Goal: Contribute content: Contribute content

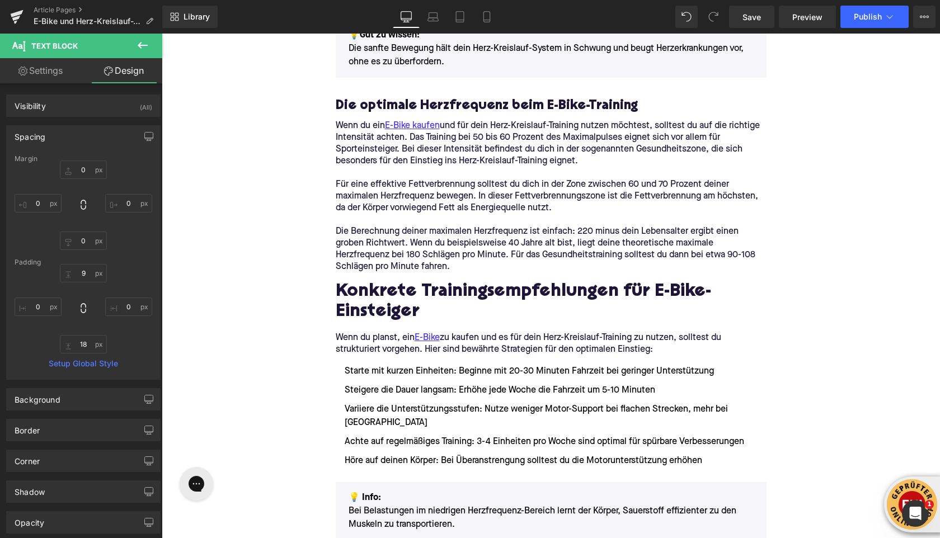
scroll to position [858, 0]
click at [12, 11] on icon at bounding box center [16, 17] width 13 height 28
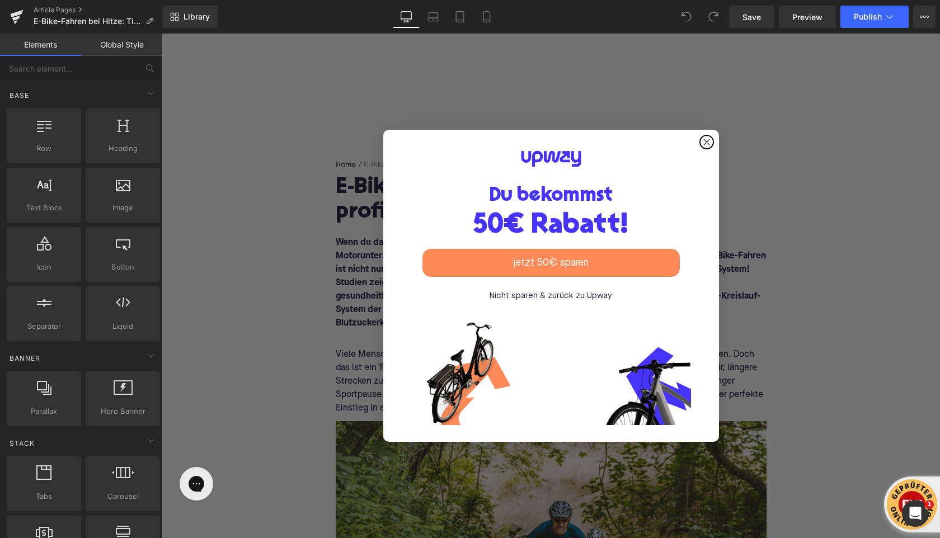
click at [707, 140] on circle "Close dialog" at bounding box center [706, 142] width 13 height 13
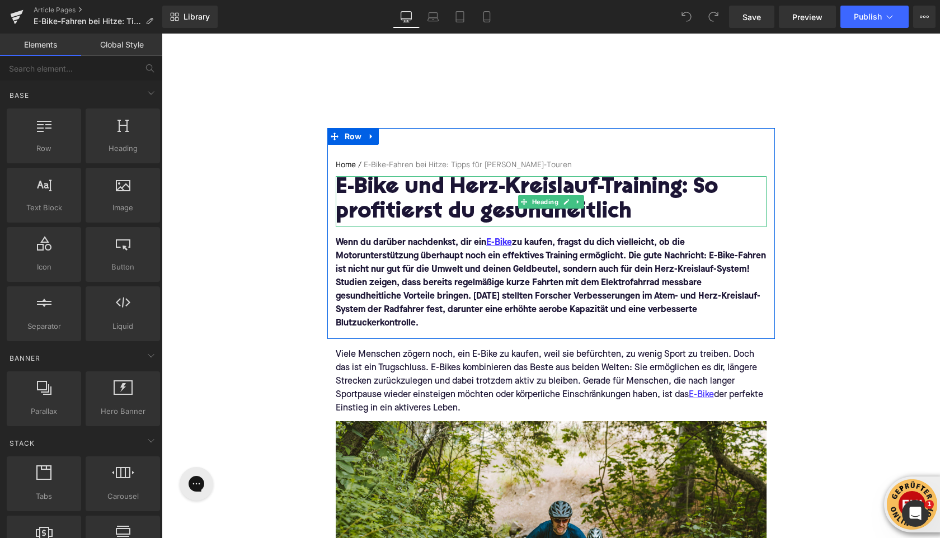
click at [395, 198] on h1 "E-Bike und Herz-Kreislauf-Training: So profitierst du gesundheitlich" at bounding box center [551, 200] width 431 height 49
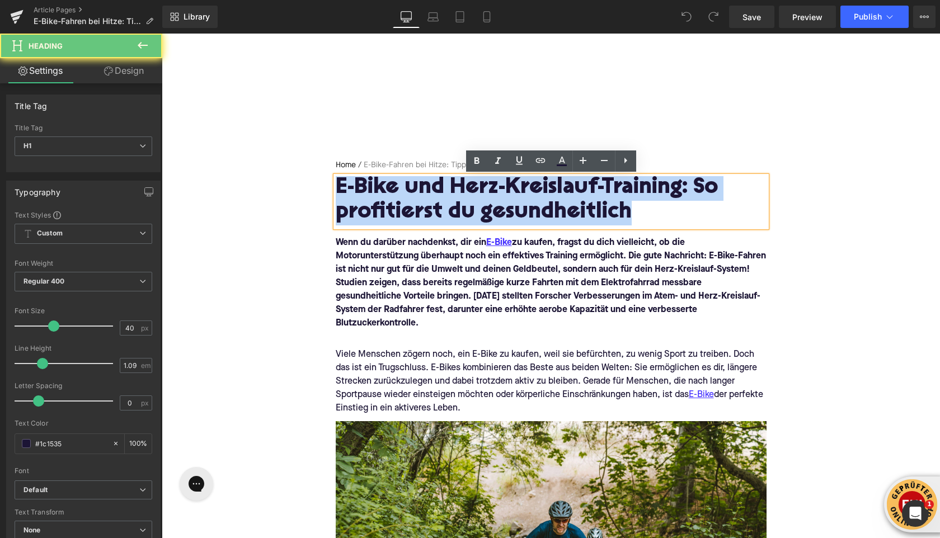
click at [395, 198] on h1 "E-Bike und Herz-Kreislauf-Training: So profitierst du gesundheitlich" at bounding box center [551, 200] width 431 height 49
paste div
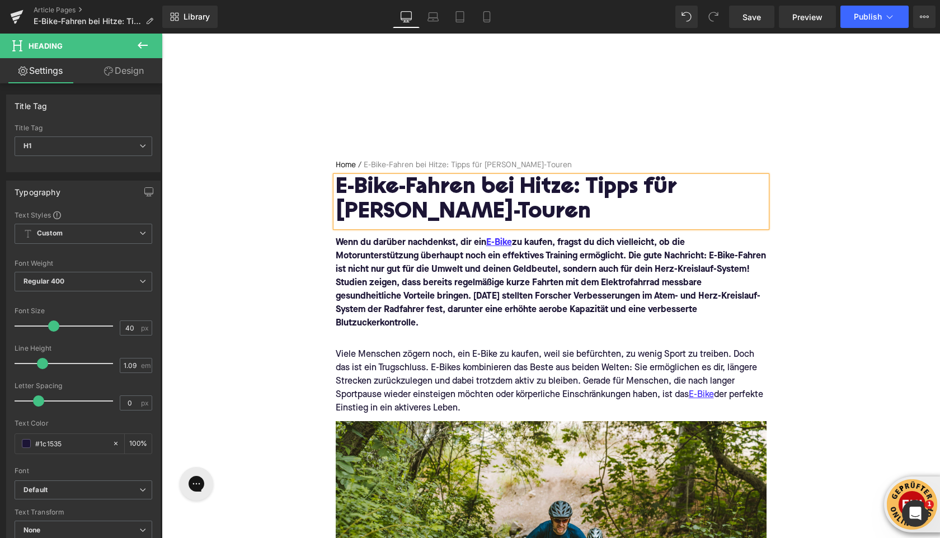
click at [416, 295] on font "Wenn du darüber nachdenkst, dir ein E-Bike zu kaufen, fragst du dich vielleicht…" at bounding box center [551, 282] width 430 height 89
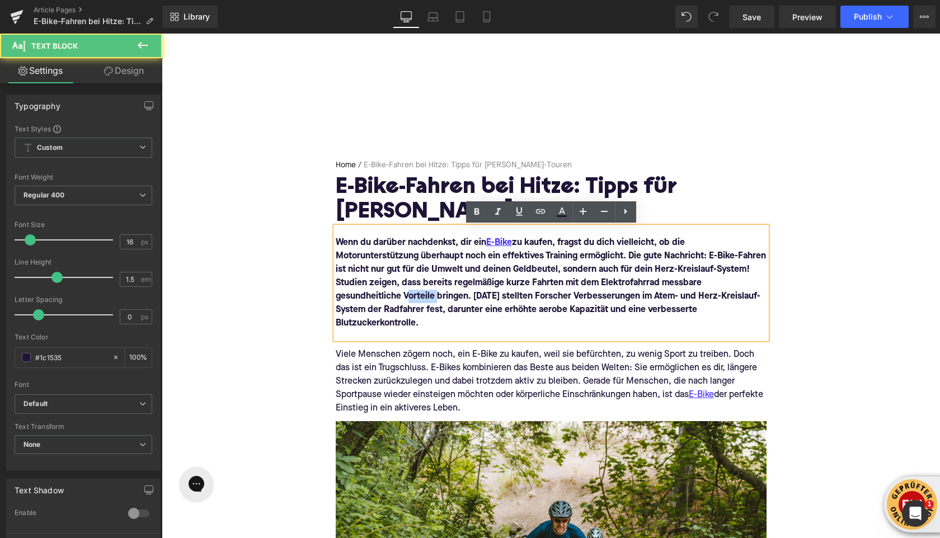
click at [416, 295] on font "Wenn du darüber nachdenkst, dir ein E-Bike zu kaufen, fragst du dich vielleicht…" at bounding box center [551, 282] width 430 height 89
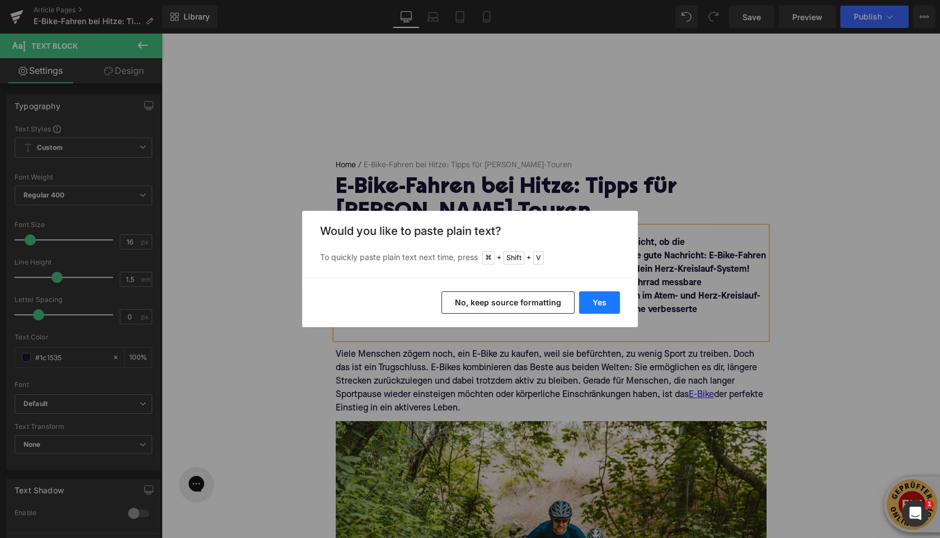
click at [0, 0] on button "Yes" at bounding box center [0, 0] width 0 height 0
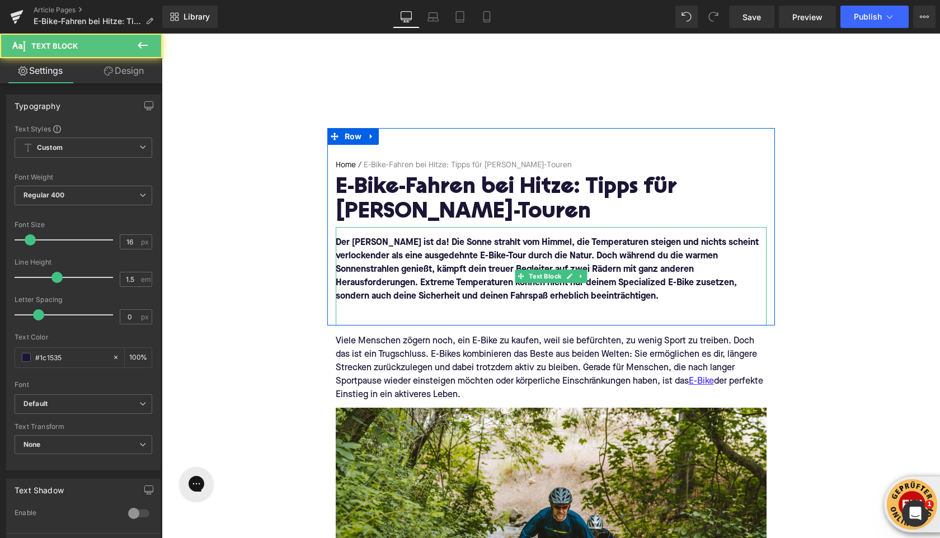
click at [499, 317] on div "Der Sommer ist da! Die Sonne strahlt vom Himmel, die Temperaturen steigen und n…" at bounding box center [551, 276] width 431 height 98
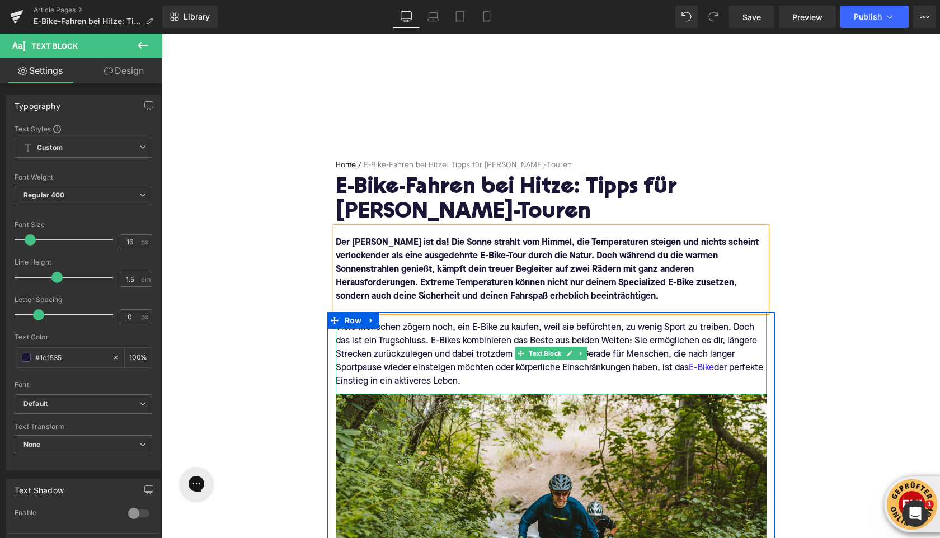
click at [470, 366] on div "Viele Menschen zögern noch, ein E-Bike zu kaufen, weil sie befürchten, zu wenig…" at bounding box center [551, 354] width 431 height 67
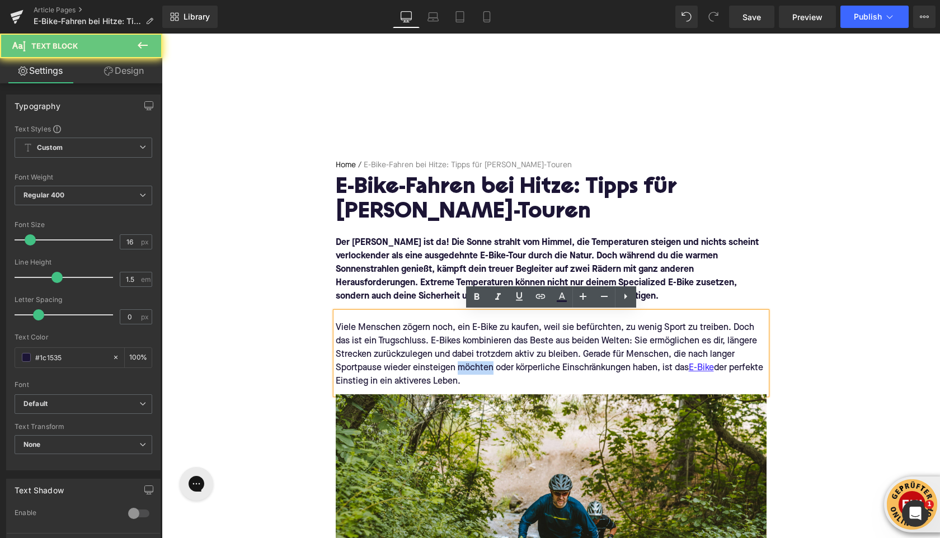
click at [470, 366] on div "Viele Menschen zögern noch, ein E-Bike zu kaufen, weil sie befürchten, zu wenig…" at bounding box center [551, 354] width 431 height 67
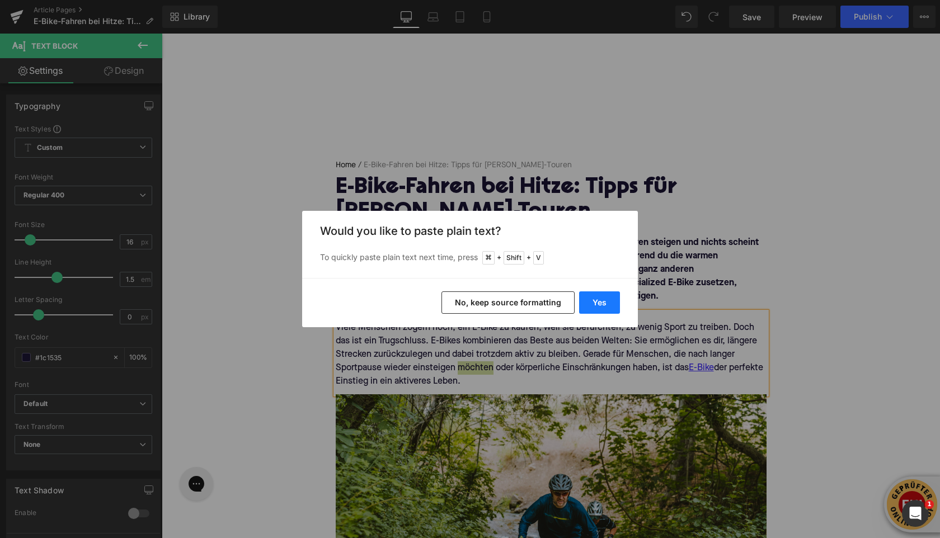
drag, startPoint x: 596, startPoint y: 300, endPoint x: 435, endPoint y: 267, distance: 164.5
click at [596, 300] on button "Yes" at bounding box center [599, 302] width 41 height 22
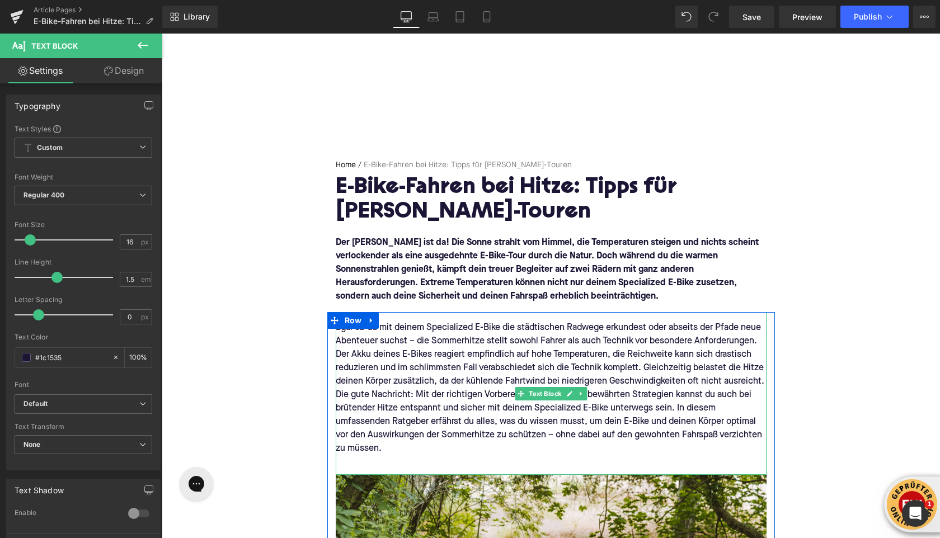
click at [760, 382] on div "Egal ob du mit deinem Specialized E-Bike die städtischen Radwege erkundest oder…" at bounding box center [551, 354] width 431 height 67
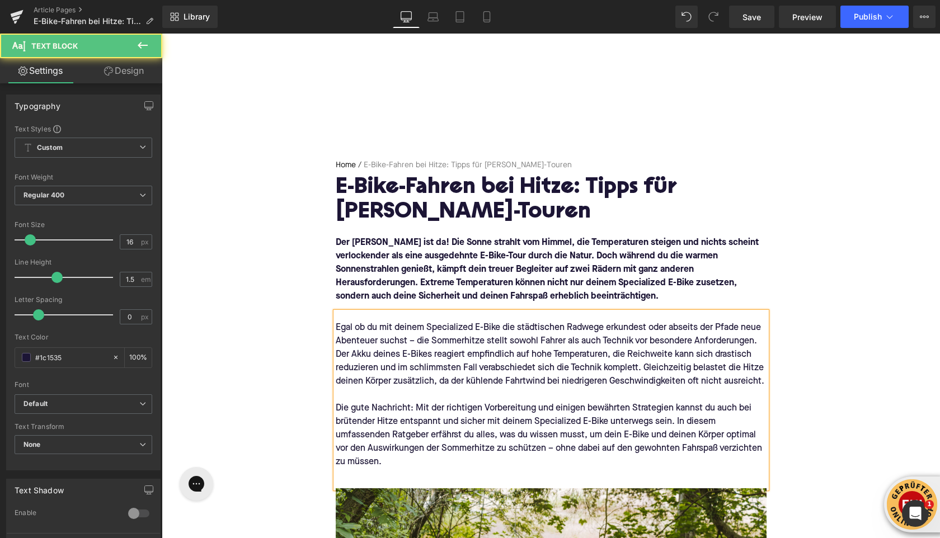
click at [336, 353] on div "Egal ob du mit deinem Specialized E-Bike die städtischen Radwege erkundest oder…" at bounding box center [551, 354] width 431 height 67
click at [337, 354] on div "Der Akku deines E-Bikes reagiert empfindlich auf hohe Temperaturen, die Reichwe…" at bounding box center [551, 368] width 431 height 40
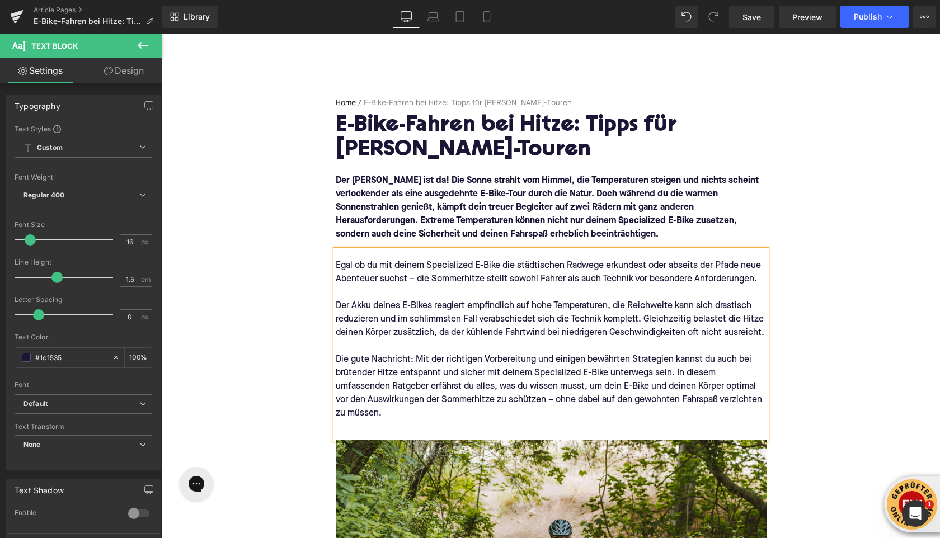
scroll to position [67, 0]
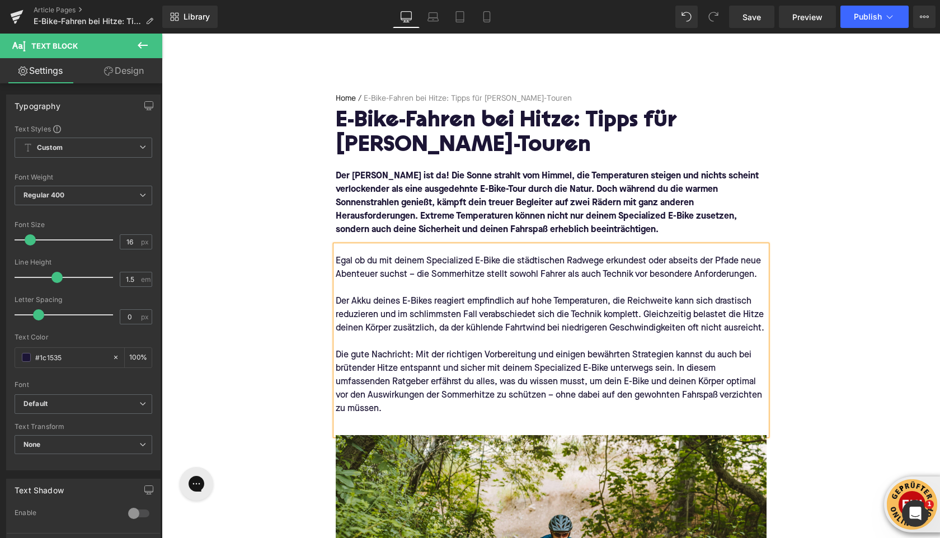
click at [416, 421] on div at bounding box center [551, 422] width 431 height 13
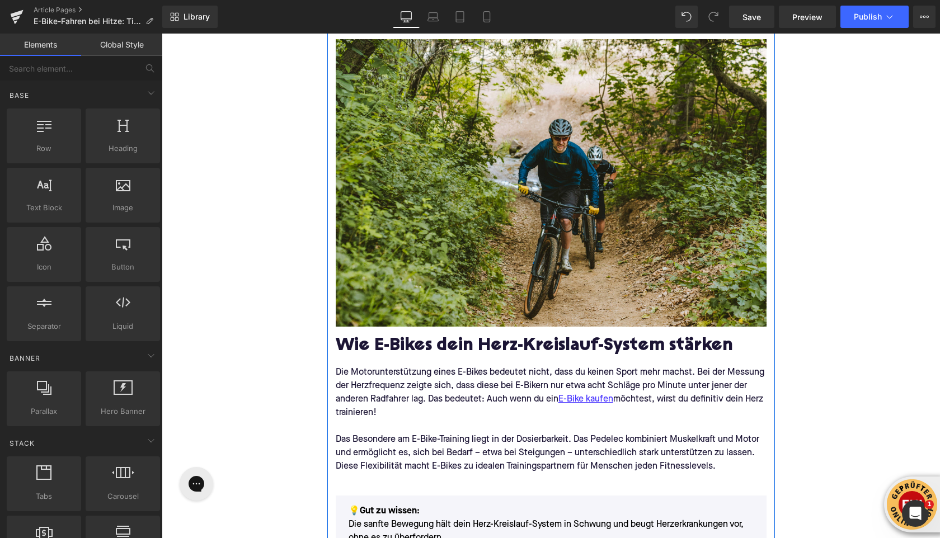
scroll to position [452, 0]
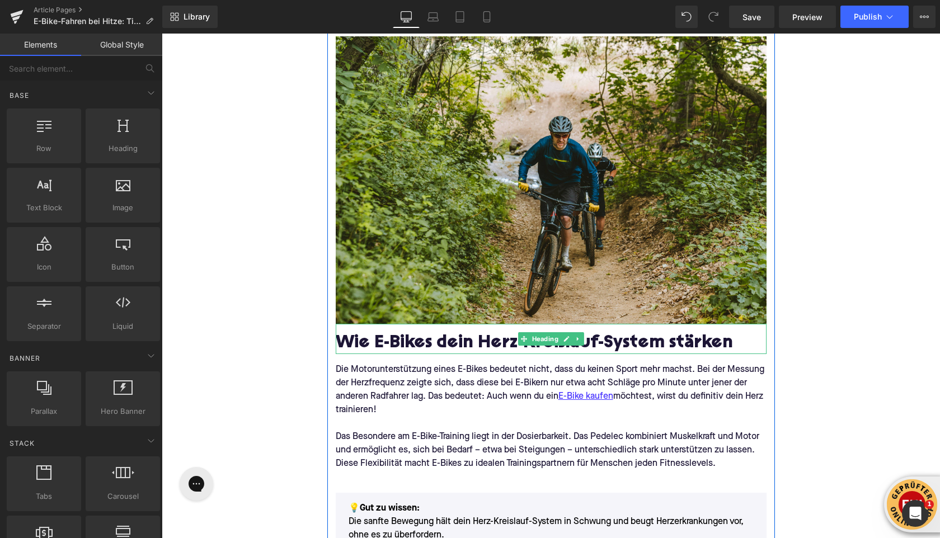
click at [450, 343] on h2 "Wie E-Bikes dein Herz-Kreislauf-System stärken" at bounding box center [551, 344] width 431 height 20
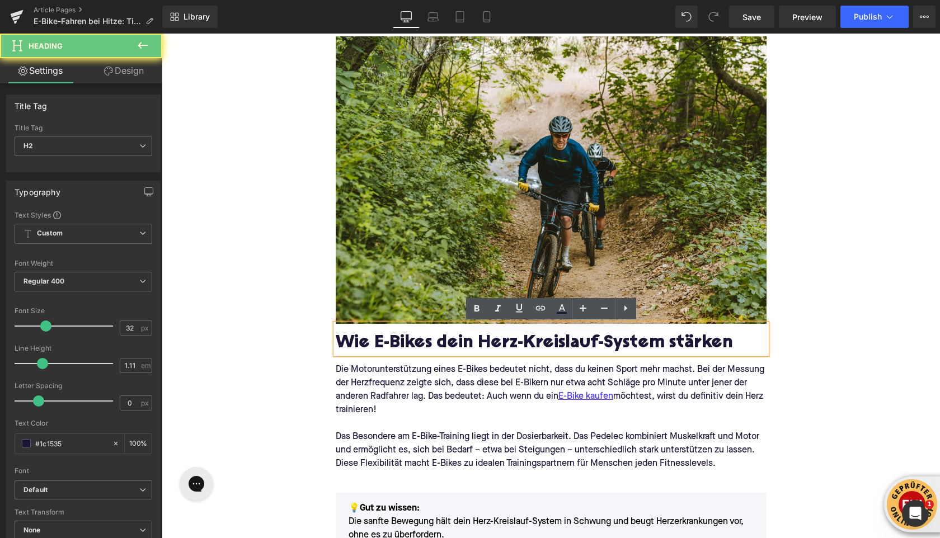
click at [450, 343] on h2 "Wie E-Bikes dein Herz-Kreislauf-System stärken" at bounding box center [551, 344] width 431 height 20
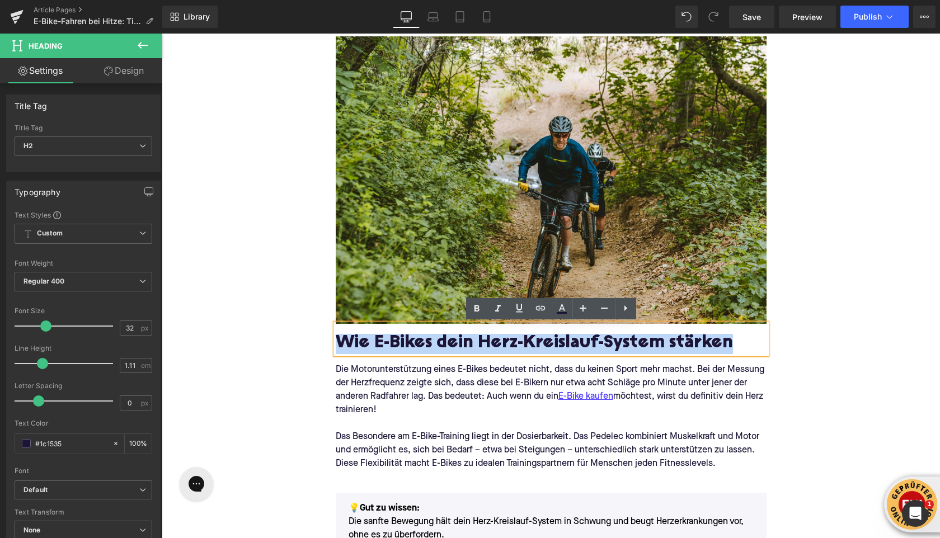
paste div
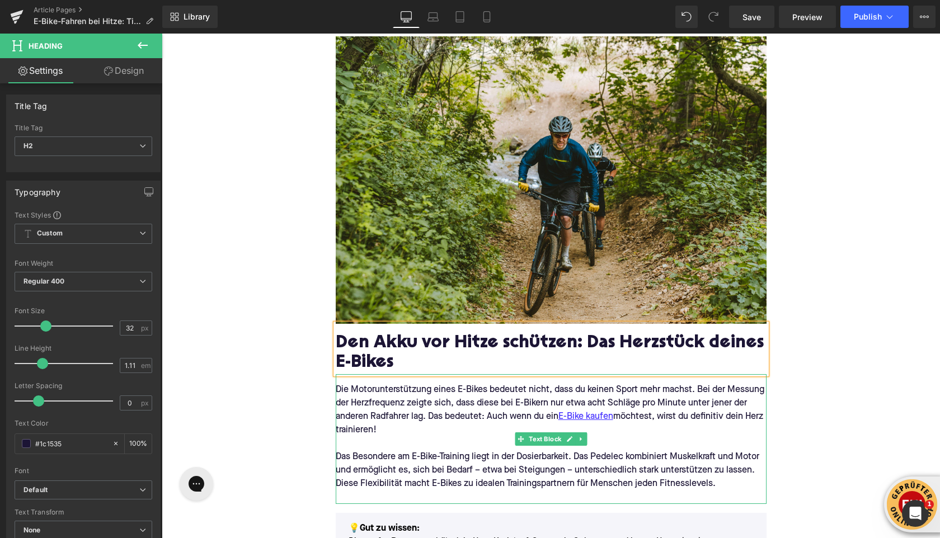
click at [434, 385] on p "Die Motorunterstützung eines E-Bikes bedeutet nicht, dass du keinen Sport mehr …" at bounding box center [551, 410] width 431 height 54
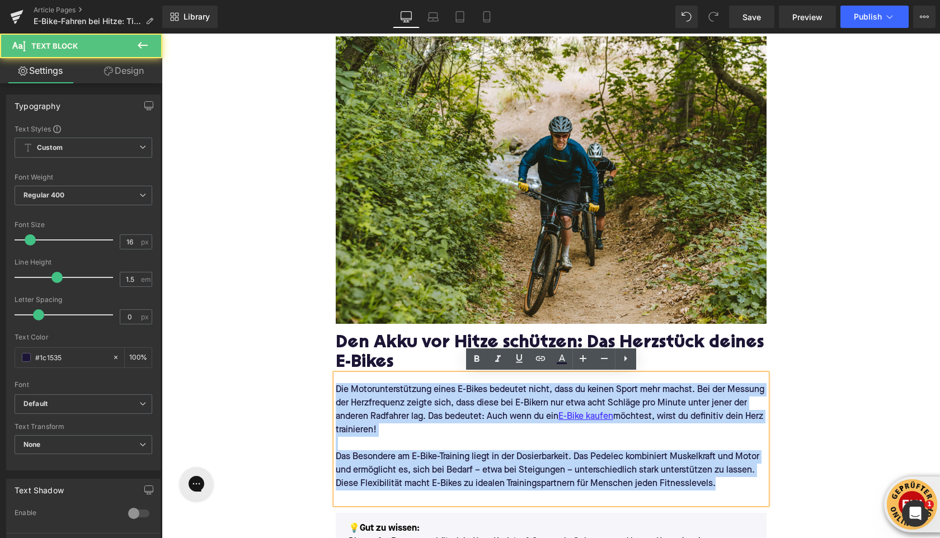
drag, startPoint x: 718, startPoint y: 483, endPoint x: 357, endPoint y: 380, distance: 374.4
click at [357, 380] on div "Die Motorunterstützung eines E-Bikes bedeutet nicht, dass du keinen Sport mehr …" at bounding box center [551, 439] width 431 height 130
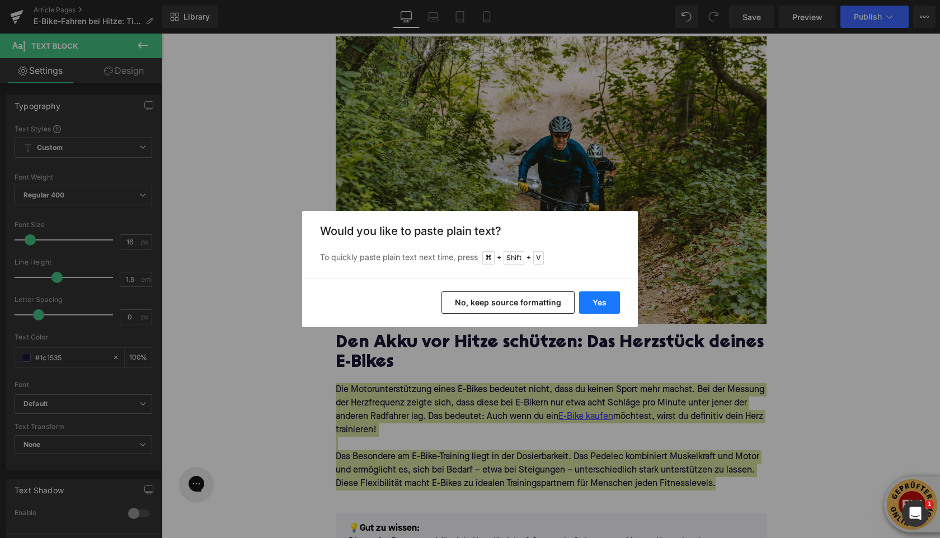
click at [598, 298] on button "Yes" at bounding box center [599, 302] width 41 height 22
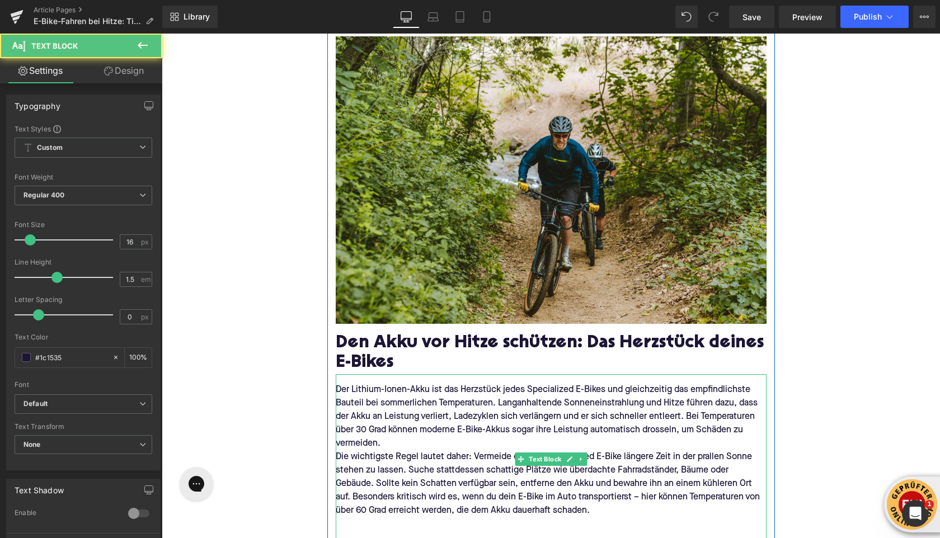
click at [438, 450] on p "Die wichtigste Regel lautet daher: Vermeide es, dein Specialized E-Bike längere…" at bounding box center [551, 483] width 431 height 67
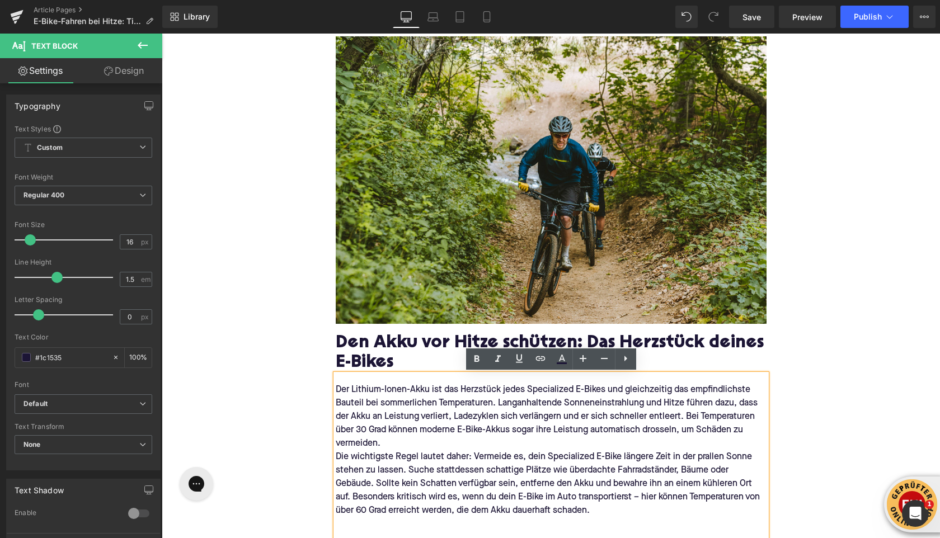
click at [427, 445] on p "Der Lithium-Ionen-Akku ist das Herzstück jedes Specialized E-Bikes und gleichze…" at bounding box center [551, 416] width 431 height 67
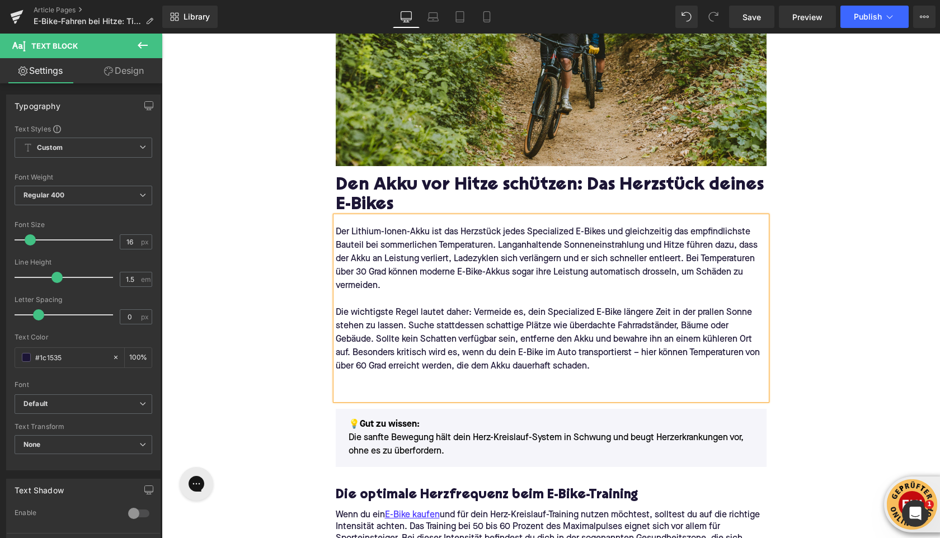
scroll to position [612, 0]
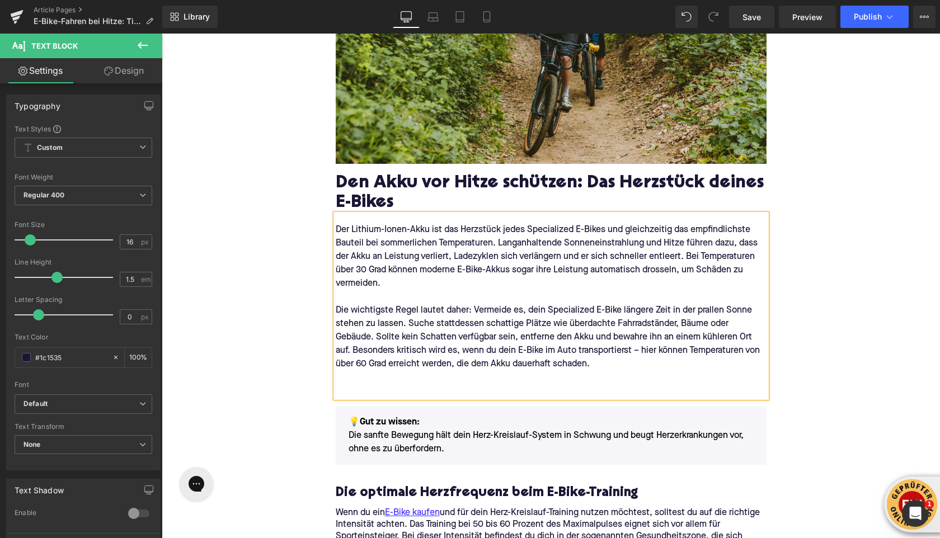
click at [372, 376] on p at bounding box center [551, 377] width 431 height 13
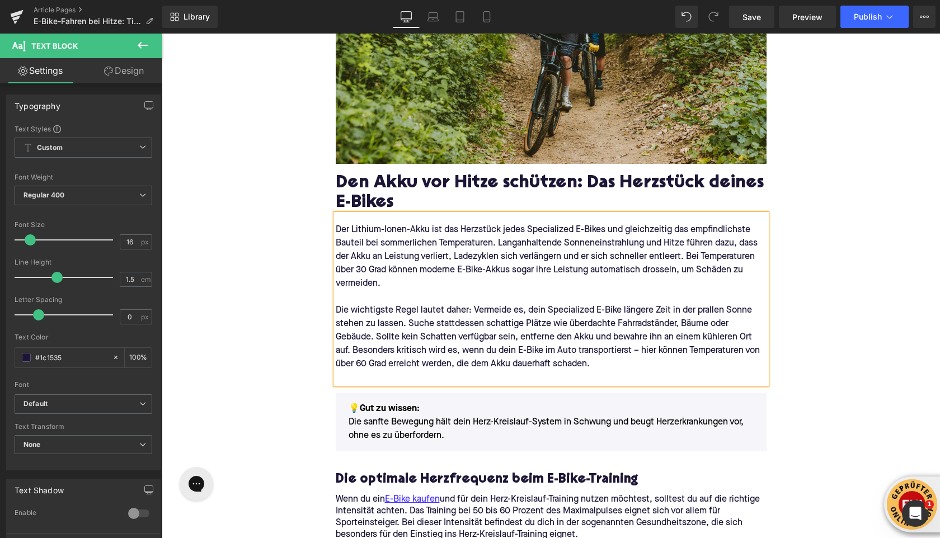
click at [397, 376] on p at bounding box center [551, 377] width 431 height 13
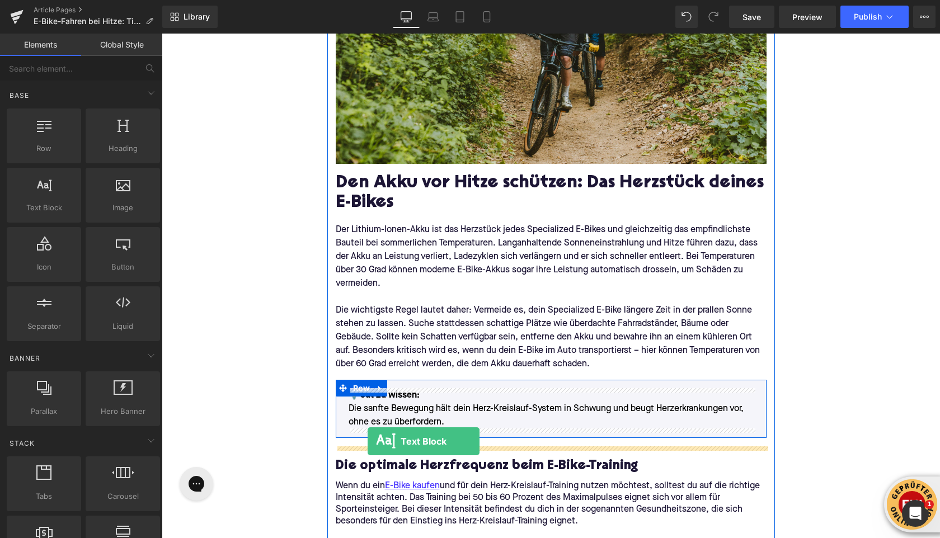
drag, startPoint x: 214, startPoint y: 223, endPoint x: 367, endPoint y: 441, distance: 267.3
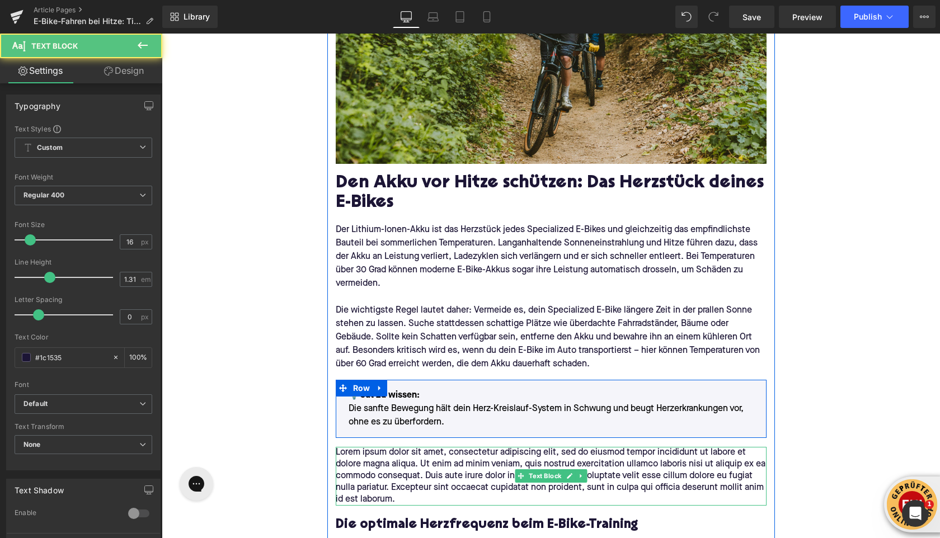
click at [386, 468] on p "Lorem ipsum dolor sit amet, consectetur adipiscing elit, sed do eiusmod tempor …" at bounding box center [551, 476] width 431 height 59
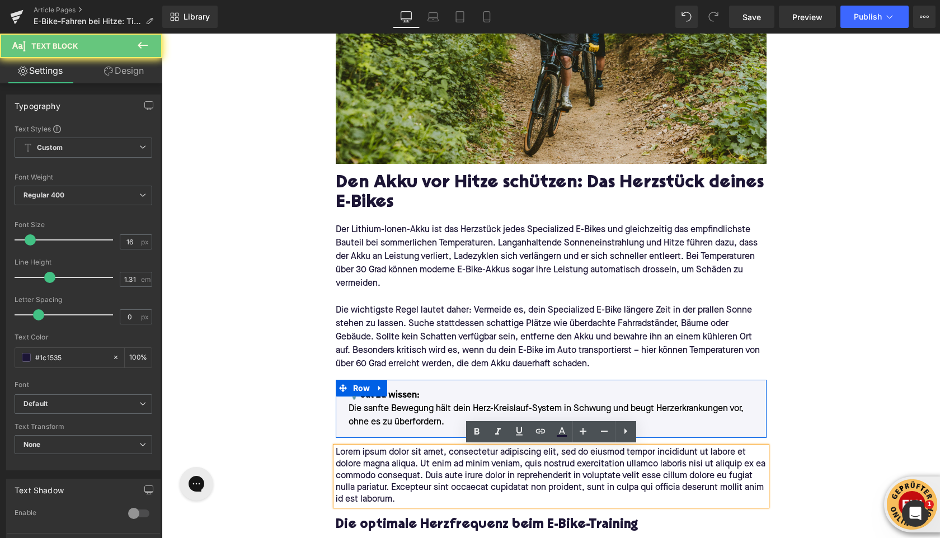
click at [387, 468] on p "Lorem ipsum dolor sit amet, consectetur adipiscing elit, sed do eiusmod tempor …" at bounding box center [551, 476] width 431 height 59
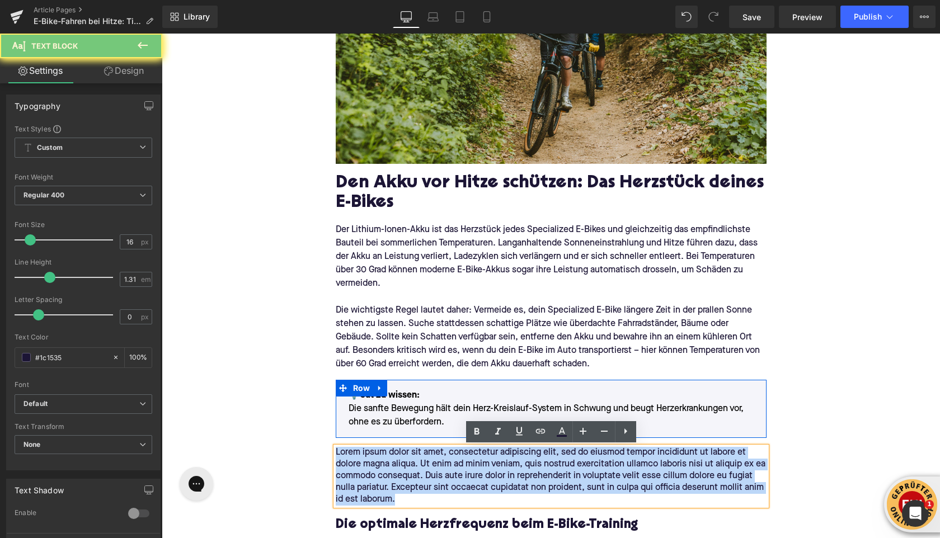
click at [387, 468] on p "Lorem ipsum dolor sit amet, consectetur adipiscing elit, sed do eiusmod tempor …" at bounding box center [551, 476] width 431 height 59
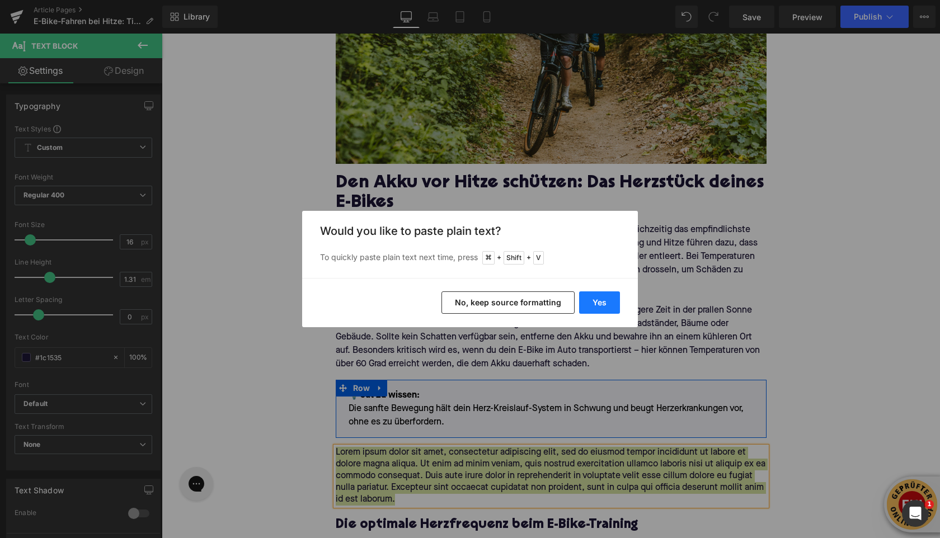
click at [606, 307] on button "Yes" at bounding box center [599, 302] width 41 height 22
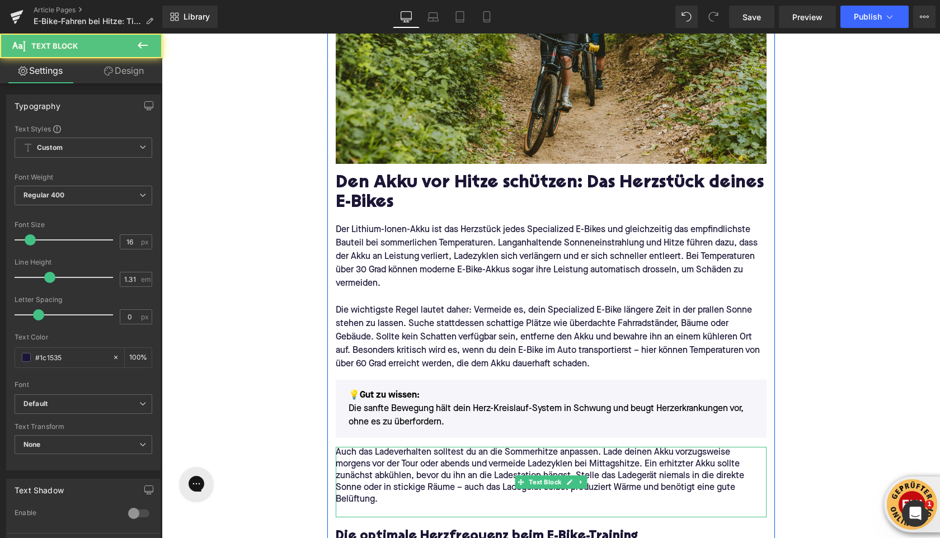
click at [426, 504] on p "Auch das Ladeverhalten solltest du an die Sommerhitze anpassen. Lade deinen Akk…" at bounding box center [551, 476] width 431 height 59
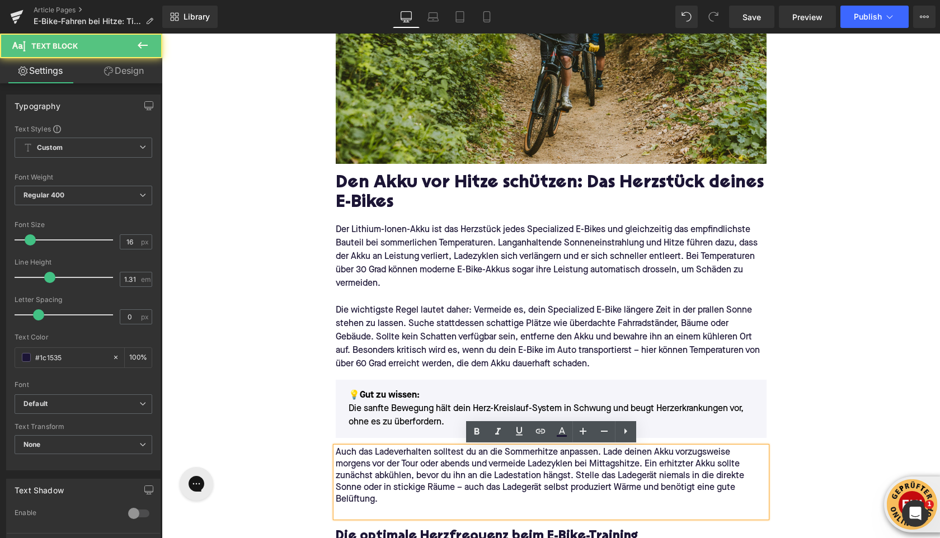
click at [389, 518] on div "Die optimale Herzfrequenz beim E-Bike-Training Heading" at bounding box center [551, 534] width 431 height 34
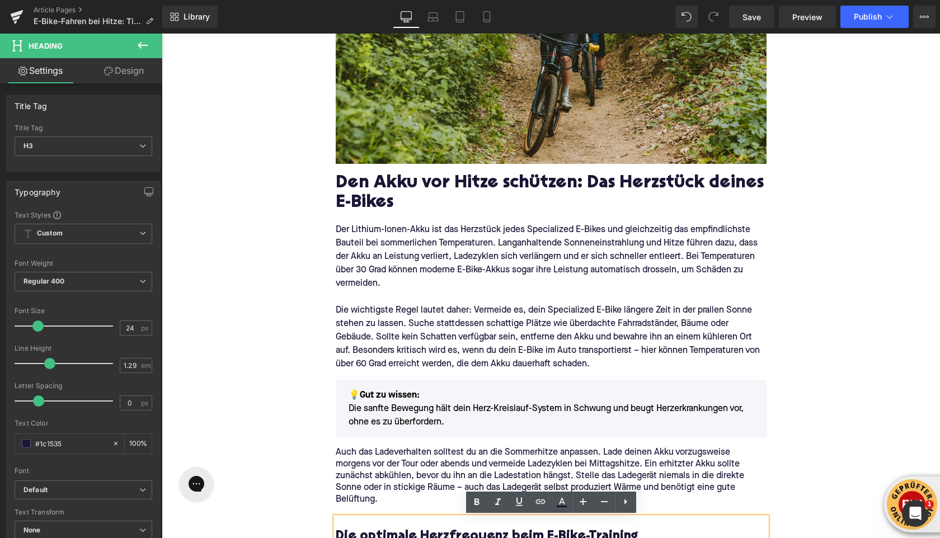
click at [381, 517] on div "Die optimale Herzfrequenz beim E-Bike-Training" at bounding box center [551, 534] width 431 height 34
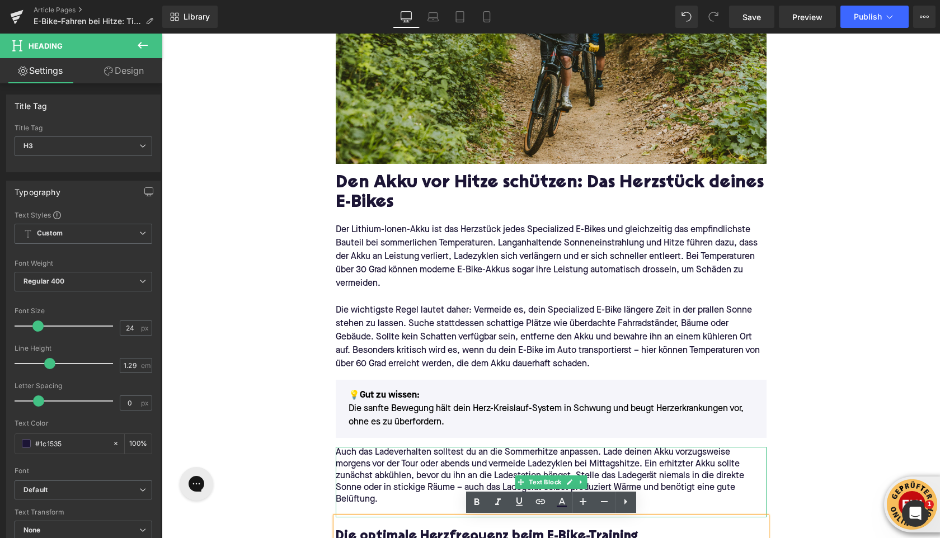
click at [365, 510] on p at bounding box center [551, 512] width 431 height 12
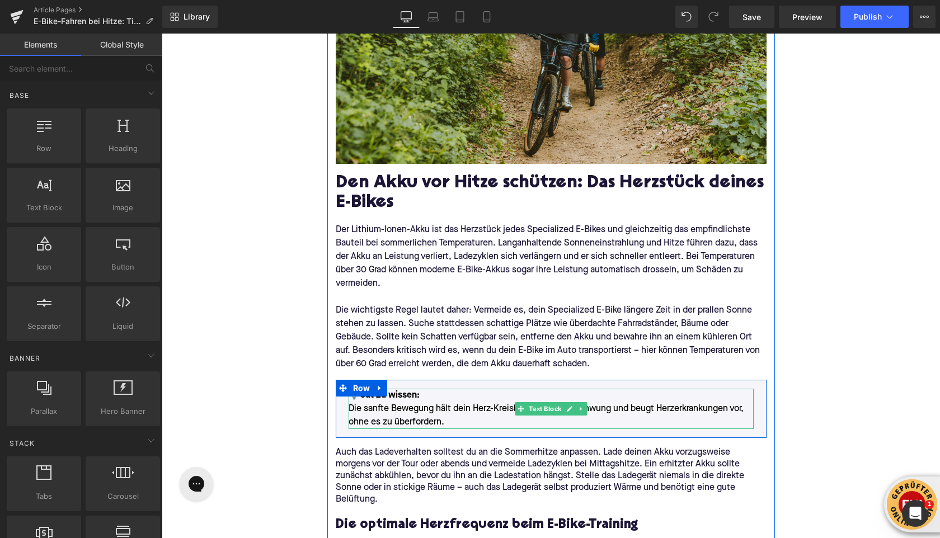
click at [402, 410] on p "💡Gut zu wissen: Die sanfte Bewegung hält dein Herz-Kreislauf-System in Schwung …" at bounding box center [550, 409] width 405 height 40
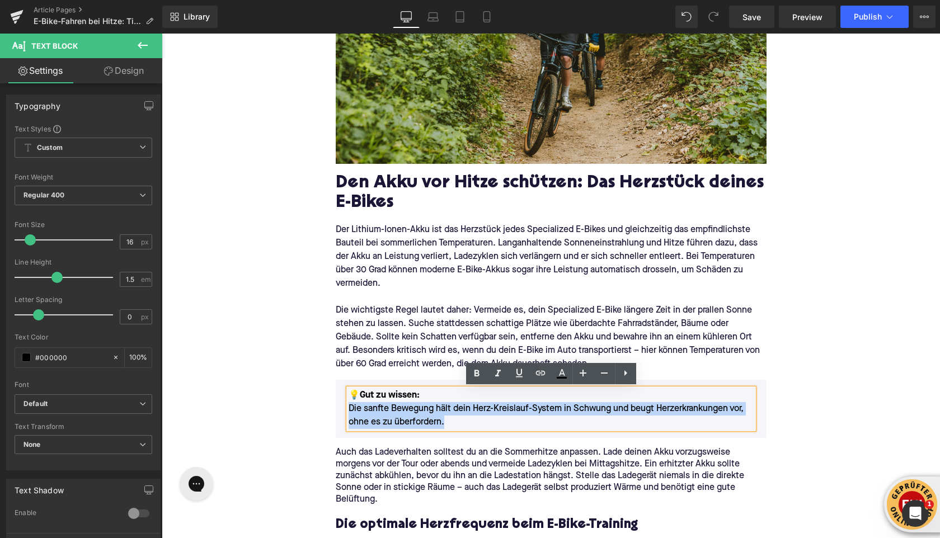
drag, startPoint x: 448, startPoint y: 422, endPoint x: 331, endPoint y: 403, distance: 119.1
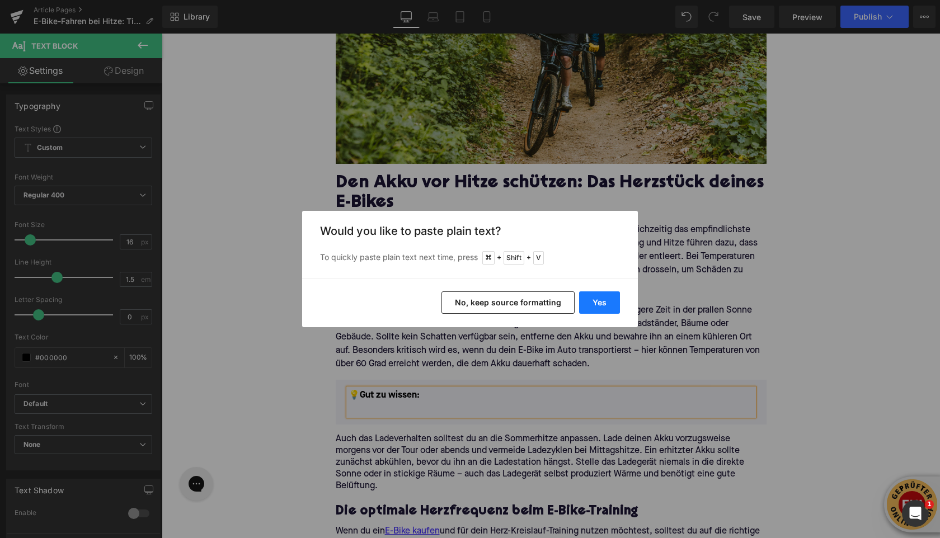
drag, startPoint x: 588, startPoint y: 308, endPoint x: 427, endPoint y: 274, distance: 165.1
click at [588, 308] on button "Yes" at bounding box center [599, 302] width 41 height 22
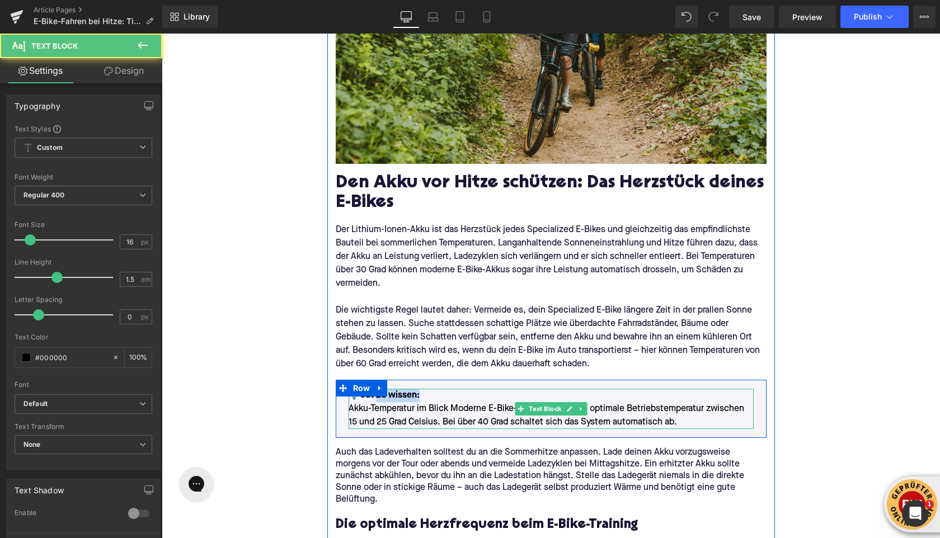
drag, startPoint x: 416, startPoint y: 397, endPoint x: 374, endPoint y: 399, distance: 42.0
click at [374, 399] on font "💡Gut zu wissen:" at bounding box center [383, 395] width 71 height 9
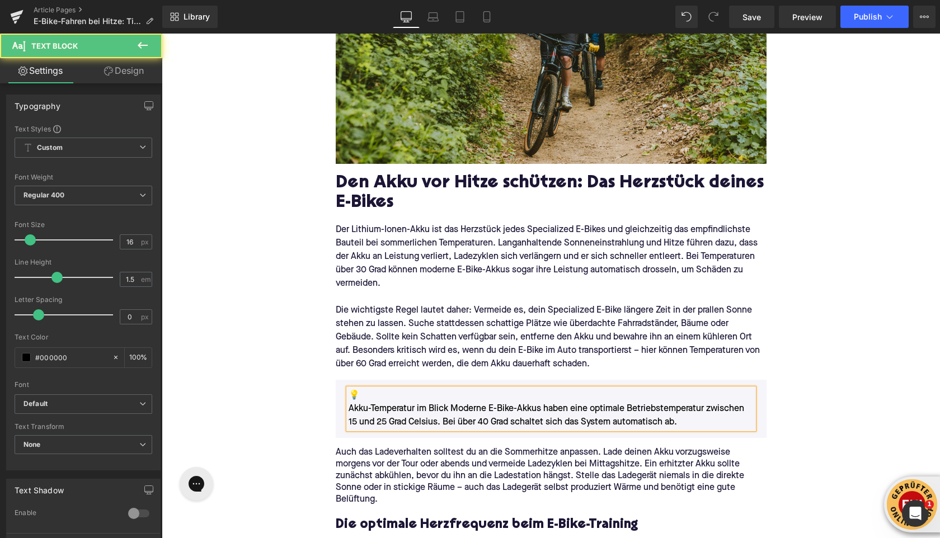
click at [348, 409] on div "💡 Akku-Temperatur im Blick Moderne E-Bike-Akkus haben eine optimale Betriebstem…" at bounding box center [550, 409] width 405 height 40
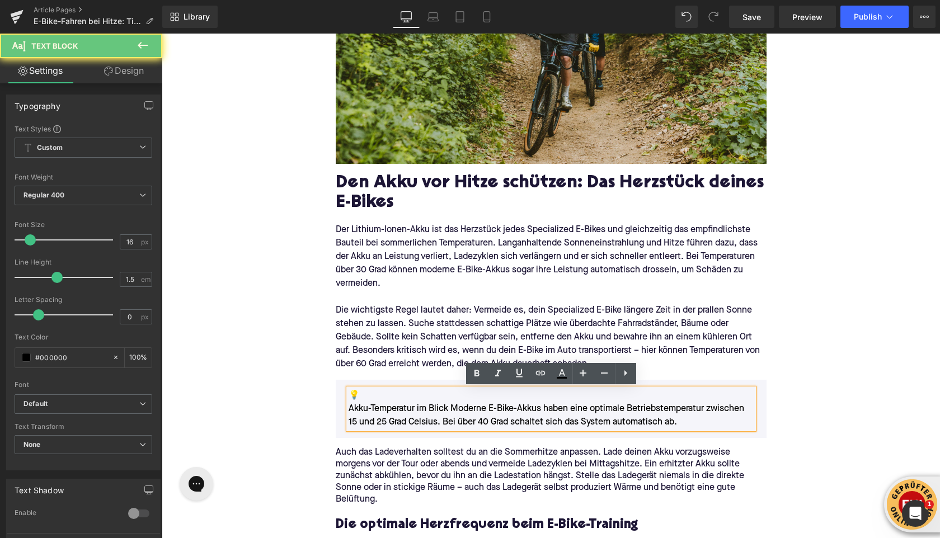
click at [350, 409] on p "💡 Akku-Temperatur im Blick Moderne E-Bike-Akkus haben eine optimale Betriebstem…" at bounding box center [550, 409] width 405 height 40
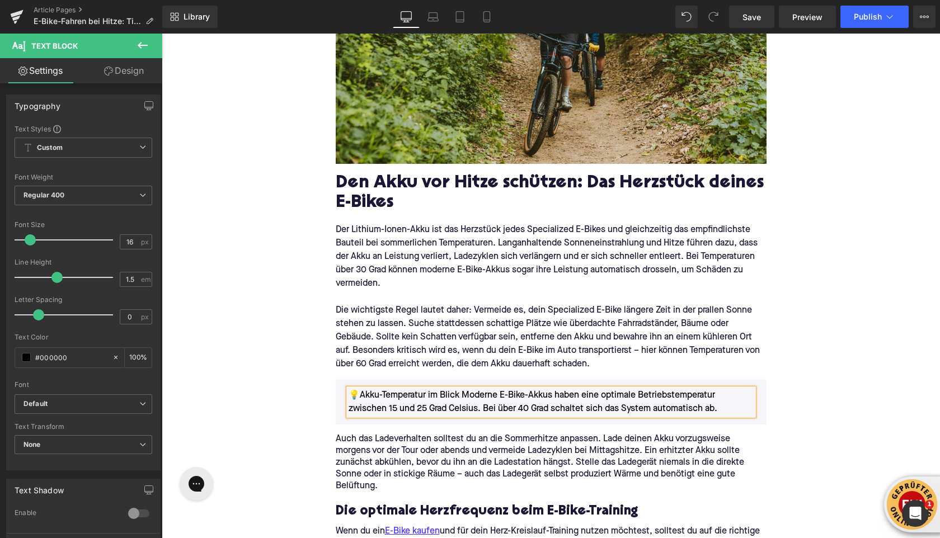
click at [462, 395] on p "💡 Akku-Temperatur im Blick Moderne E-Bike-Akkus haben eine optimale Betriebstem…" at bounding box center [550, 402] width 405 height 27
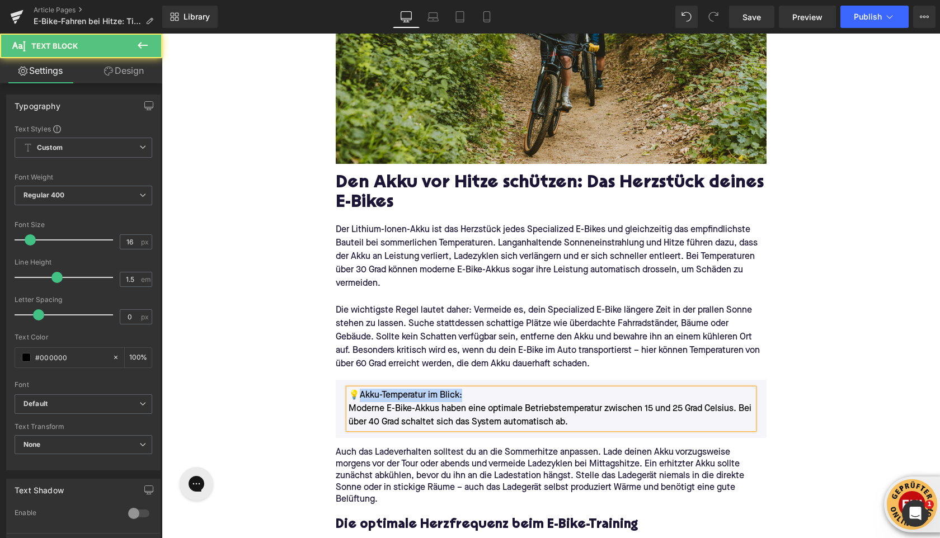
drag, startPoint x: 483, startPoint y: 389, endPoint x: 358, endPoint y: 390, distance: 124.7
click at [358, 390] on p "💡 Akku-Temperatur im Blick: Moderne E-Bike-Akkus haben eine optimale Betriebste…" at bounding box center [550, 409] width 405 height 40
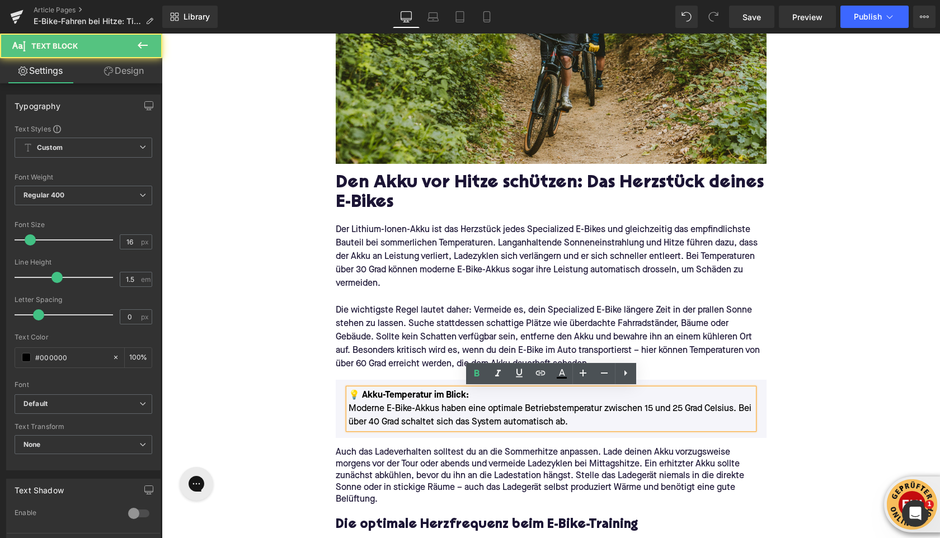
click at [351, 409] on p "💡 Akku-Temperatur im Blick: Moderne E-Bike-Akkus haben eine optimale Betriebste…" at bounding box center [550, 409] width 405 height 40
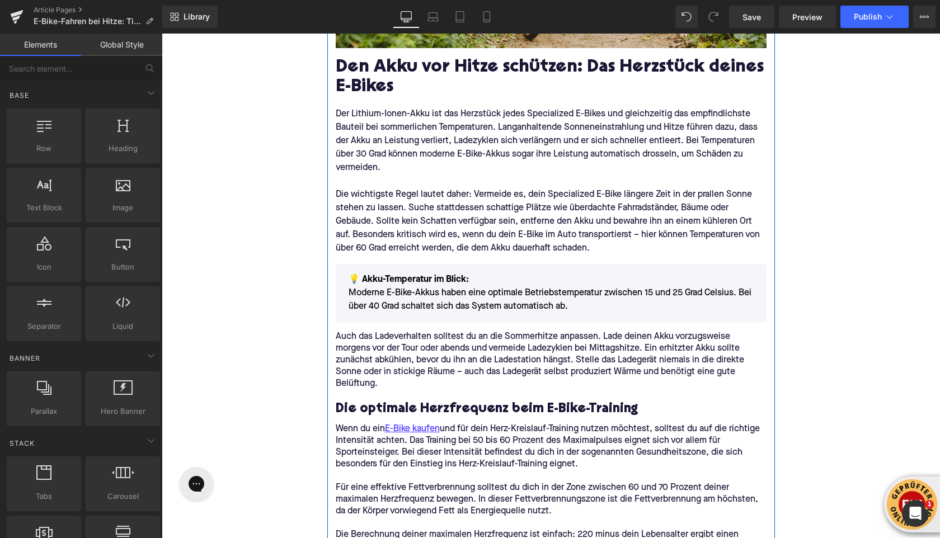
scroll to position [828, 0]
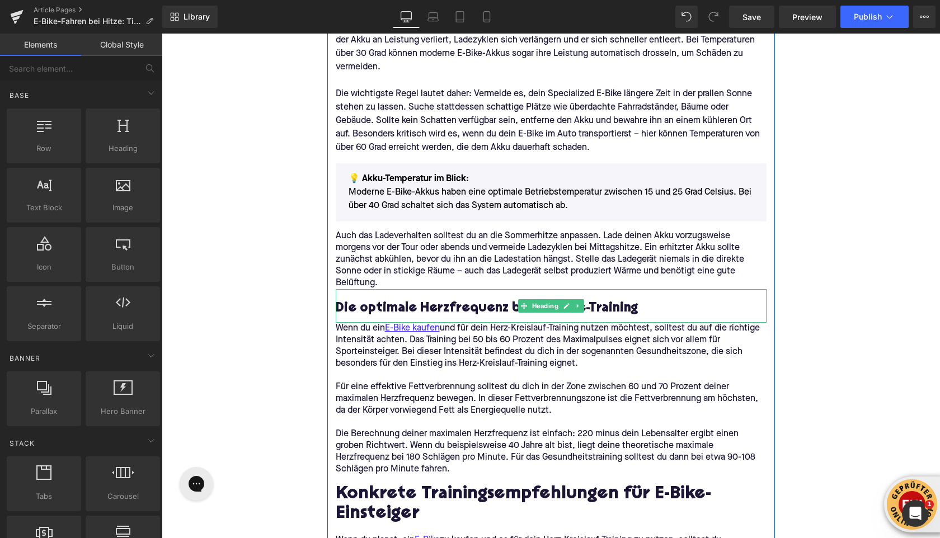
click at [390, 310] on h3 "Die optimale Herzfrequenz beim E-Bike-Training" at bounding box center [551, 308] width 431 height 17
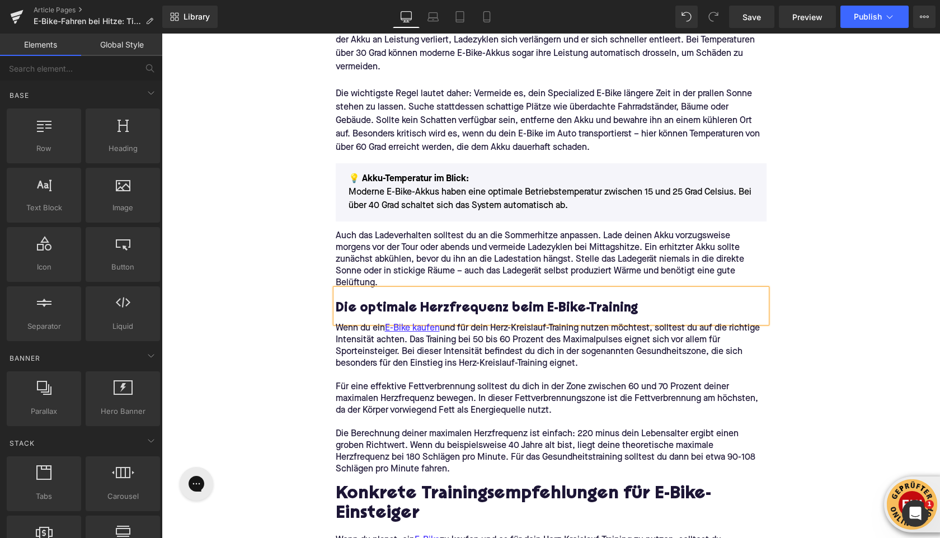
click at [390, 310] on h3 "Die optimale Herzfrequenz beim E-Bike-Training" at bounding box center [551, 308] width 431 height 17
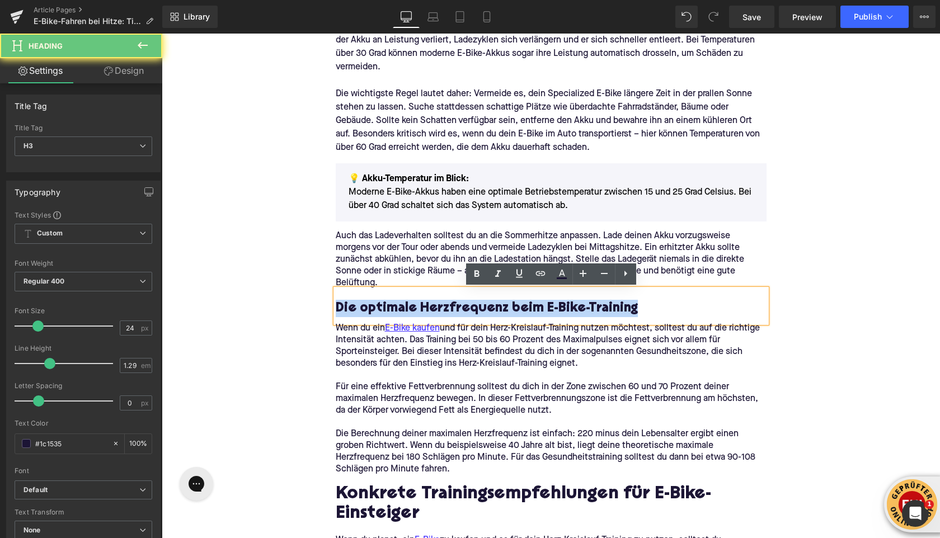
click at [390, 310] on h3 "Die optimale Herzfrequenz beim E-Bike-Training" at bounding box center [551, 308] width 431 height 17
paste div
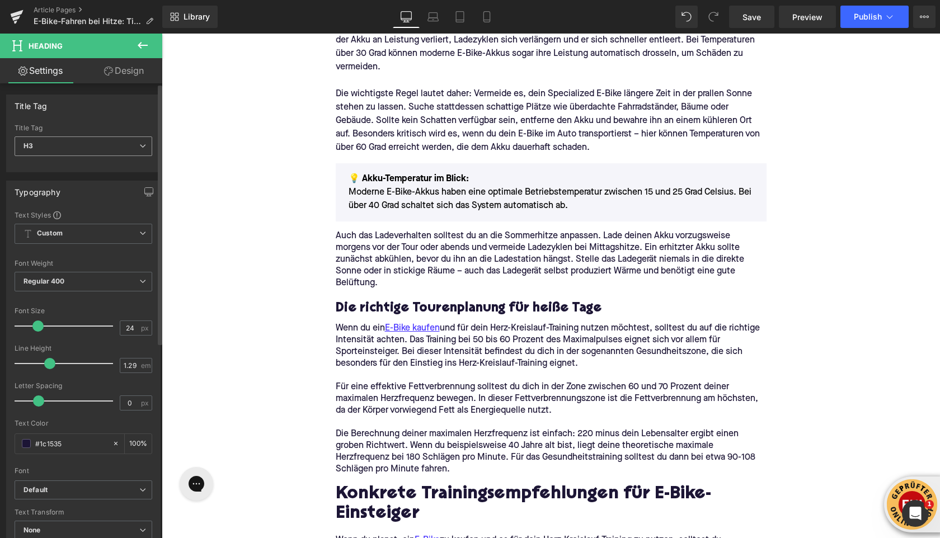
click at [110, 145] on span "H3" at bounding box center [84, 146] width 138 height 20
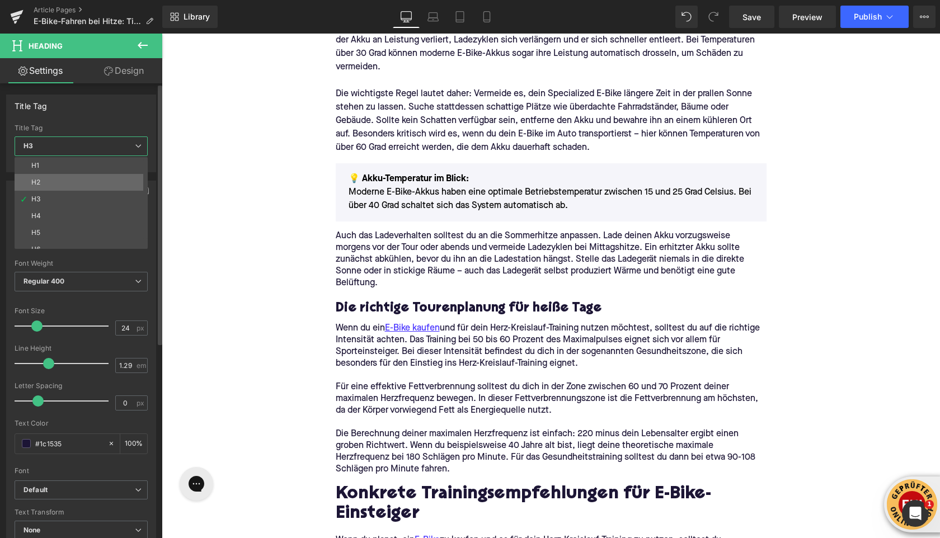
click at [98, 182] on li "H2" at bounding box center [84, 182] width 138 height 17
type input "32"
type input "1.11"
type input "100"
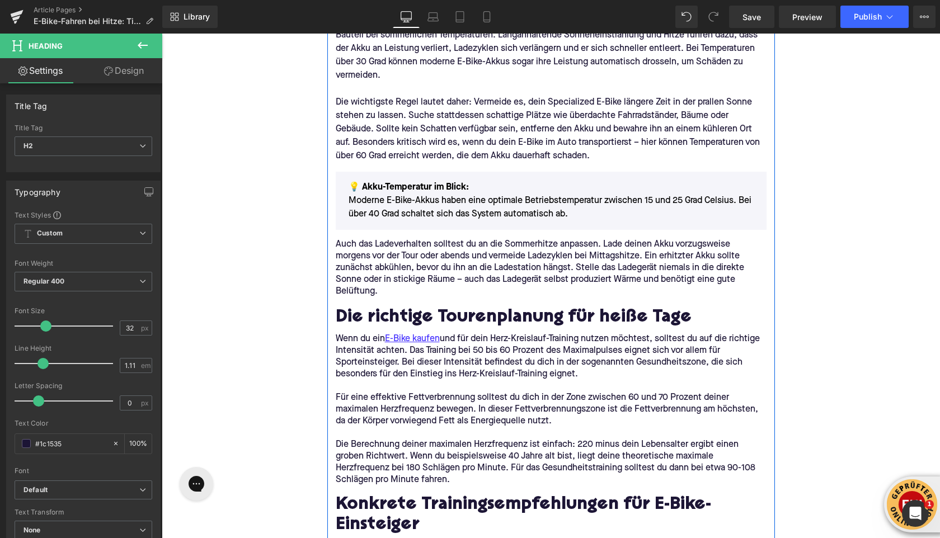
scroll to position [902, 0]
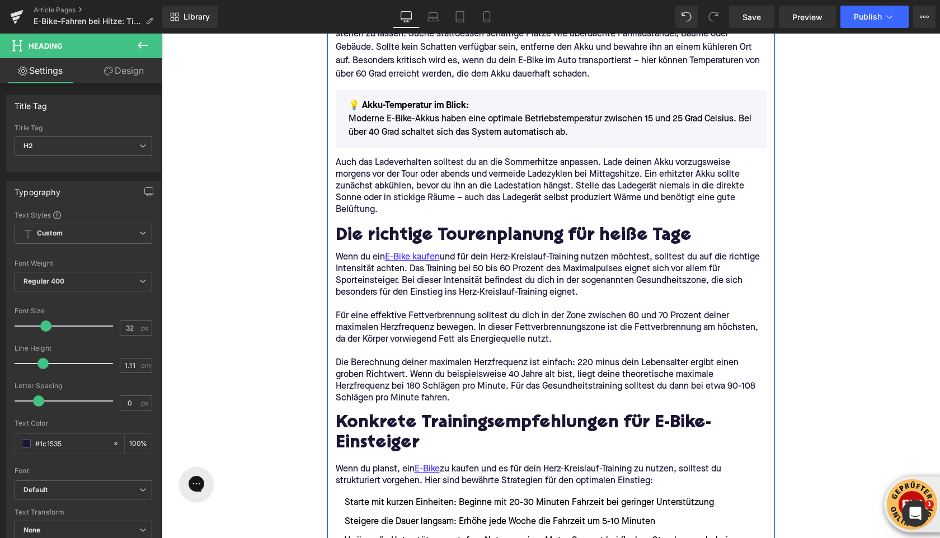
click at [470, 315] on p "Für eine effektive Fettverbrennung solltest du dich in der Zone zwischen 60 und…" at bounding box center [551, 327] width 431 height 35
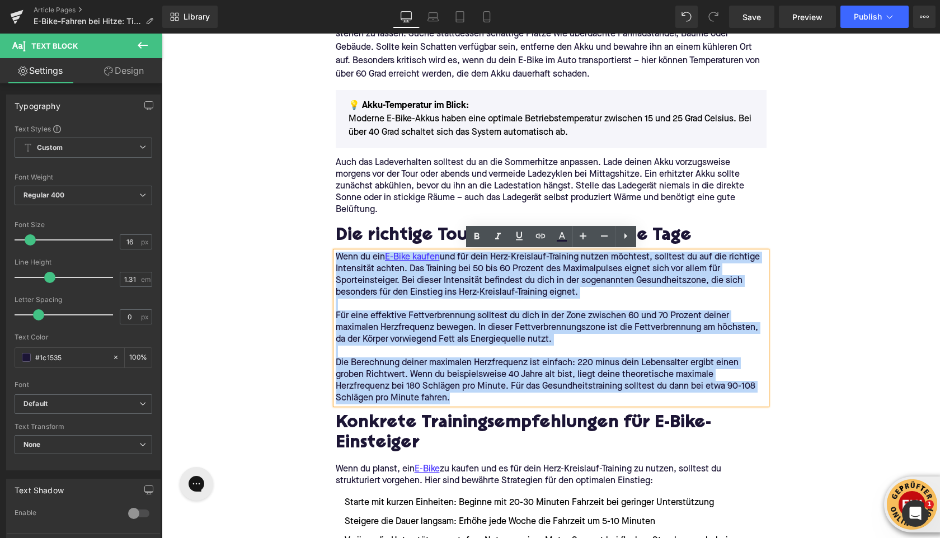
drag, startPoint x: 449, startPoint y: 402, endPoint x: 319, endPoint y: 261, distance: 191.6
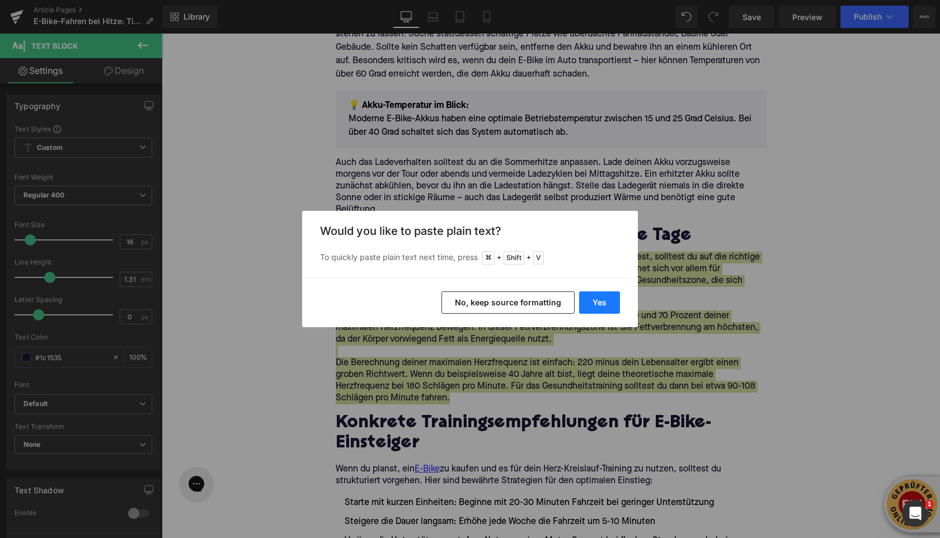
click at [595, 302] on button "Yes" at bounding box center [599, 302] width 41 height 22
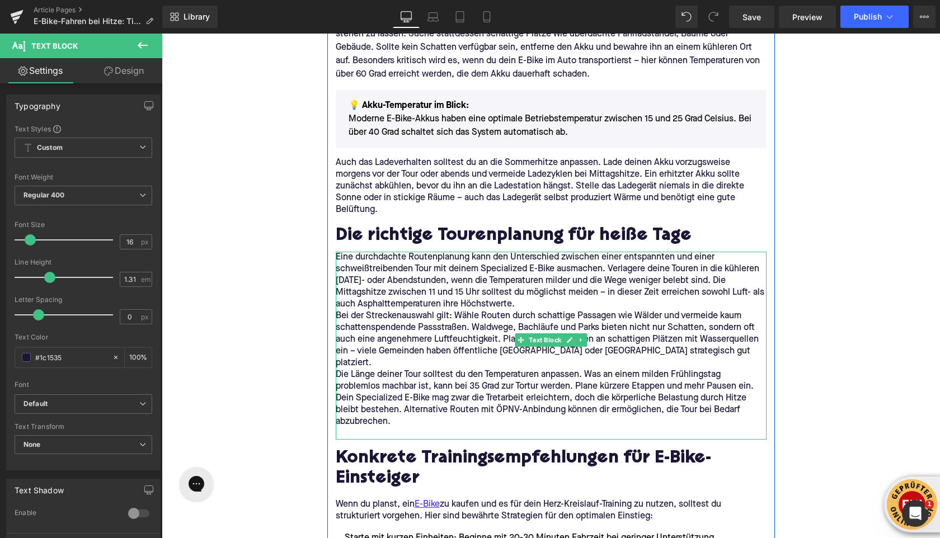
click at [546, 302] on p "Eine durchdachte Routenplanung kann den Unterschied zwischen einer entspannten …" at bounding box center [551, 281] width 431 height 59
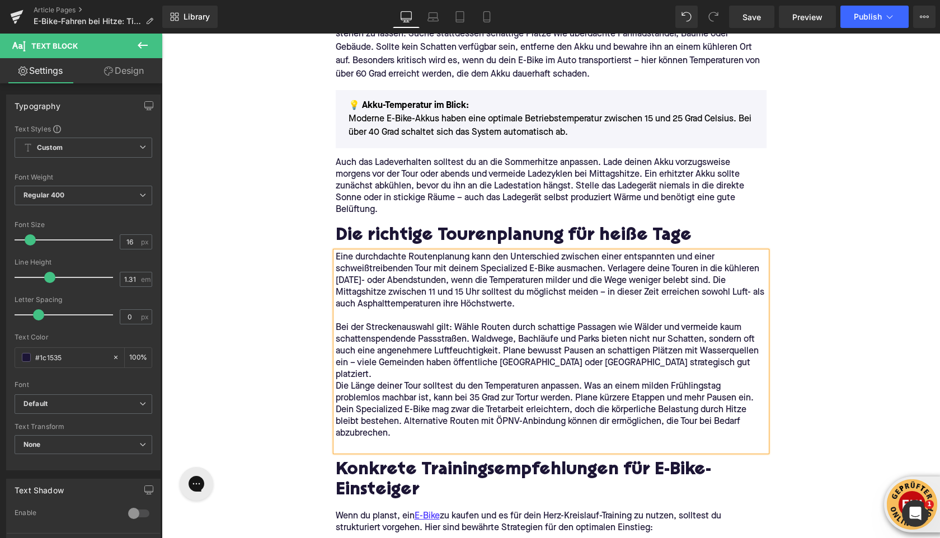
click at [725, 364] on p "Bei der Streckenauswahl gilt: Wähle Routen durch schattige Passagen wie Wälder …" at bounding box center [551, 351] width 431 height 59
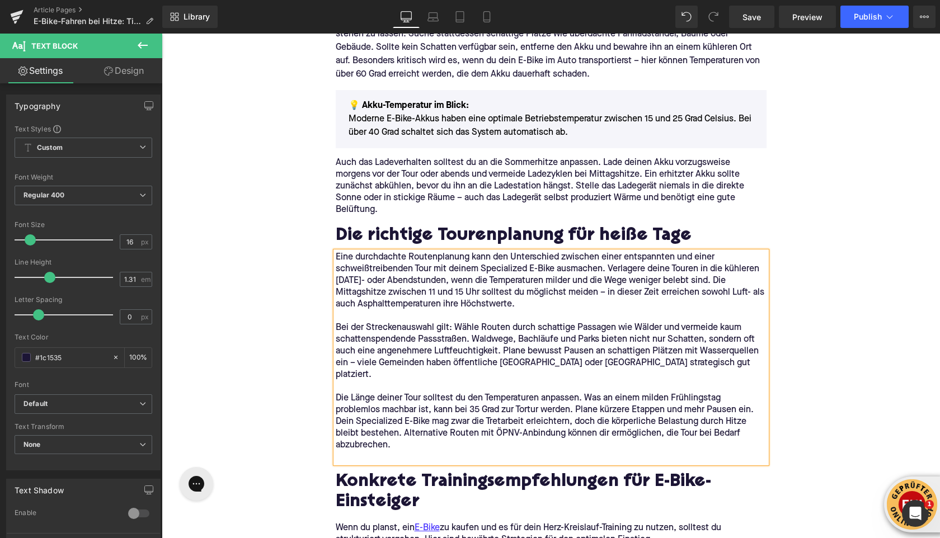
click at [352, 451] on p at bounding box center [551, 457] width 431 height 12
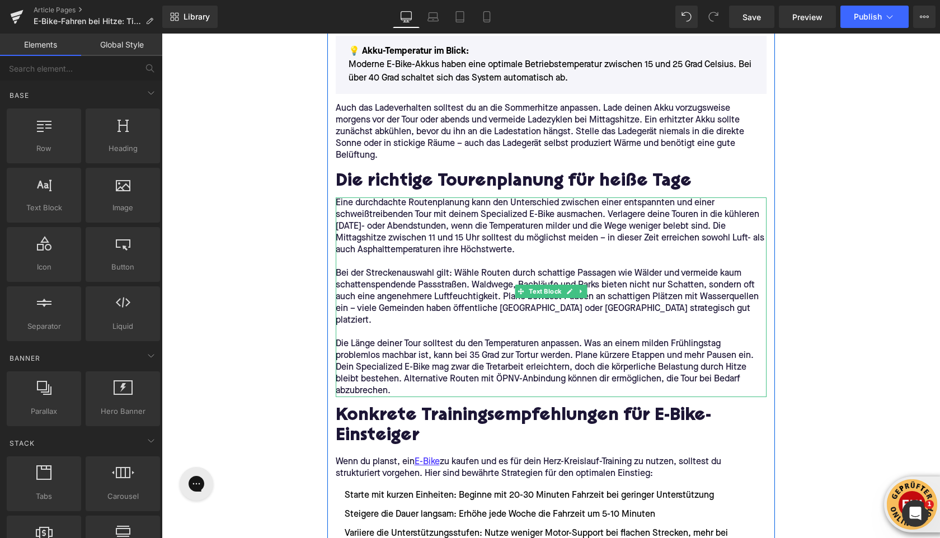
scroll to position [957, 0]
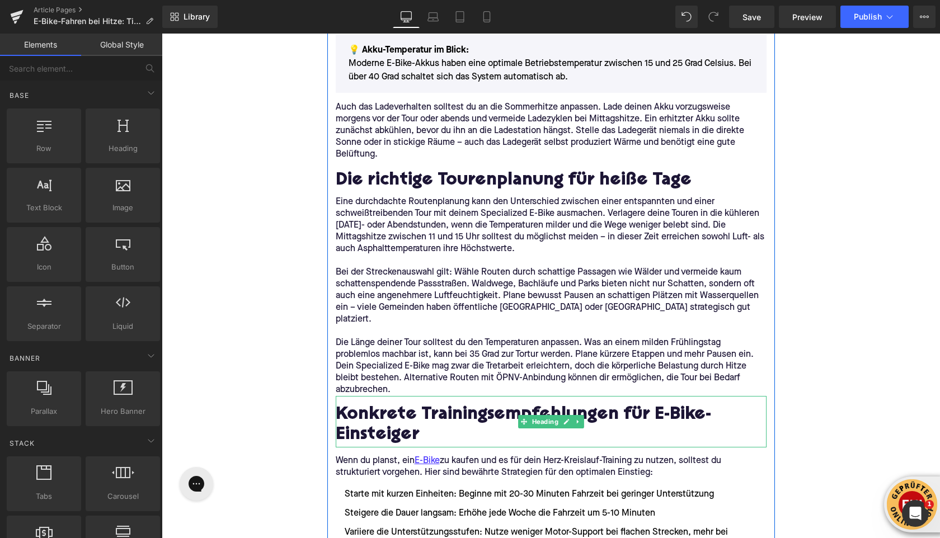
click at [369, 422] on h2 "Konkrete Trainingsempfehlungen für E-Bike-Einsteiger" at bounding box center [551, 425] width 431 height 40
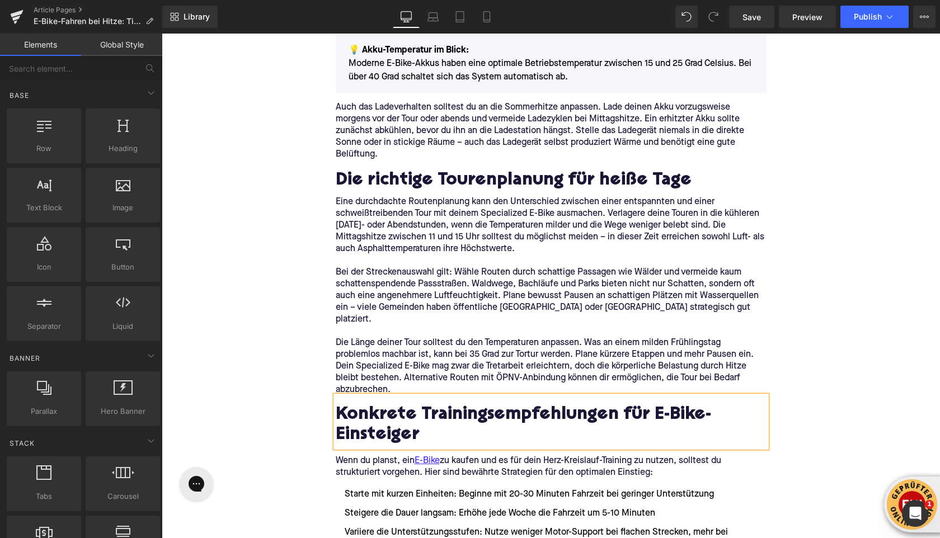
click at [369, 422] on h2 "Konkrete Trainingsempfehlungen für E-Bike-Einsteiger" at bounding box center [551, 425] width 431 height 40
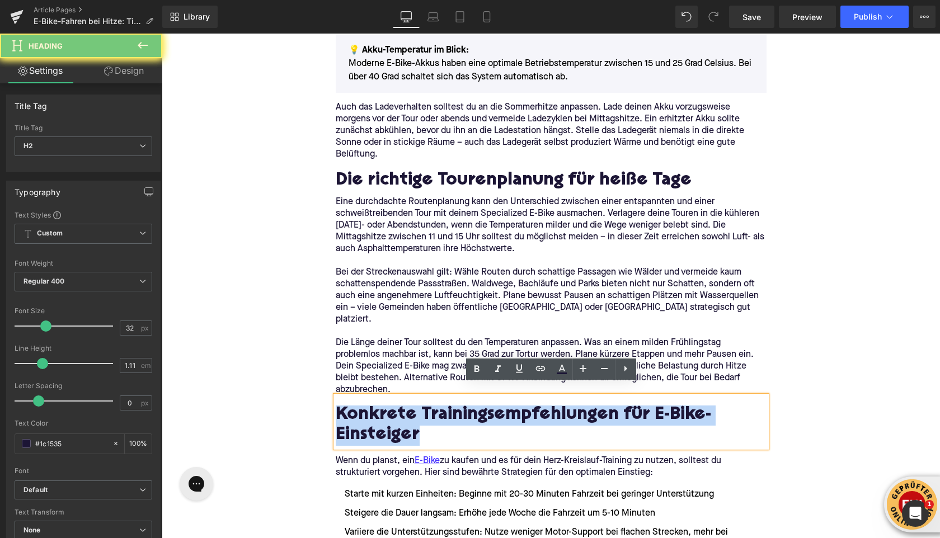
paste div
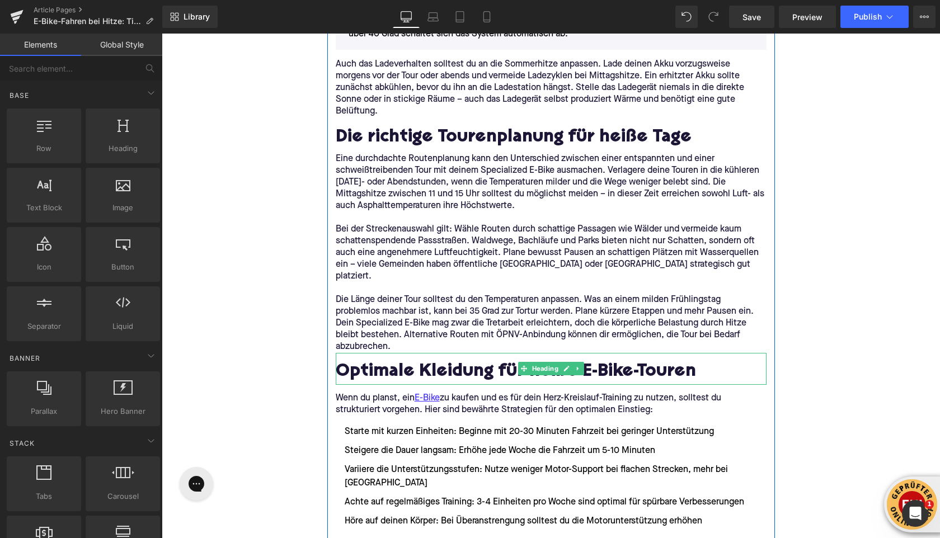
scroll to position [1003, 0]
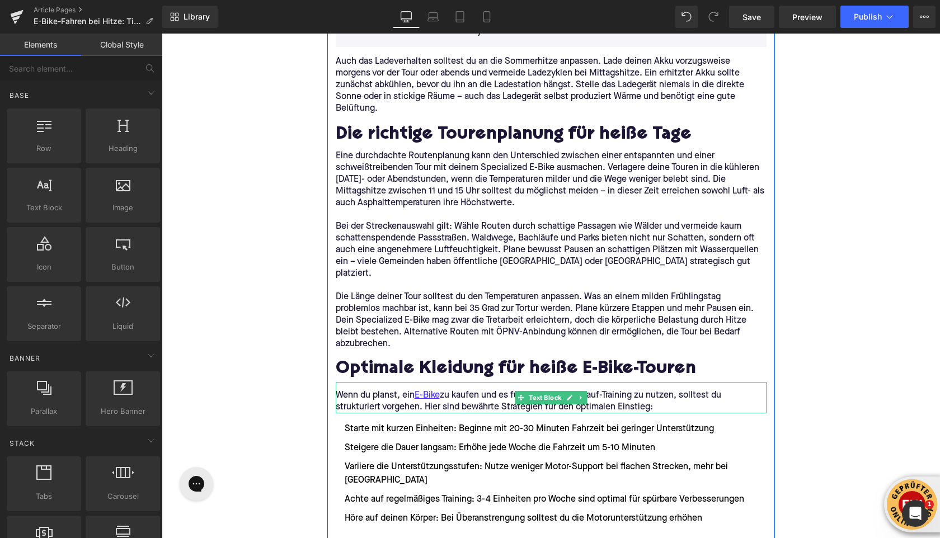
click at [366, 390] on p "Wenn du planst, ein E-Bike zu kaufen und es für dein Herz-Kreislauf-Training zu…" at bounding box center [551, 401] width 431 height 23
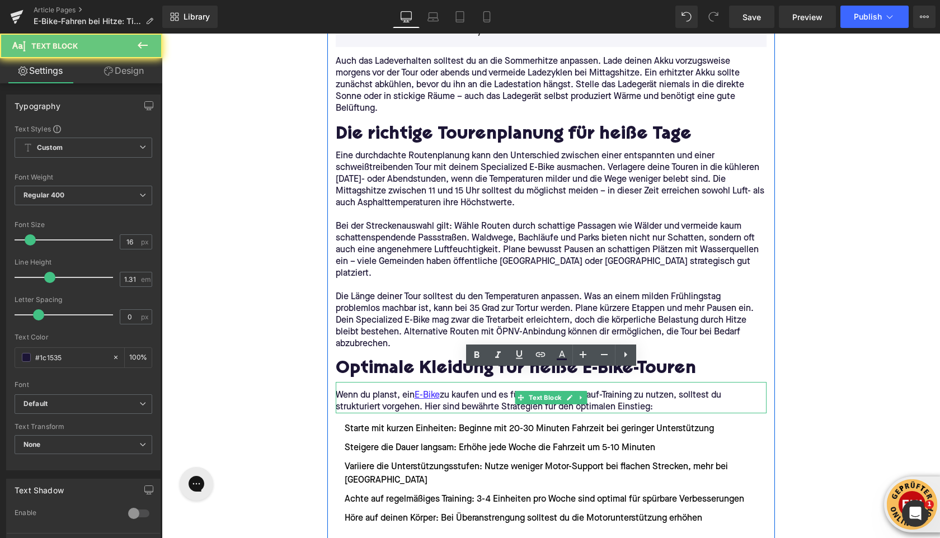
click at [366, 390] on p "Wenn du planst, ein E-Bike zu kaufen und es für dein Herz-Kreislauf-Training zu…" at bounding box center [551, 401] width 431 height 23
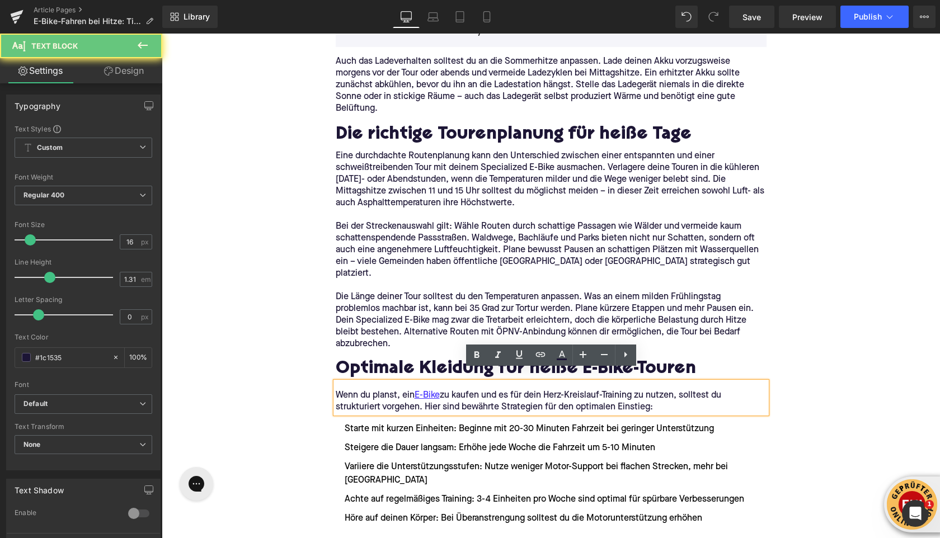
click at [366, 390] on p "Wenn du planst, ein E-Bike zu kaufen und es für dein Herz-Kreislauf-Training zu…" at bounding box center [551, 401] width 431 height 23
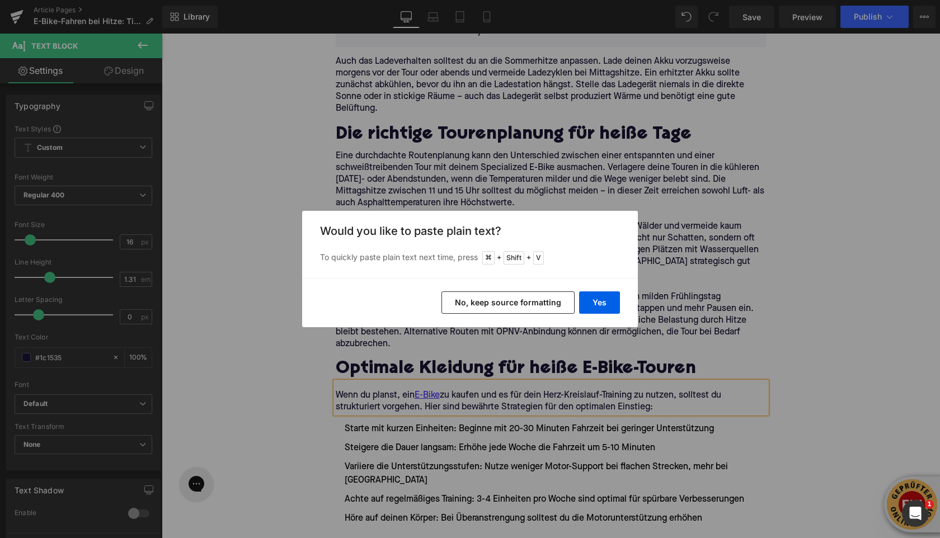
click at [593, 314] on div "Yes No, keep source formatting" at bounding box center [470, 302] width 336 height 49
click at [597, 309] on button "Yes" at bounding box center [599, 302] width 41 height 22
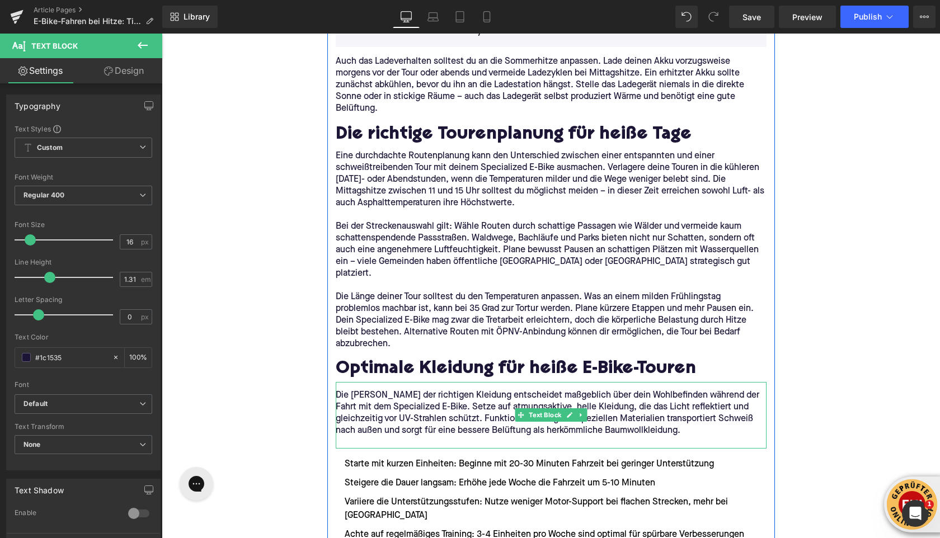
click at [644, 437] on p at bounding box center [551, 443] width 431 height 12
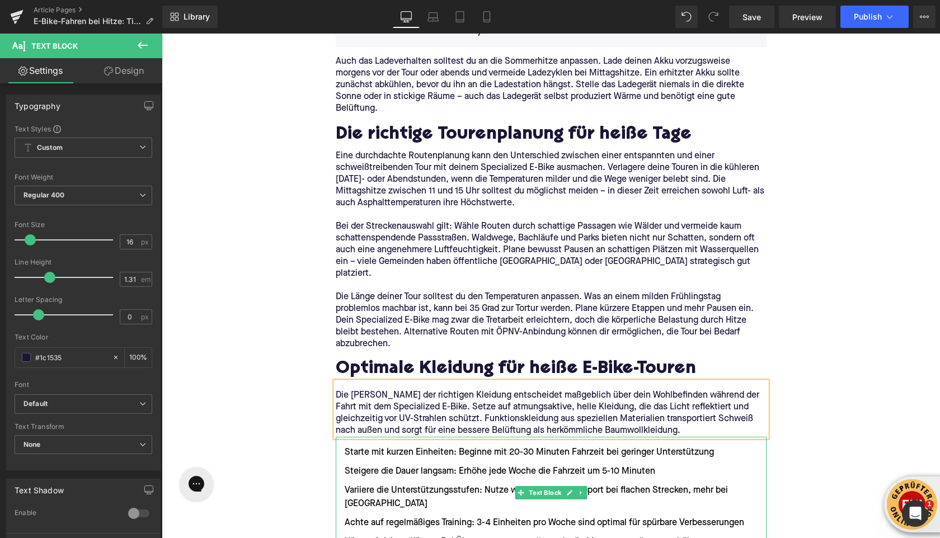
click at [348, 446] on li "Starte mit kurzen Einheiten: Beginne mit 20-30 Minuten Fahrzeit bei geringer Un…" at bounding box center [551, 452] width 431 height 13
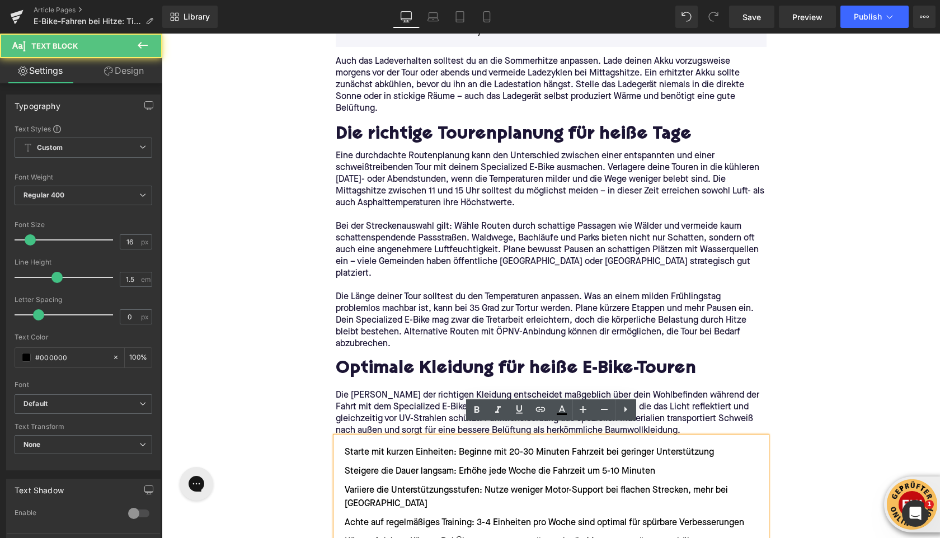
click at [346, 446] on li "Starte mit kurzen Einheiten: Beginne mit 20-30 Minuten Fahrzeit bei geringer Un…" at bounding box center [551, 452] width 431 height 13
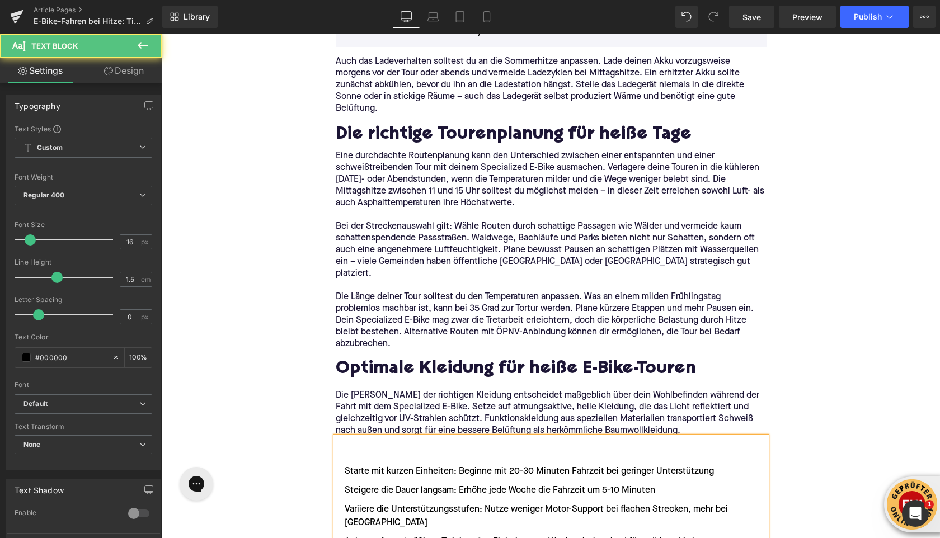
click at [347, 446] on li at bounding box center [551, 452] width 431 height 13
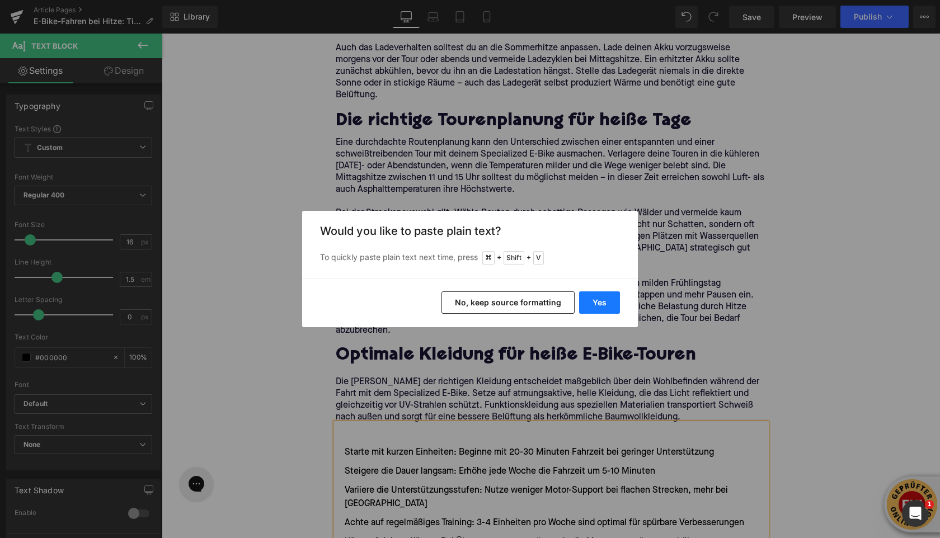
click at [598, 305] on button "Yes" at bounding box center [599, 302] width 41 height 22
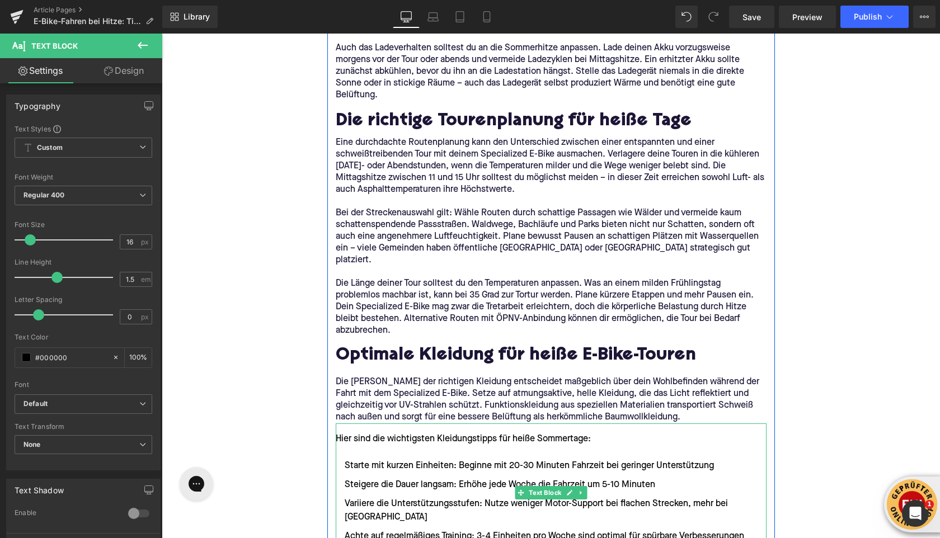
click at [431, 432] on div "Hier sind die wichtigsten Kleidungstipps für heiße Sommertage:" at bounding box center [551, 438] width 431 height 13
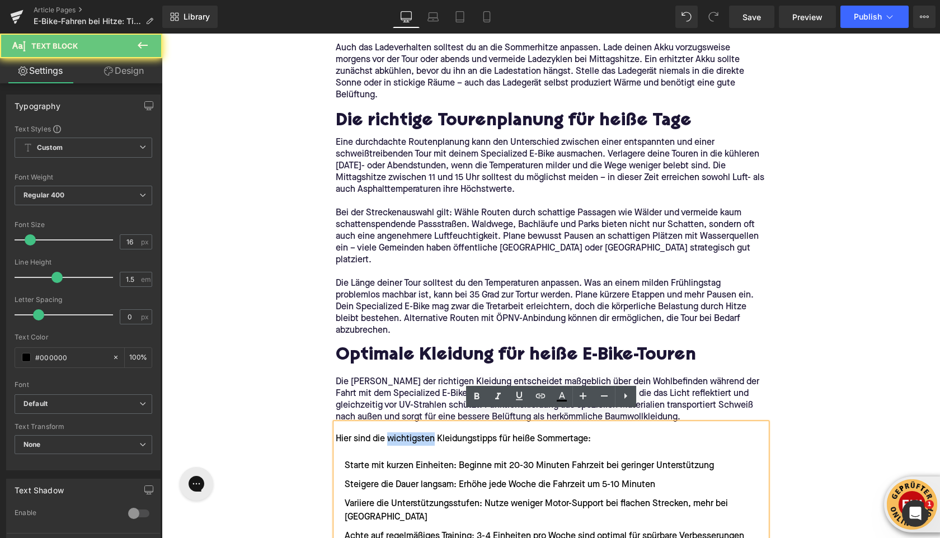
click at [431, 432] on div "Hier sind die wichtigsten Kleidungstipps für heiße Sommertage:" at bounding box center [551, 438] width 431 height 13
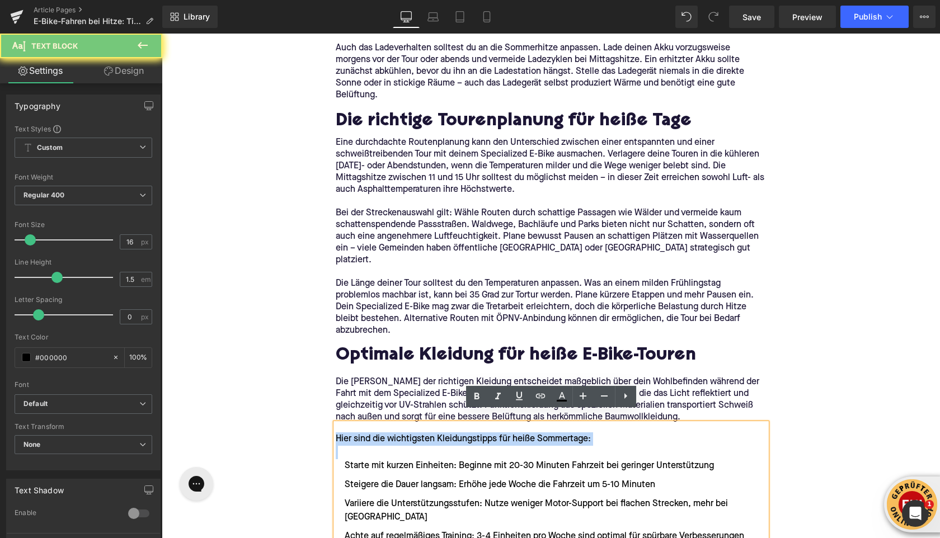
click at [431, 432] on div "Hier sind die wichtigsten Kleidungstipps für heiße Sommertage:" at bounding box center [551, 438] width 431 height 13
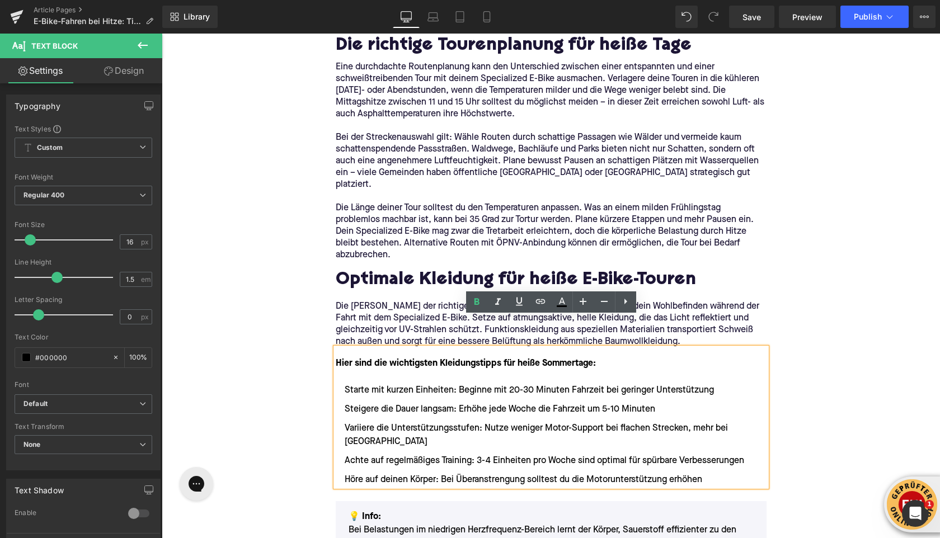
scroll to position [1111, 0]
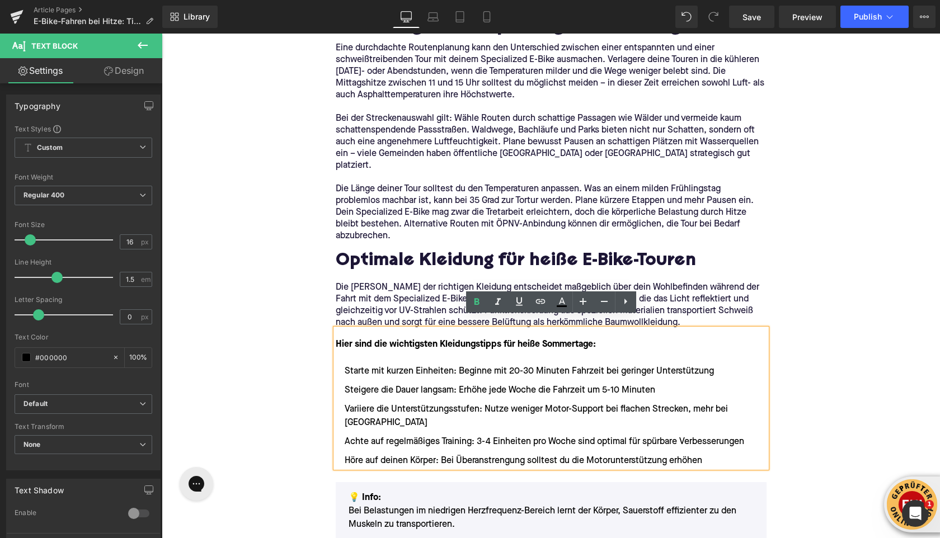
click at [407, 435] on li "Achte auf regelmäßiges Training: 3-4 Einheiten pro Woche sind optimal für spürb…" at bounding box center [551, 441] width 431 height 13
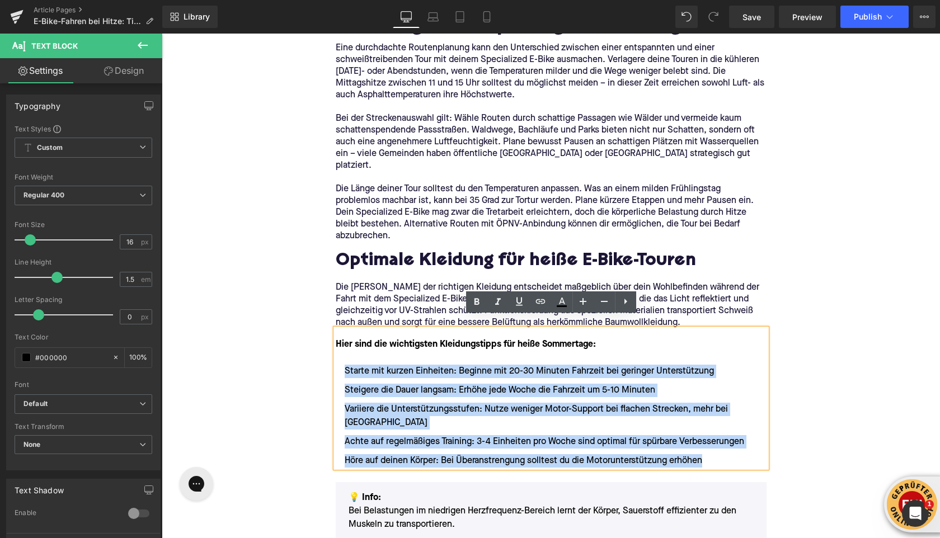
drag, startPoint x: 701, startPoint y: 451, endPoint x: 344, endPoint y: 356, distance: 369.8
click at [344, 365] on ul "Starte mit kurzen Einheiten: Beginne mit 20-30 Minuten Fahrzeit bei geringer Un…" at bounding box center [551, 416] width 431 height 103
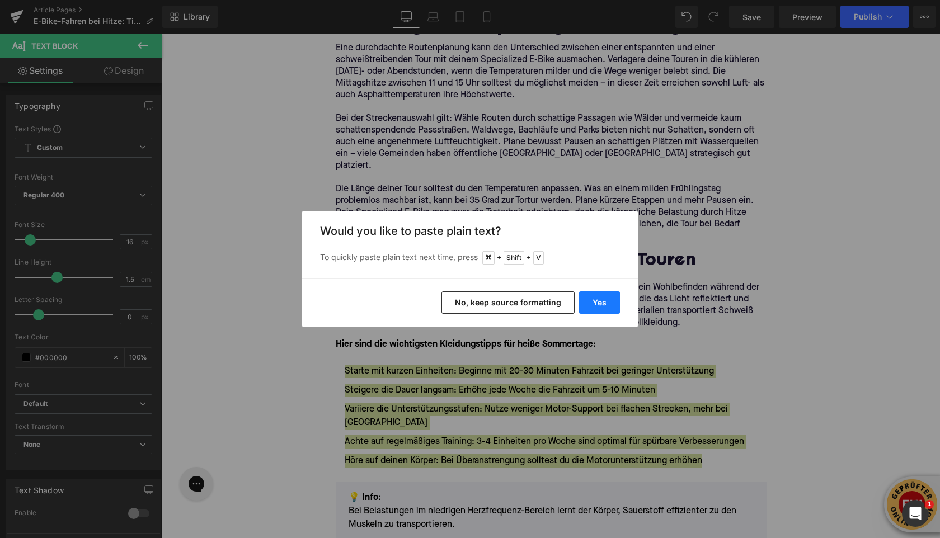
click at [601, 304] on button "Yes" at bounding box center [599, 302] width 41 height 22
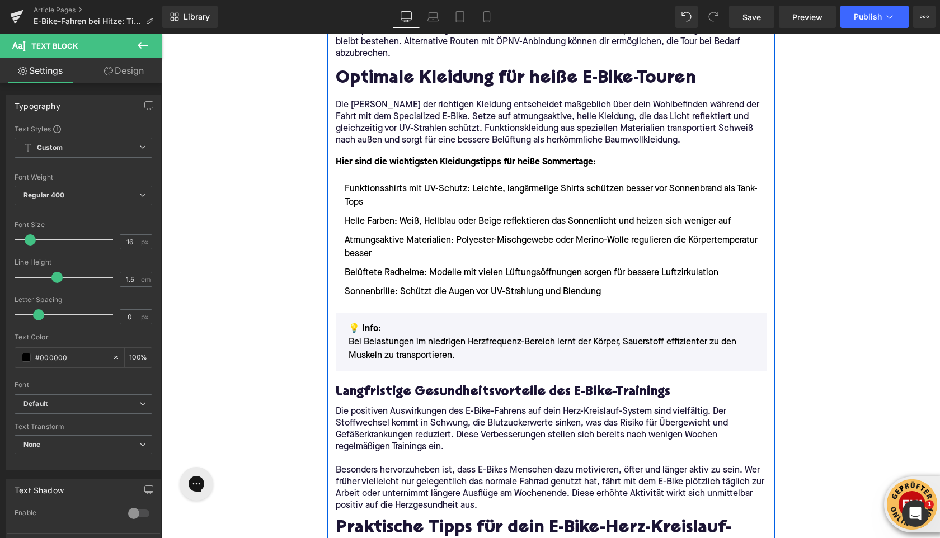
scroll to position [1294, 0]
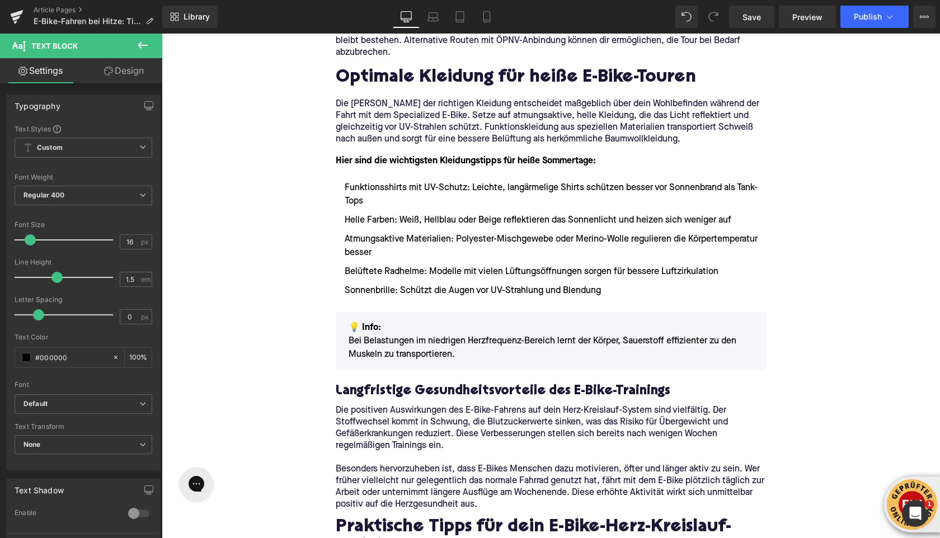
click at [140, 48] on icon at bounding box center [143, 45] width 10 height 7
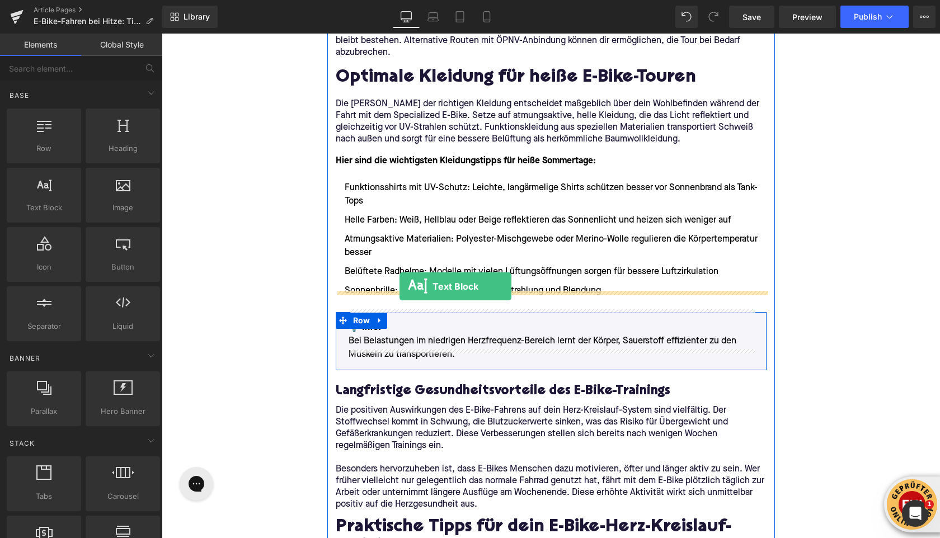
drag, startPoint x: 218, startPoint y: 228, endPoint x: 399, endPoint y: 286, distance: 190.8
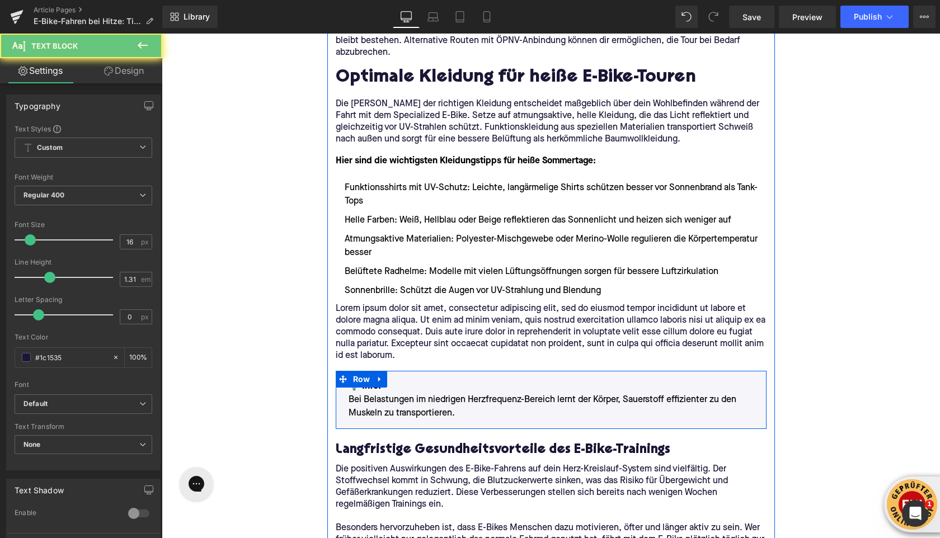
click at [398, 309] on p "Lorem ipsum dolor sit amet, consectetur adipiscing elit, sed do eiusmod tempor …" at bounding box center [551, 332] width 431 height 59
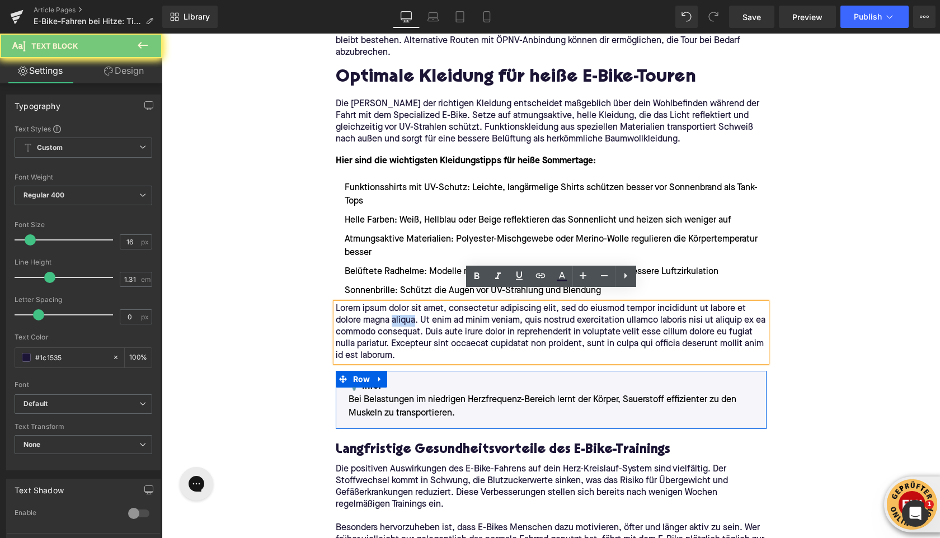
click at [398, 309] on p "Lorem ipsum dolor sit amet, consectetur adipiscing elit, sed do eiusmod tempor …" at bounding box center [551, 332] width 431 height 59
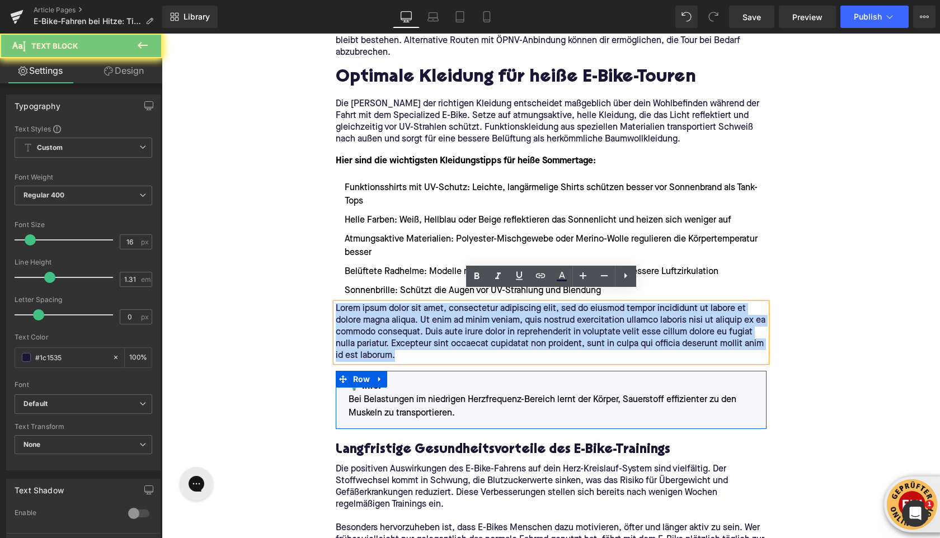
click at [398, 309] on p "Lorem ipsum dolor sit amet, consectetur adipiscing elit, sed do eiusmod tempor …" at bounding box center [551, 332] width 431 height 59
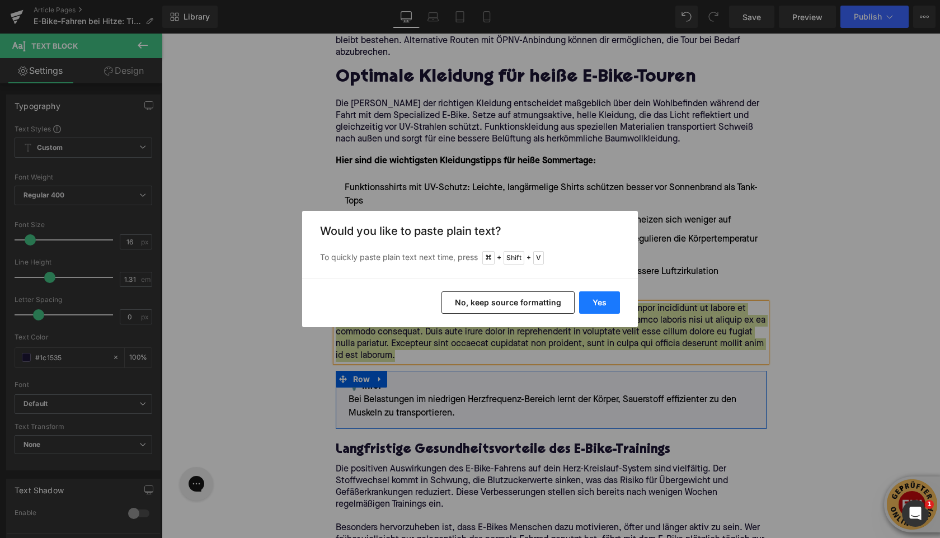
drag, startPoint x: 590, startPoint y: 303, endPoint x: 428, endPoint y: 269, distance: 165.1
click at [590, 303] on button "Yes" at bounding box center [599, 302] width 41 height 22
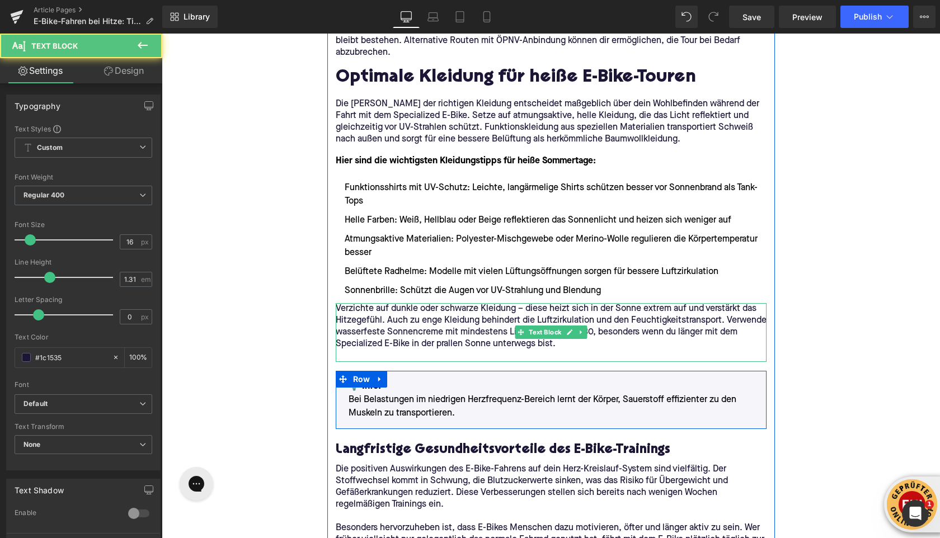
click at [411, 350] on p at bounding box center [551, 356] width 431 height 12
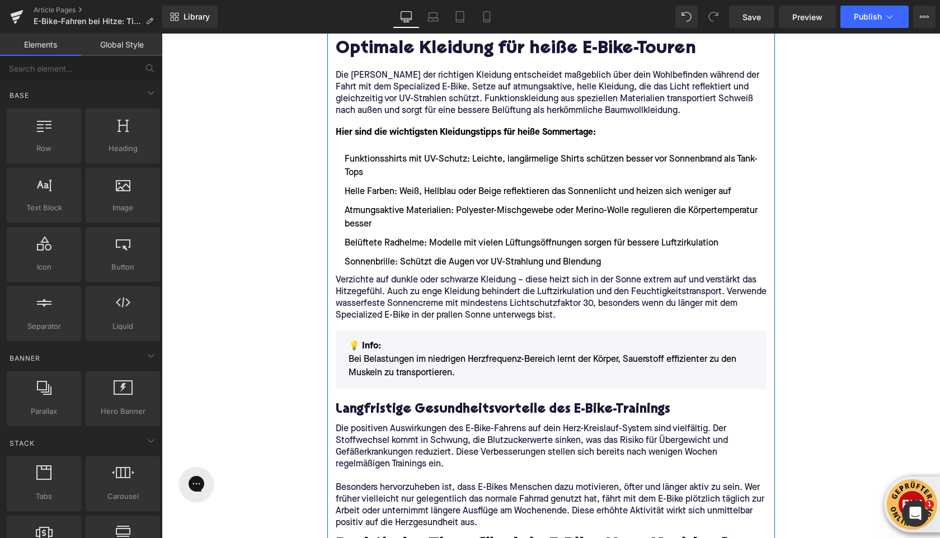
scroll to position [1342, 0]
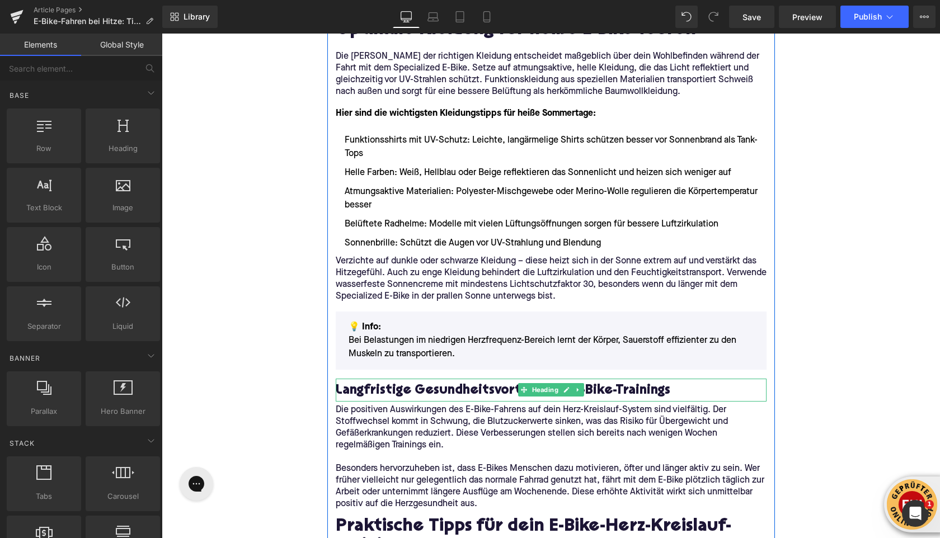
click at [407, 382] on h3 "Langfristige Gesundheitsvorteile des E-Bike-Trainings" at bounding box center [551, 390] width 431 height 17
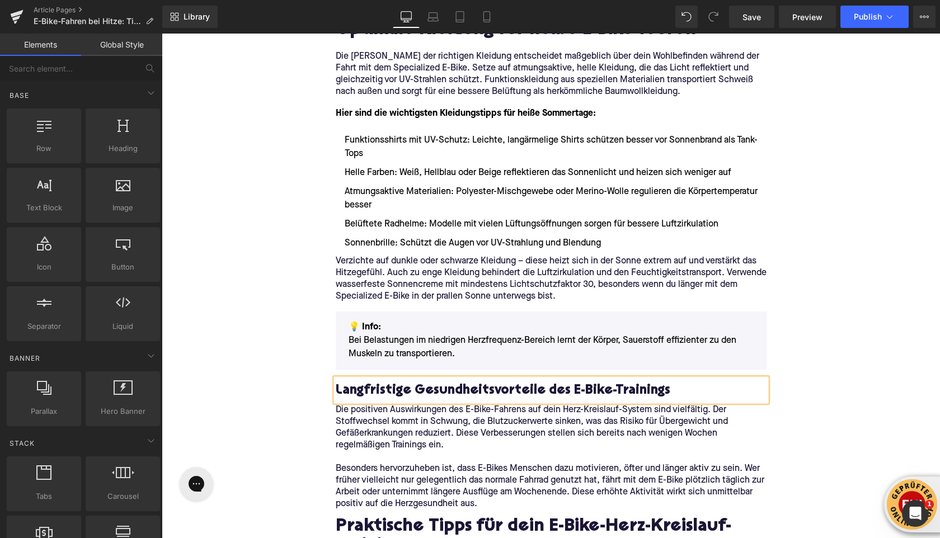
click at [407, 382] on h3 "Langfristige Gesundheitsvorteile des E-Bike-Trainings" at bounding box center [551, 390] width 431 height 17
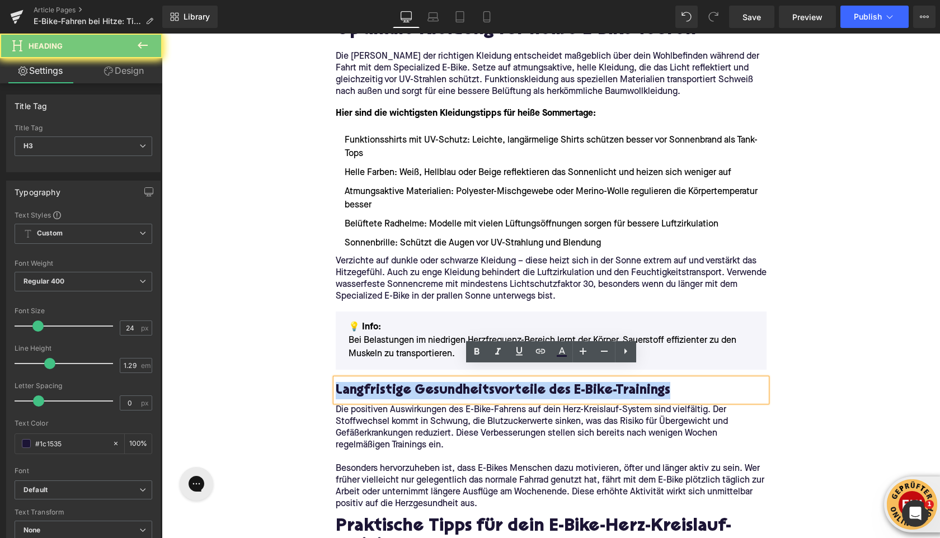
click at [407, 382] on h3 "Langfristige Gesundheitsvorteile des E-Bike-Trainings" at bounding box center [551, 390] width 431 height 17
paste div
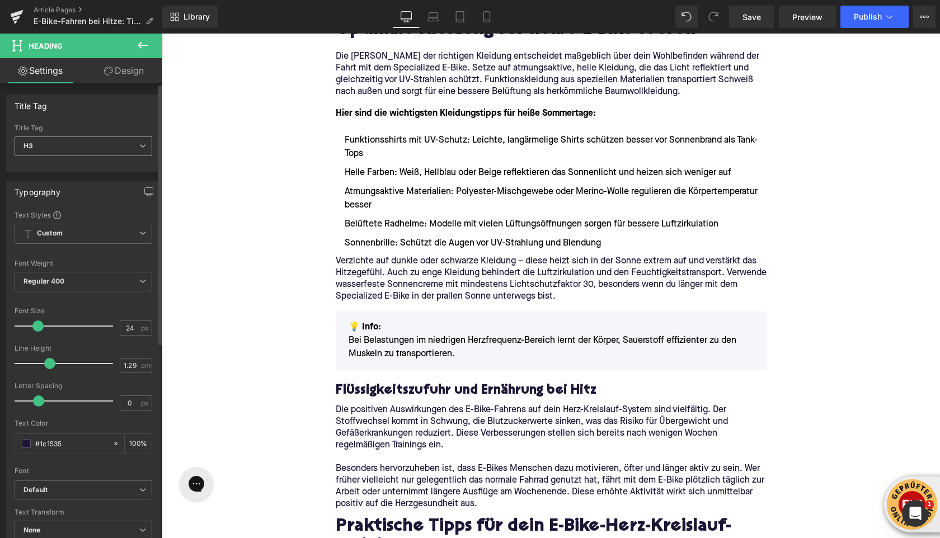
click at [103, 140] on span "H3" at bounding box center [84, 146] width 138 height 20
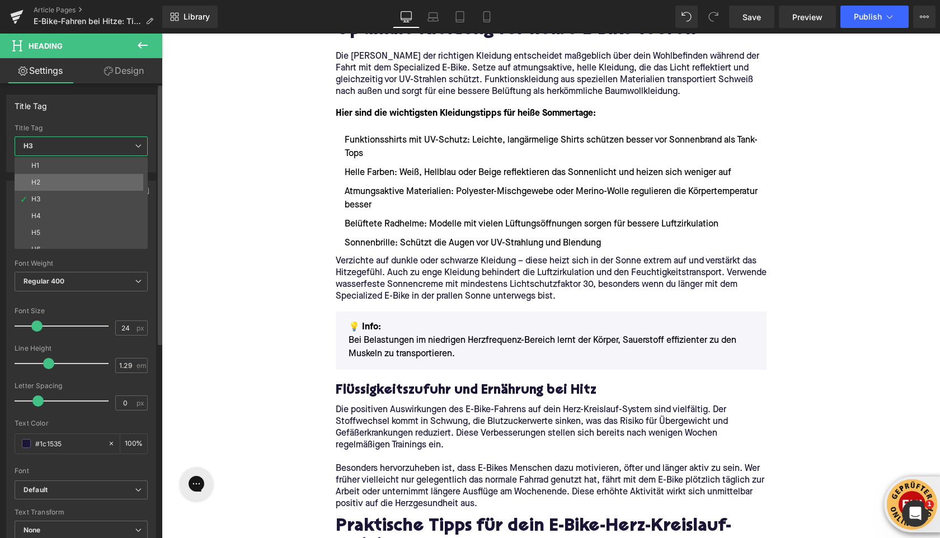
click at [90, 183] on li "H2" at bounding box center [84, 182] width 138 height 17
type input "32"
type input "1.11"
type input "100"
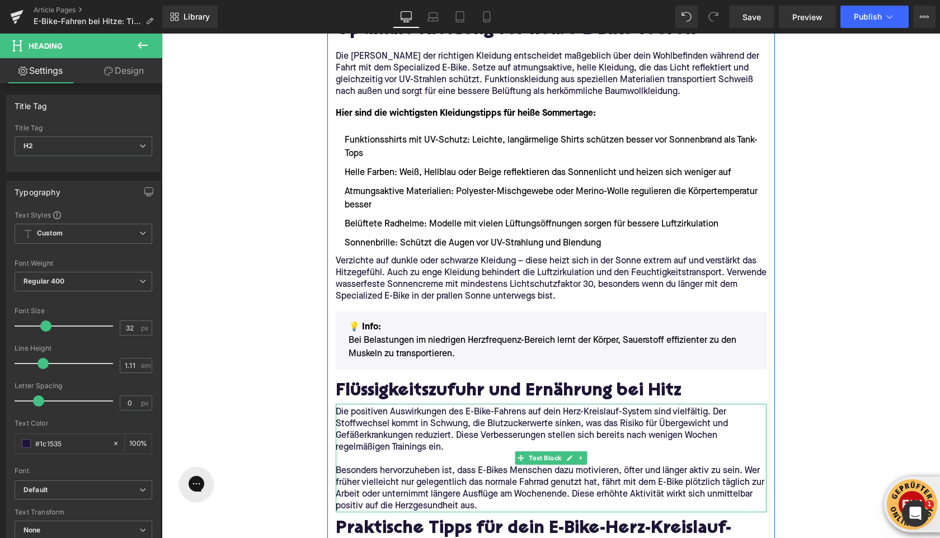
click at [381, 424] on p "Die positiven Auswirkungen des E-Bike-Fahrens auf dein Herz-Kreislauf-System si…" at bounding box center [551, 430] width 431 height 47
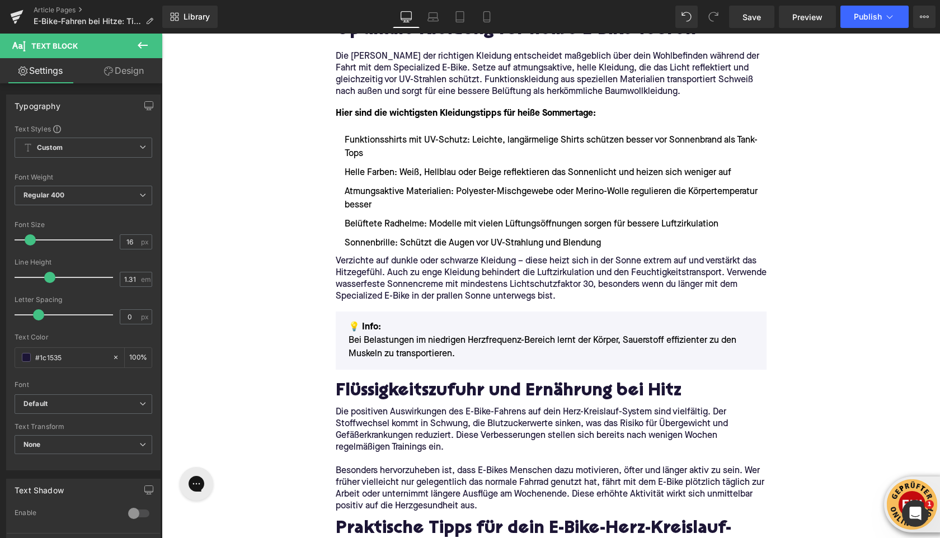
drag, startPoint x: 644, startPoint y: 526, endPoint x: 324, endPoint y: 409, distance: 340.0
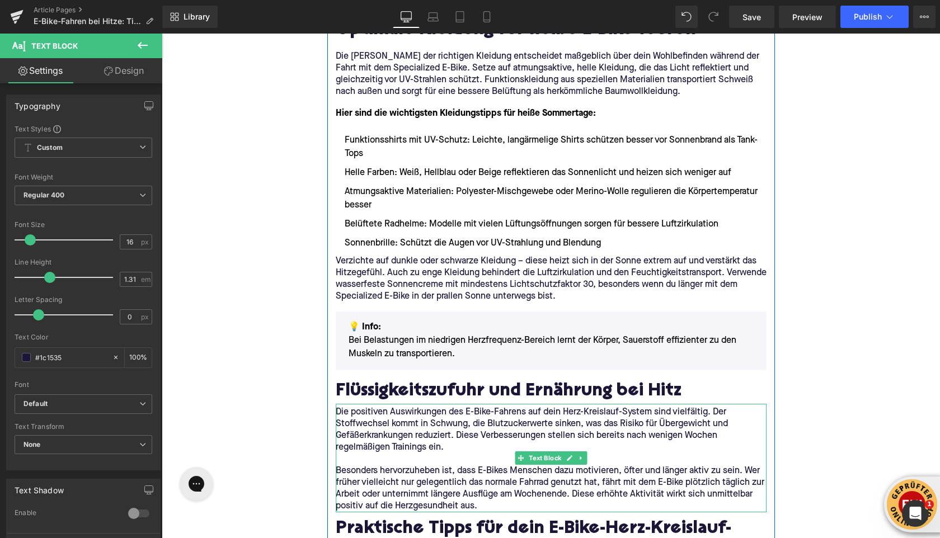
click at [339, 407] on p "Die positiven Auswirkungen des E-Bike-Fahrens auf dein Herz-Kreislauf-System si…" at bounding box center [551, 430] width 431 height 47
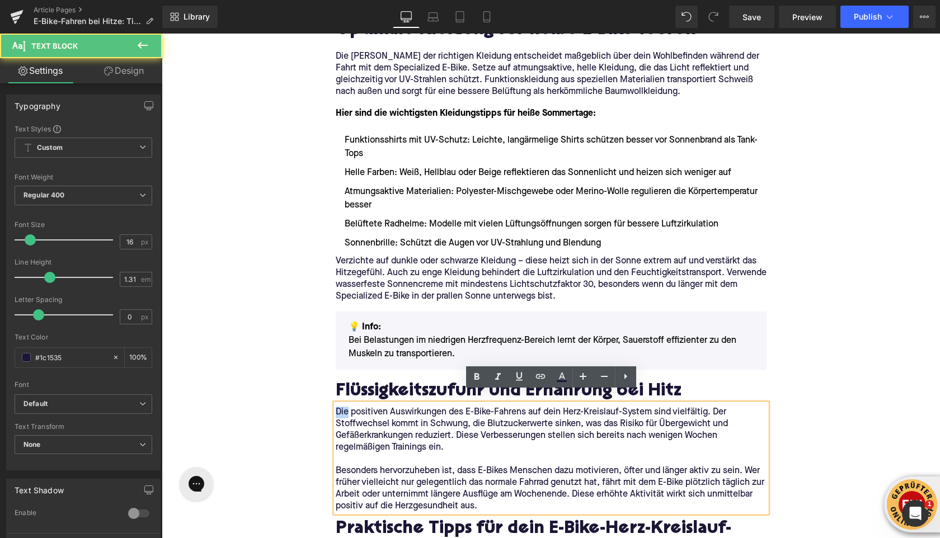
click at [339, 407] on p "Die positiven Auswirkungen des E-Bike-Fahrens auf dein Herz-Kreislauf-System si…" at bounding box center [551, 430] width 431 height 47
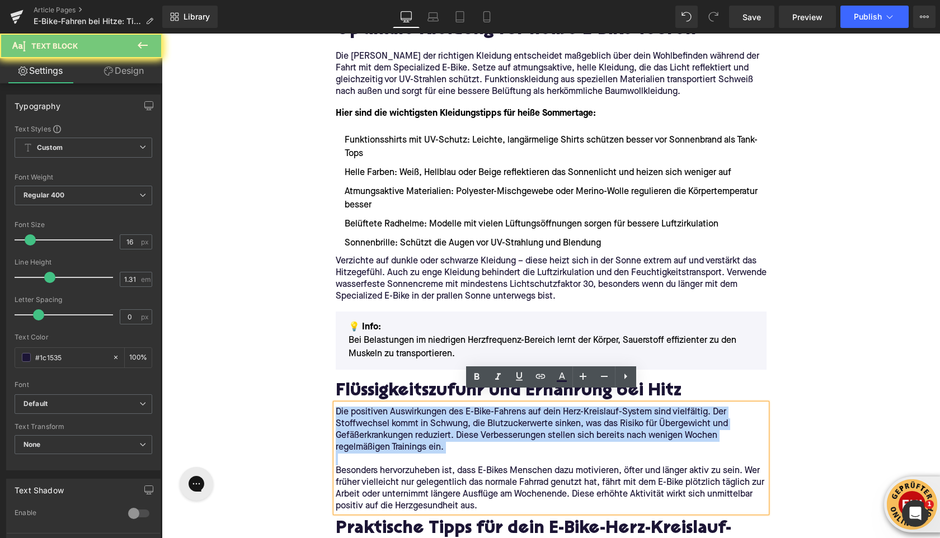
click at [339, 407] on p "Die positiven Auswirkungen des E-Bike-Fahrens auf dein Herz-Kreislauf-System si…" at bounding box center [551, 430] width 431 height 47
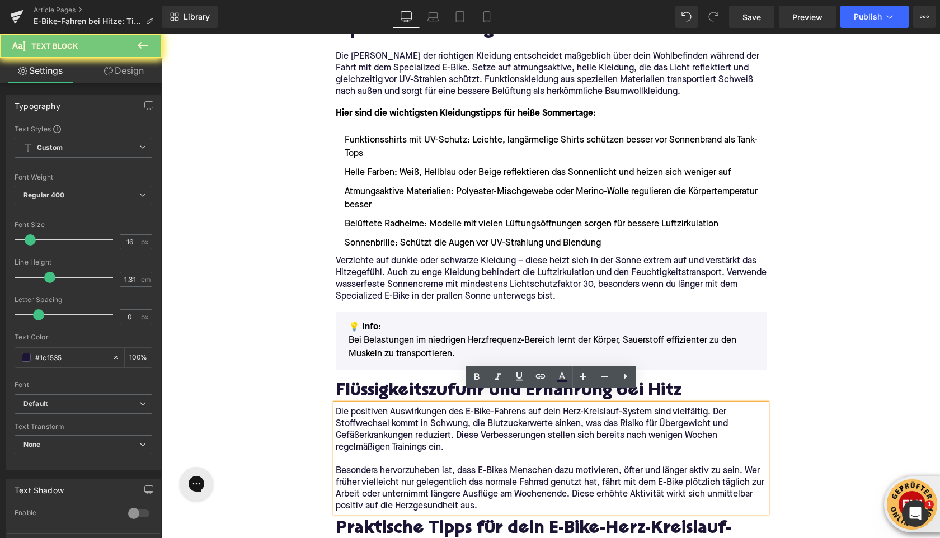
click at [452, 481] on p "Besonders hervorzuheben ist, dass E-Bikes Menschen dazu motivieren, öfter und l…" at bounding box center [551, 488] width 431 height 47
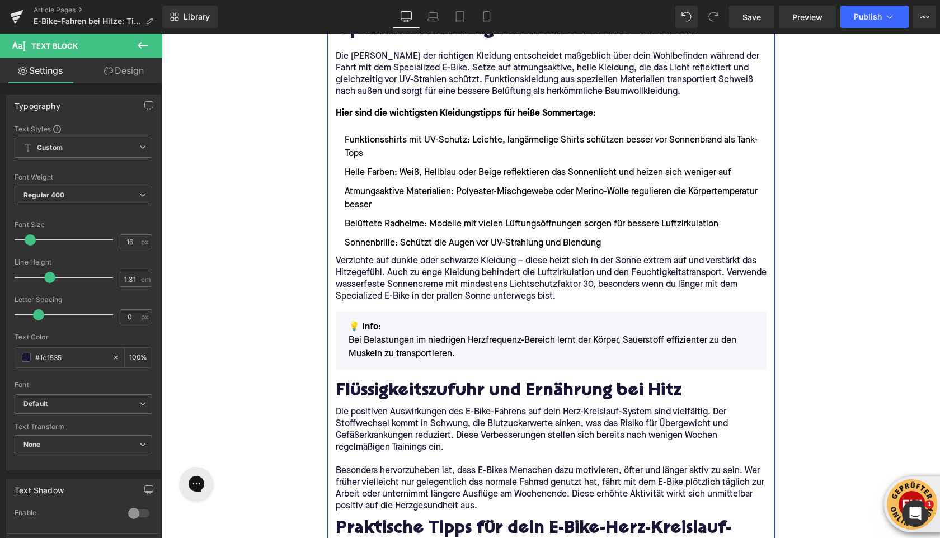
drag, startPoint x: 640, startPoint y: 528, endPoint x: 353, endPoint y: 404, distance: 312.3
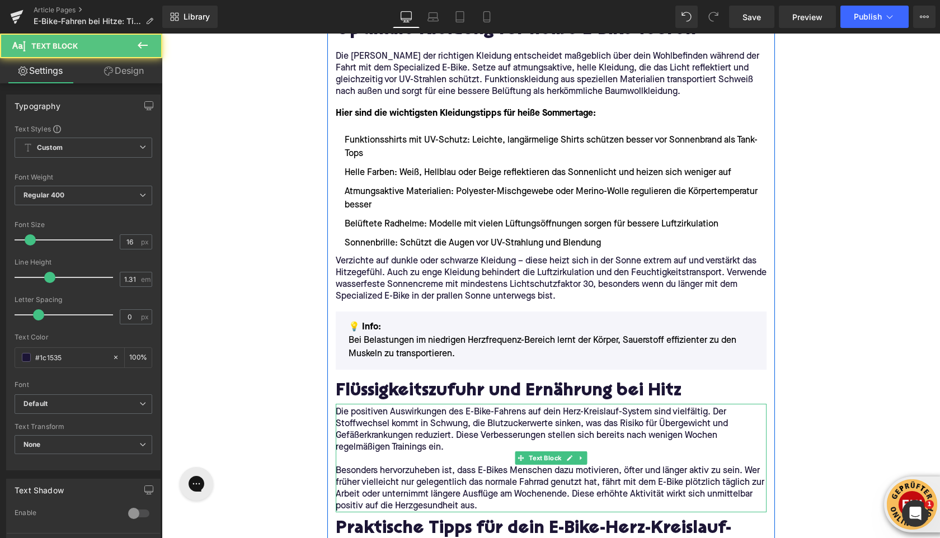
click at [353, 407] on p "Die positiven Auswirkungen des E-Bike-Fahrens auf dein Herz-Kreislauf-System si…" at bounding box center [551, 430] width 431 height 47
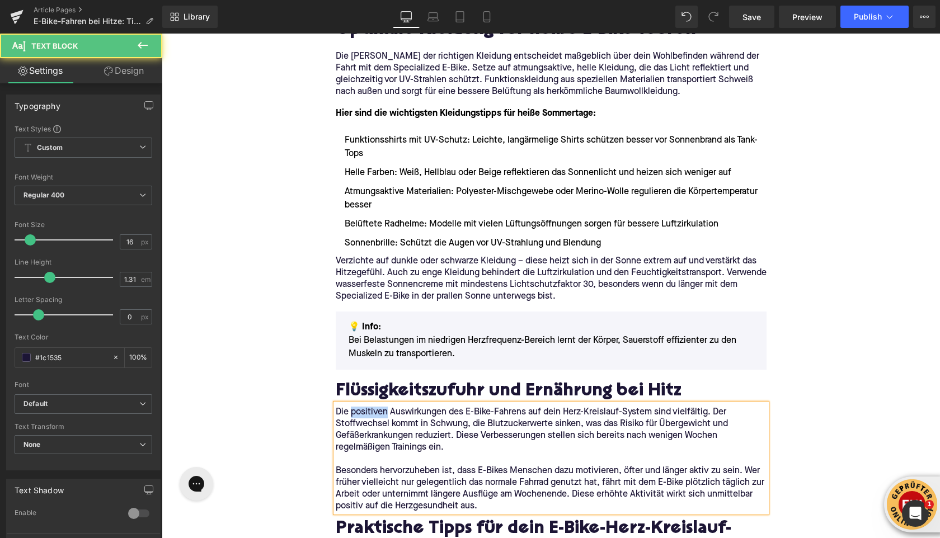
click at [353, 407] on p "Die positiven Auswirkungen des E-Bike-Fahrens auf dein Herz-Kreislauf-System si…" at bounding box center [551, 430] width 431 height 47
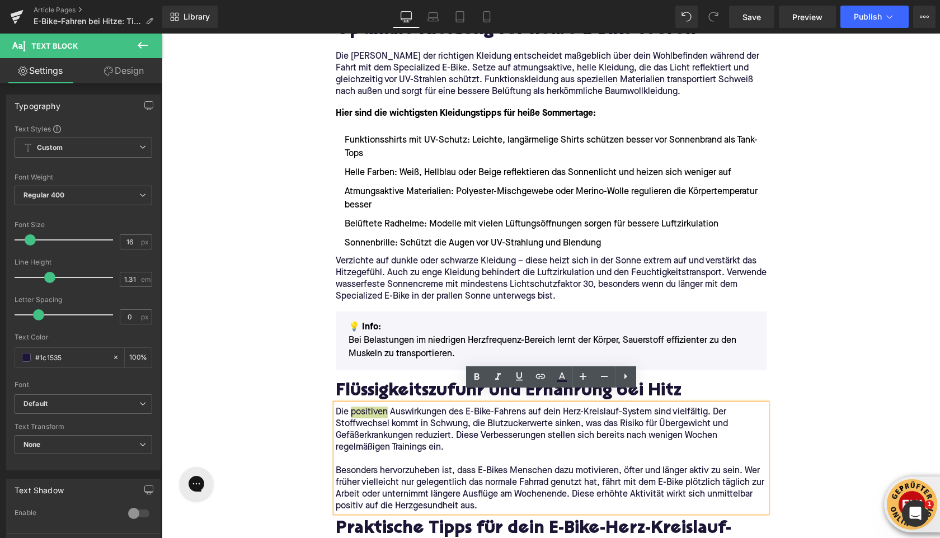
click at [473, 494] on div "Rendering Content" at bounding box center [470, 494] width 69 height 12
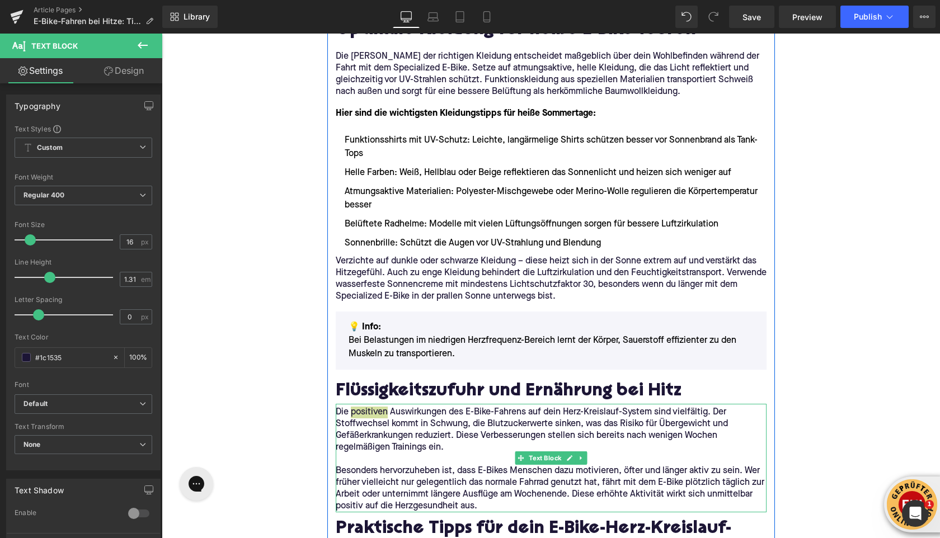
drag, startPoint x: 638, startPoint y: 528, endPoint x: 413, endPoint y: 459, distance: 235.8
click at [414, 465] on p "Besonders hervorzuheben ist, dass E-Bikes Menschen dazu motivieren, öfter und l…" at bounding box center [551, 488] width 431 height 47
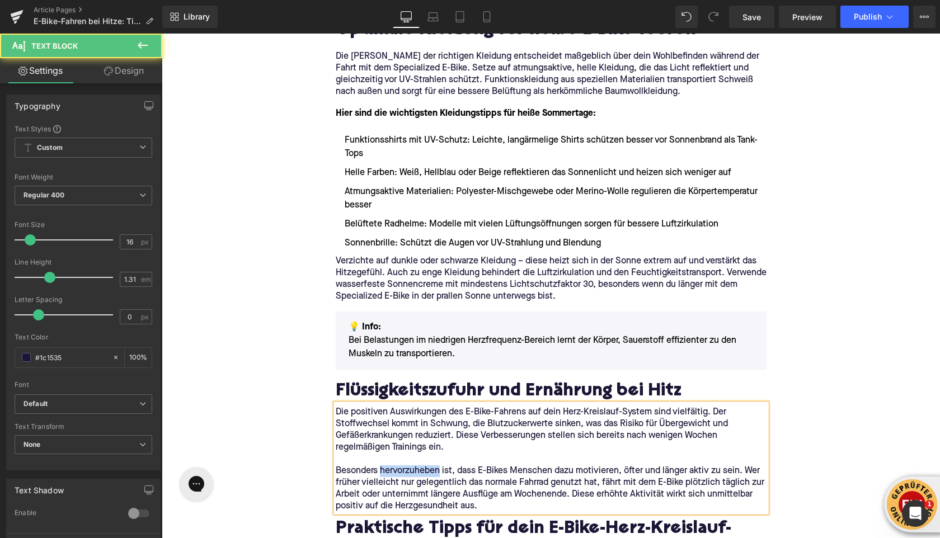
click at [414, 465] on p "Besonders hervorzuheben ist, dass E-Bikes Menschen dazu motivieren, öfter und l…" at bounding box center [551, 488] width 431 height 47
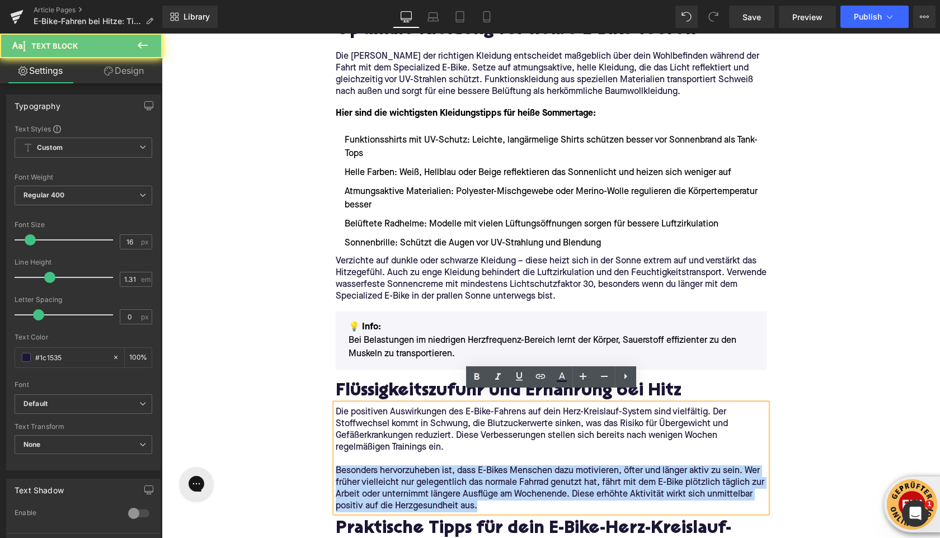
click at [414, 465] on p "Besonders hervorzuheben ist, dass E-Bikes Menschen dazu motivieren, öfter und l…" at bounding box center [551, 488] width 431 height 47
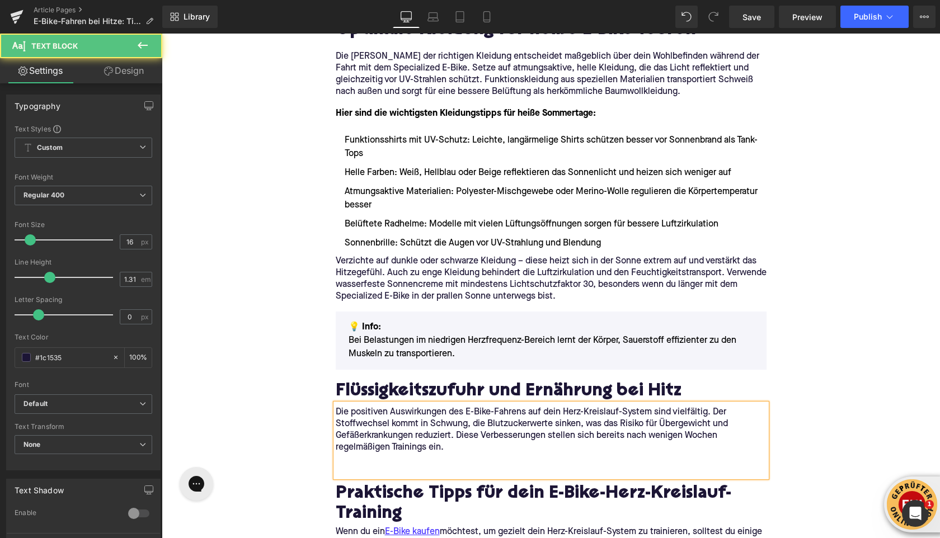
click at [383, 424] on p "Die positiven Auswirkungen des E-Bike-Fahrens auf dein Herz-Kreislauf-System si…" at bounding box center [551, 430] width 431 height 47
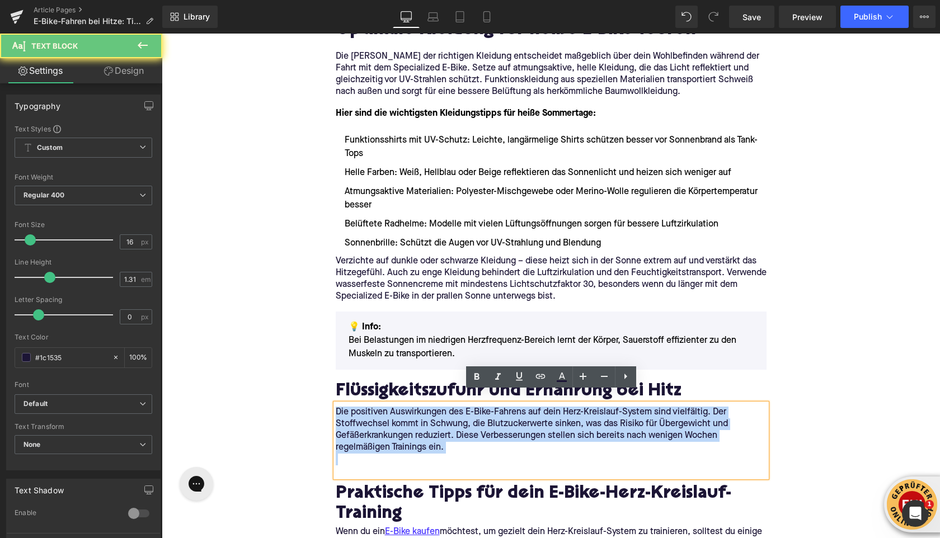
click at [383, 424] on p "Die positiven Auswirkungen des E-Bike-Fahrens auf dein Herz-Kreislauf-System si…" at bounding box center [551, 430] width 431 height 47
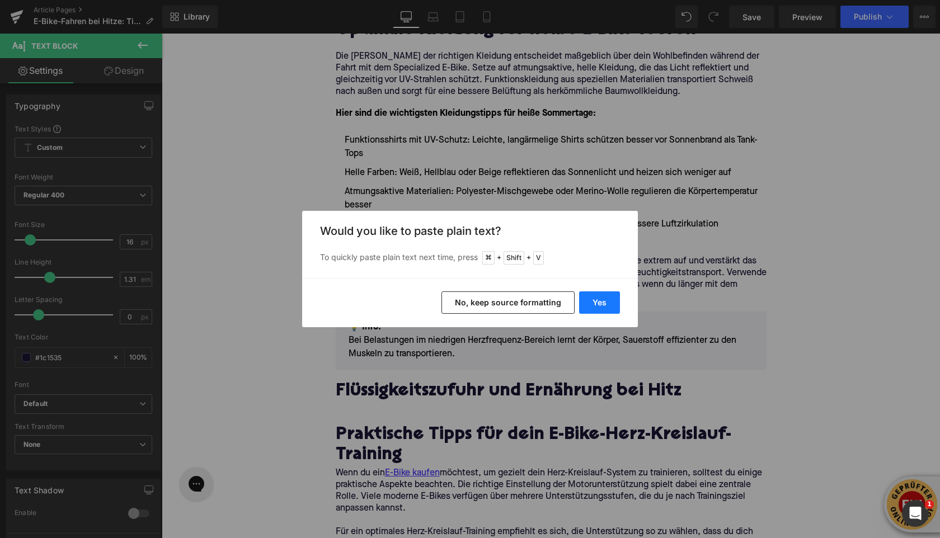
click at [596, 306] on button "Yes" at bounding box center [599, 302] width 41 height 22
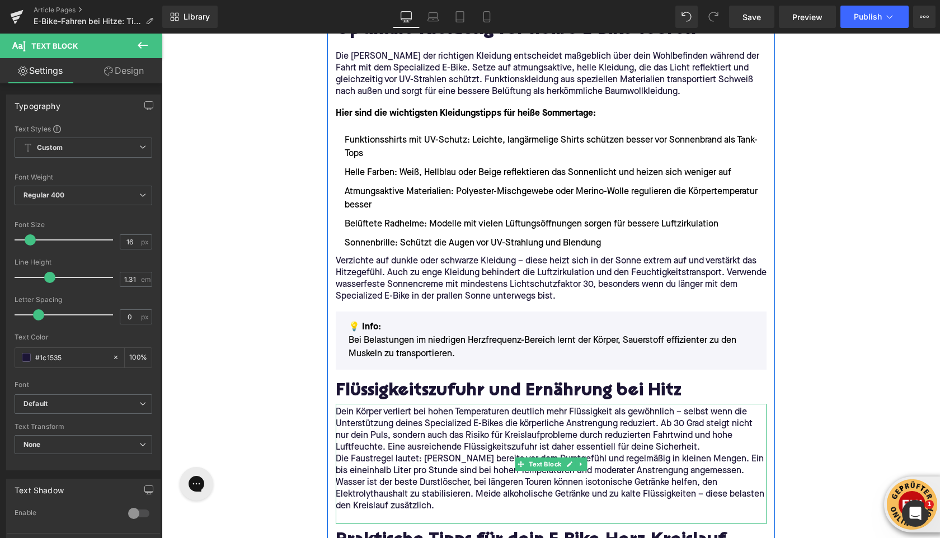
click at [700, 435] on p "Dein Körper verliert bei hohen Temperaturen deutlich mehr Flüssigkeit als gewöh…" at bounding box center [551, 430] width 431 height 47
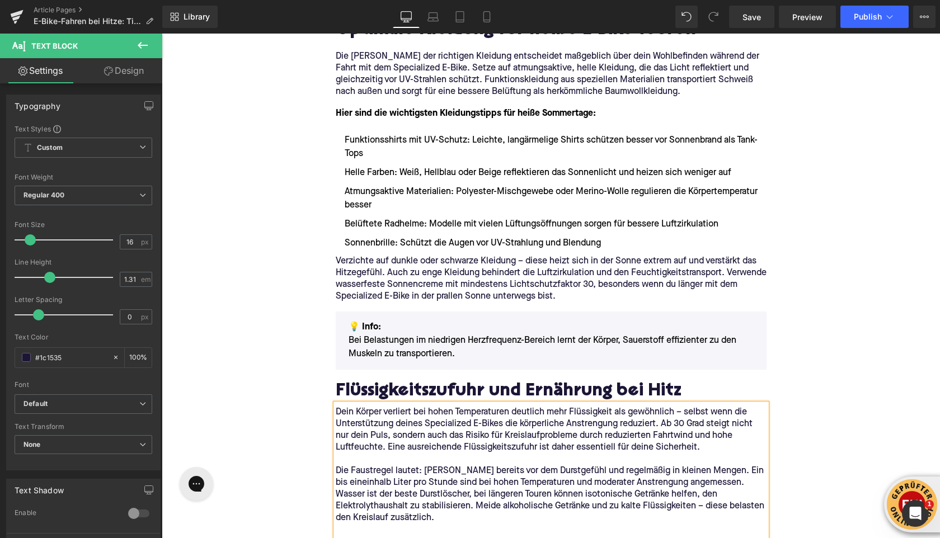
click at [380, 524] on p at bounding box center [551, 530] width 431 height 12
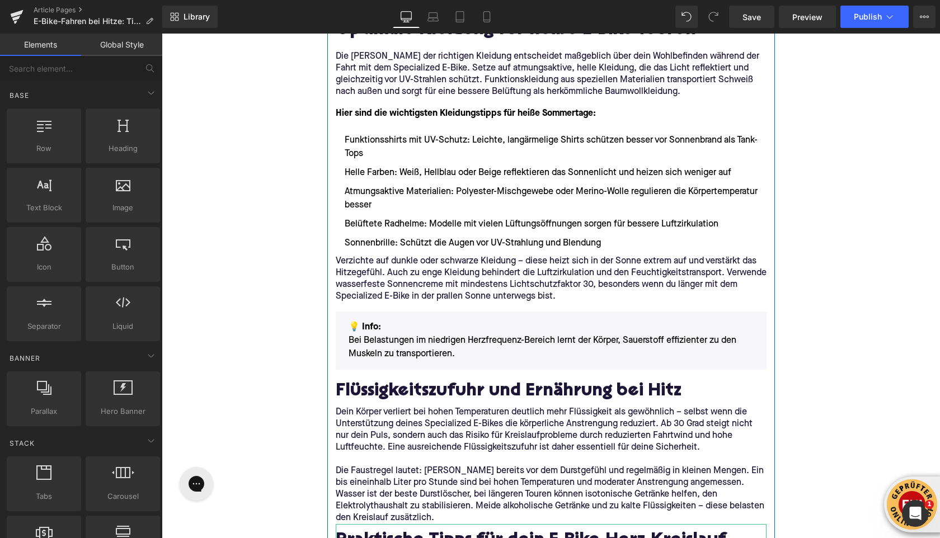
scroll to position [1371, 0]
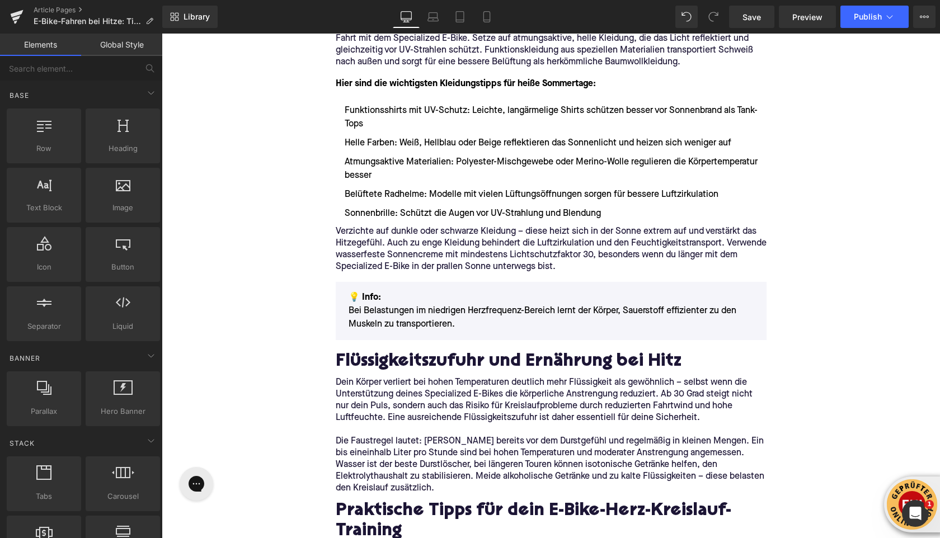
click at [413, 475] on p "Die Faustregel lautet: Trinke bereits vor dem Durstgefühl und regelmäßig in kle…" at bounding box center [551, 465] width 431 height 59
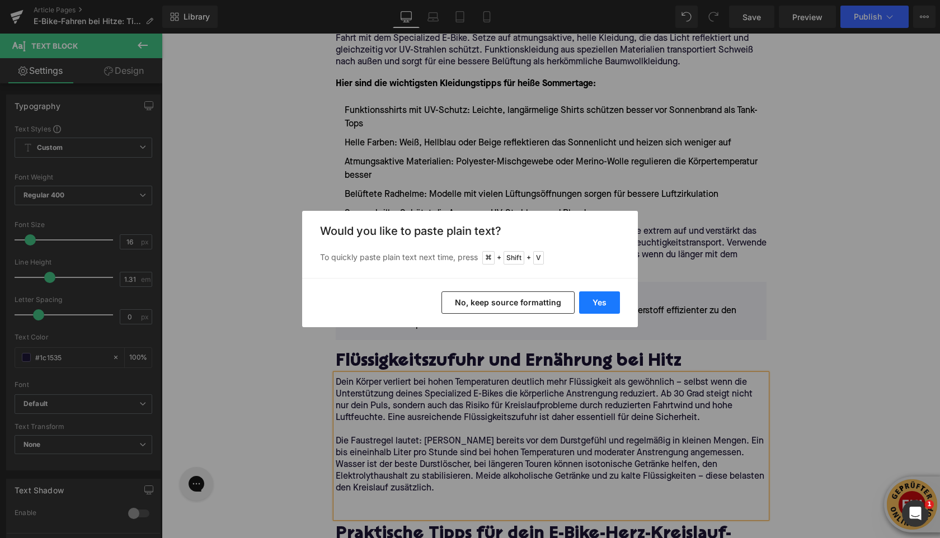
click at [596, 302] on button "Yes" at bounding box center [599, 302] width 41 height 22
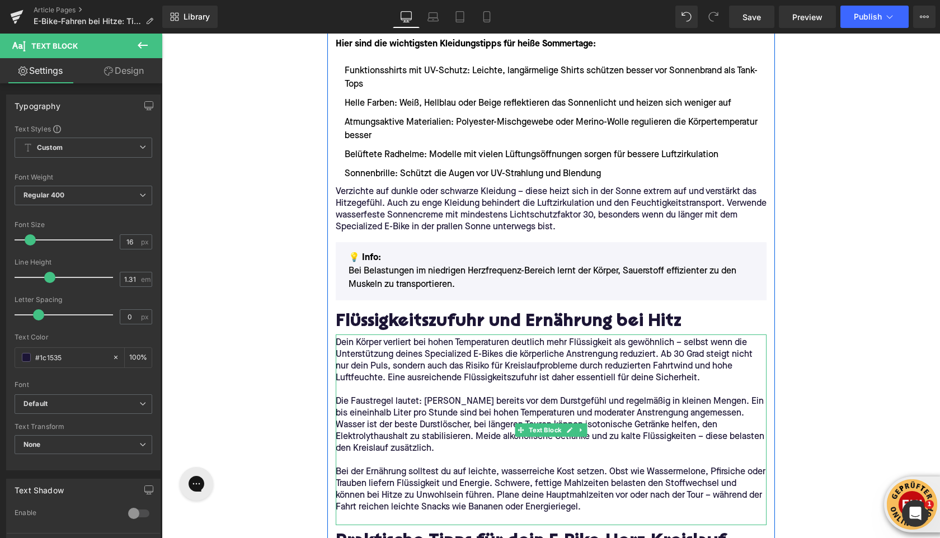
scroll to position [1460, 0]
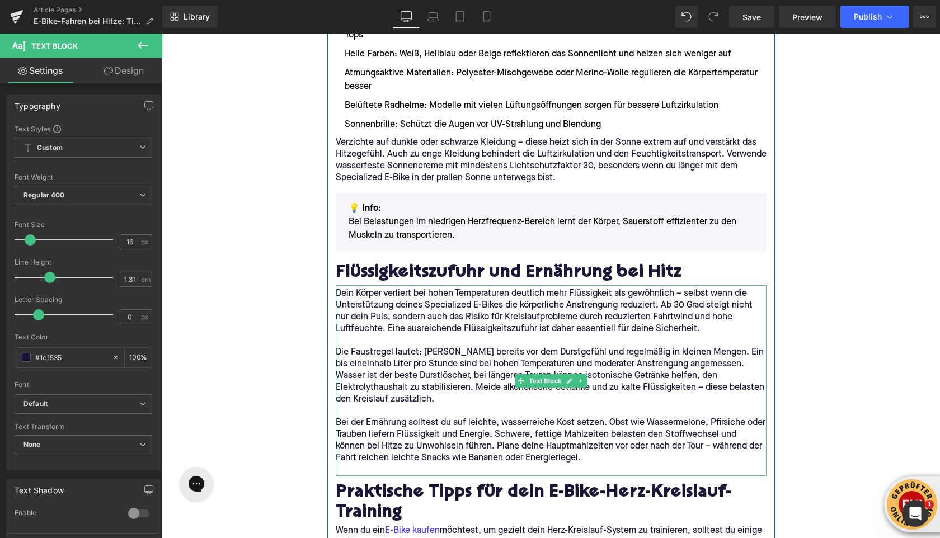
click at [402, 464] on p at bounding box center [551, 470] width 431 height 12
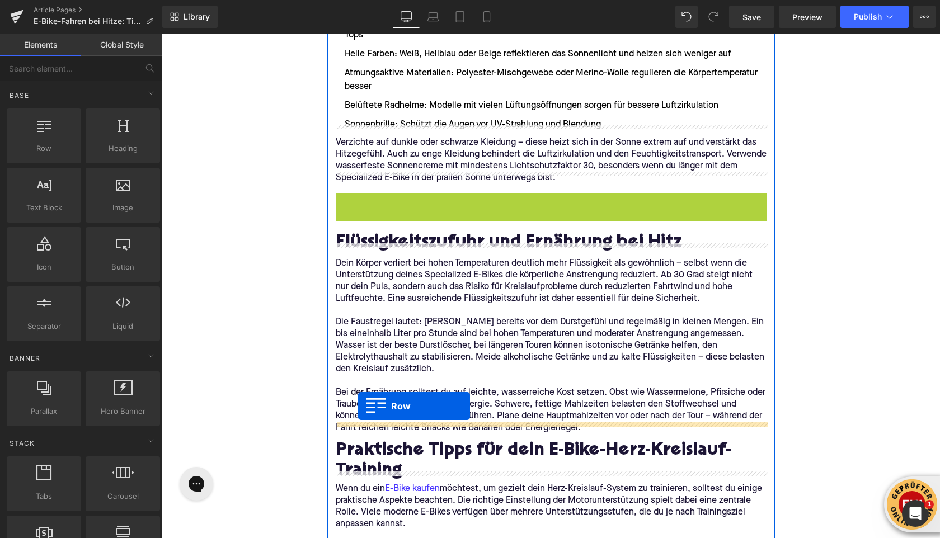
drag, startPoint x: 343, startPoint y: 188, endPoint x: 358, endPoint y: 406, distance: 218.6
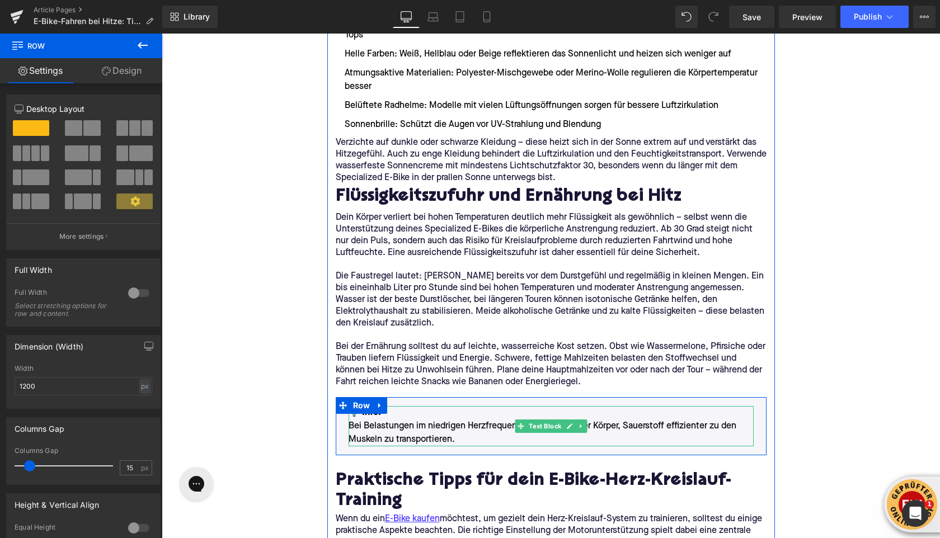
click at [404, 418] on p "💡 Info: Bei Belastungen im niedrigen Herzfrequenz-Bereich lernt der Körper, Sau…" at bounding box center [550, 426] width 405 height 40
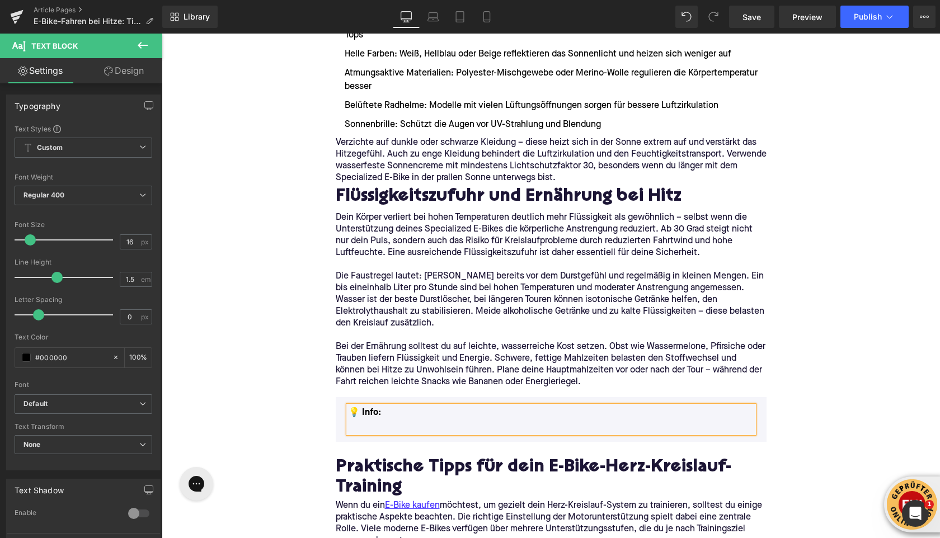
drag, startPoint x: 383, startPoint y: 401, endPoint x: 360, endPoint y: 402, distance: 23.0
click at [360, 406] on p "💡 Info:" at bounding box center [550, 419] width 405 height 27
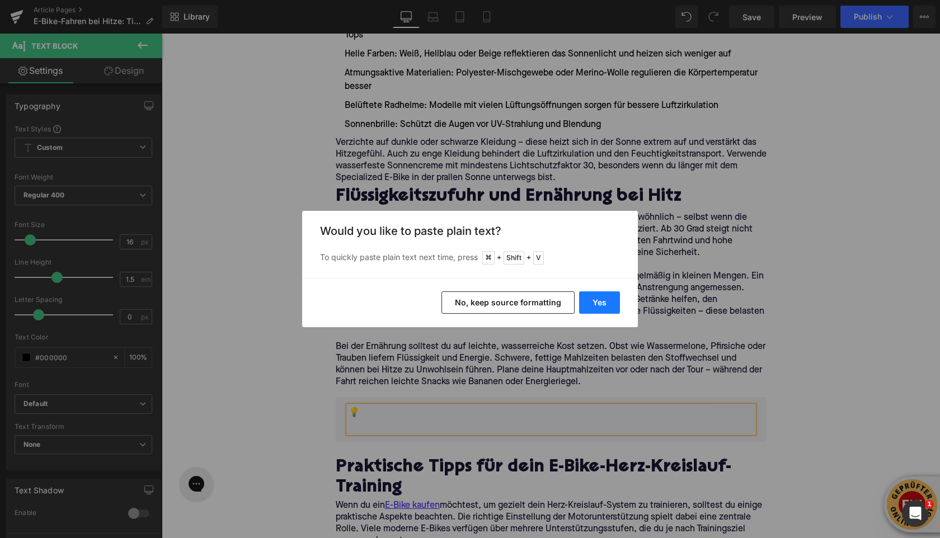
click at [591, 299] on button "Yes" at bounding box center [599, 302] width 41 height 22
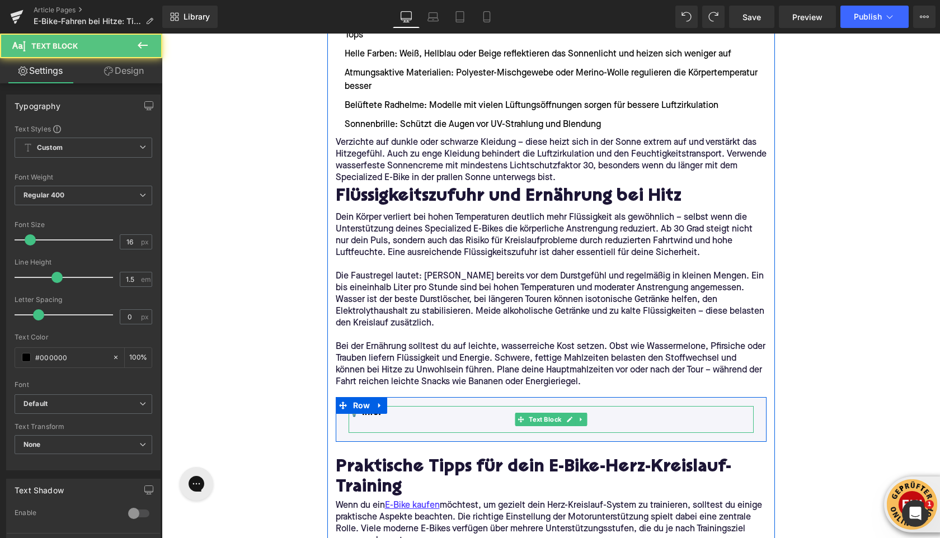
click at [382, 413] on p "💡 Info:" at bounding box center [550, 419] width 405 height 27
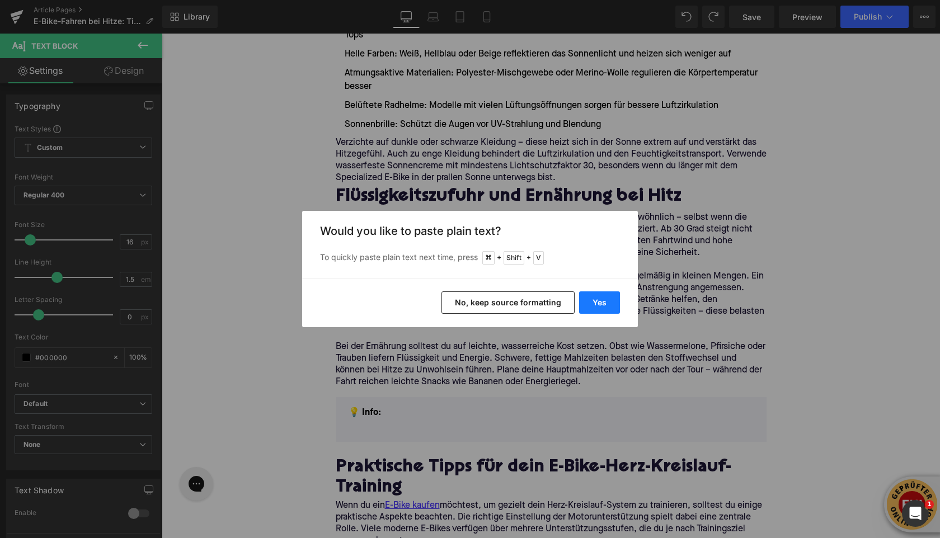
click at [605, 309] on button "Yes" at bounding box center [599, 302] width 41 height 22
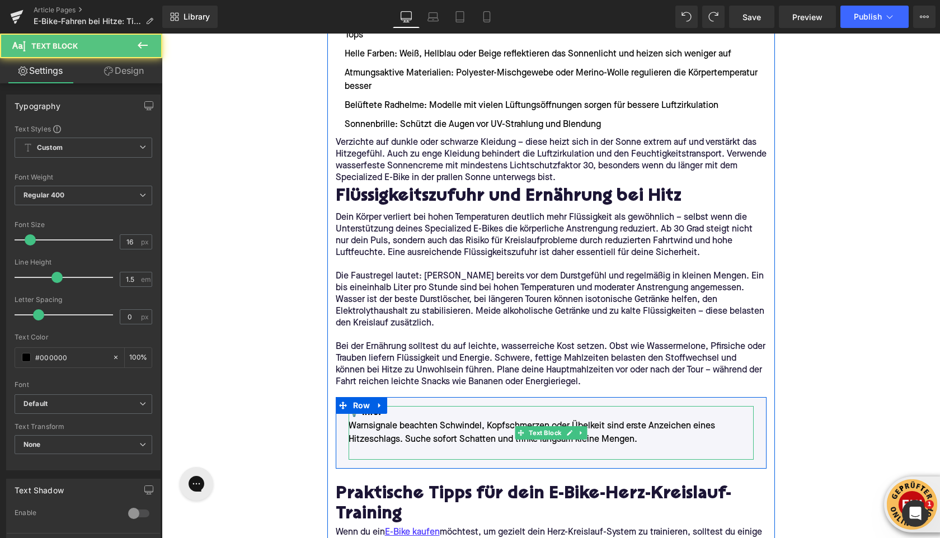
click at [440, 413] on p "💡 Info: Warnsignale beachten Schwindel, Kopfschmerzen oder Übelkeit sind erste …" at bounding box center [550, 426] width 405 height 40
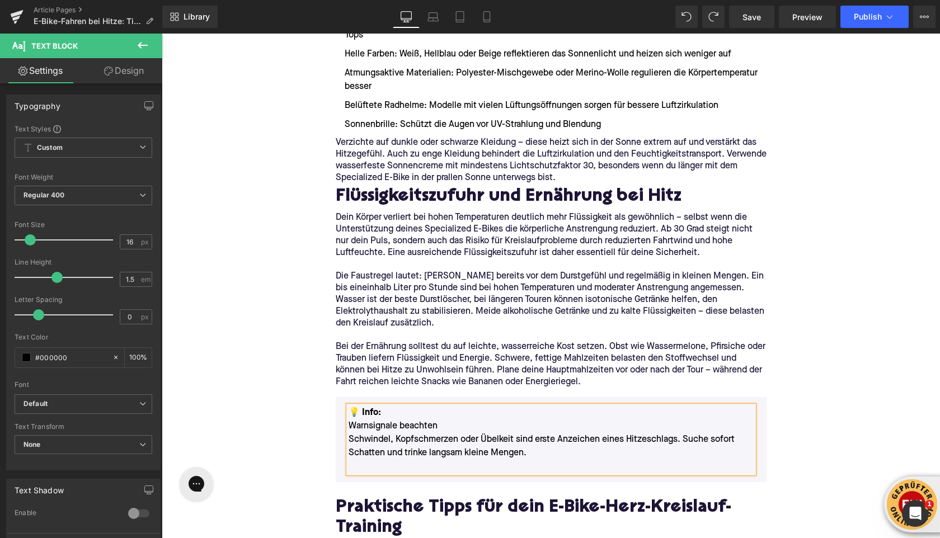
click at [348, 416] on p "💡 Info: Warnsignale beachten" at bounding box center [550, 419] width 405 height 27
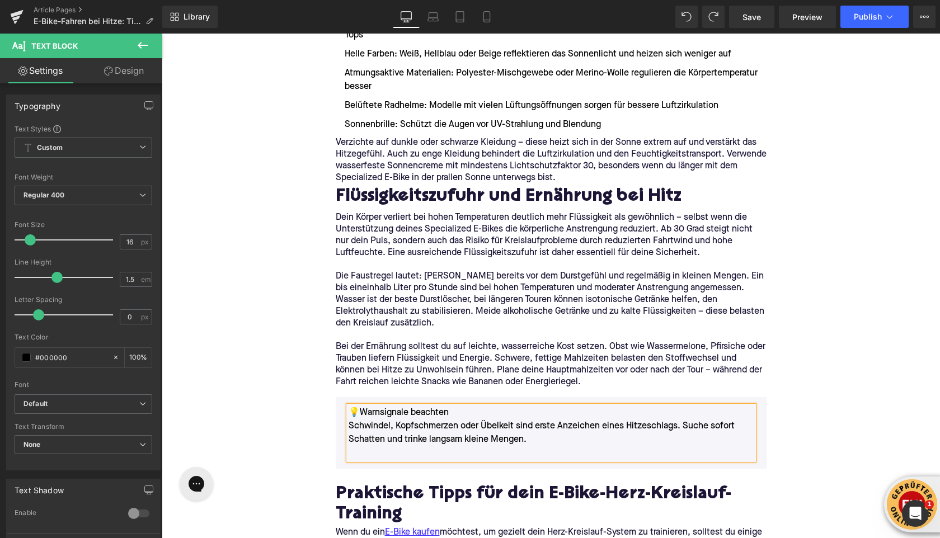
click at [381, 406] on p "💡 Warnsignale beachten" at bounding box center [550, 412] width 405 height 13
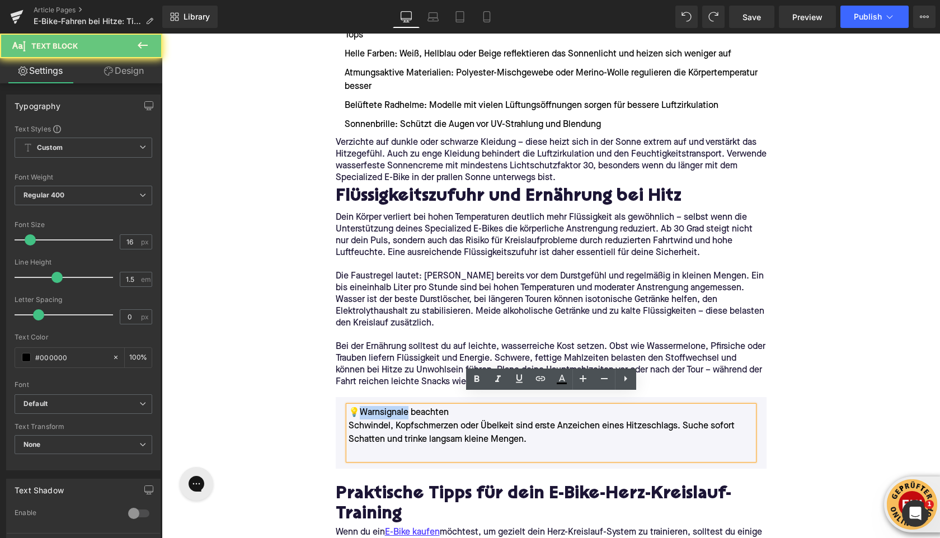
click at [381, 406] on p "💡 Warnsignale beachten" at bounding box center [550, 412] width 405 height 13
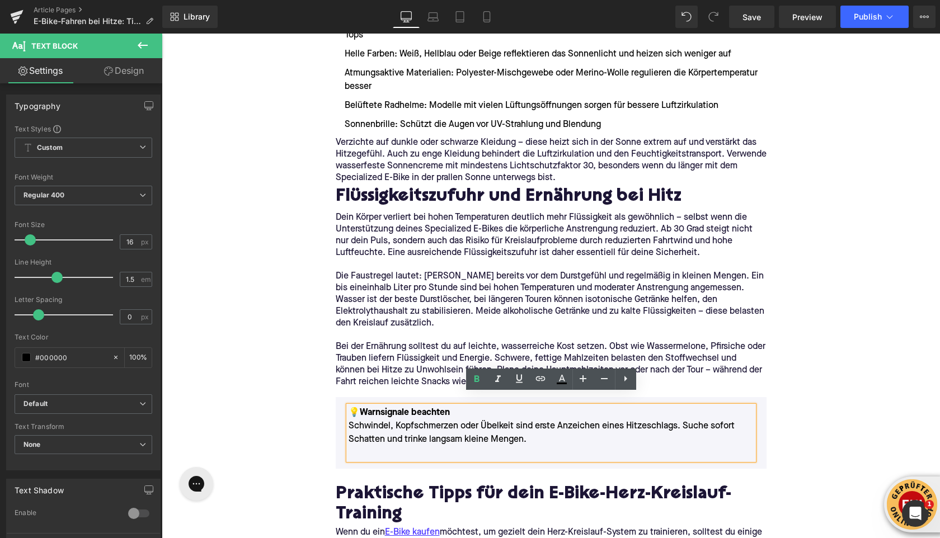
click at [377, 419] on p "Schwindel, Kopfschmerzen oder Übelkeit sind erste Anzeichen eines Hitzeschlags.…" at bounding box center [550, 432] width 405 height 27
click at [377, 446] on p at bounding box center [550, 452] width 405 height 13
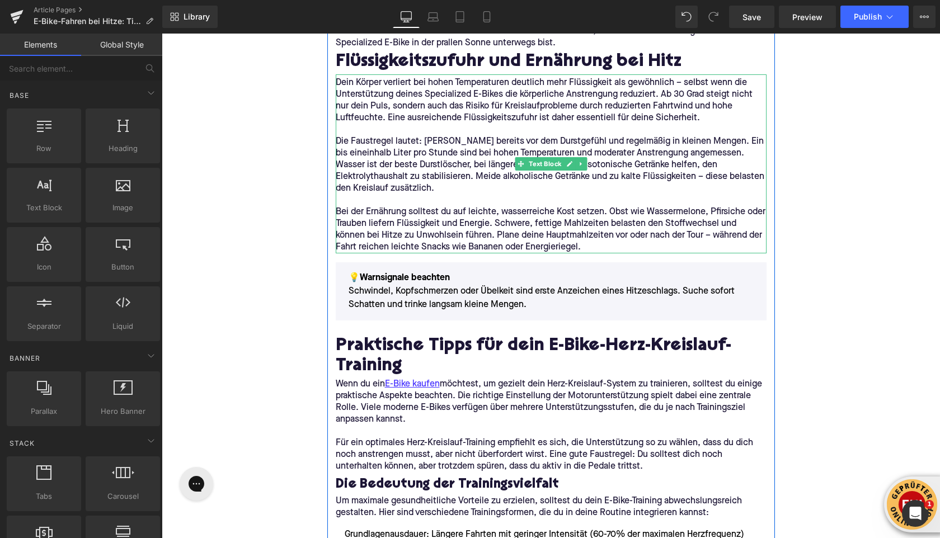
scroll to position [1607, 0]
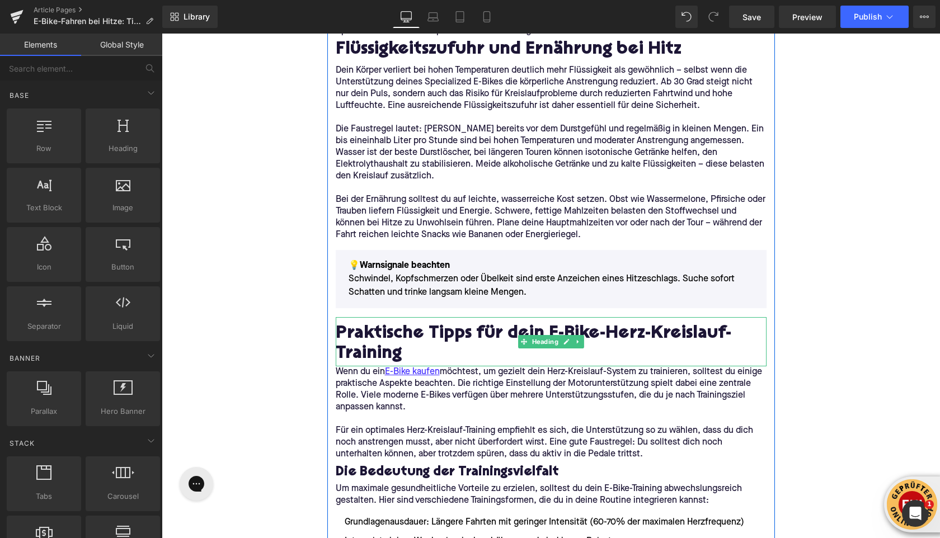
click at [379, 338] on h2 "Praktische Tipps für dein E-Bike-Herz-Kreislauf-Training" at bounding box center [551, 344] width 431 height 40
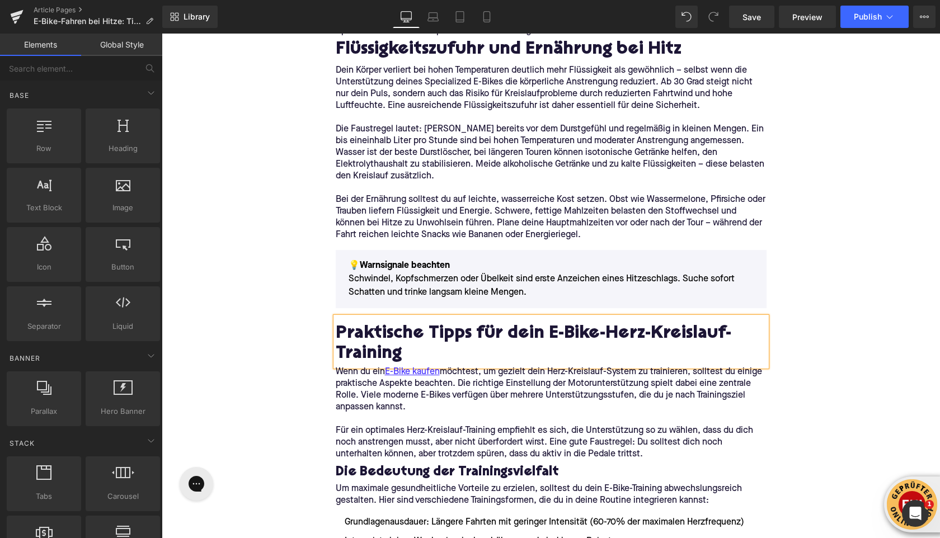
click at [379, 338] on h2 "Praktische Tipps für dein E-Bike-Herz-Kreislauf-Training" at bounding box center [551, 344] width 431 height 40
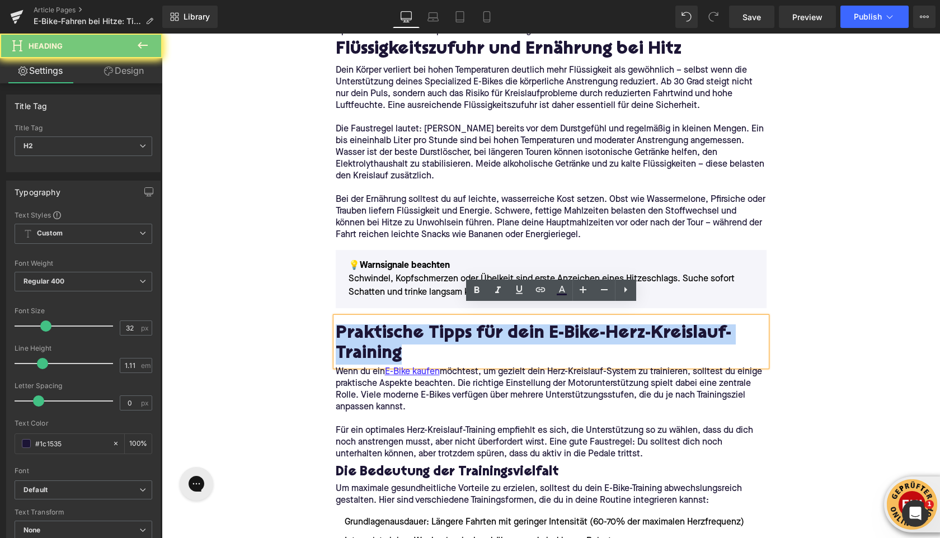
paste div
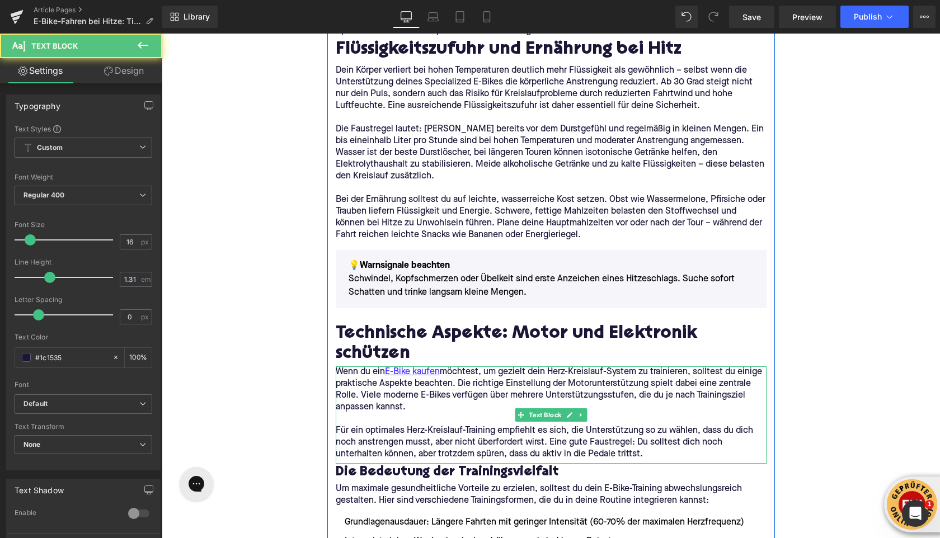
click at [424, 371] on p "Wenn du ein E-Bike kaufen möchtest, um gezielt dein Herz-Kreislauf-System zu tr…" at bounding box center [551, 389] width 431 height 47
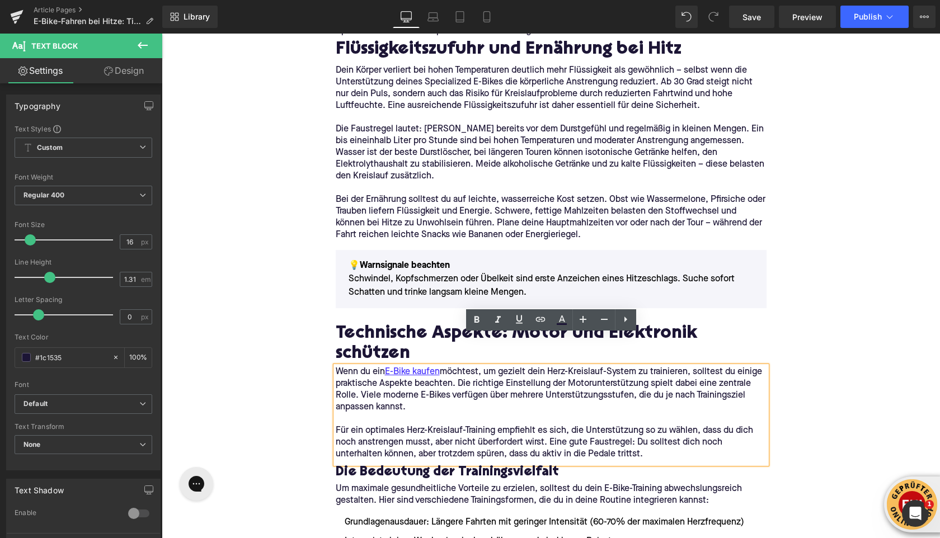
click at [515, 425] on p "Für ein optimales Herz-Kreislauf-Training empfiehlt es sich, die Unterstützung …" at bounding box center [551, 442] width 431 height 35
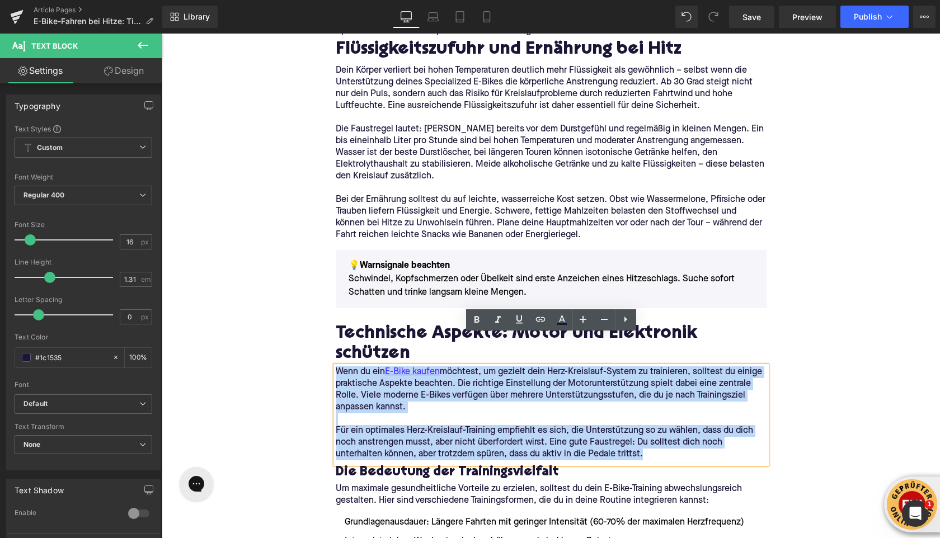
drag, startPoint x: 651, startPoint y: 422, endPoint x: 337, endPoint y: 344, distance: 323.6
click at [337, 366] on div "Wenn du ein E-Bike kaufen möchtest, um gezielt dein Herz-Kreislauf-System zu tr…" at bounding box center [551, 414] width 431 height 97
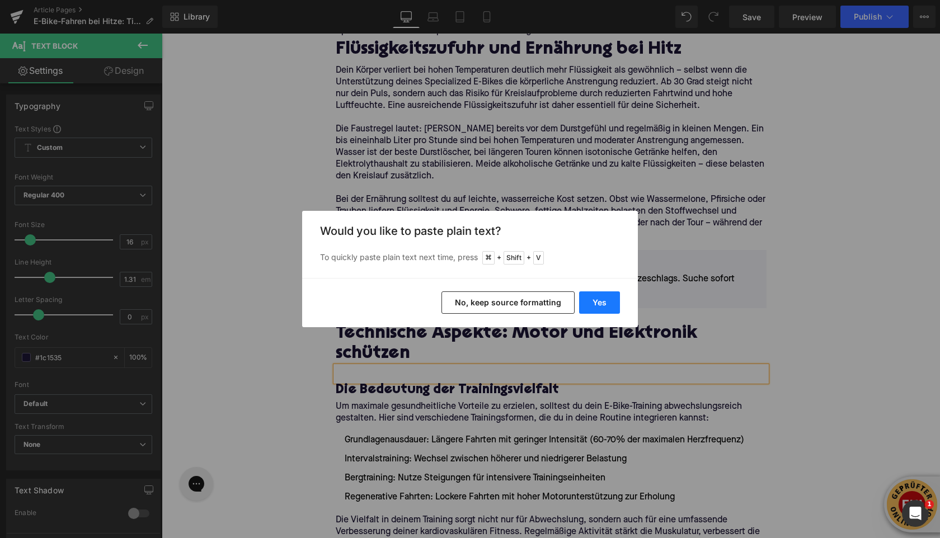
drag, startPoint x: 592, startPoint y: 300, endPoint x: 431, endPoint y: 266, distance: 164.5
click at [592, 300] on button "Yes" at bounding box center [599, 302] width 41 height 22
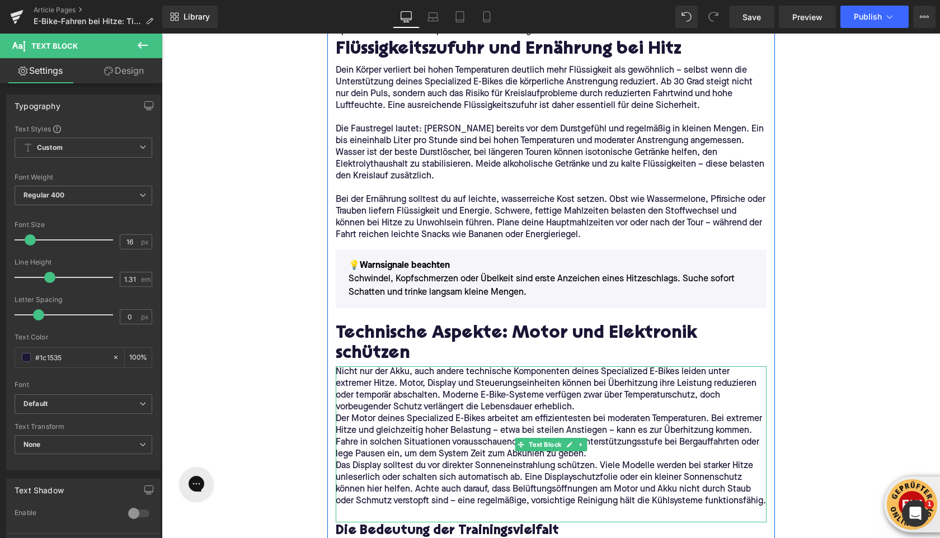
click at [631, 376] on p "Nicht nur der Akku, auch andere technische Komponenten deines Specialized E-Bik…" at bounding box center [551, 389] width 431 height 47
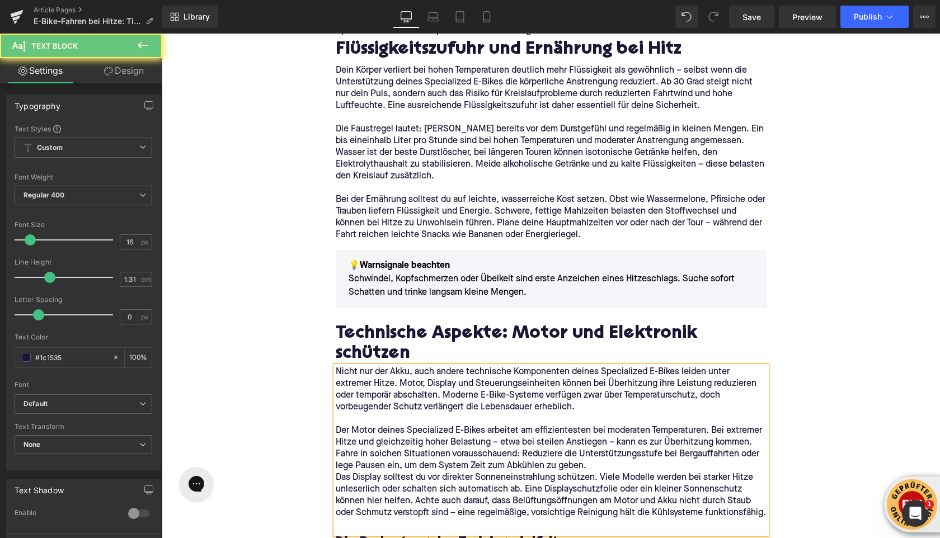
click at [603, 436] on p "Der Motor deines Specialized E-Bikes arbeitet am effizientesten bei moderaten T…" at bounding box center [551, 448] width 431 height 47
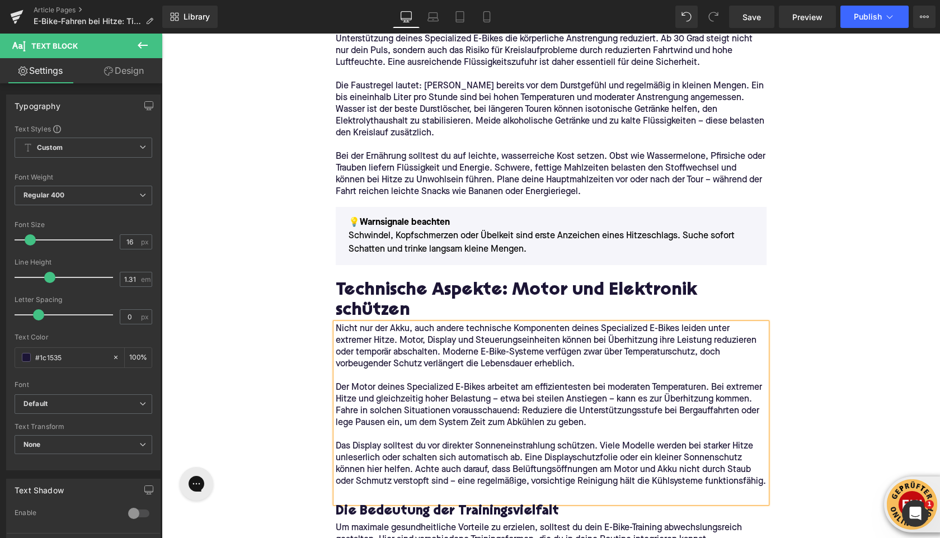
scroll to position [1656, 0]
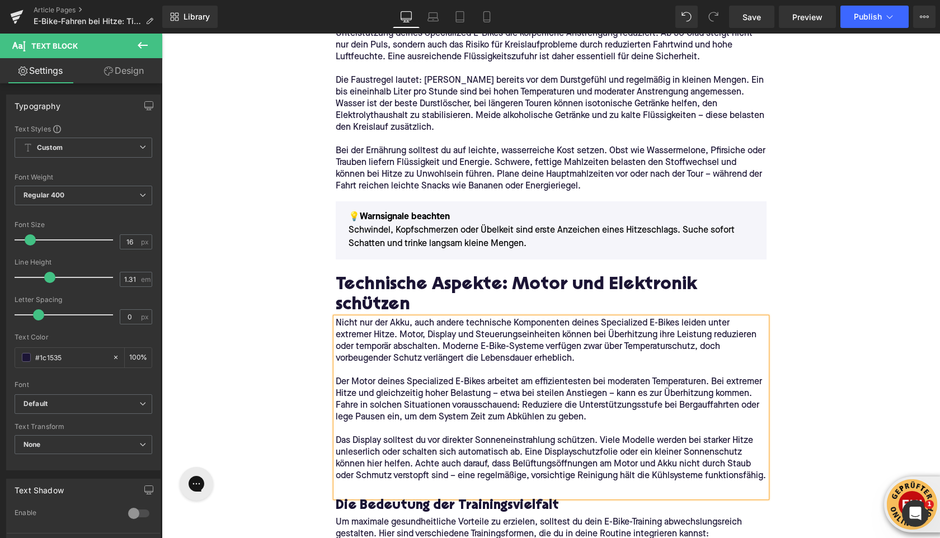
click at [443, 482] on p at bounding box center [551, 488] width 431 height 12
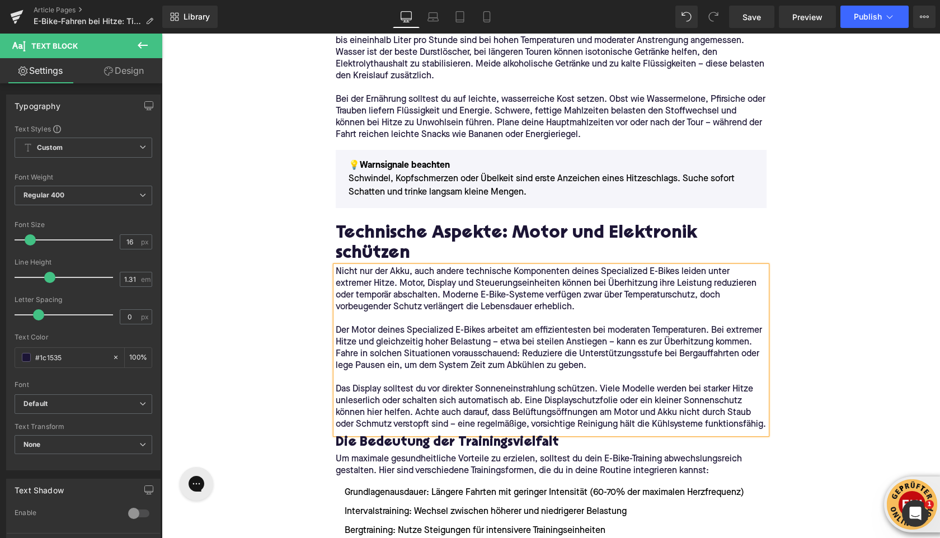
scroll to position [1721, 0]
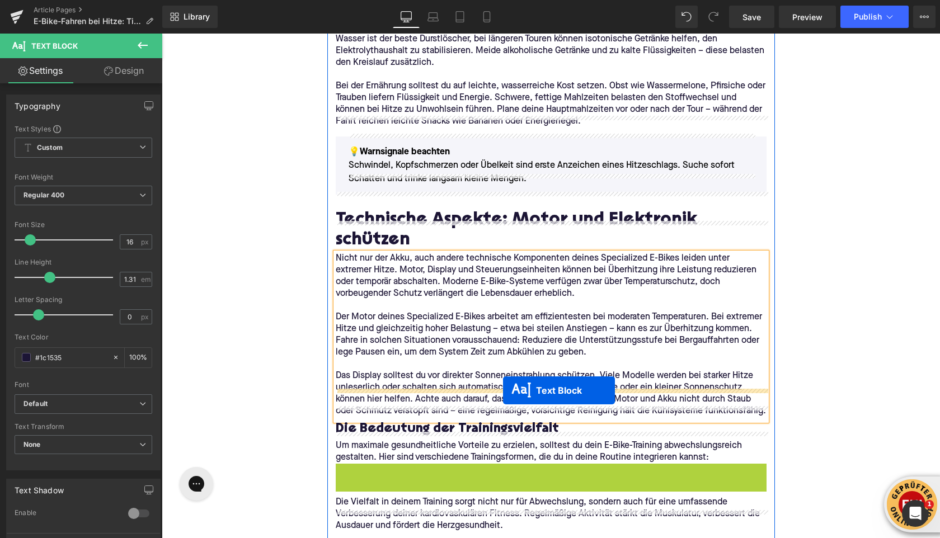
drag, startPoint x: 522, startPoint y: 470, endPoint x: 503, endPoint y: 390, distance: 82.3
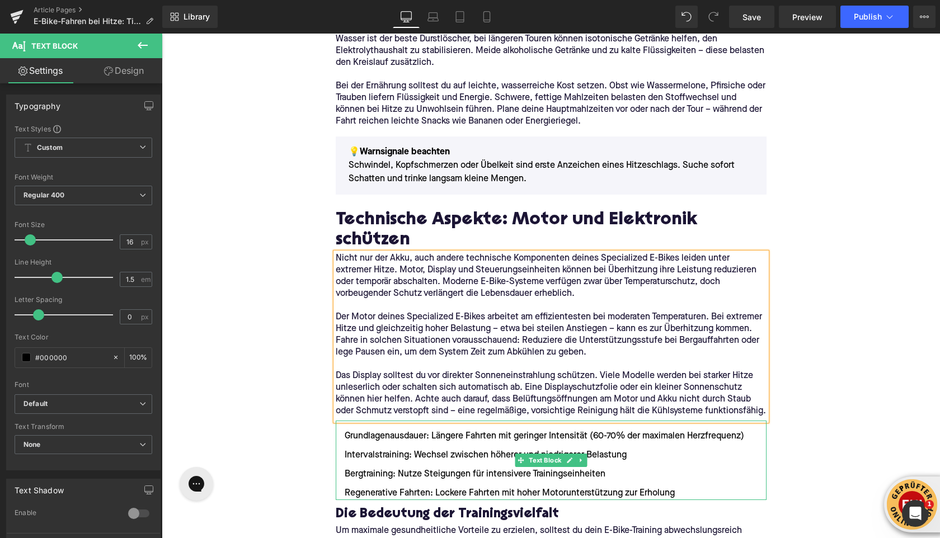
click at [346, 430] on li "Grundlagenausdauer: Längere Fahrten mit geringer Intensität (60-70% der maximal…" at bounding box center [551, 436] width 431 height 13
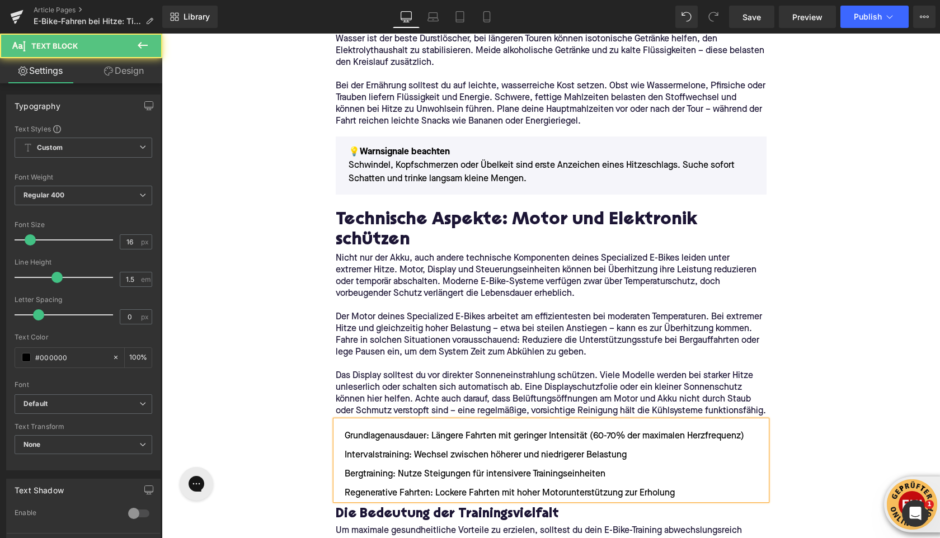
click at [346, 430] on li "Grundlagenausdauer: Längere Fahrten mit geringer Intensität (60-70% der maximal…" at bounding box center [551, 436] width 431 height 13
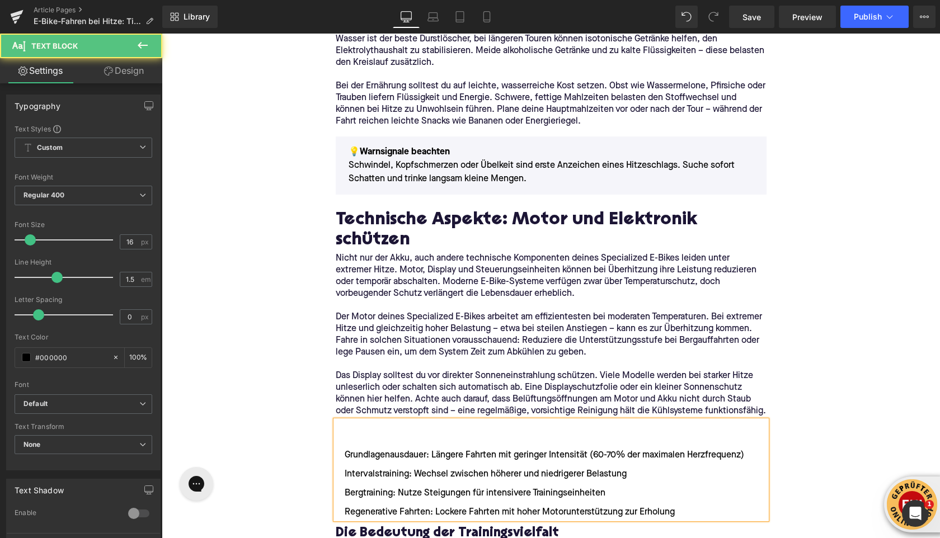
click at [351, 430] on li at bounding box center [551, 436] width 431 height 13
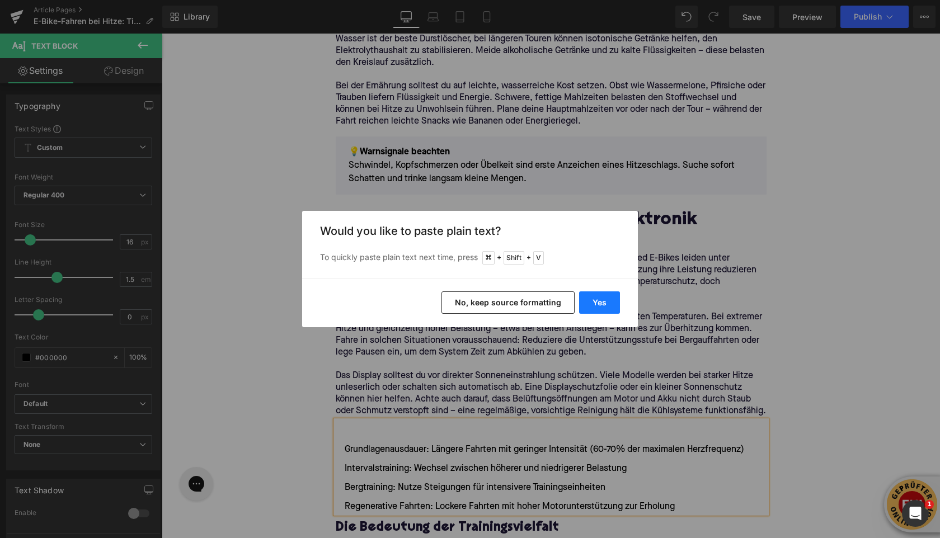
click at [592, 306] on button "Yes" at bounding box center [599, 302] width 41 height 22
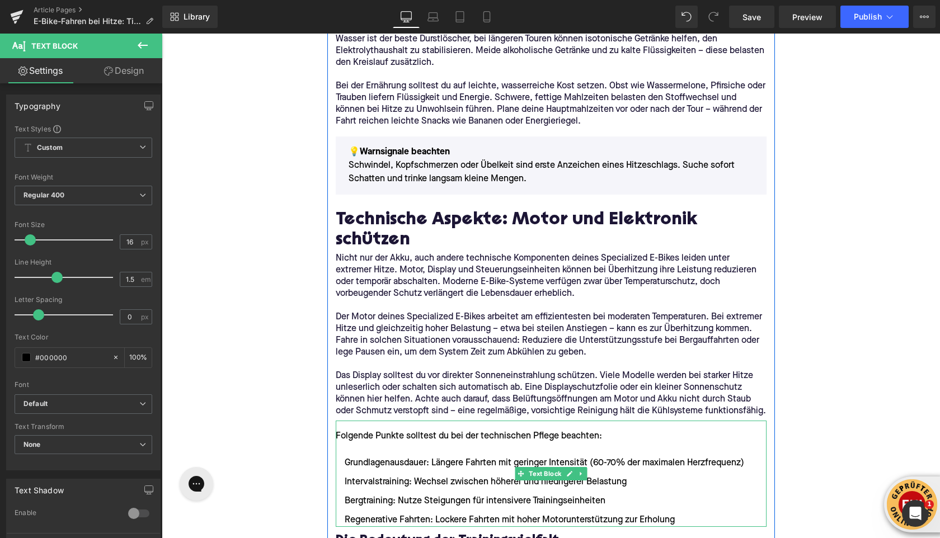
click at [414, 480] on ul "Grundlagenausdauer: Längere Fahrten mit geringer Intensität (60-70% der maximal…" at bounding box center [551, 491] width 431 height 70
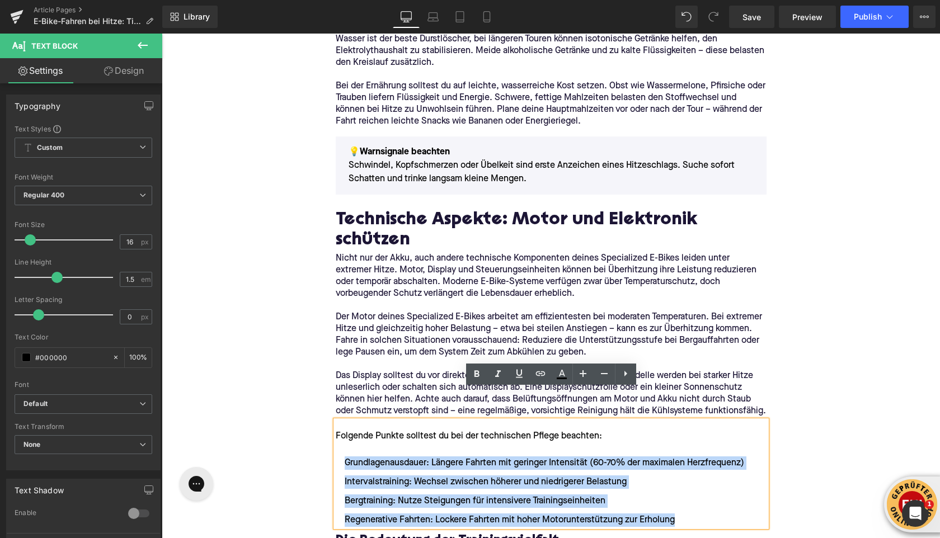
drag, startPoint x: 682, startPoint y: 493, endPoint x: 346, endPoint y: 432, distance: 341.5
click at [344, 456] on ul "Grundlagenausdauer: Längere Fahrten mit geringer Intensität (60-70% der maximal…" at bounding box center [551, 491] width 431 height 70
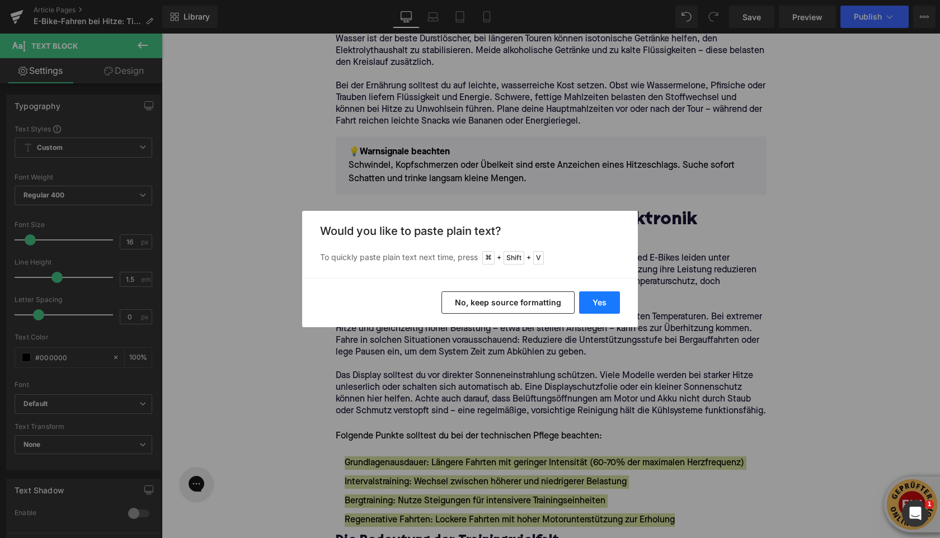
click at [611, 303] on button "Yes" at bounding box center [599, 302] width 41 height 22
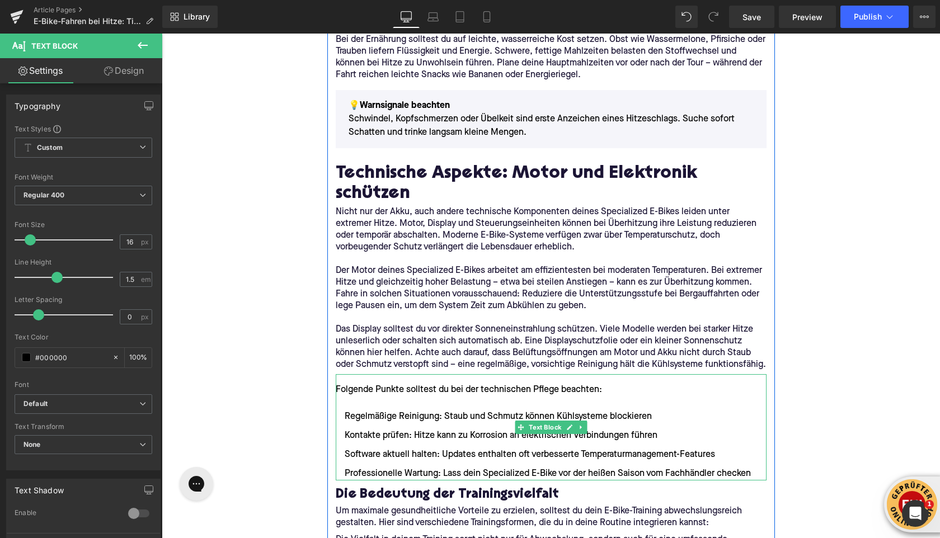
scroll to position [1768, 0]
click at [423, 383] on div "Folgende Punkte solltest du bei der technischen Pflege beachten:" at bounding box center [551, 389] width 431 height 13
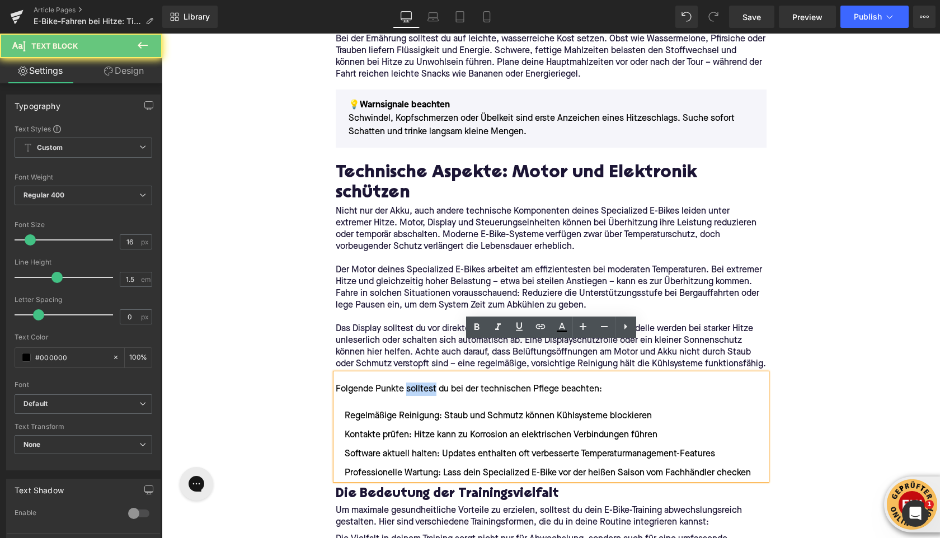
click at [423, 383] on div "Folgende Punkte solltest du bei der technischen Pflege beachten:" at bounding box center [551, 389] width 431 height 13
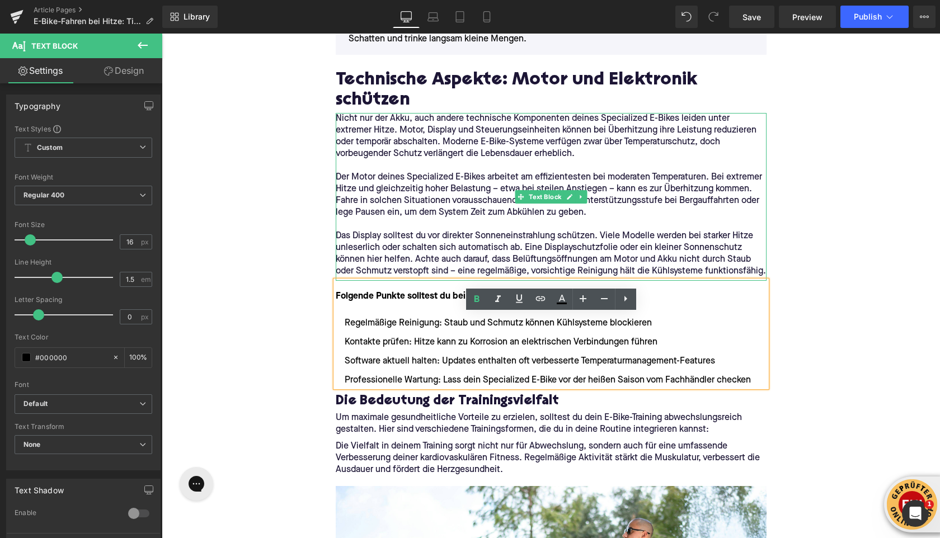
scroll to position [1880, 0]
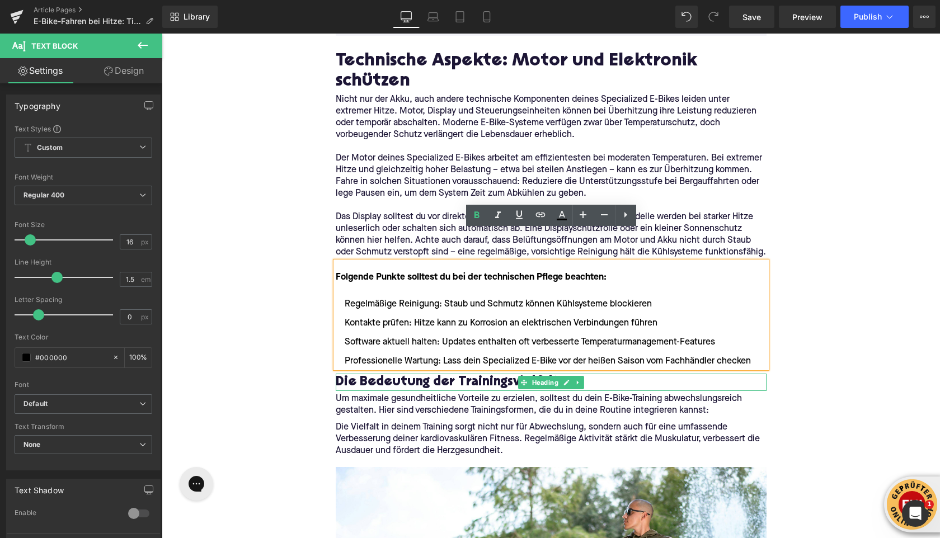
click at [381, 374] on h3 "Die Bedeutung der Trainingsvielfalt" at bounding box center [551, 382] width 431 height 17
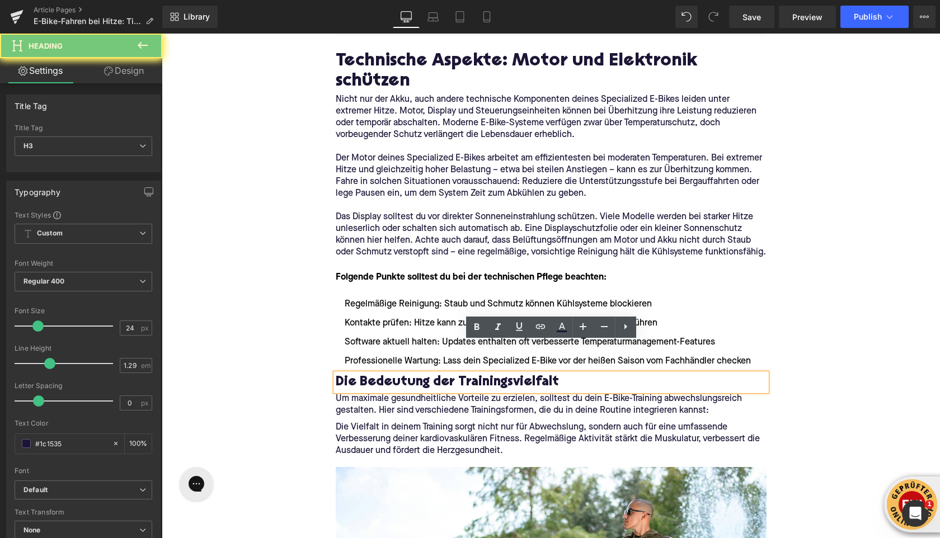
click at [381, 374] on h3 "Die Bedeutung der Trainingsvielfalt" at bounding box center [551, 382] width 431 height 17
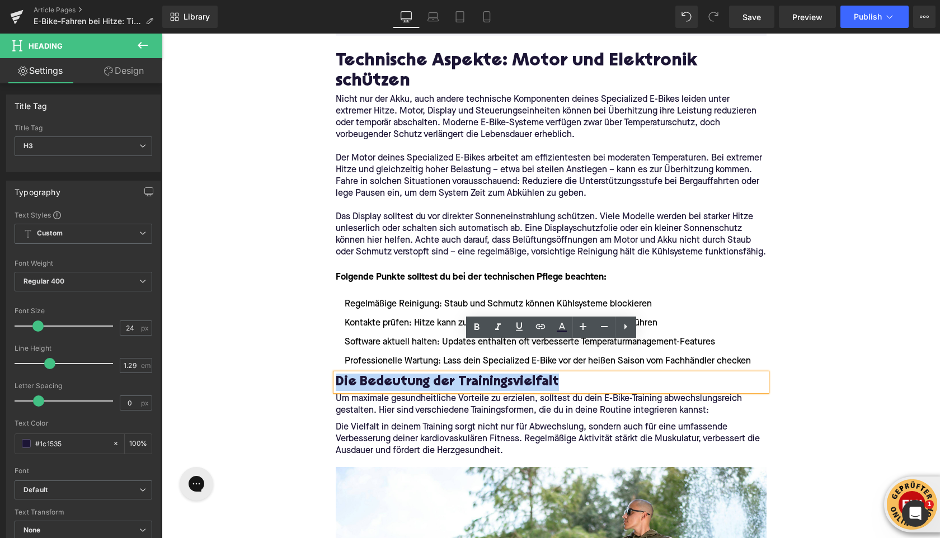
paste div
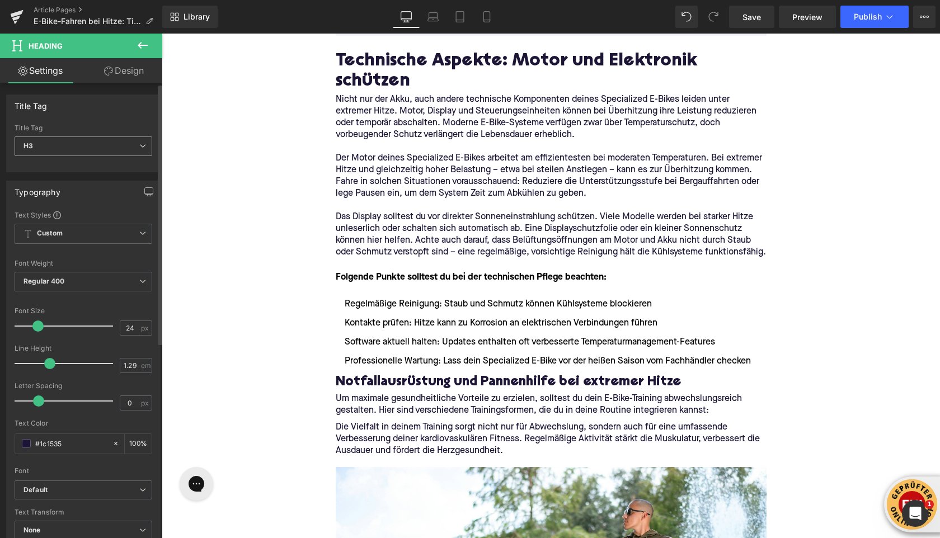
click at [112, 153] on span "H3" at bounding box center [84, 146] width 138 height 20
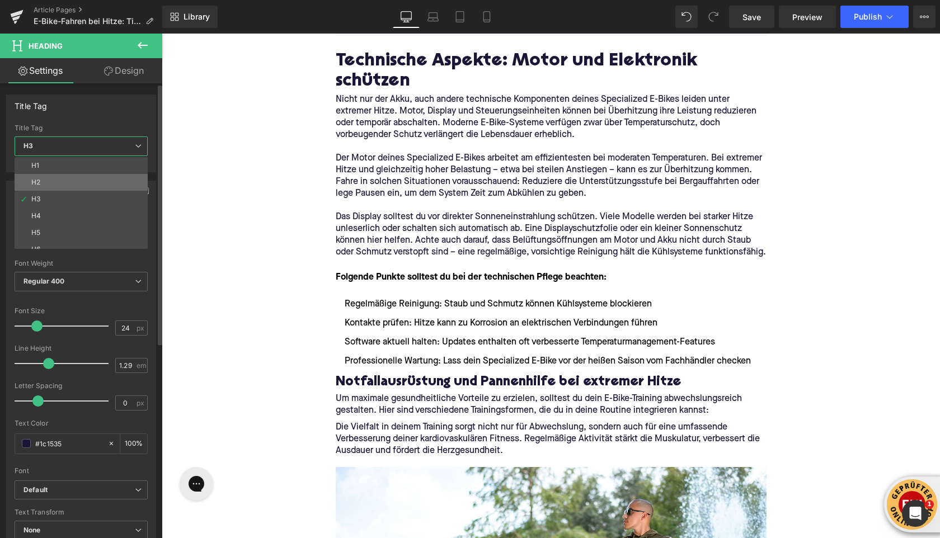
click at [100, 186] on li "H2" at bounding box center [84, 182] width 138 height 17
type input "28"
type input "1.11"
type input "100"
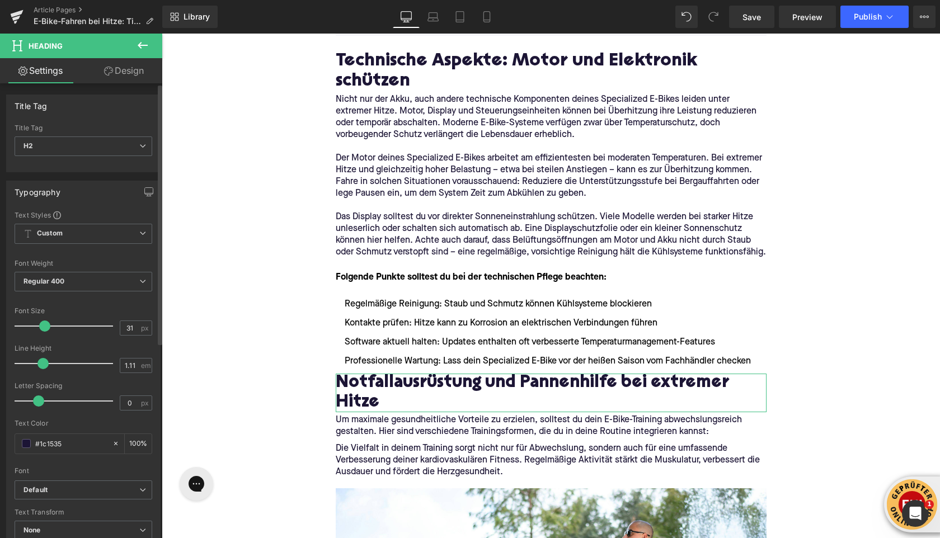
type input "32"
click at [46, 326] on span at bounding box center [45, 325] width 11 height 11
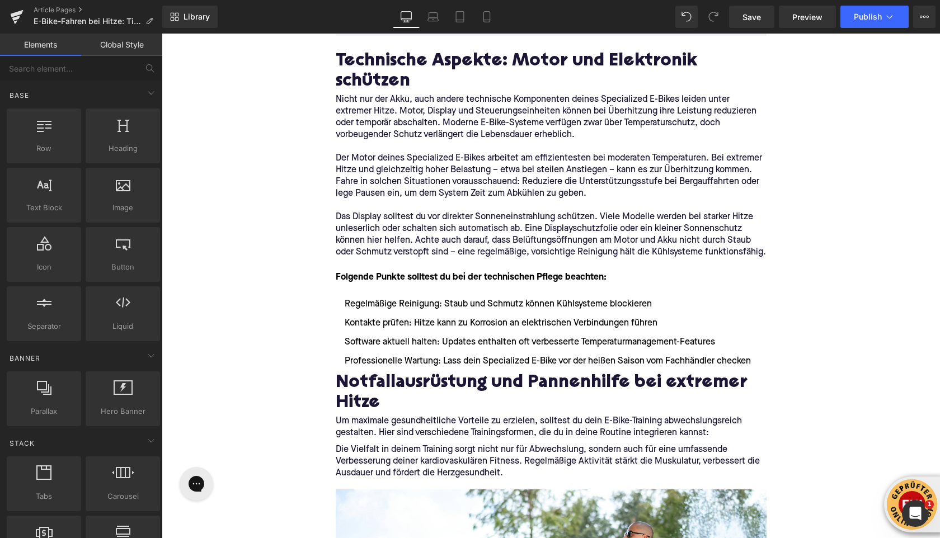
click at [271, 381] on div "Home / E-Bike-Fahren bei Hitze: Tipps für Sommer-Touren Breadcrumbs E-Bike-Fahr…" at bounding box center [551, 212] width 778 height 3929
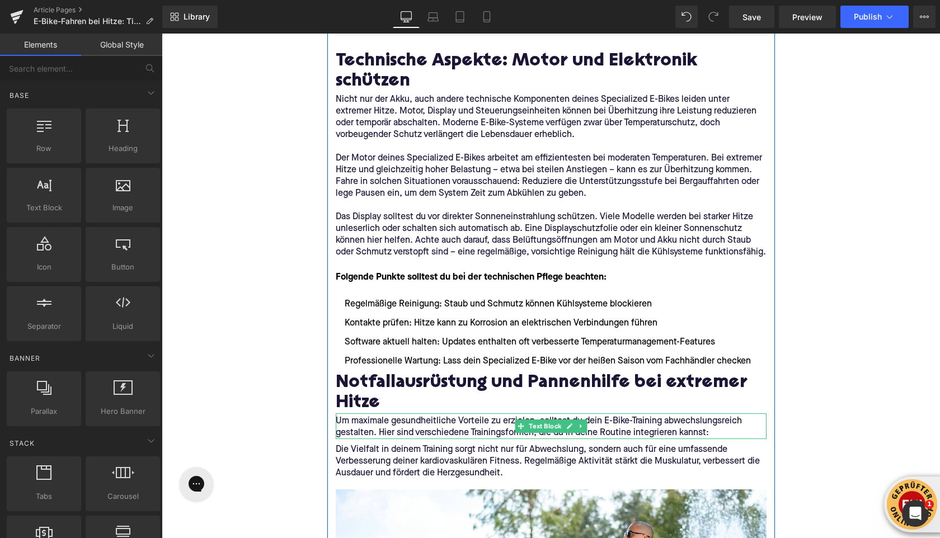
click at [393, 416] on p "Um maximale gesundheitliche Vorteile zu erzielen, solltest du dein E-Bike-Train…" at bounding box center [551, 427] width 431 height 23
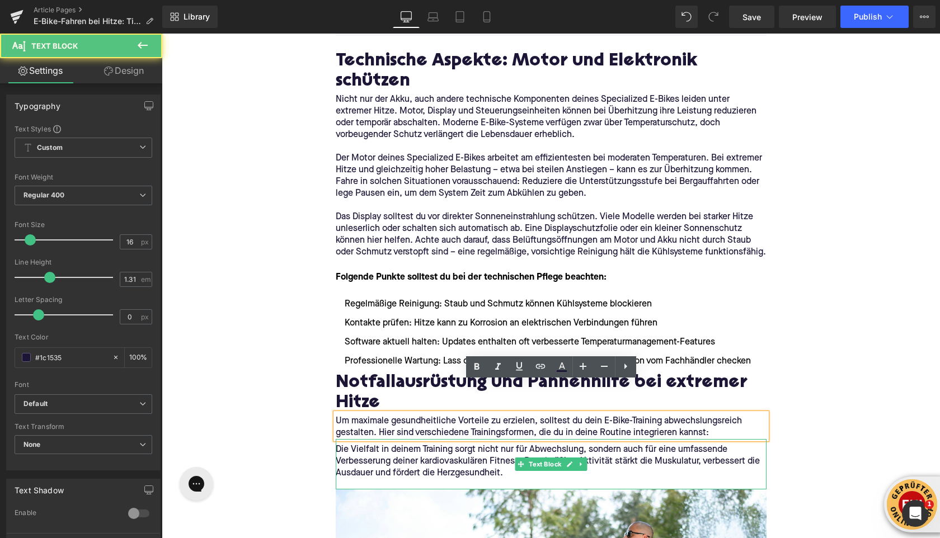
click at [400, 444] on p "Die Vielfalt in deinem Training sorgt nicht nur für Abwechslung, sondern auch f…" at bounding box center [551, 461] width 431 height 35
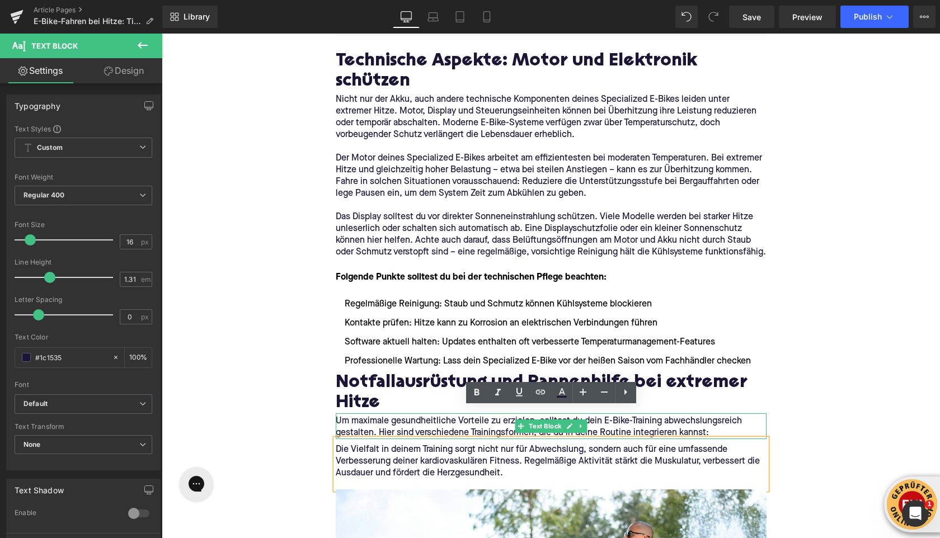
click at [391, 416] on p "Um maximale gesundheitliche Vorteile zu erzielen, solltest du dein E-Bike-Train…" at bounding box center [551, 427] width 431 height 23
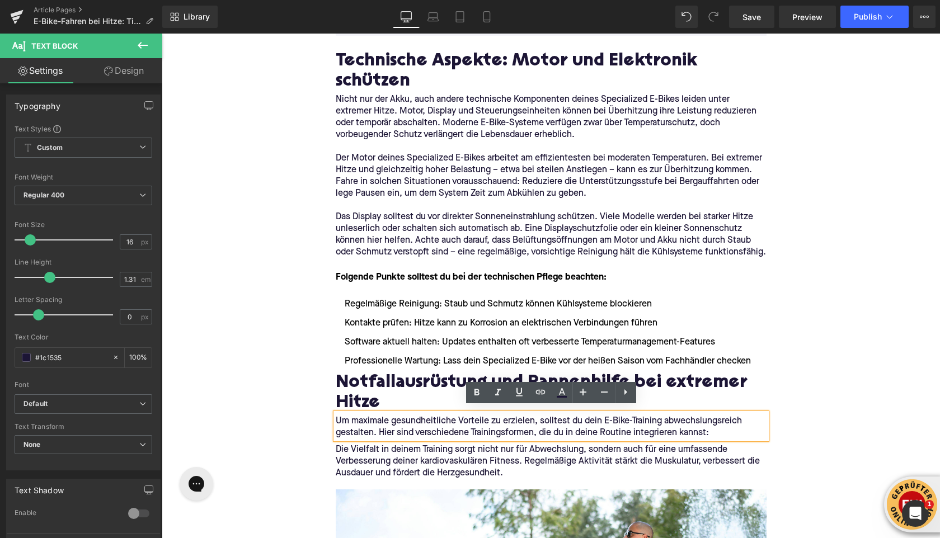
click at [391, 416] on p "Um maximale gesundheitliche Vorteile zu erzielen, solltest du dein E-Bike-Train…" at bounding box center [551, 427] width 431 height 23
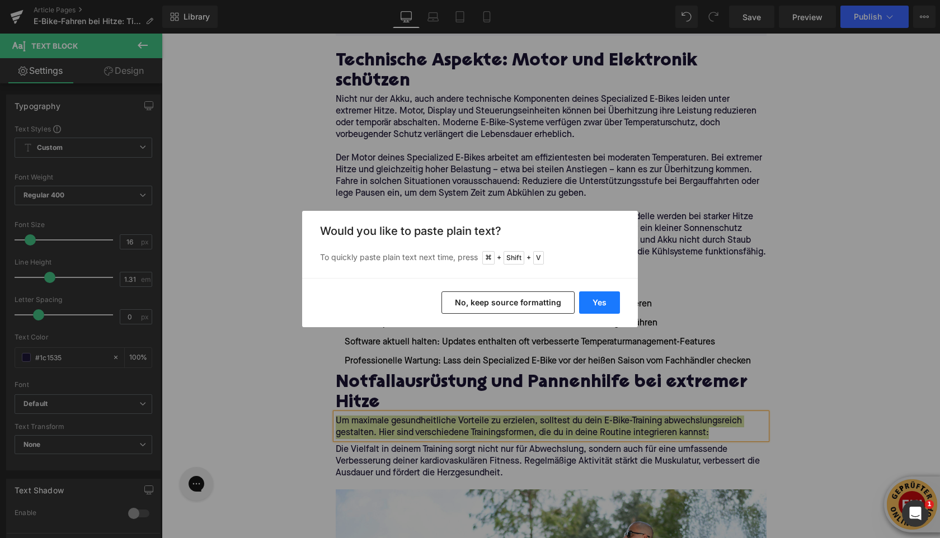
click at [602, 298] on button "Yes" at bounding box center [599, 302] width 41 height 22
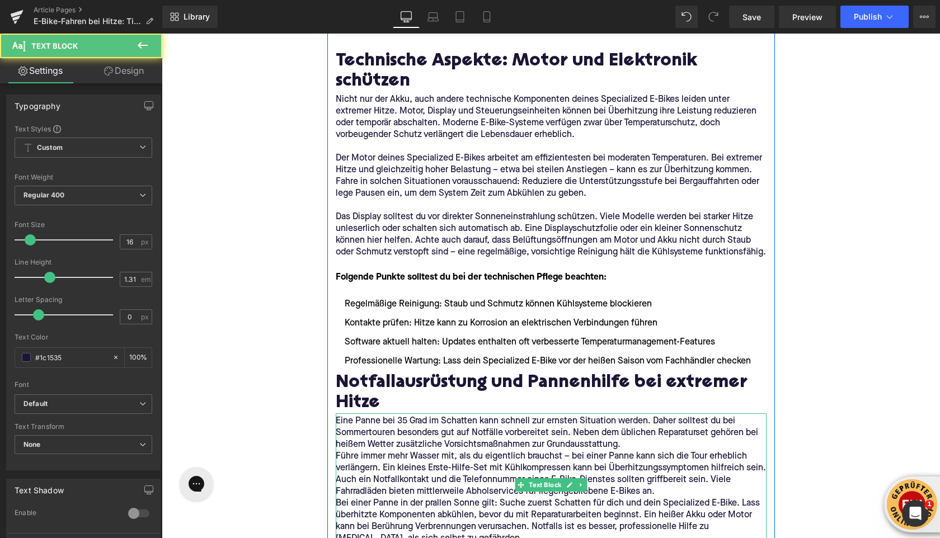
click at [629, 417] on p "Eine Panne bei 35 Grad im Schatten kann schnell zur ernsten Situation werden. D…" at bounding box center [551, 433] width 431 height 35
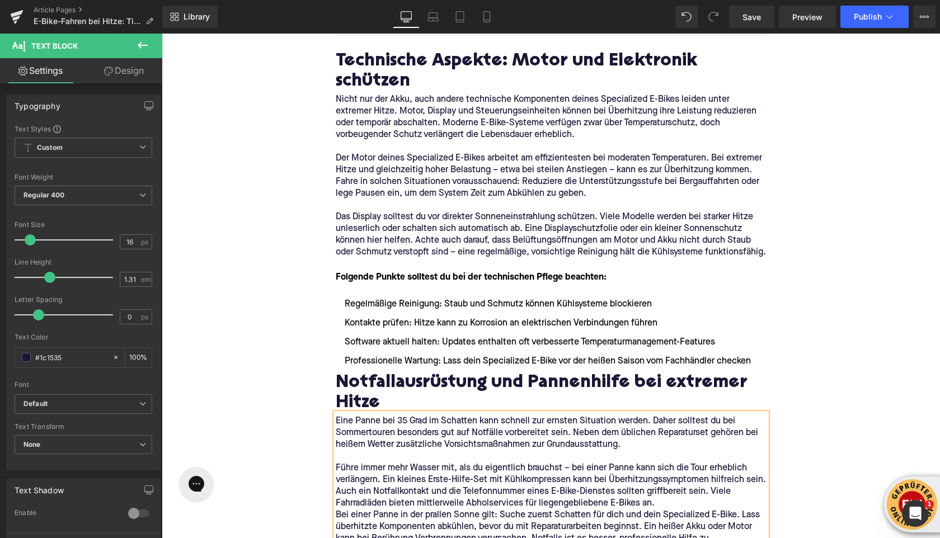
click at [667, 473] on p "Führe immer mehr Wasser mit, als du eigentlich brauchst – bei einer Panne kann …" at bounding box center [551, 485] width 431 height 47
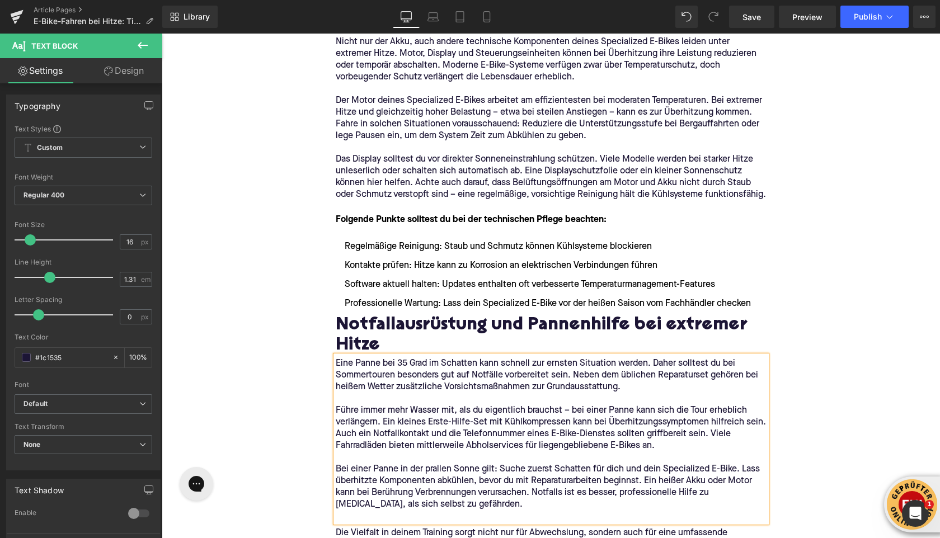
scroll to position [1953, 0]
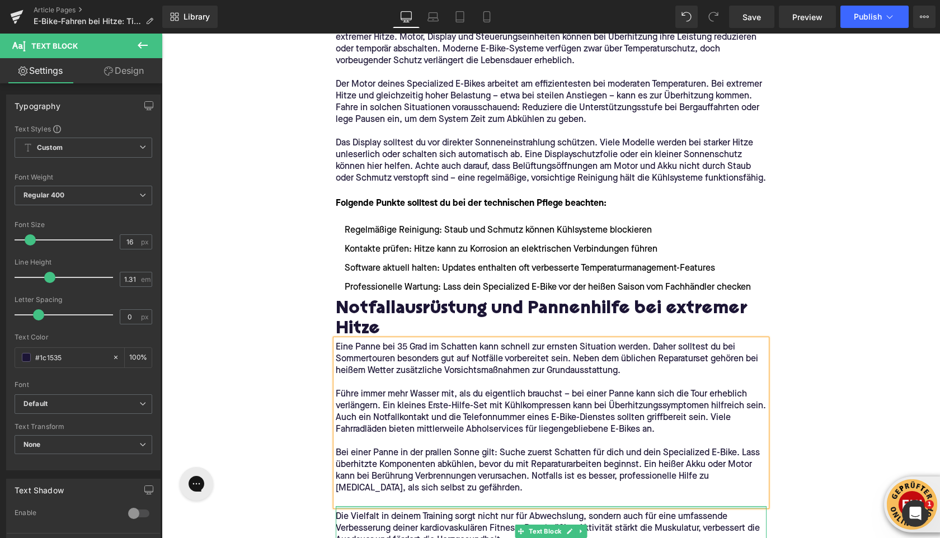
click at [398, 506] on div at bounding box center [551, 507] width 431 height 3
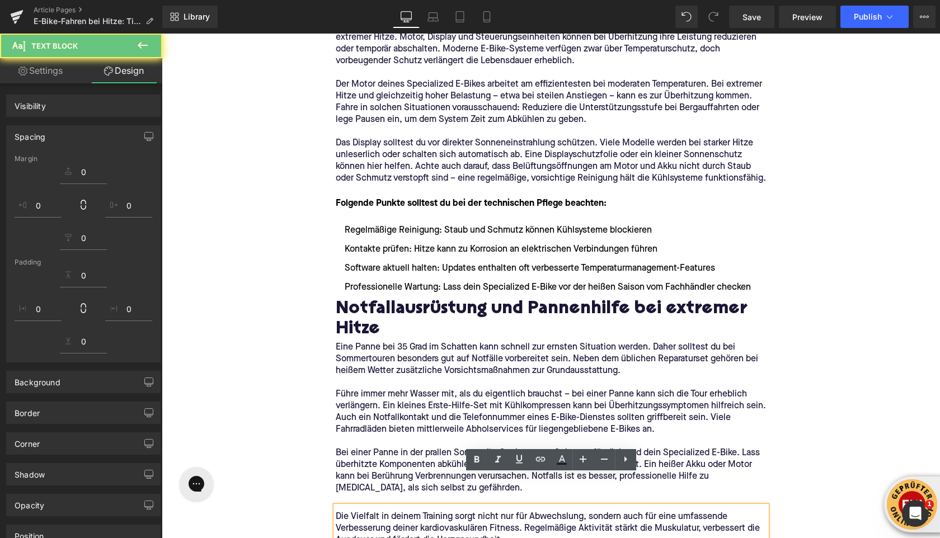
click at [398, 494] on p at bounding box center [551, 500] width 431 height 12
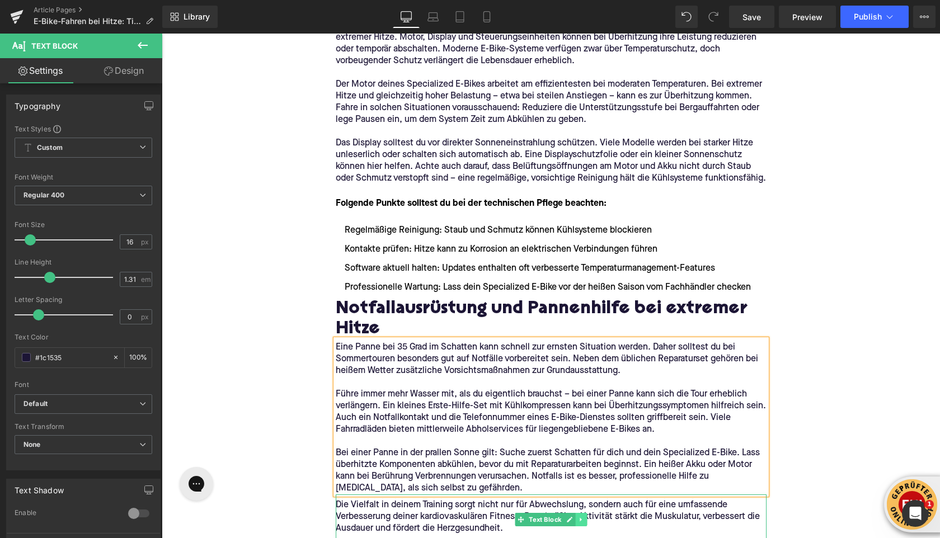
click at [583, 516] on icon at bounding box center [581, 519] width 6 height 7
click at [589, 517] on icon at bounding box center [586, 520] width 6 height 6
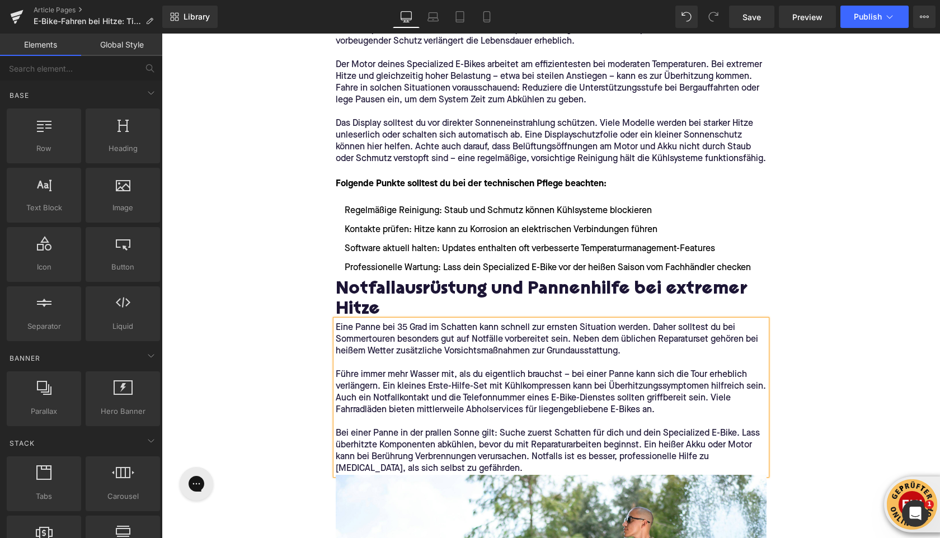
scroll to position [1993, 0]
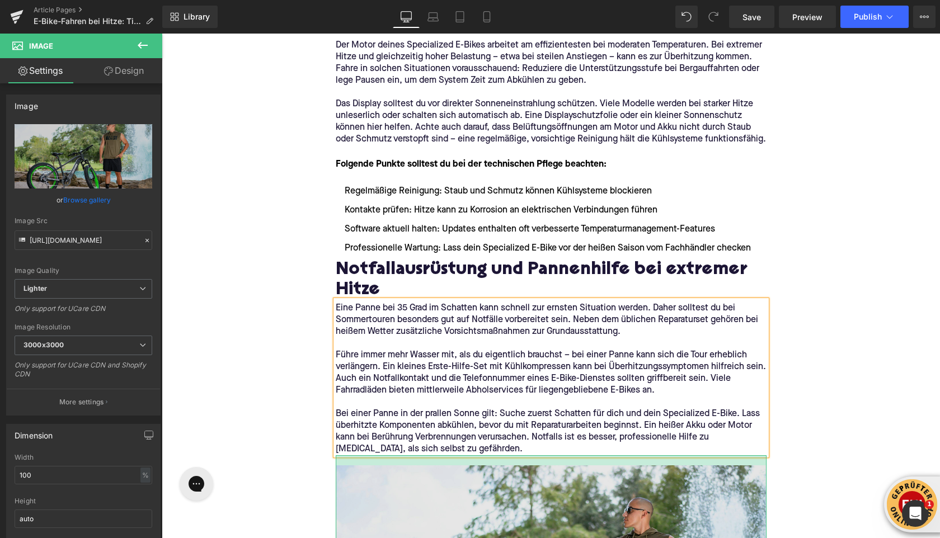
drag, startPoint x: 417, startPoint y: 424, endPoint x: 416, endPoint y: 434, distance: 10.1
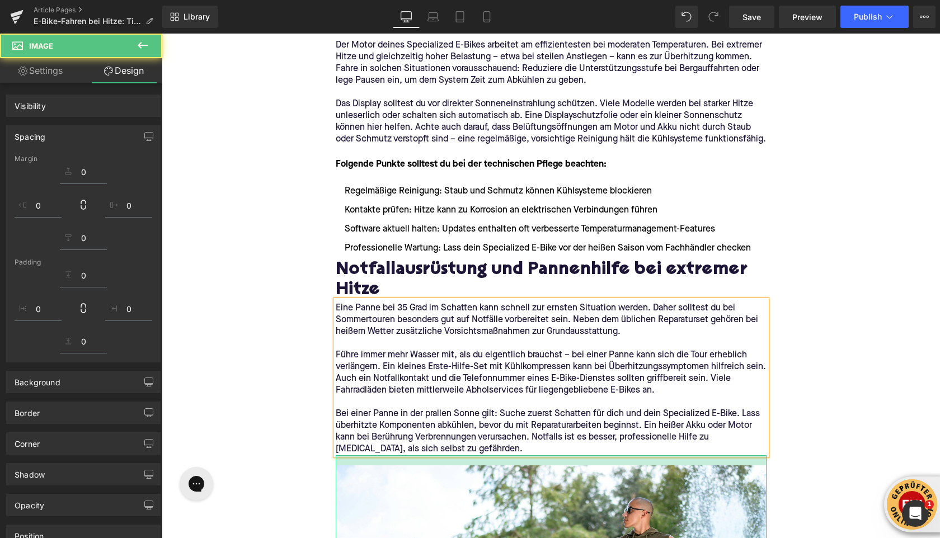
click at [321, 366] on div "Home / E-Bike-Fahren bei Hitze: Tipps für Sommer-Touren Breadcrumbs E-Bike-Fahr…" at bounding box center [551, 144] width 778 height 4018
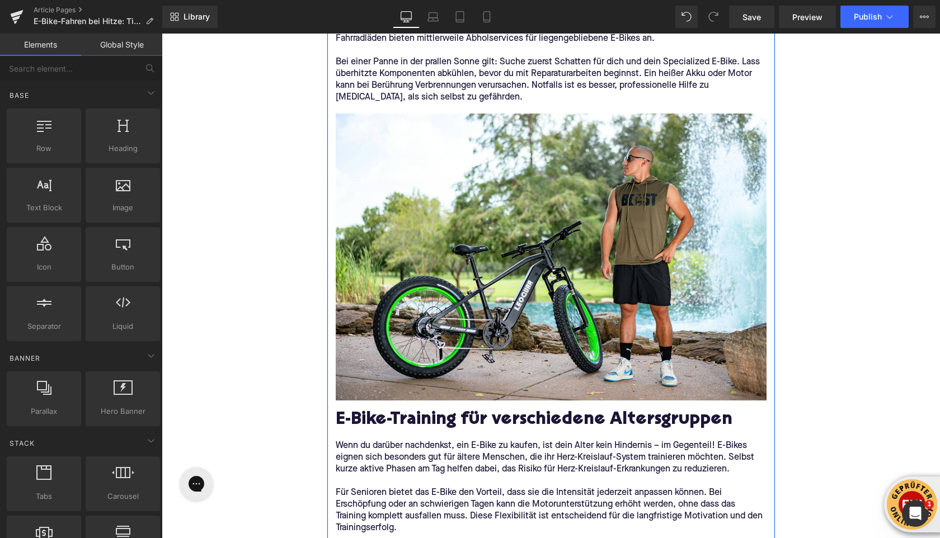
scroll to position [2353, 0]
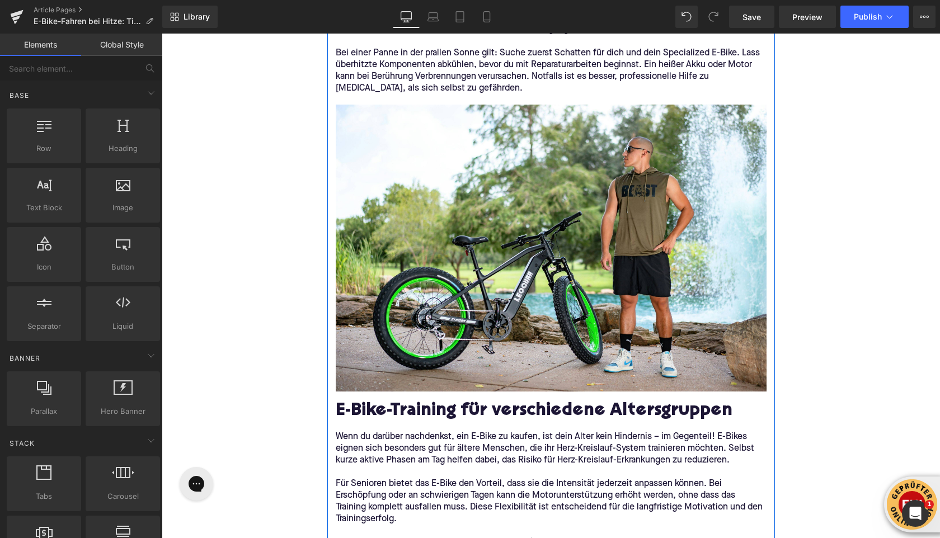
click at [392, 402] on h2 "E-Bike-Training für verschiedene Altersgruppen" at bounding box center [551, 412] width 431 height 20
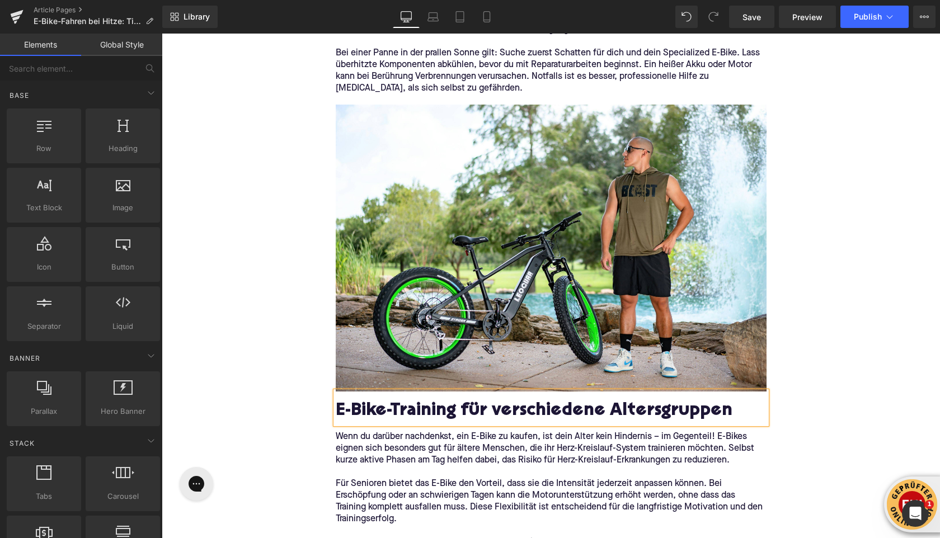
click at [392, 402] on h2 "E-Bike-Training für verschiedene Altersgruppen" at bounding box center [551, 412] width 431 height 20
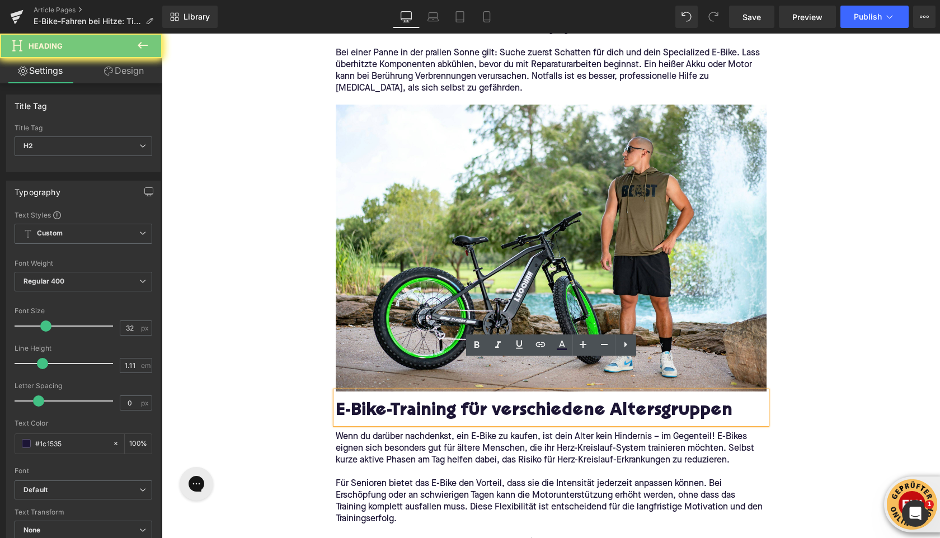
click at [392, 402] on h2 "E-Bike-Training für verschiedene Altersgruppen" at bounding box center [551, 412] width 431 height 20
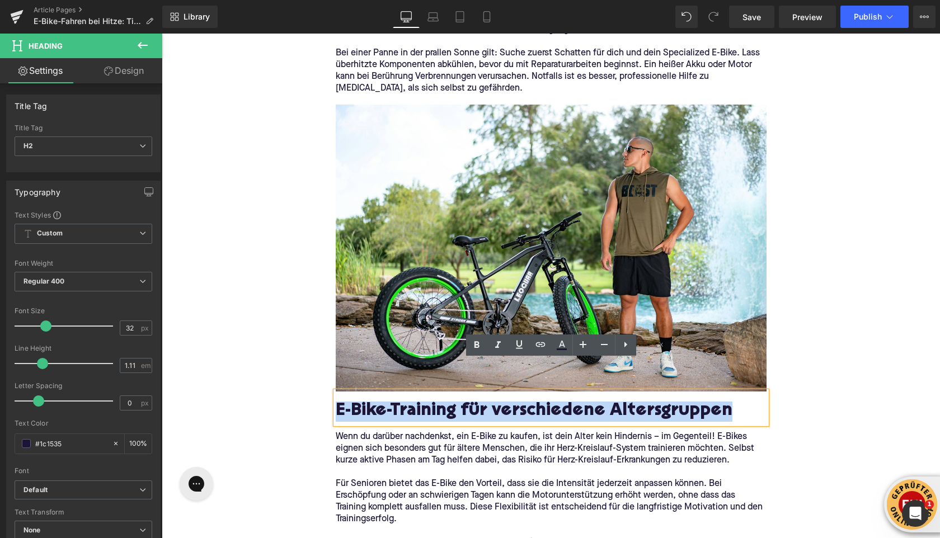
paste div
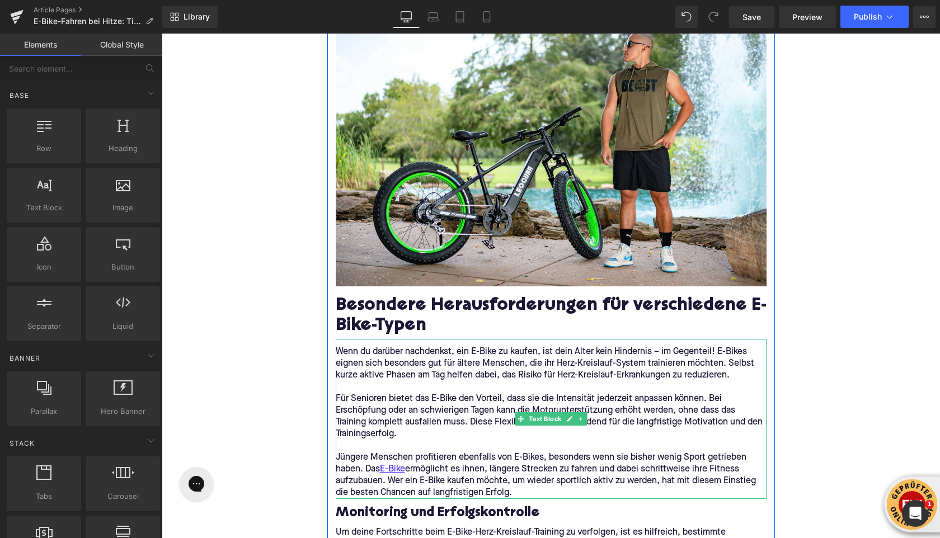
scroll to position [2462, 0]
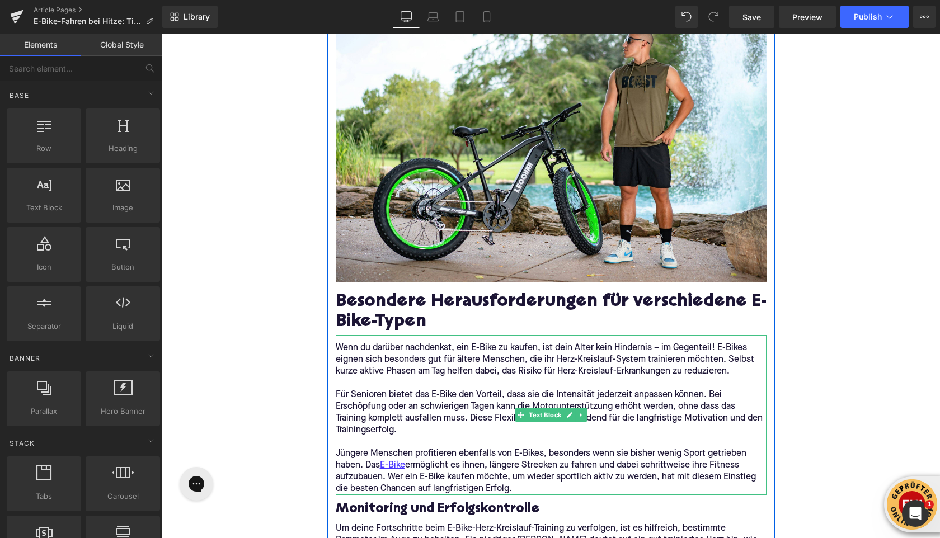
click at [511, 448] on p "Jüngere Menschen profitieren ebenfalls von E-Bikes, besonders wenn sie bisher w…" at bounding box center [551, 471] width 431 height 47
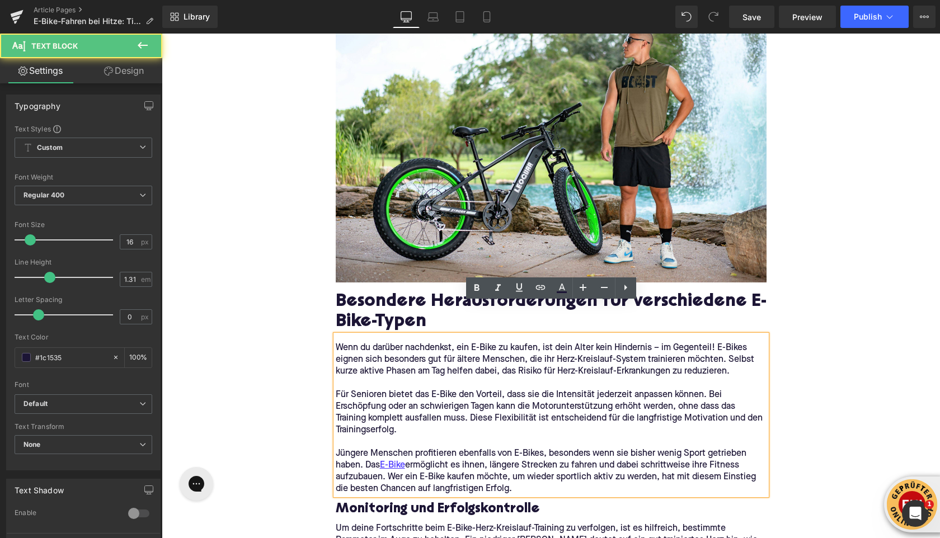
click at [515, 452] on p "Jüngere Menschen profitieren ebenfalls von E-Bikes, besonders wenn sie bisher w…" at bounding box center [551, 471] width 431 height 47
drag, startPoint x: 512, startPoint y: 456, endPoint x: 338, endPoint y: 320, distance: 220.7
click at [338, 335] on div "Wenn du darüber nachdenkst, ein E-Bike zu kaufen, ist dein Alter kein Hindernis…" at bounding box center [551, 415] width 431 height 160
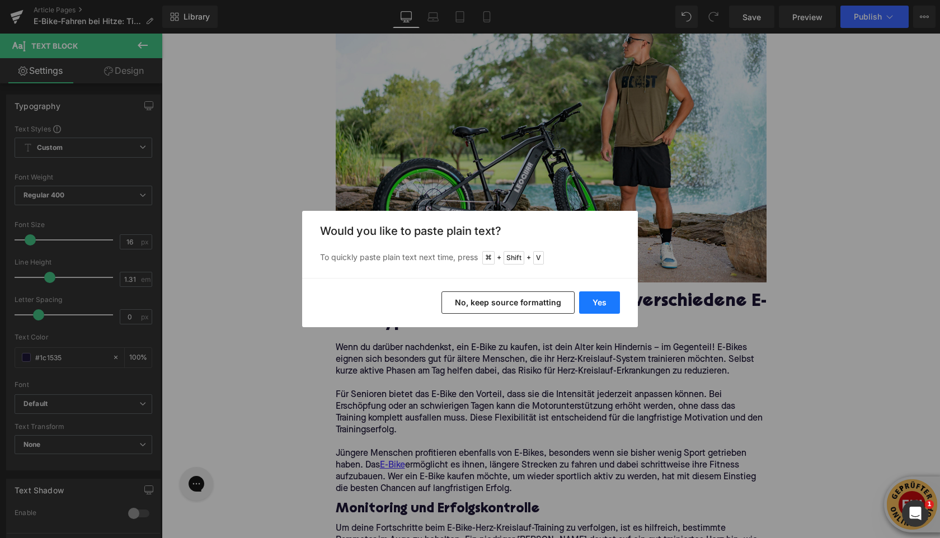
click at [602, 296] on button "Yes" at bounding box center [599, 302] width 41 height 22
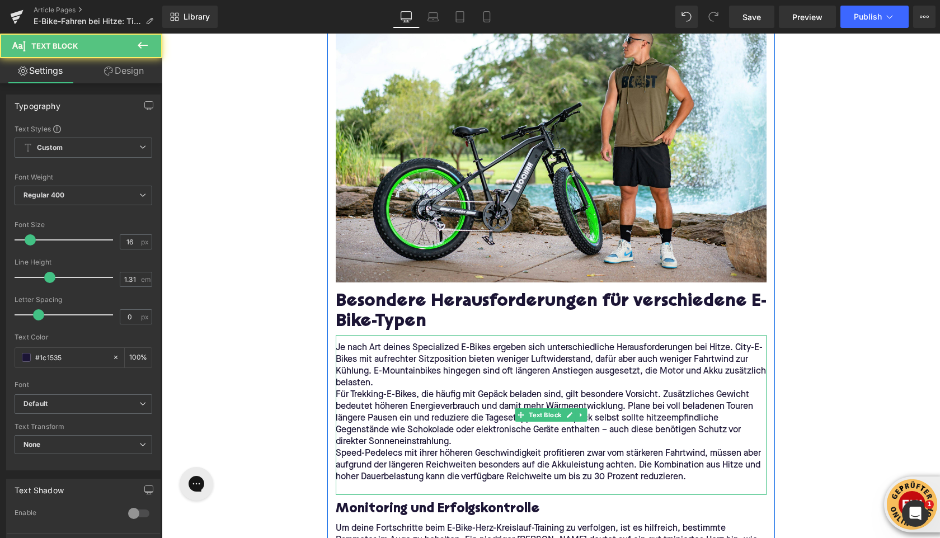
click at [402, 356] on p "Je nach Art deines Specialized E-Bikes ergeben sich unterschiedliche Herausford…" at bounding box center [551, 365] width 431 height 47
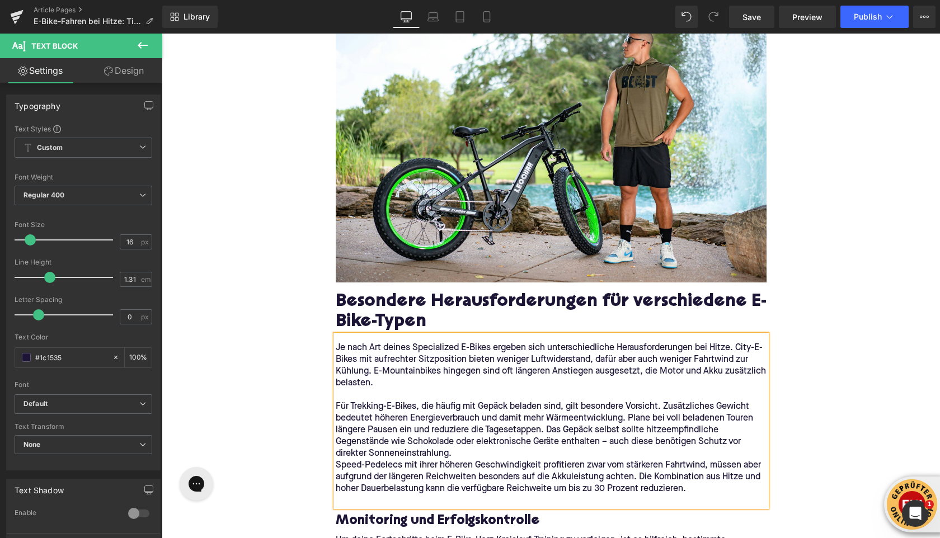
click at [471, 419] on p "Für Trekking-E-Bikes, die häufig mit Gepäck beladen sind, gilt besondere Vorsic…" at bounding box center [551, 430] width 431 height 59
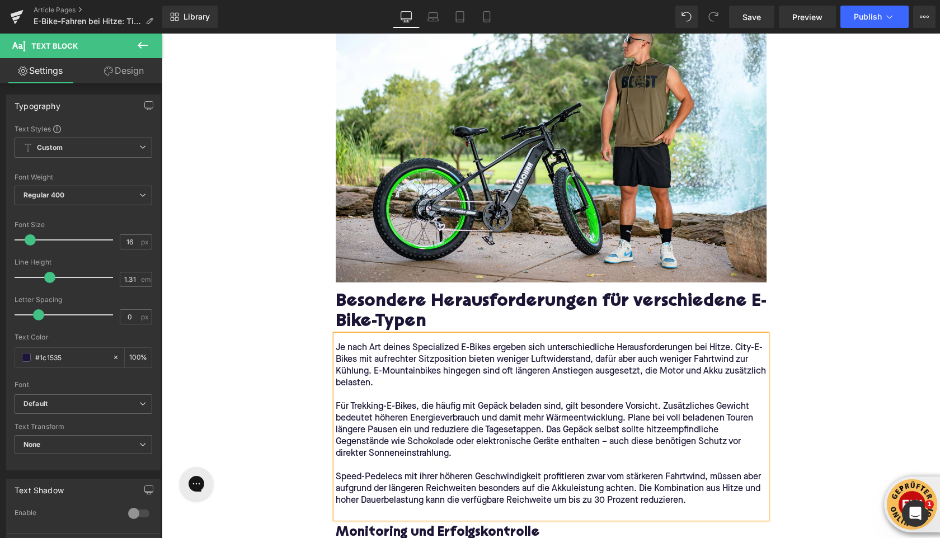
click at [395, 507] on p at bounding box center [551, 513] width 431 height 12
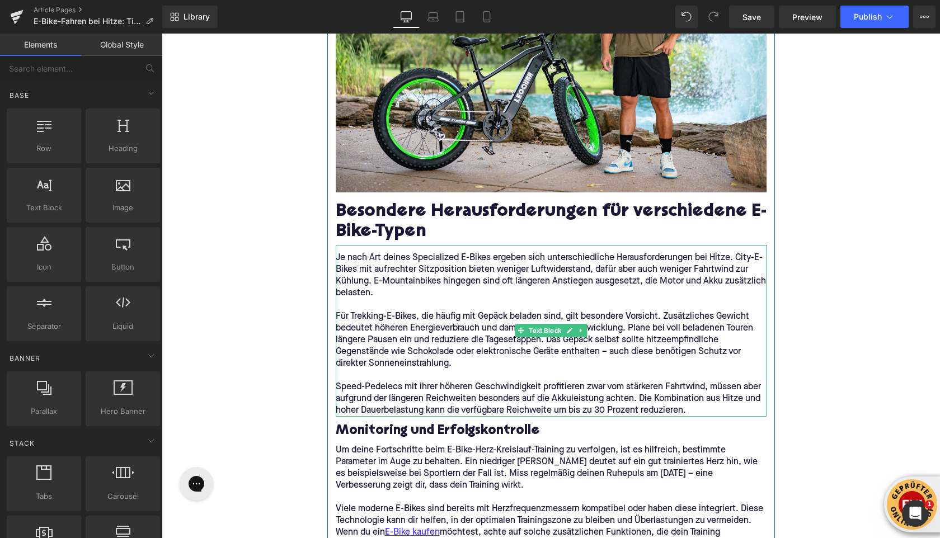
scroll to position [2559, 0]
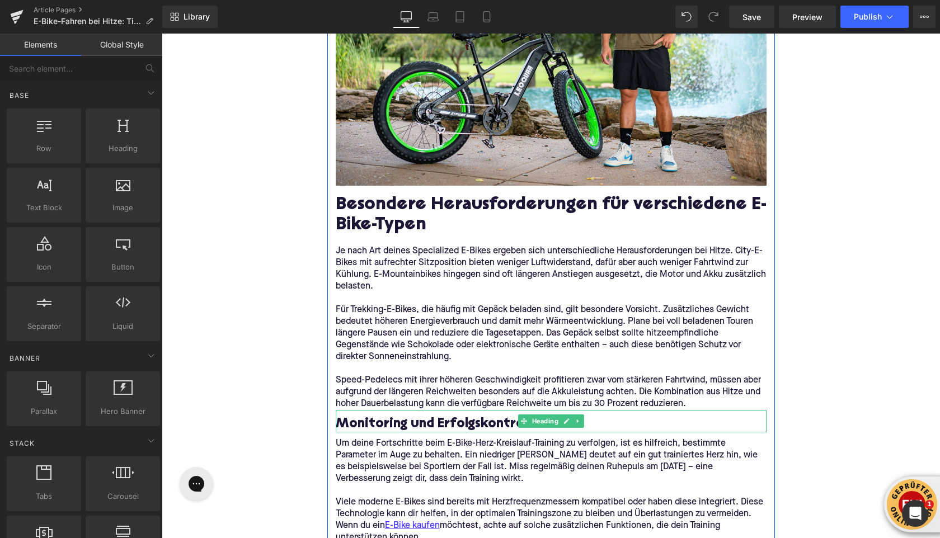
click at [413, 416] on h3 "Monitoring und Erfolgskontrolle" at bounding box center [551, 424] width 431 height 17
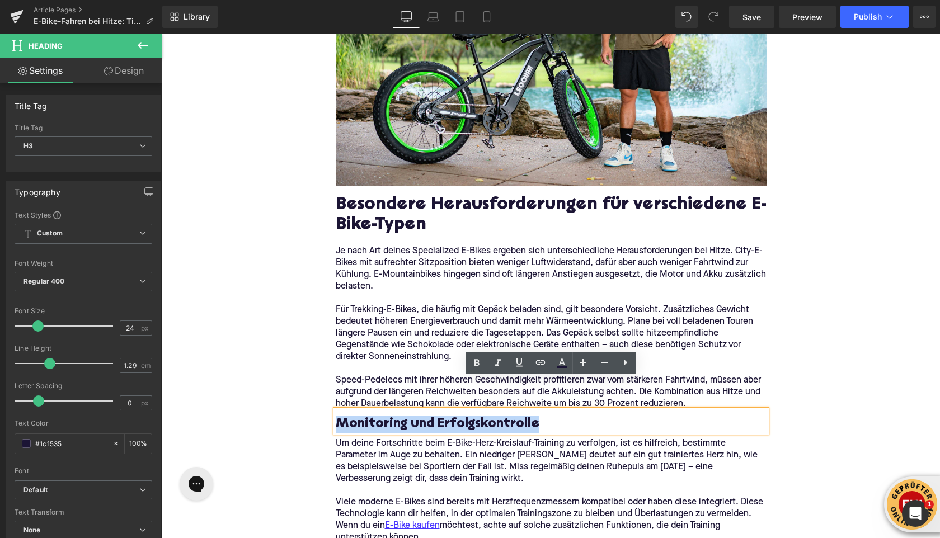
paste div
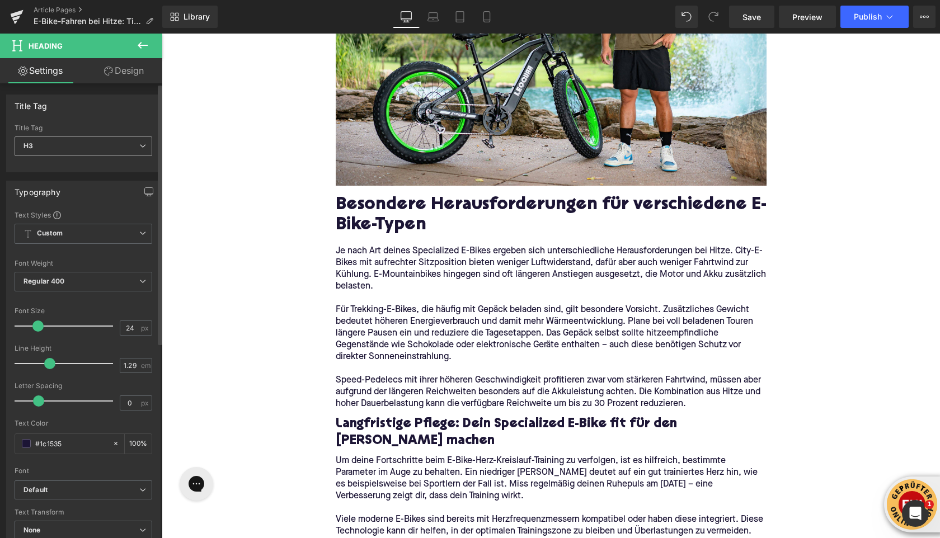
click at [85, 140] on span "H3" at bounding box center [84, 146] width 138 height 20
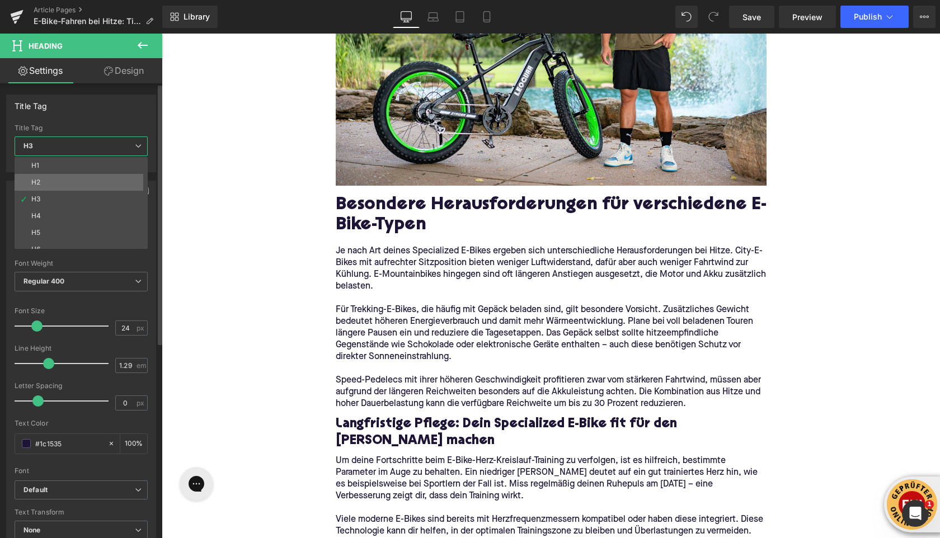
click at [76, 186] on li "H2" at bounding box center [84, 182] width 138 height 17
type input "32"
type input "1.11"
type input "100"
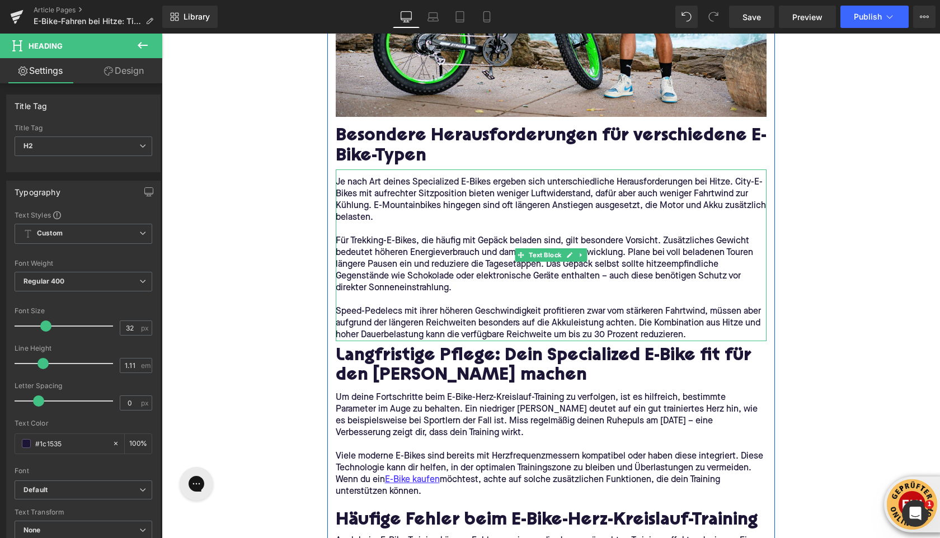
scroll to position [2647, 0]
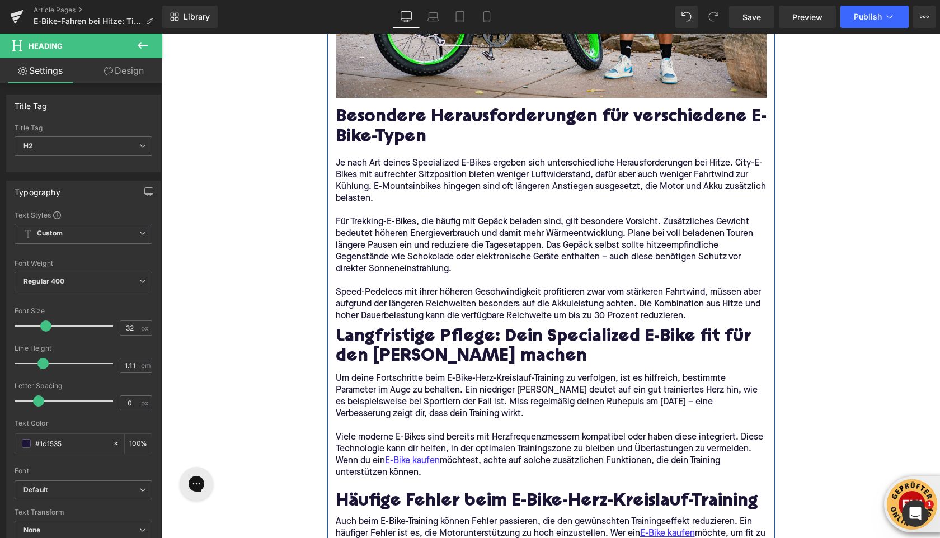
click at [422, 420] on p at bounding box center [551, 426] width 431 height 12
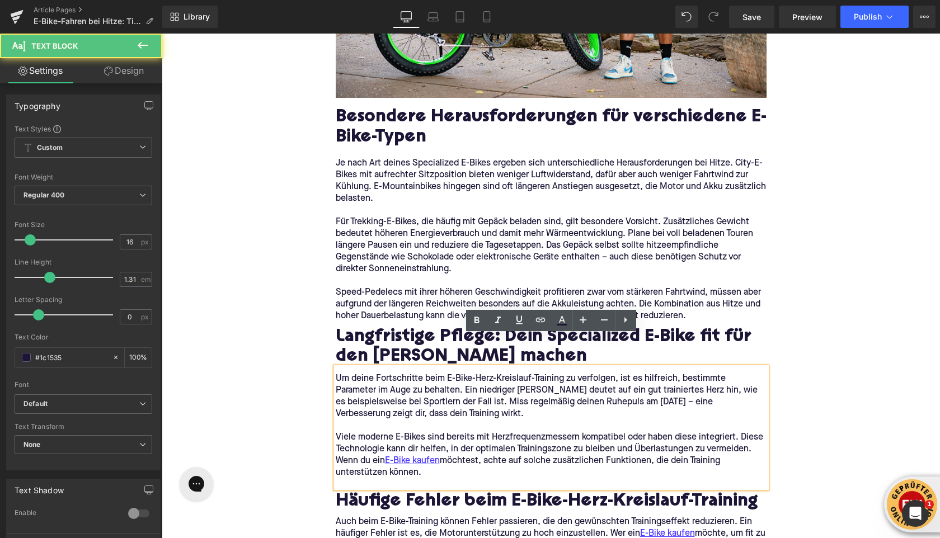
click at [442, 445] on p "Viele moderne E-Bikes sind bereits mit Herzfrequenzmessern kompatibel oder habe…" at bounding box center [551, 455] width 431 height 47
drag, startPoint x: 442, startPoint y: 445, endPoint x: 331, endPoint y: 349, distance: 147.2
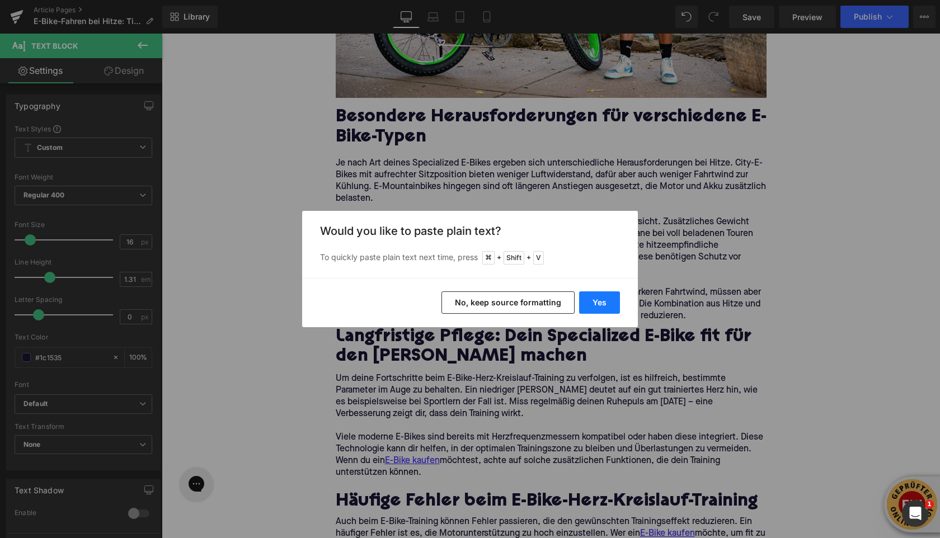
click at [603, 303] on button "Yes" at bounding box center [599, 302] width 41 height 22
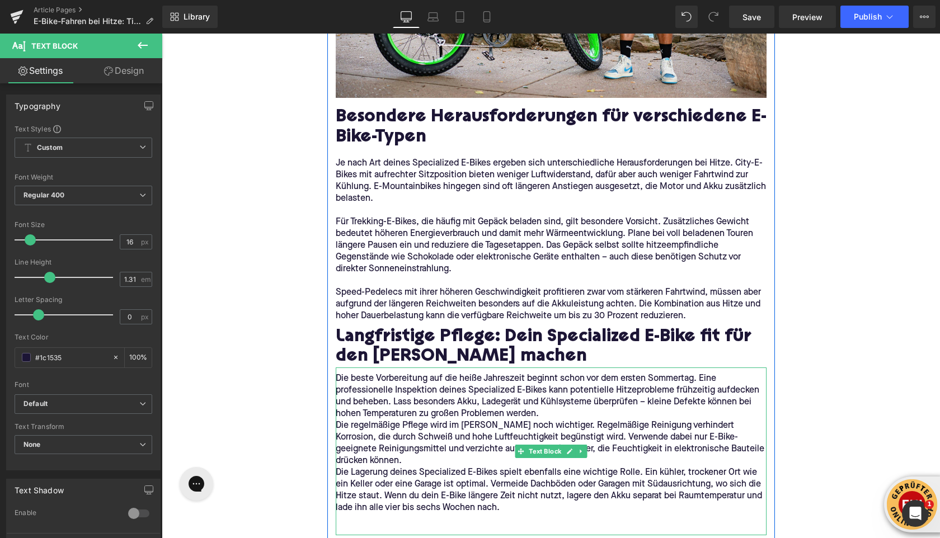
click at [553, 383] on p "Die beste Vorbereitung auf die heiße Jahreszeit beginnt schon vor dem ersten So…" at bounding box center [551, 396] width 431 height 47
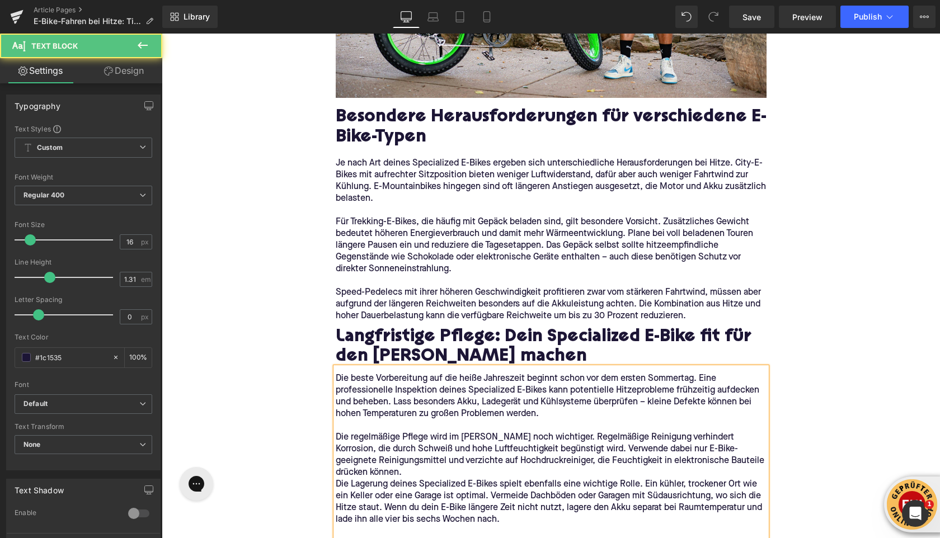
click at [412, 441] on p "Die regelmäßige Pflege wird im Sommer noch wichtiger. Regelmäßige Reinigung ver…" at bounding box center [551, 455] width 431 height 47
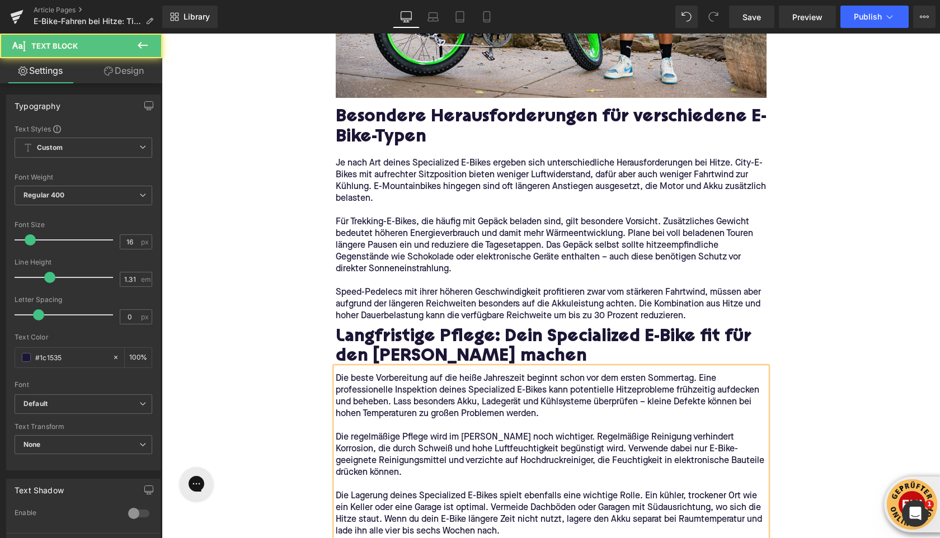
click at [371, 537] on p at bounding box center [551, 543] width 431 height 12
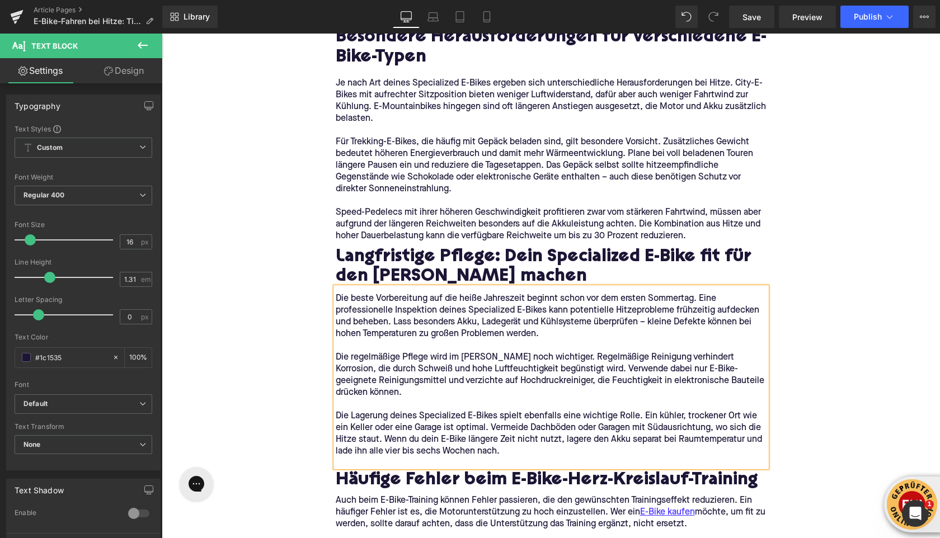
scroll to position [2734, 0]
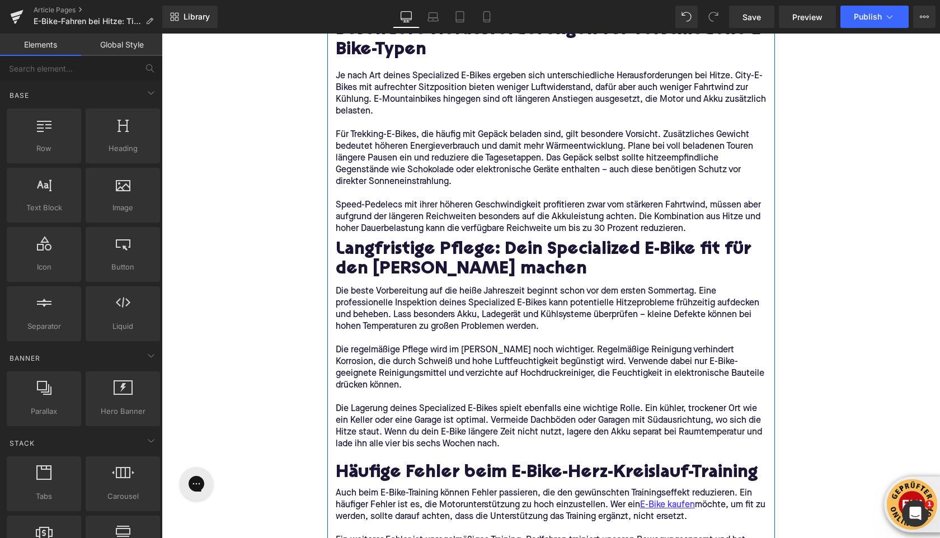
click at [385, 344] on p "Die regelmäßige Pflege wird im Sommer noch wichtiger. Regelmäßige Reinigung ver…" at bounding box center [551, 367] width 431 height 47
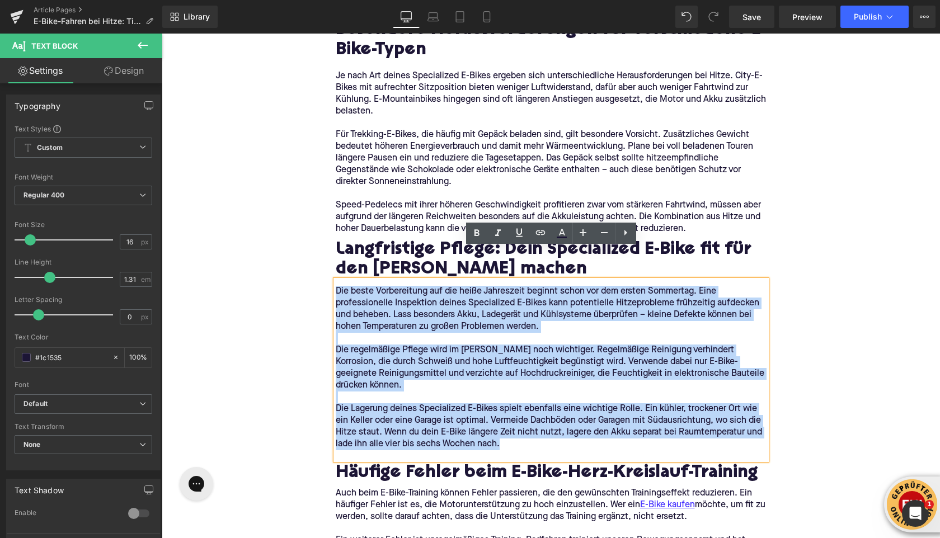
drag, startPoint x: 516, startPoint y: 418, endPoint x: 328, endPoint y: 261, distance: 244.6
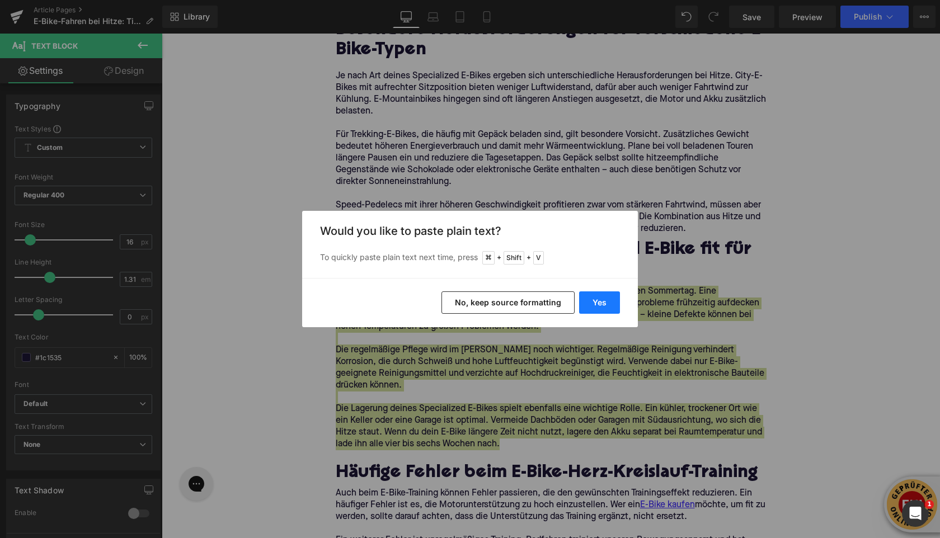
click at [587, 303] on button "Yes" at bounding box center [599, 302] width 41 height 22
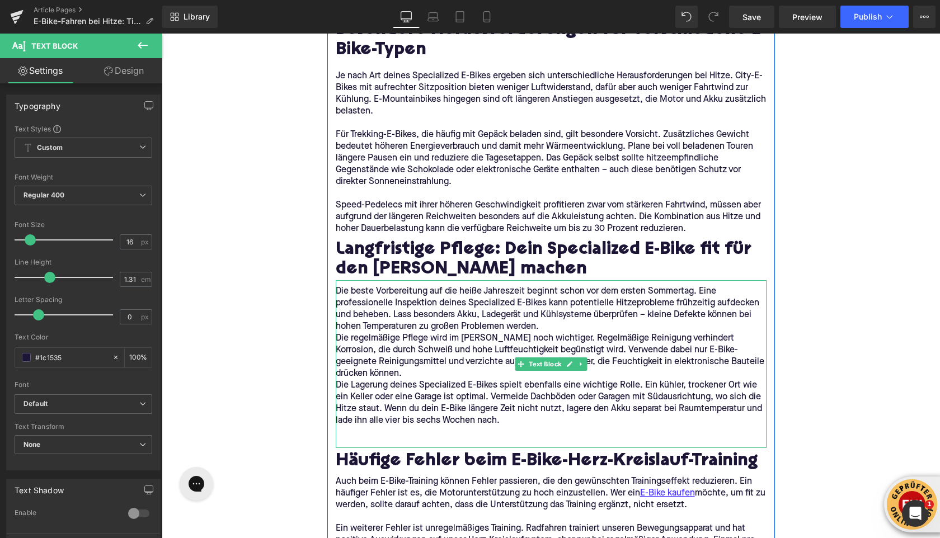
click at [554, 295] on p "Die beste Vorbereitung auf die heiße Jahreszeit beginnt schon vor dem ersten So…" at bounding box center [551, 309] width 431 height 47
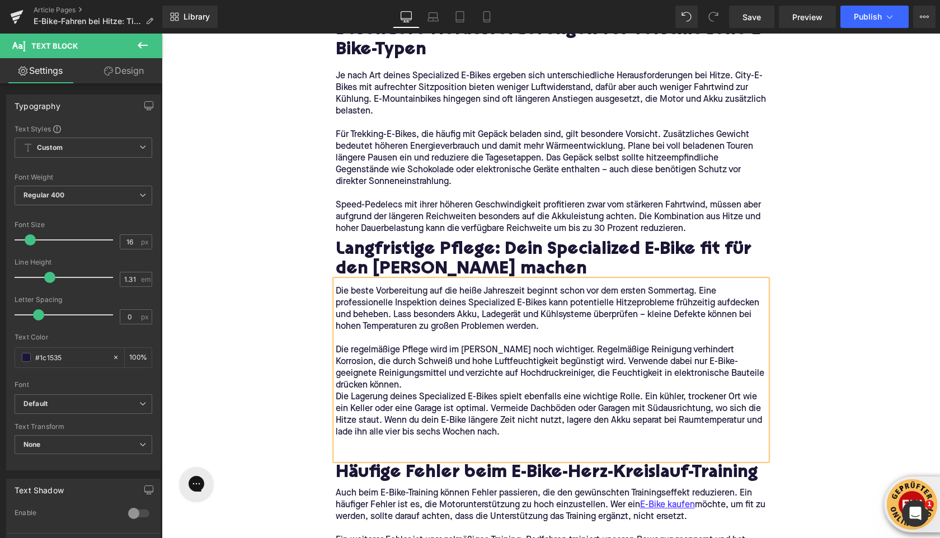
click at [419, 351] on p "Die regelmäßige Pflege wird im Sommer noch wichtiger. Regelmäßige Reinigung ver…" at bounding box center [551, 367] width 431 height 47
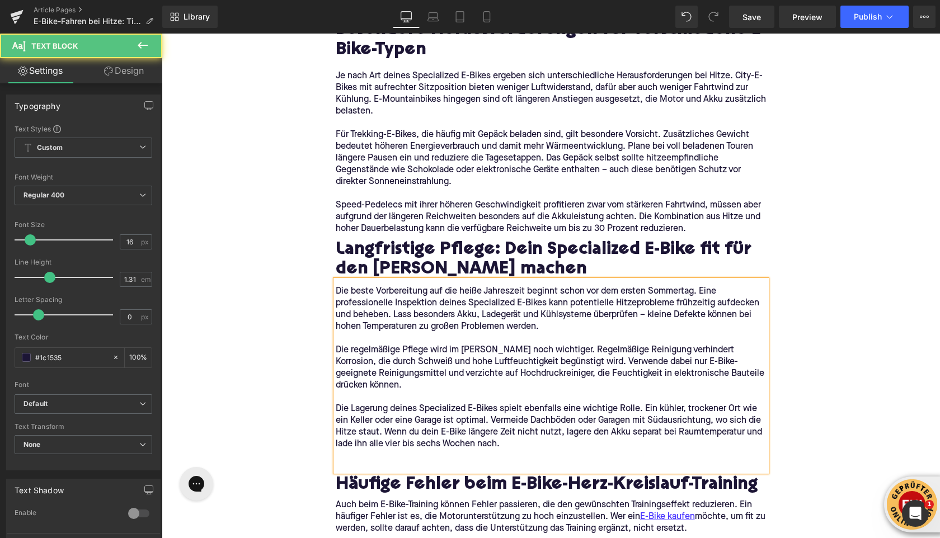
click at [363, 432] on div "Die beste Vorbereitung auf die heiße Jahreszeit beginnt schon vor dem ersten So…" at bounding box center [551, 375] width 431 height 191
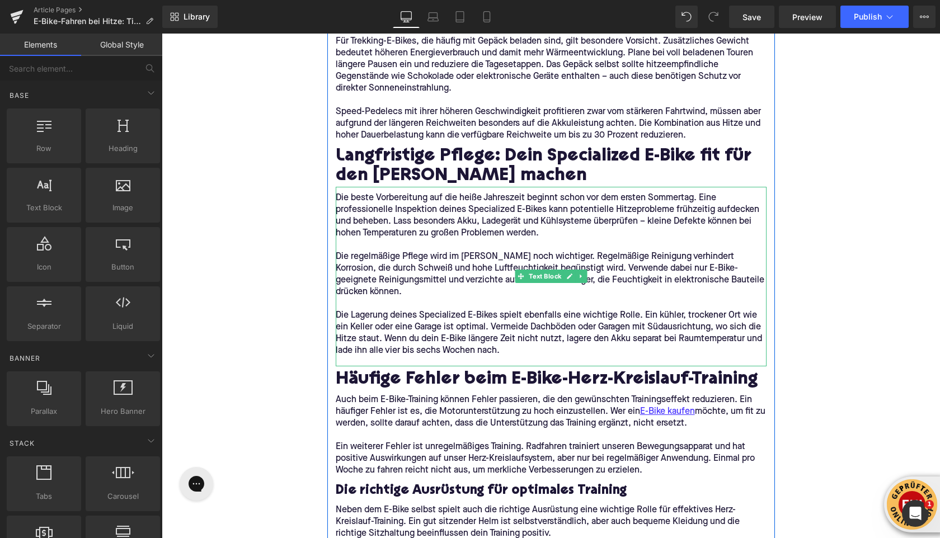
scroll to position [2901, 0]
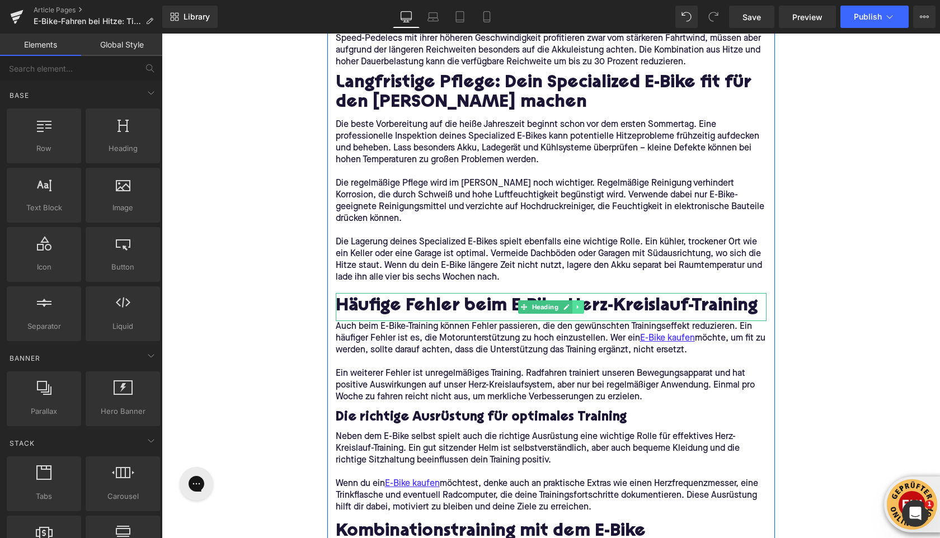
click at [577, 304] on icon at bounding box center [577, 307] width 6 height 7
click at [586, 304] on icon at bounding box center [583, 307] width 6 height 6
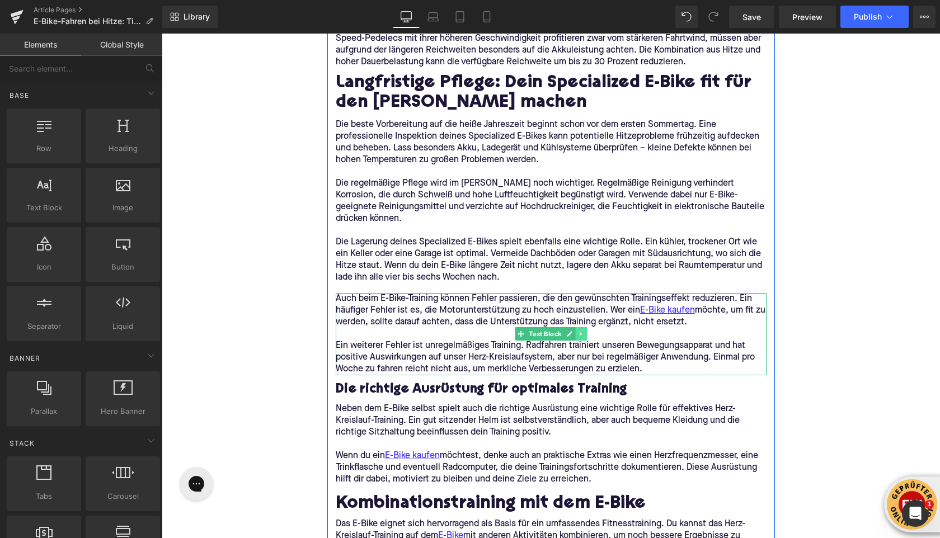
click at [584, 327] on link at bounding box center [581, 333] width 12 height 13
click at [584, 331] on icon at bounding box center [586, 334] width 6 height 7
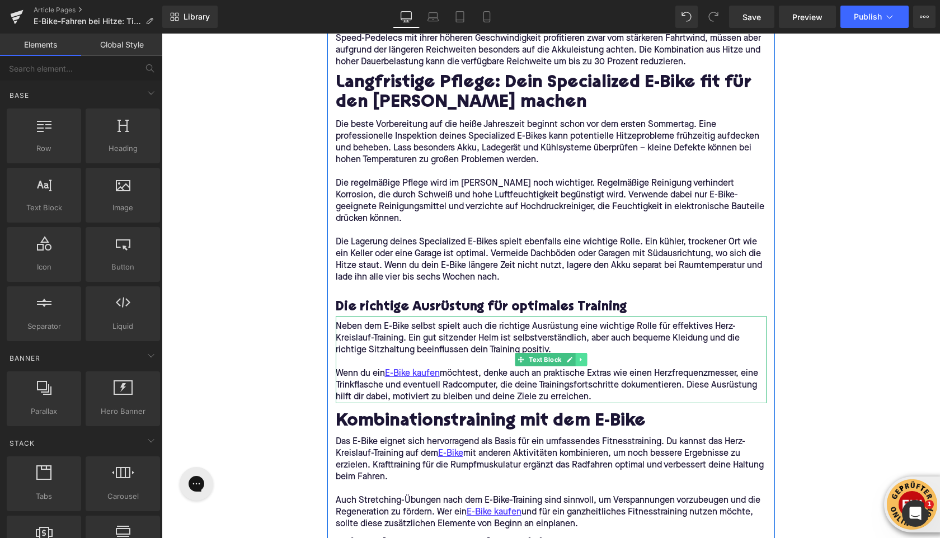
click at [584, 356] on icon at bounding box center [581, 359] width 6 height 7
click at [584, 356] on icon at bounding box center [586, 359] width 6 height 6
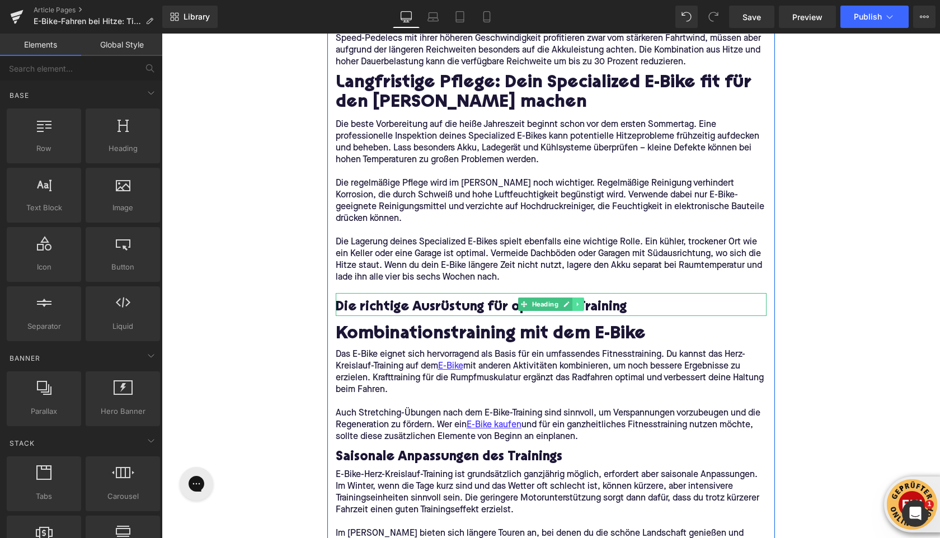
click at [582, 298] on link at bounding box center [578, 304] width 12 height 13
click at [583, 301] on icon at bounding box center [583, 304] width 6 height 7
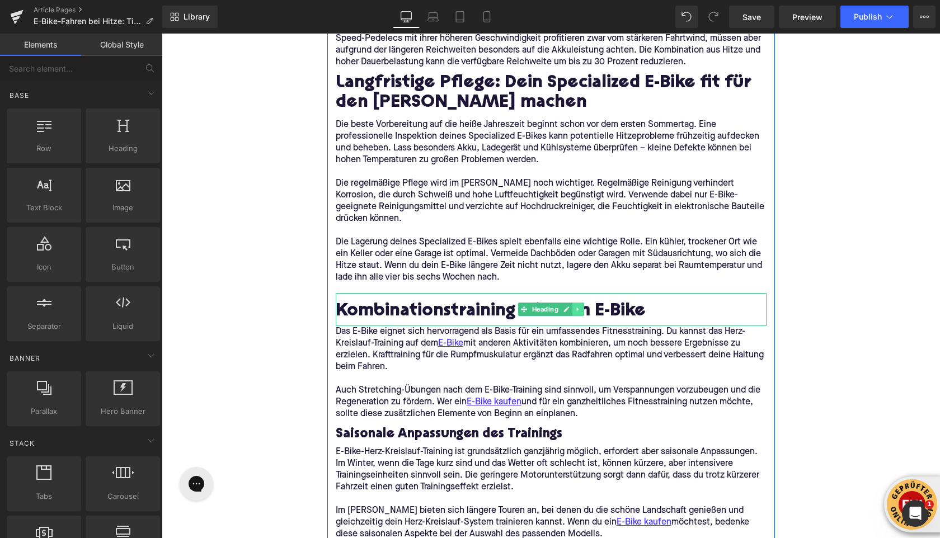
click at [581, 303] on link at bounding box center [578, 309] width 12 height 13
click at [581, 306] on icon at bounding box center [583, 309] width 6 height 6
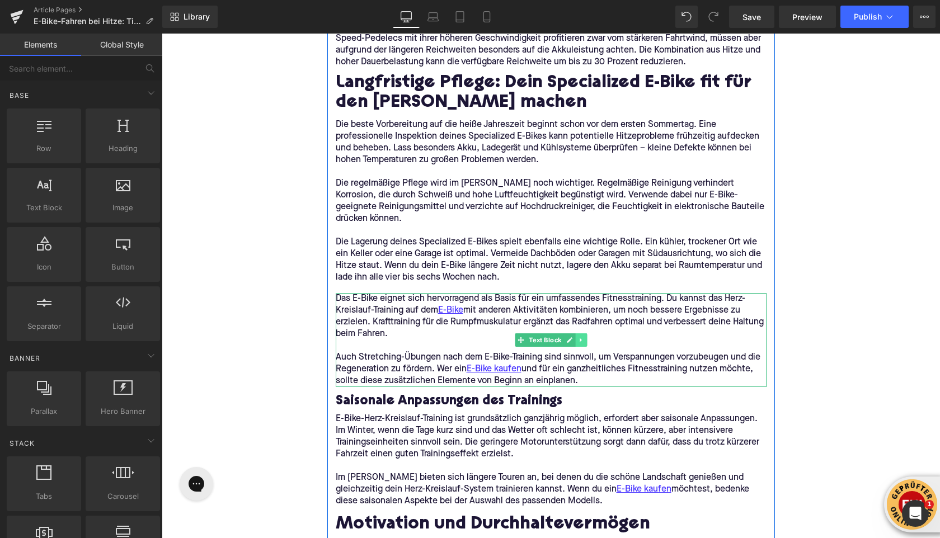
click at [578, 337] on icon at bounding box center [581, 340] width 6 height 7
click at [589, 337] on icon at bounding box center [586, 340] width 6 height 6
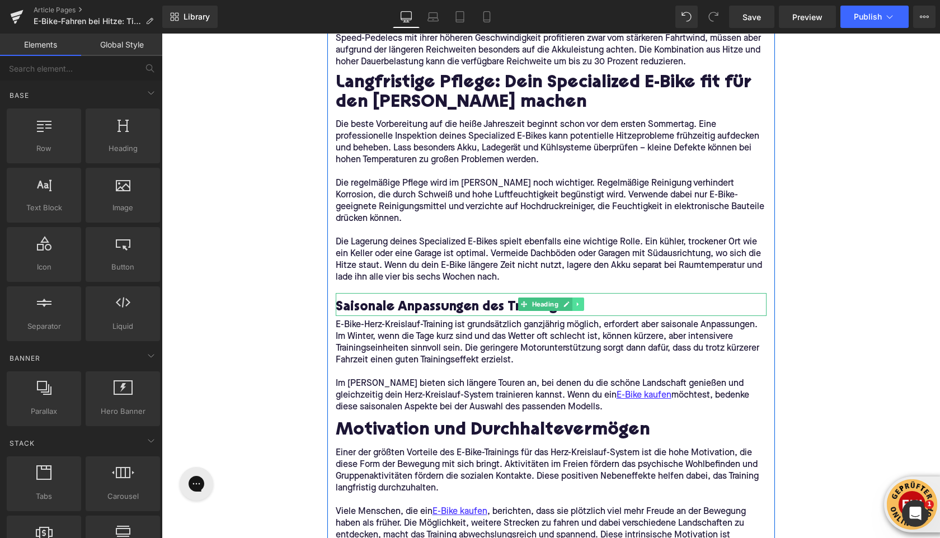
click at [578, 301] on icon at bounding box center [577, 304] width 6 height 7
click at [582, 301] on icon at bounding box center [583, 304] width 6 height 7
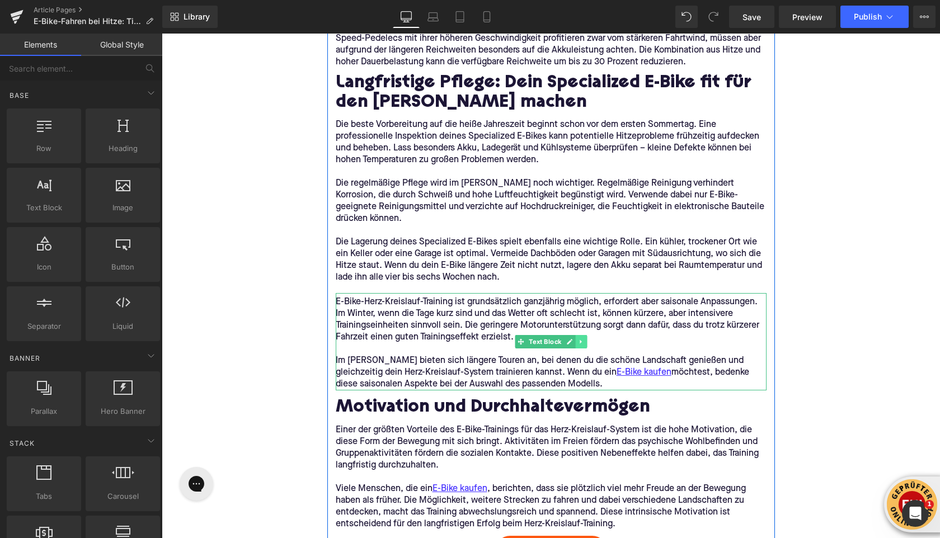
click at [586, 335] on link at bounding box center [581, 341] width 12 height 13
click at [586, 338] on icon at bounding box center [586, 341] width 6 height 7
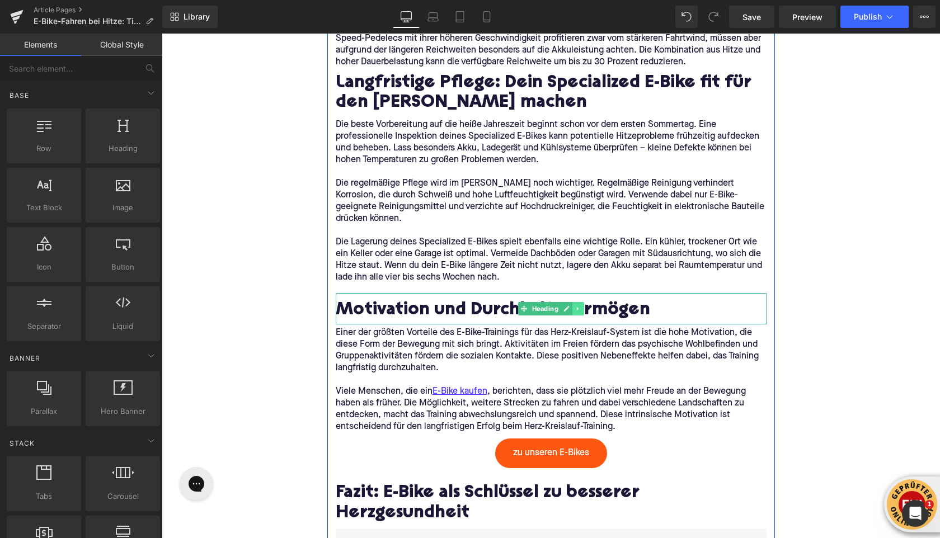
click at [577, 302] on link at bounding box center [578, 308] width 12 height 13
click at [582, 305] on icon at bounding box center [583, 308] width 6 height 6
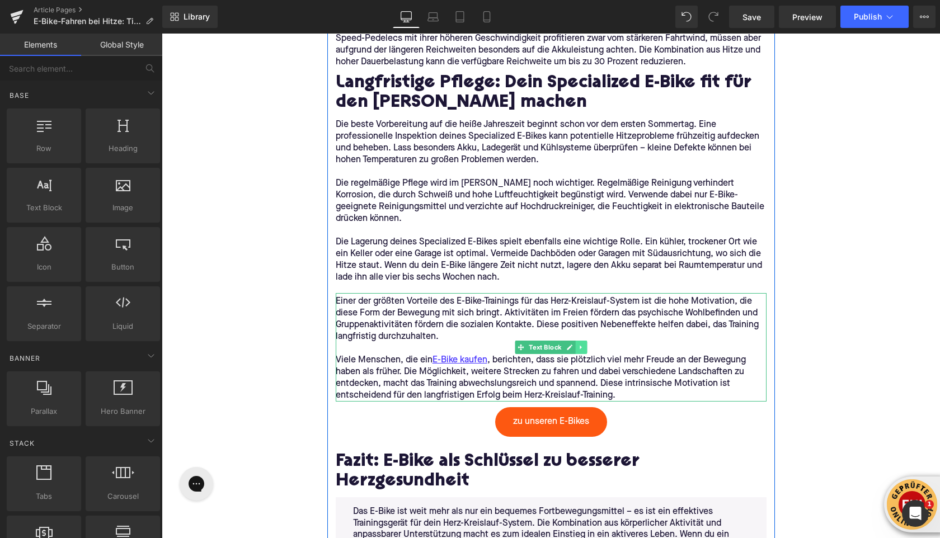
click at [578, 344] on icon at bounding box center [581, 347] width 6 height 7
click at [586, 344] on icon at bounding box center [586, 347] width 6 height 7
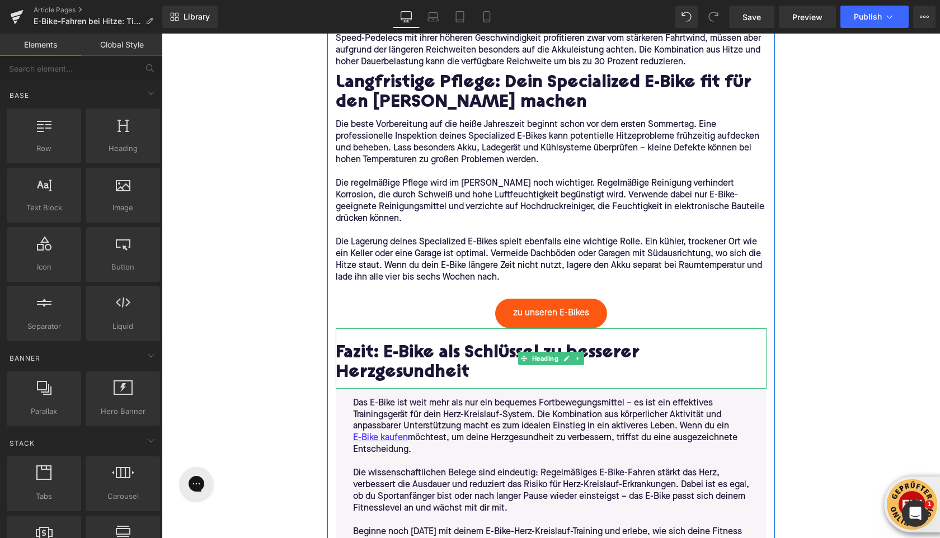
click at [454, 344] on h2 "Fazit: E-Bike als Schlüssel zu besserer Herzgesundheit" at bounding box center [551, 364] width 431 height 40
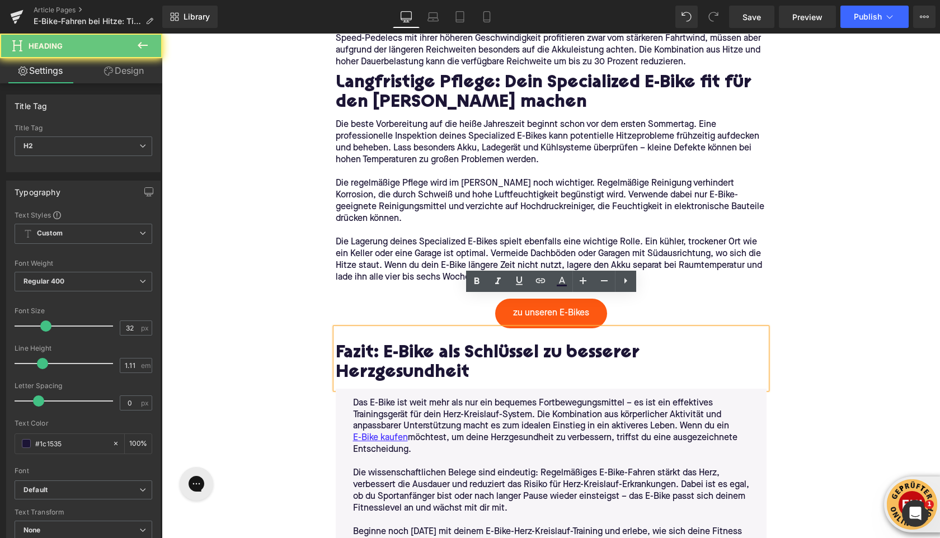
click at [454, 344] on h2 "Fazit: E-Bike als Schlüssel zu besserer Herzgesundheit" at bounding box center [551, 364] width 431 height 40
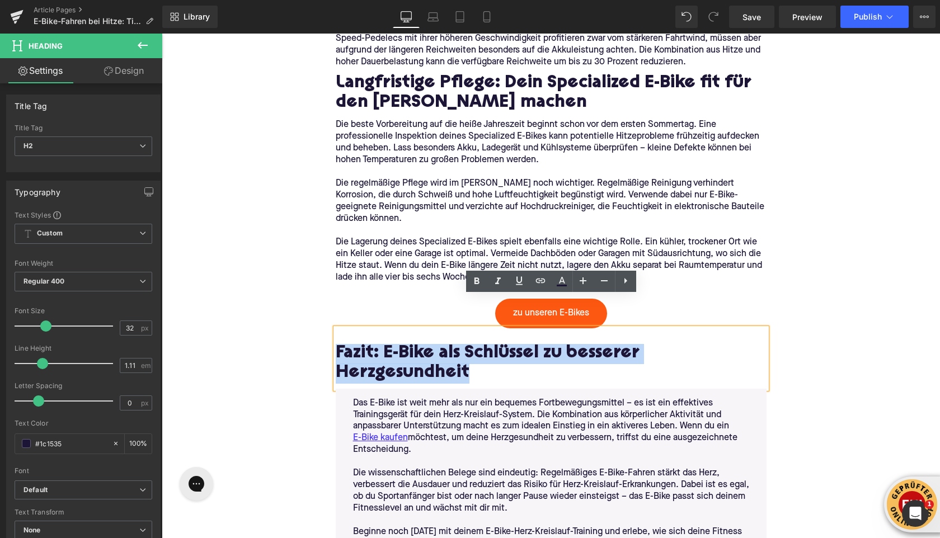
paste div
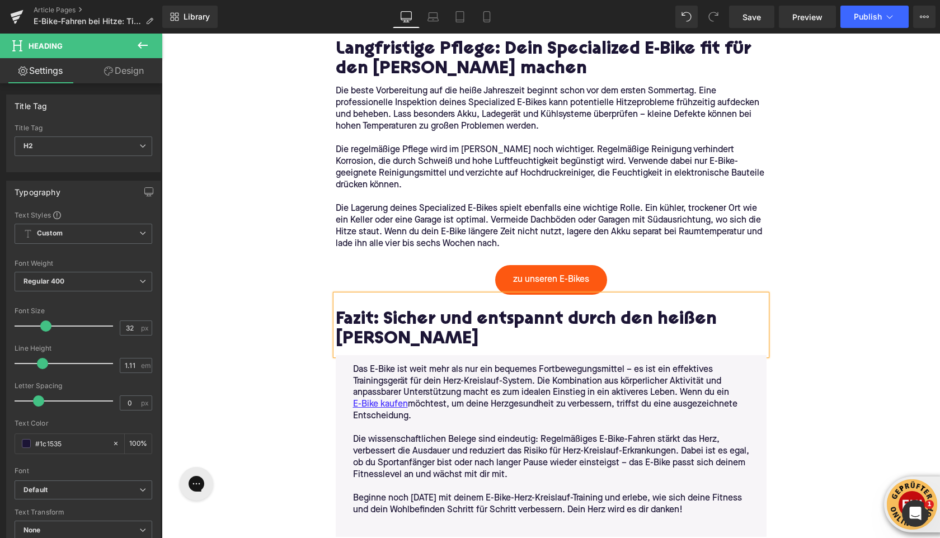
scroll to position [2999, 0]
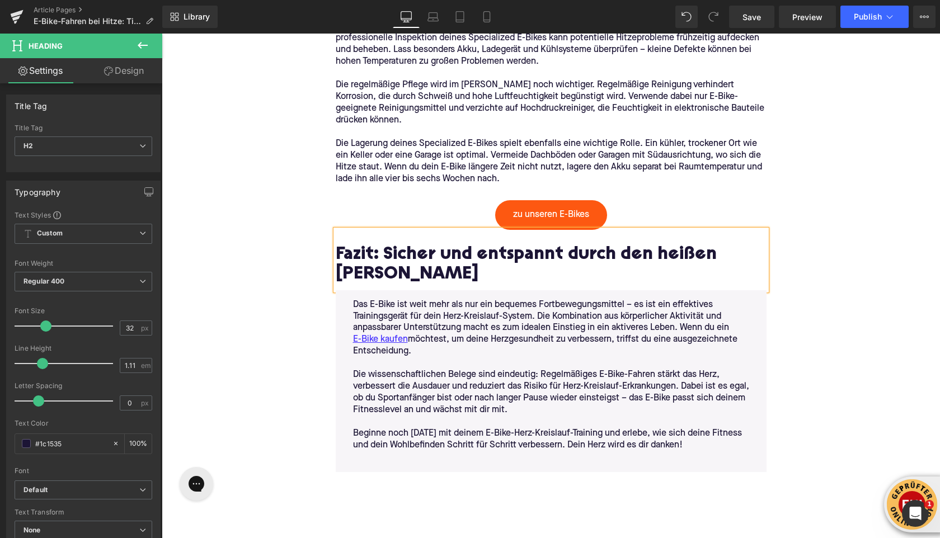
click at [446, 371] on p "Die wissenschaftlichen Belege sind eindeutig: Regelmäßiges E-Bike-Fahren stärkt…" at bounding box center [551, 392] width 396 height 47
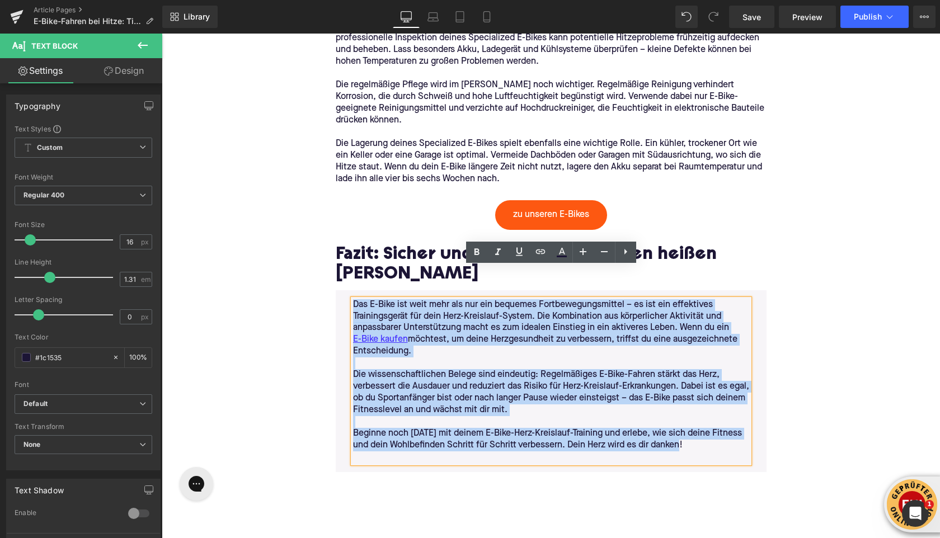
drag, startPoint x: 687, startPoint y: 416, endPoint x: 329, endPoint y: 273, distance: 385.8
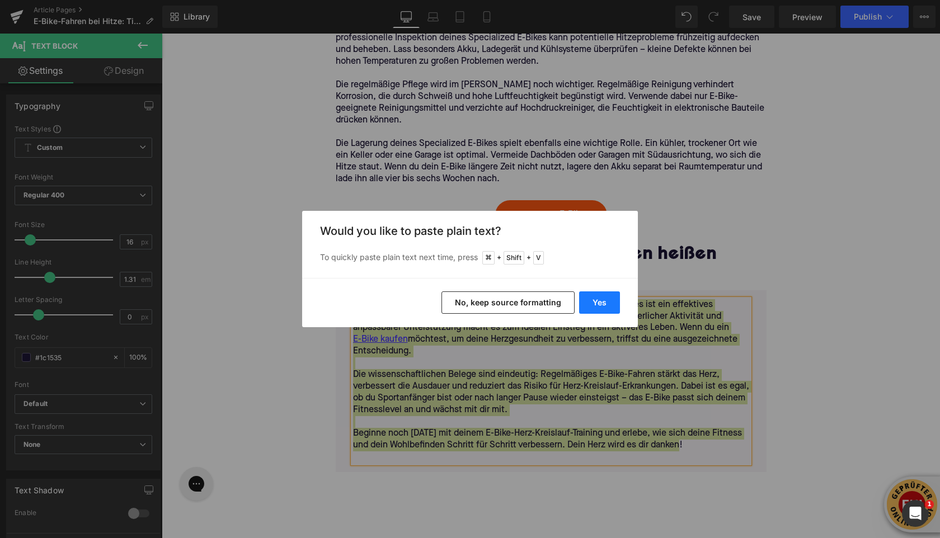
click at [606, 305] on button "Yes" at bounding box center [599, 302] width 41 height 22
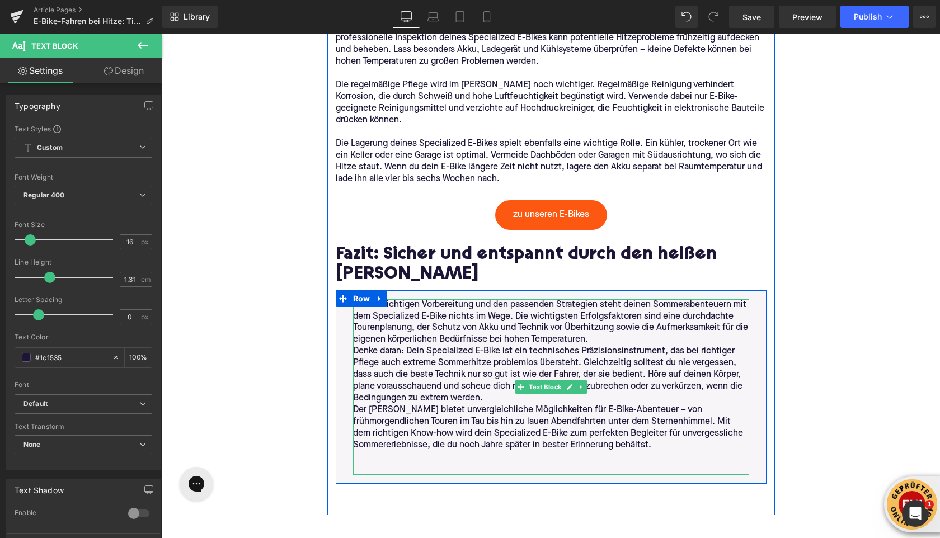
click at [612, 307] on p "Mit der richtigen Vorbereitung und den passenden Strategien steht deinen Sommer…" at bounding box center [551, 322] width 396 height 47
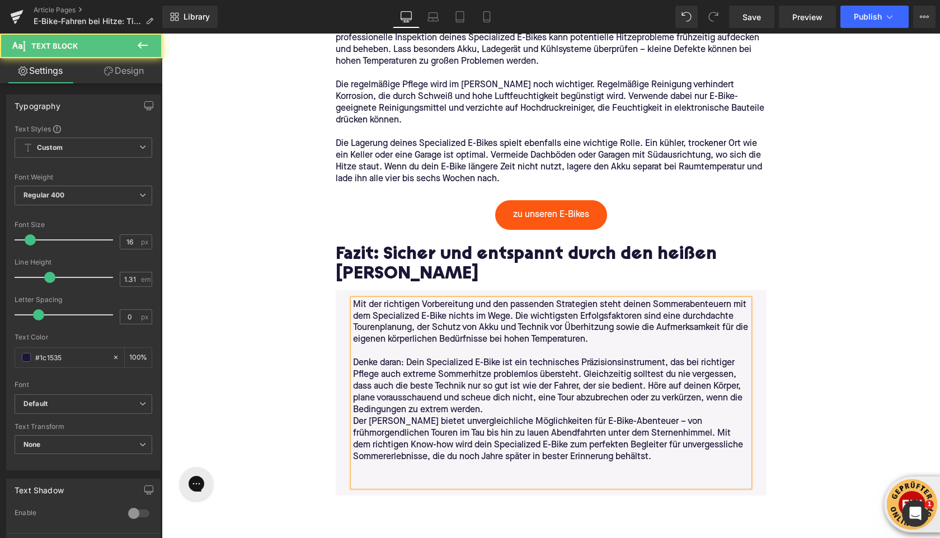
click at [573, 378] on p "Denke daran: Dein Specialized E-Bike ist ein technisches Präzisionsinstrument, …" at bounding box center [551, 386] width 396 height 59
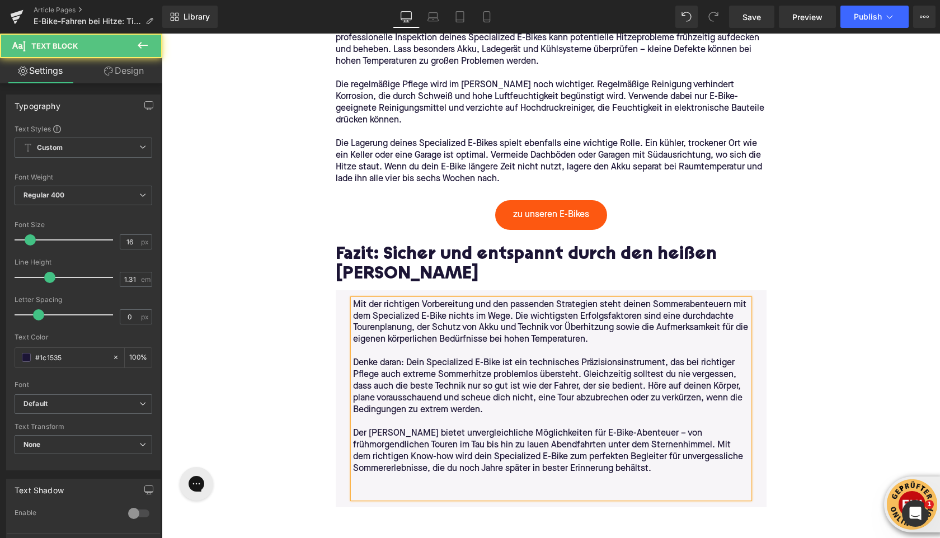
click at [522, 475] on p at bounding box center [551, 481] width 396 height 12
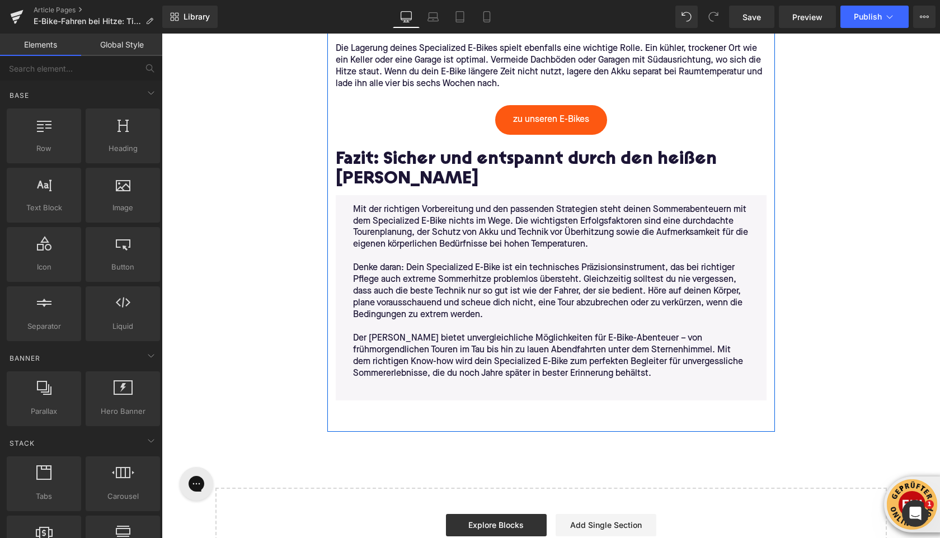
scroll to position [3090, 0]
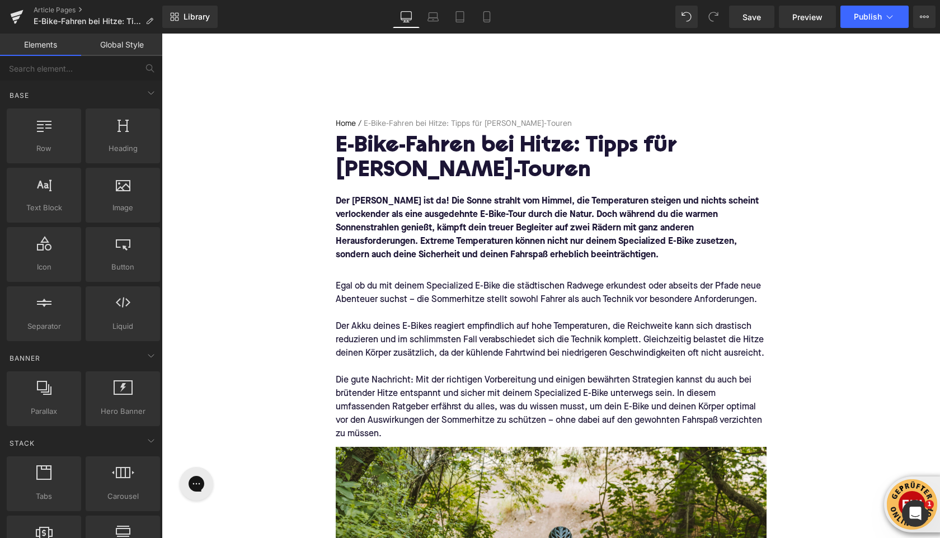
scroll to position [0, 0]
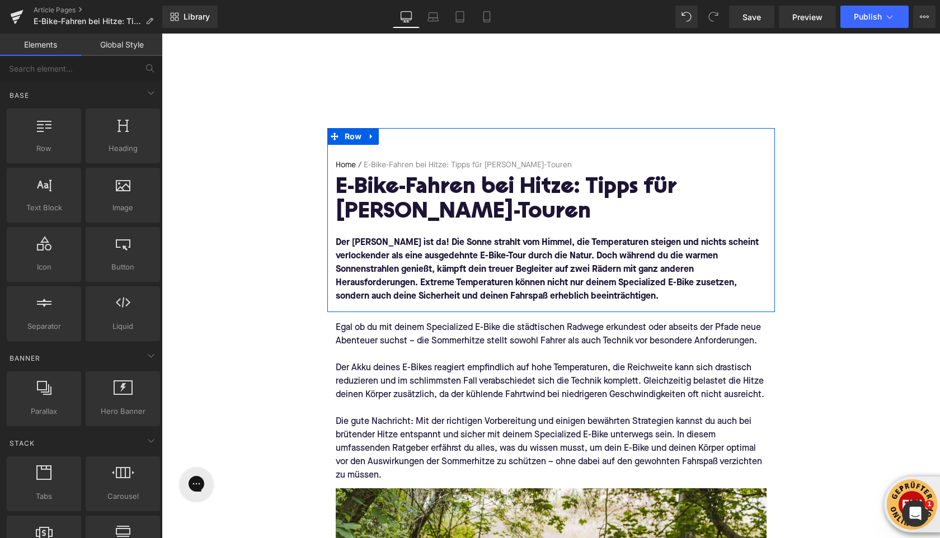
click at [474, 248] on font "Der Sommer ist da! Die Sonne strahlt vom Himmel, die Temperaturen steigen und n…" at bounding box center [547, 269] width 423 height 63
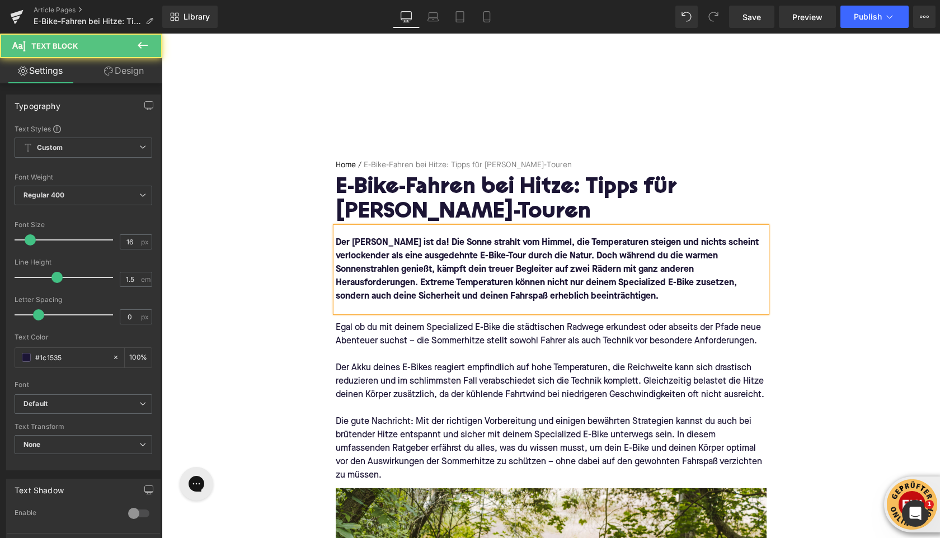
click at [677, 276] on p "Der Sommer ist da! Die Sonne strahlt vom Himmel, die Temperaturen steigen und n…" at bounding box center [551, 269] width 431 height 67
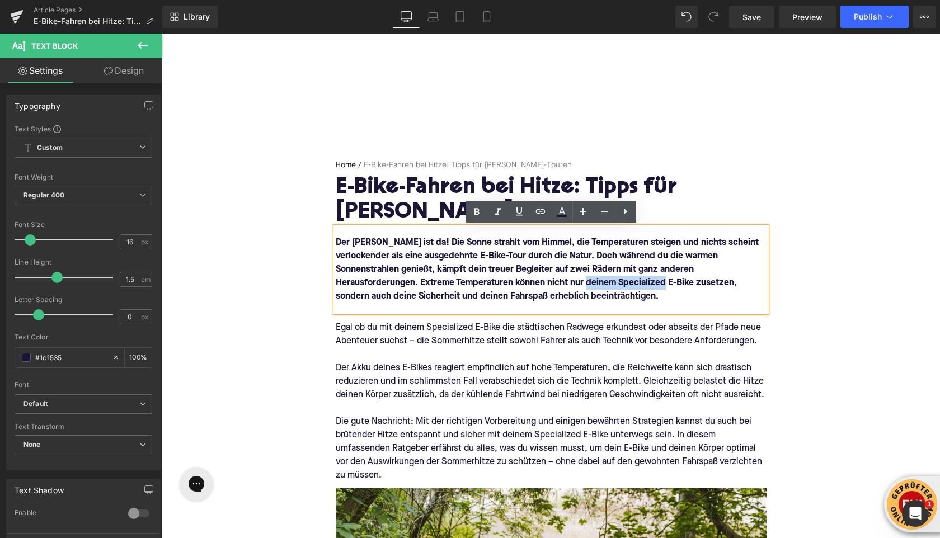
drag, startPoint x: 691, startPoint y: 282, endPoint x: 619, endPoint y: 286, distance: 71.7
click at [619, 286] on font "Der Sommer ist da! Die Sonne strahlt vom Himmel, die Temperaturen steigen und n…" at bounding box center [547, 269] width 423 height 63
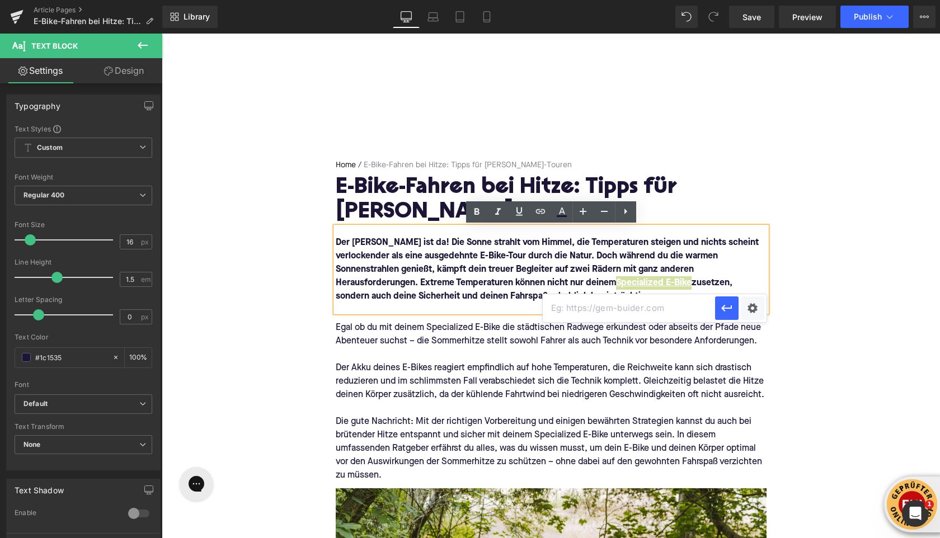
click at [558, 314] on input "text" at bounding box center [628, 308] width 172 height 28
paste input "https://upway.de/collections/specialized"
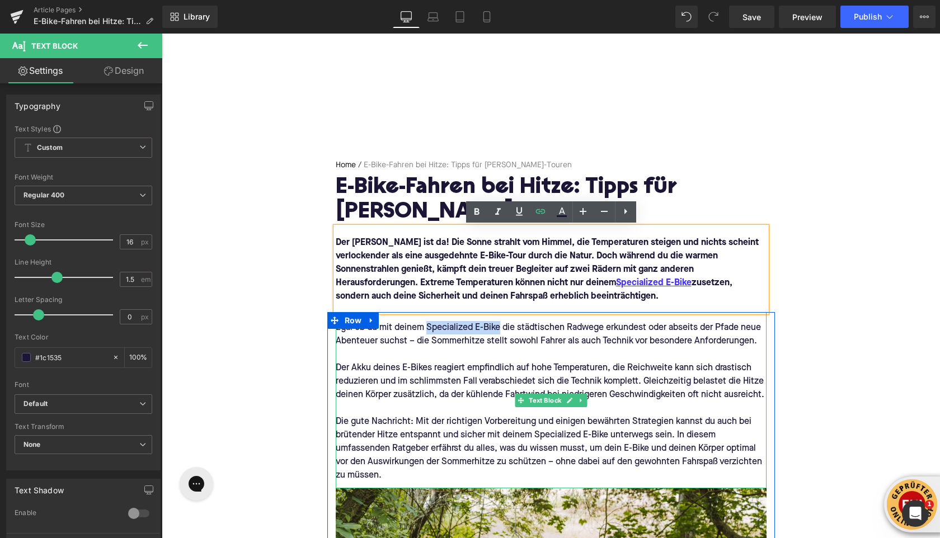
drag, startPoint x: 427, startPoint y: 328, endPoint x: 499, endPoint y: 327, distance: 72.1
click at [499, 327] on div "Egal ob du mit deinem Specialized E-Bike die städtischen Radwege erkundest oder…" at bounding box center [551, 334] width 431 height 27
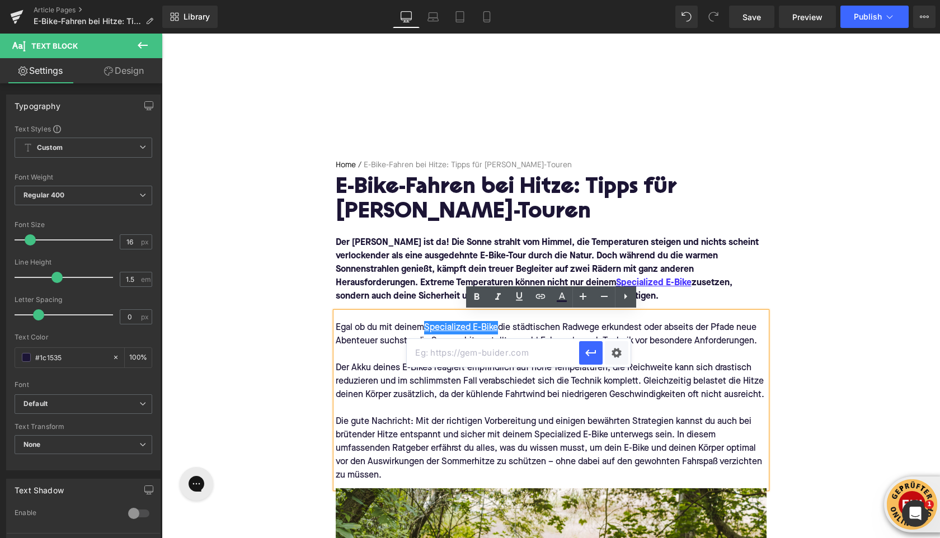
click at [517, 352] on input "text" at bounding box center [493, 353] width 172 height 28
paste input "https://upway.de/collections/specialized"
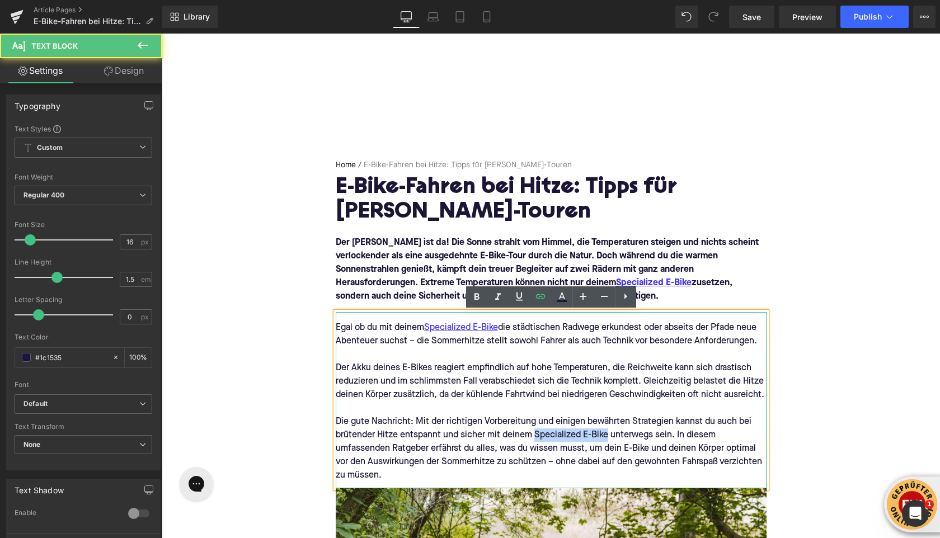
drag, startPoint x: 536, startPoint y: 435, endPoint x: 607, endPoint y: 433, distance: 71.0
click at [607, 433] on div "Die gute Nachricht: Mit der richtigen Vorbereitung und einigen bewährten Strate…" at bounding box center [551, 448] width 431 height 67
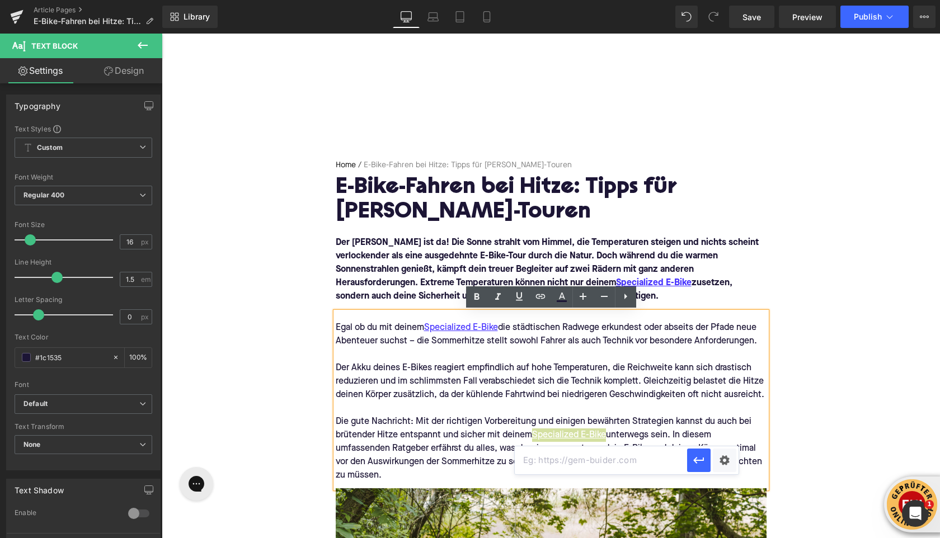
scroll to position [0, 0]
click at [544, 452] on input "text" at bounding box center [601, 460] width 172 height 28
paste input "https://upway.de/collections/specialized"
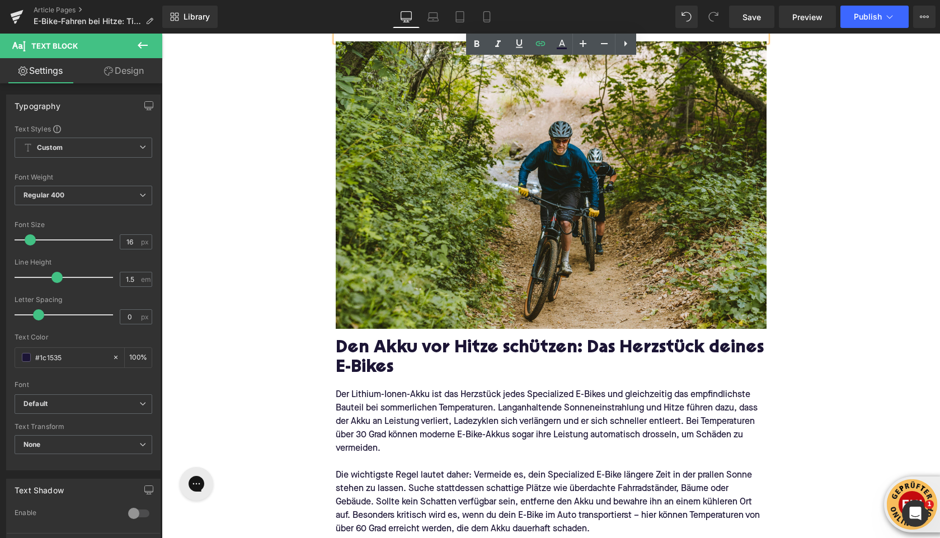
scroll to position [462, 0]
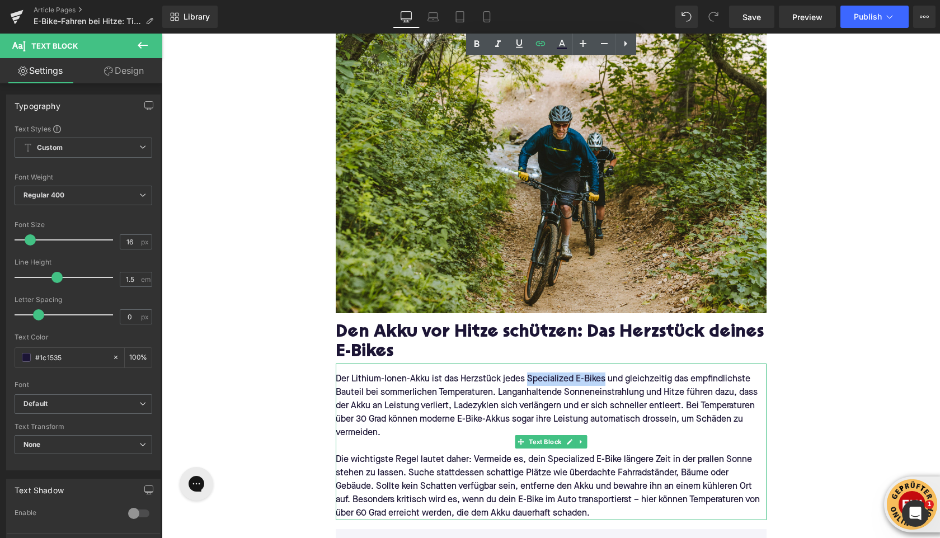
drag, startPoint x: 542, startPoint y: 379, endPoint x: 604, endPoint y: 379, distance: 61.5
click at [605, 379] on p "Der Lithium-Ionen-Akku ist das Herzstück jedes Specialized E-Bikes und gleichze…" at bounding box center [551, 405] width 431 height 67
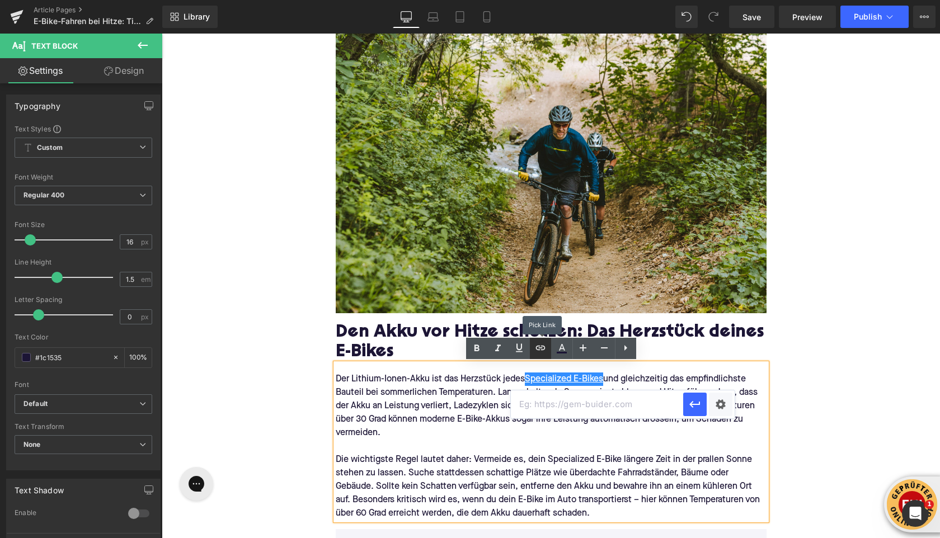
scroll to position [0, 0]
click at [544, 400] on input "text" at bounding box center [597, 404] width 172 height 28
paste input "https://upway.de/collections/specialized"
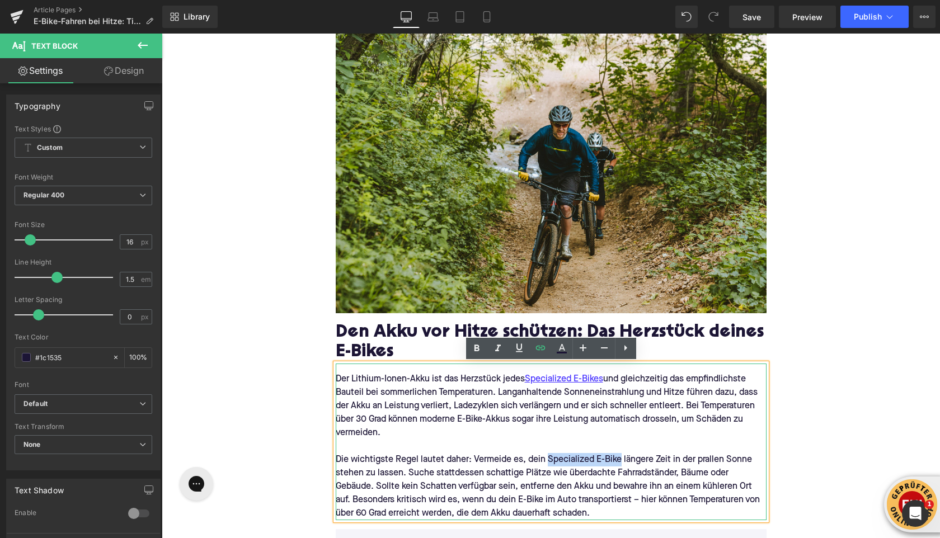
drag, startPoint x: 547, startPoint y: 459, endPoint x: 616, endPoint y: 460, distance: 69.4
click at [618, 461] on p "Die wichtigste Regel lautet daher: Vermeide es, dein Specialized E-Bike längere…" at bounding box center [551, 486] width 431 height 67
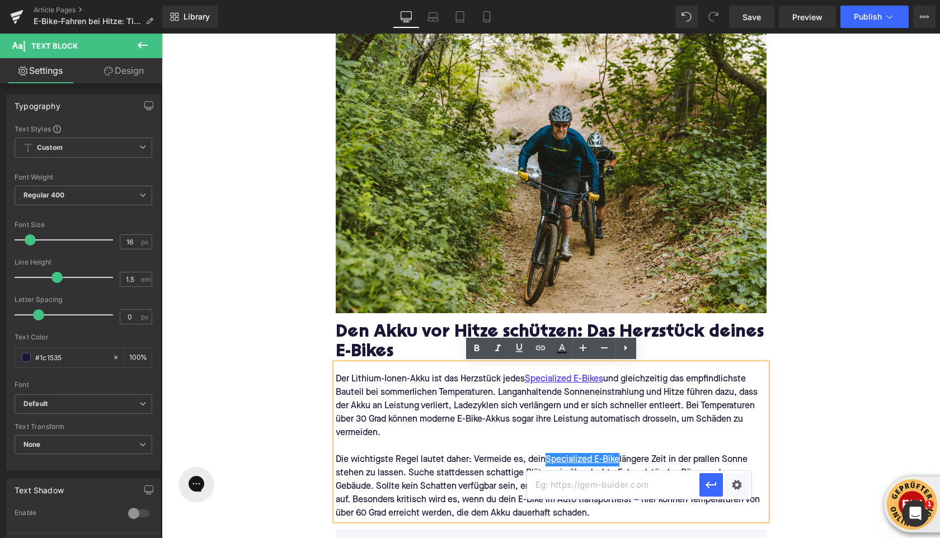
click at [560, 484] on input "text" at bounding box center [613, 485] width 172 height 28
paste input "https://upway.de/collections/specialized"
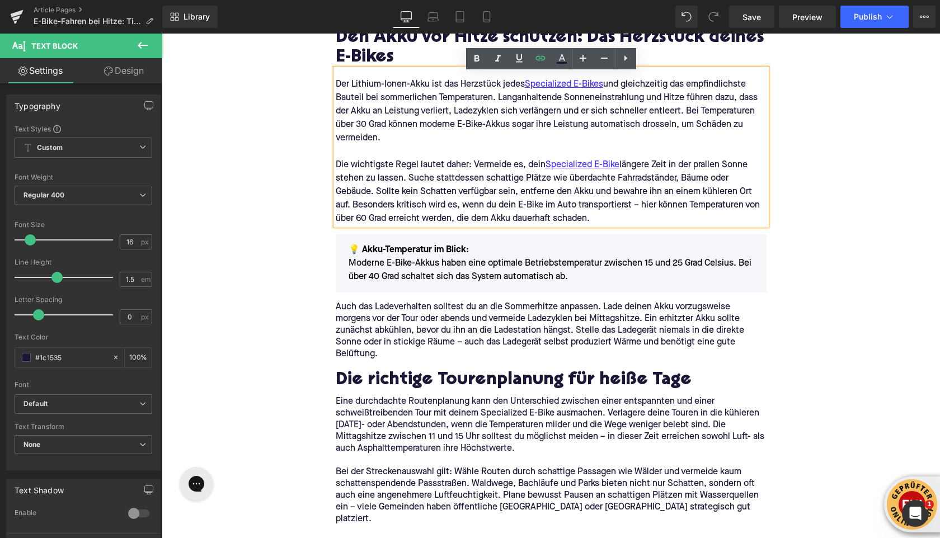
scroll to position [763, 0]
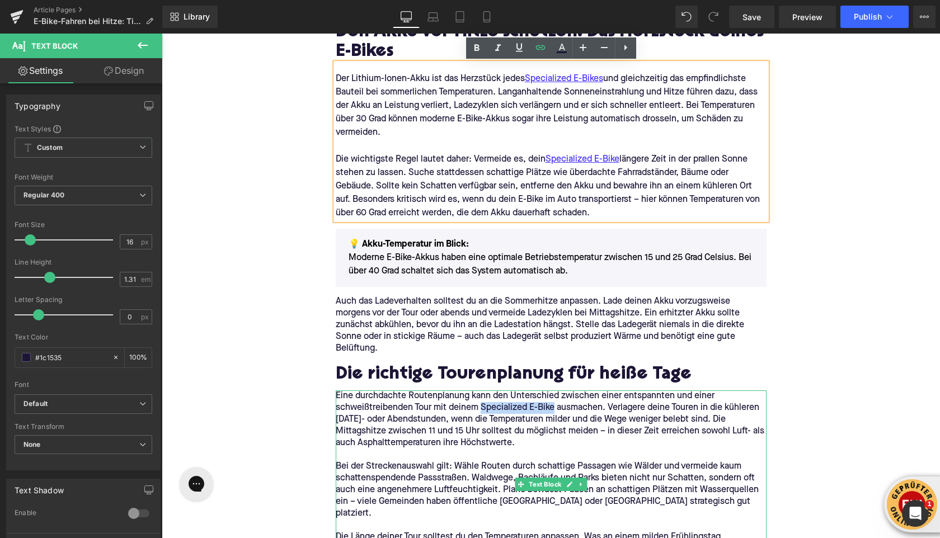
drag, startPoint x: 480, startPoint y: 409, endPoint x: 551, endPoint y: 407, distance: 71.1
click at [551, 407] on p "Eine durchdachte Routenplanung kann den Unterschied zwischen einer entspannten …" at bounding box center [551, 419] width 431 height 59
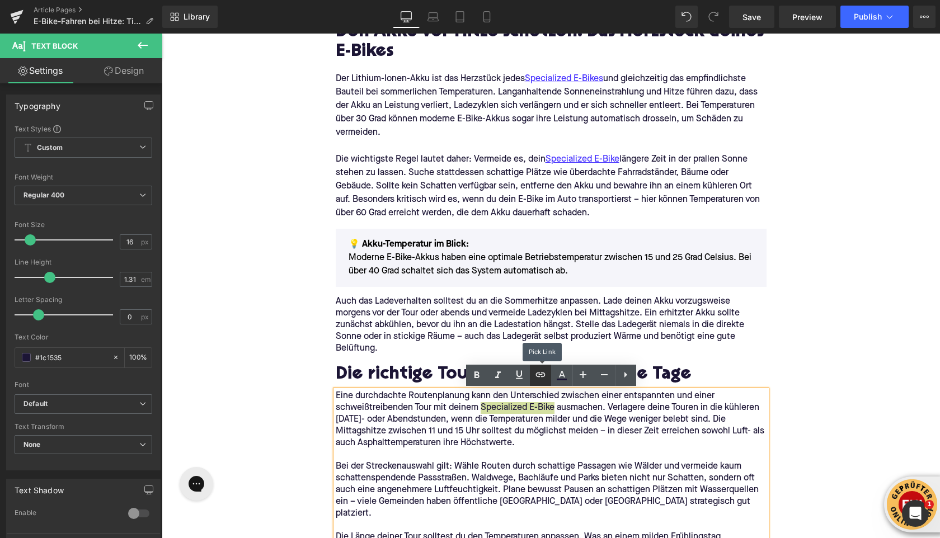
click at [545, 382] on link at bounding box center [540, 375] width 21 height 21
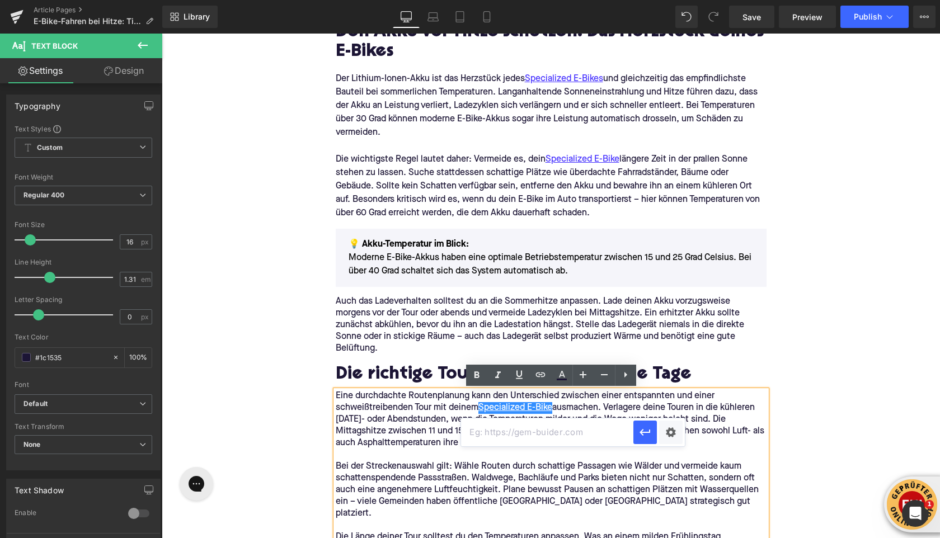
click at [527, 445] on input "text" at bounding box center [547, 432] width 172 height 28
paste input "https://upway.de/collections/specialized"
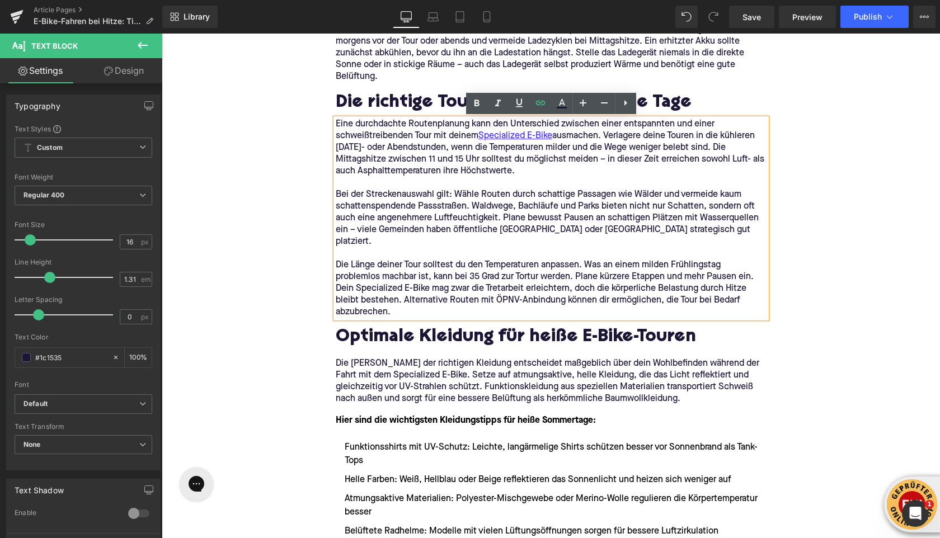
scroll to position [1038, 0]
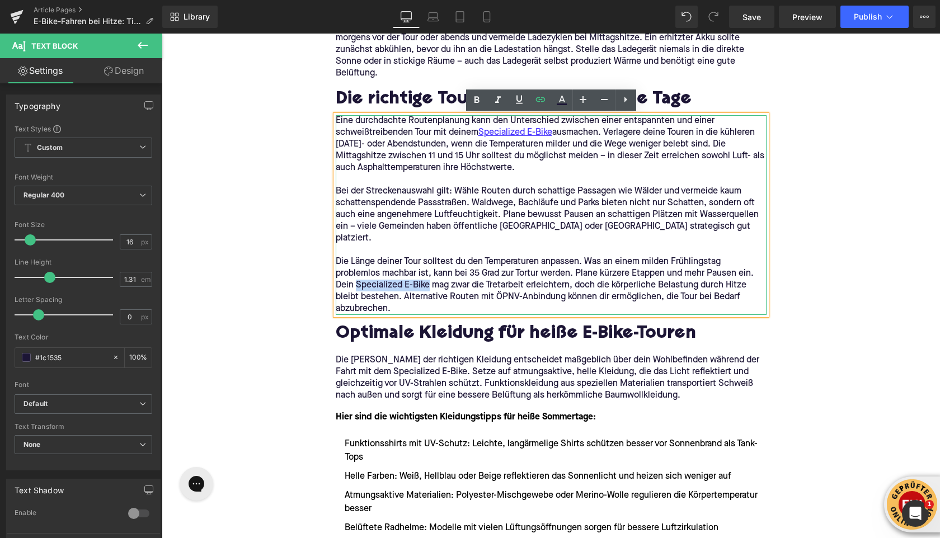
drag, startPoint x: 356, startPoint y: 273, endPoint x: 427, endPoint y: 273, distance: 71.6
click at [427, 273] on p "Die Länge deiner Tour solltest du den Temperaturen anpassen. Was an einem milde…" at bounding box center [551, 285] width 431 height 59
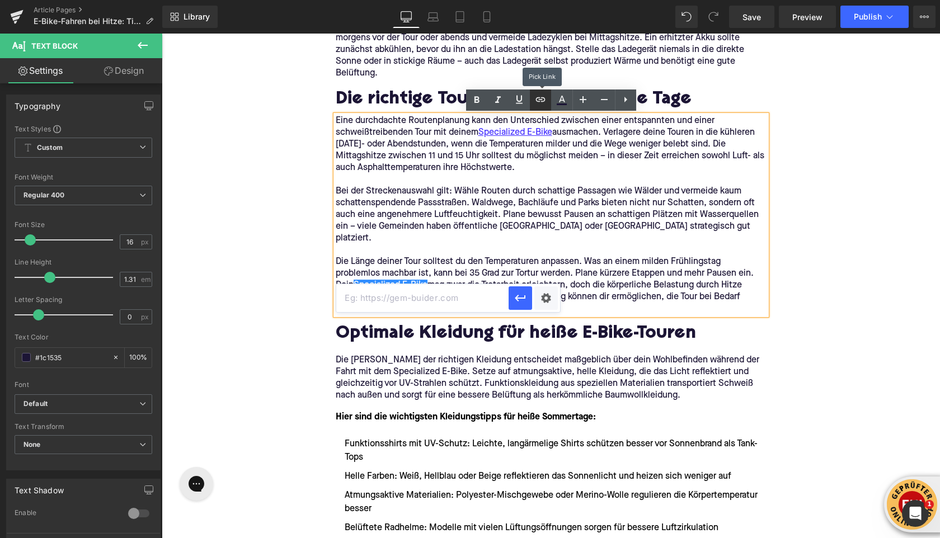
scroll to position [0, 0]
click at [449, 294] on input "text" at bounding box center [422, 298] width 172 height 28
paste input "https://upway.de/collections/specialized"
type input "https://upway.de/collections/specialized"
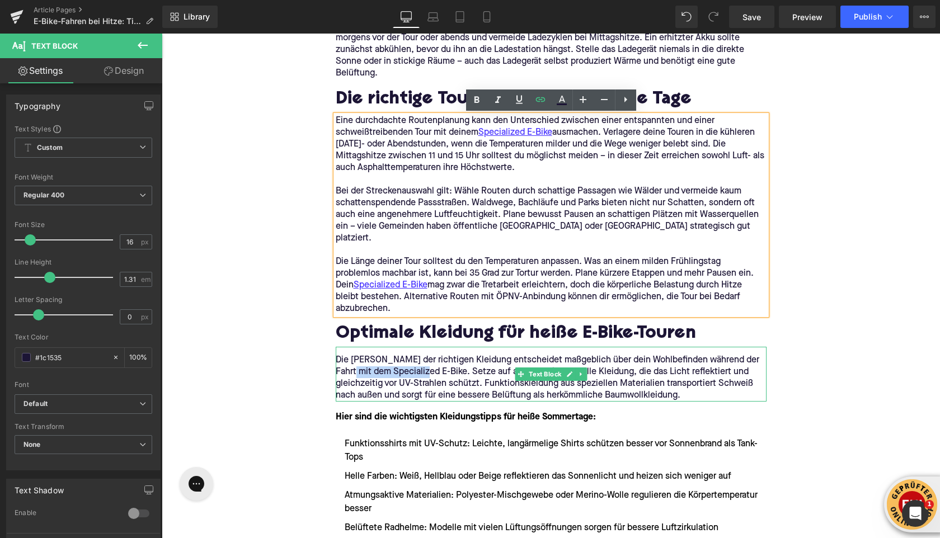
drag, startPoint x: 356, startPoint y: 360, endPoint x: 430, endPoint y: 362, distance: 73.9
click at [430, 362] on p "Die Wahl der richtigen Kleidung entscheidet maßgeblich über dein Wohlbefinden w…" at bounding box center [551, 378] width 431 height 47
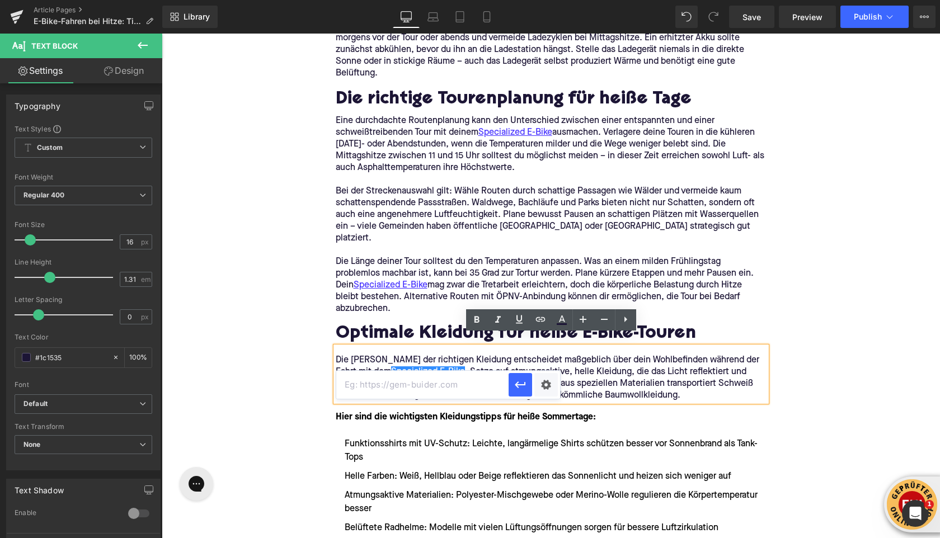
click at [474, 384] on input "text" at bounding box center [422, 385] width 172 height 28
paste input "https://upway.de/collections/specialized"
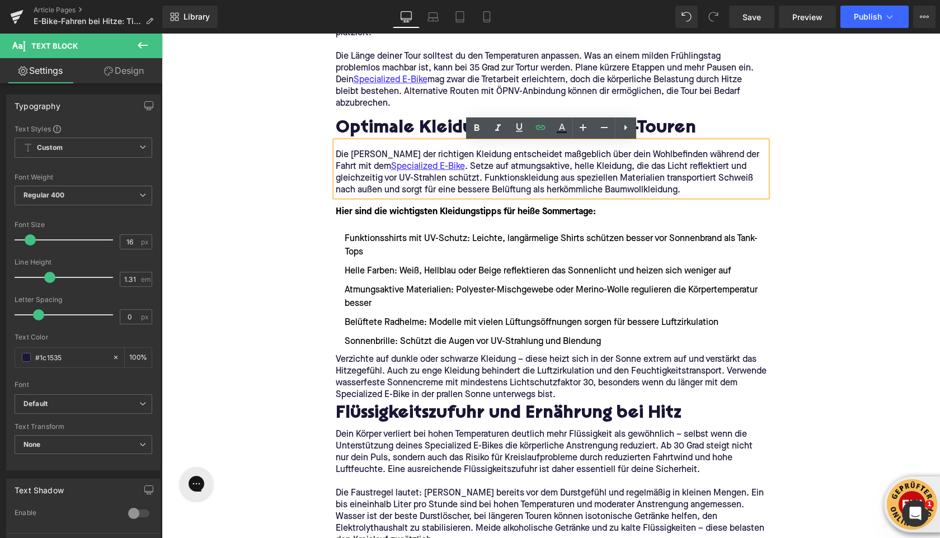
scroll to position [1263, 0]
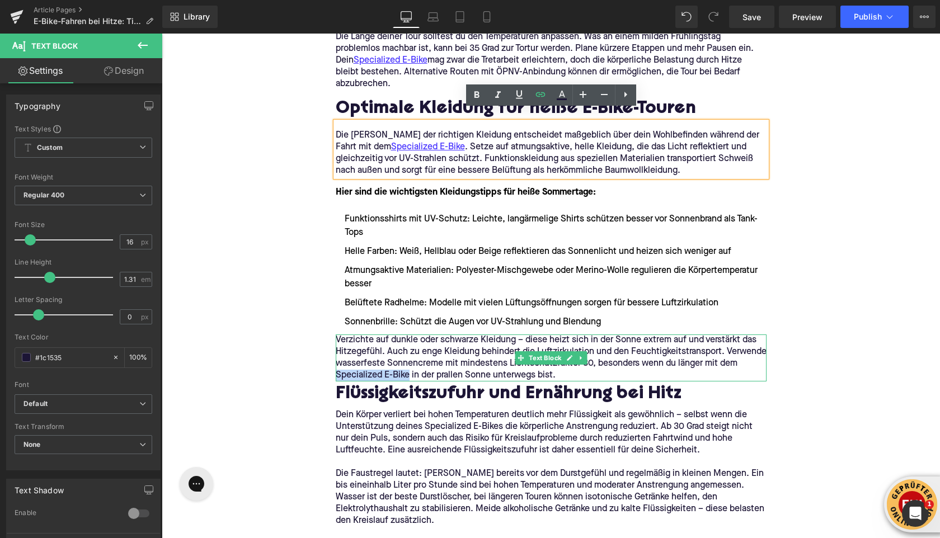
drag, startPoint x: 357, startPoint y: 361, endPoint x: 429, endPoint y: 364, distance: 72.2
click at [429, 364] on p "Verzichte auf dunkle oder schwarze Kleidung – diese heizt sich in der Sonne ext…" at bounding box center [551, 357] width 431 height 47
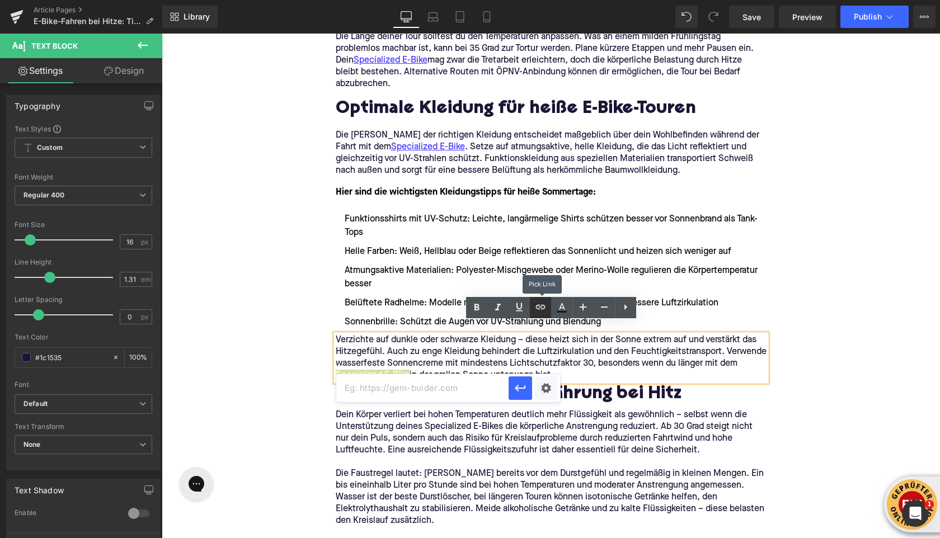
scroll to position [0, 0]
click at [480, 387] on input "text" at bounding box center [422, 388] width 172 height 28
paste input "https://upway.de/collections/specialized"
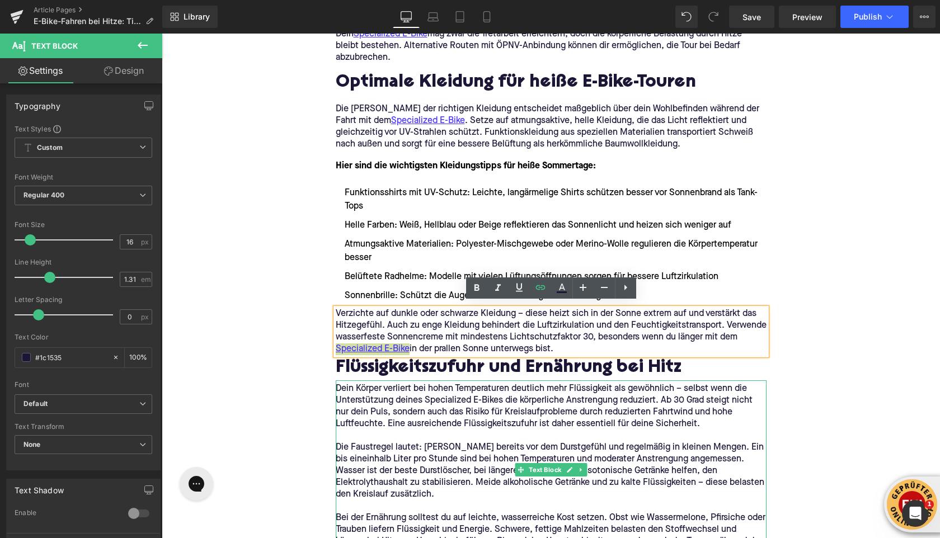
scroll to position [1293, 0]
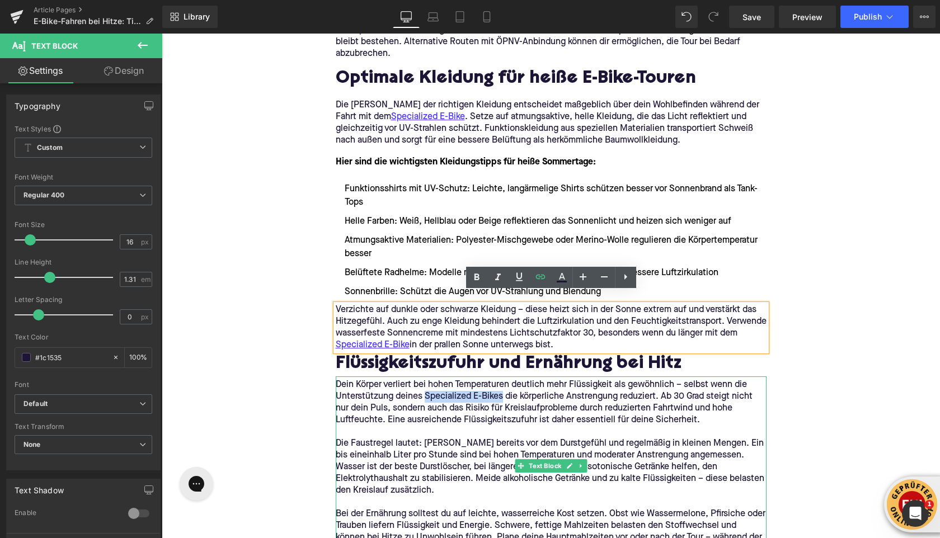
drag, startPoint x: 424, startPoint y: 385, endPoint x: 501, endPoint y: 383, distance: 77.2
click at [501, 384] on p "Dein Körper verliert bei hohen Temperaturen deutlich mehr Flüssigkeit als gewöh…" at bounding box center [551, 402] width 431 height 47
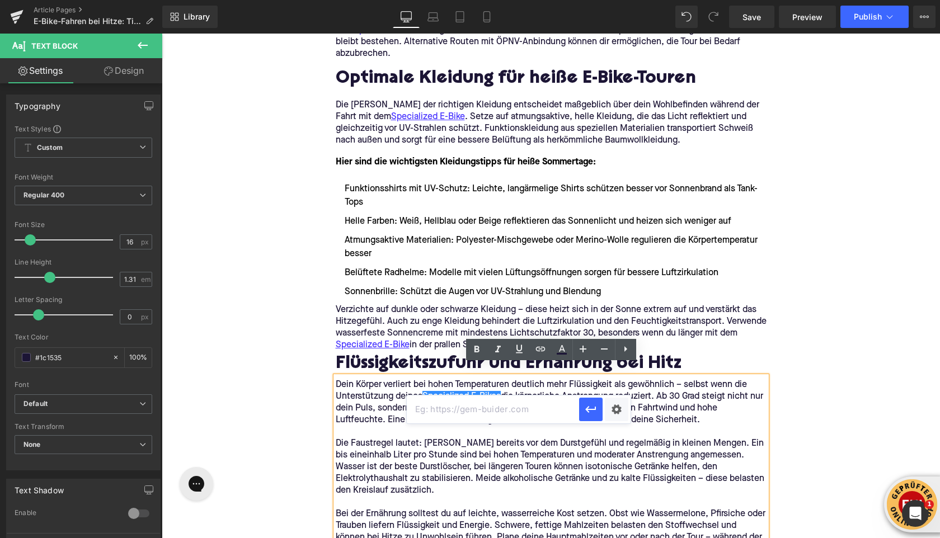
click at [492, 409] on input "text" at bounding box center [493, 409] width 172 height 28
paste input "https://upway.de/collections/specialized"
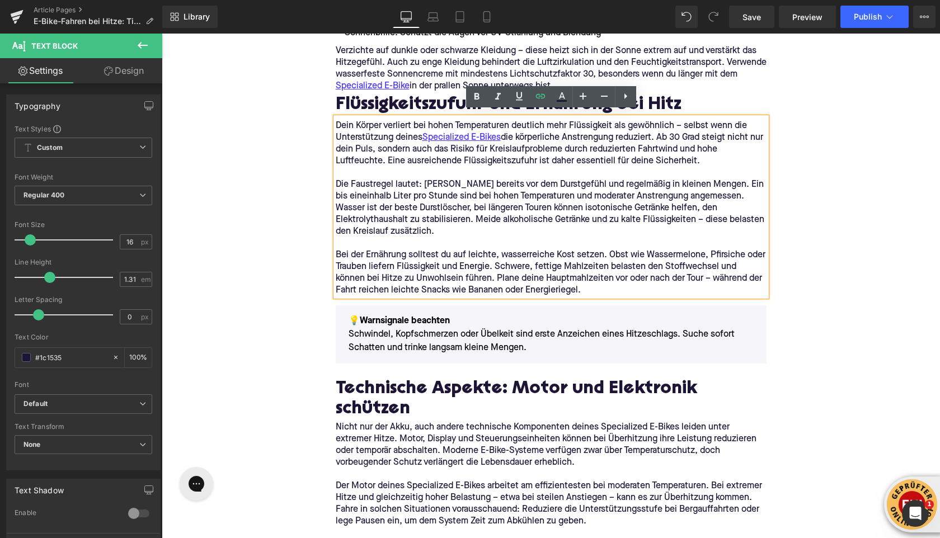
scroll to position [1555, 0]
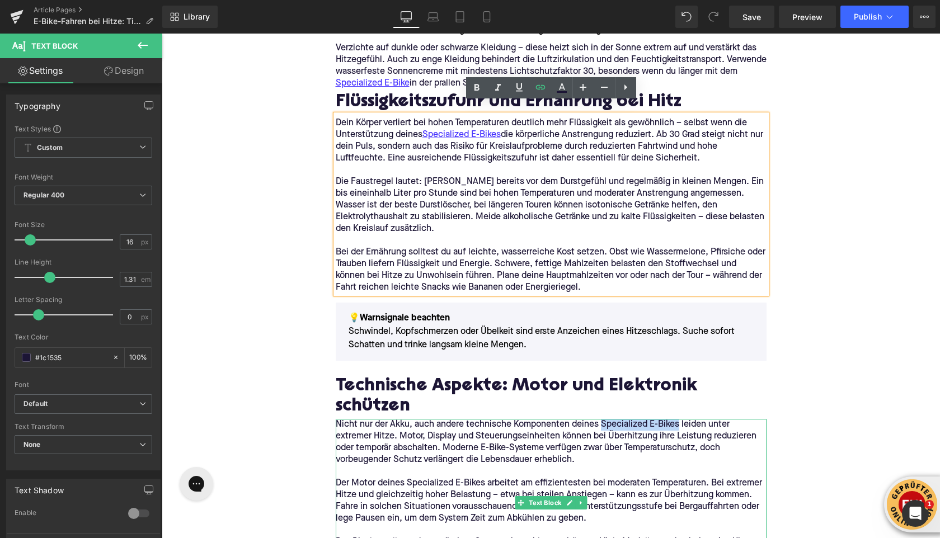
drag, startPoint x: 602, startPoint y: 392, endPoint x: 677, endPoint y: 393, distance: 75.5
click at [677, 419] on p "Nicht nur der Akku, auch andere technische Komponenten deines Specialized E-Bik…" at bounding box center [551, 442] width 431 height 47
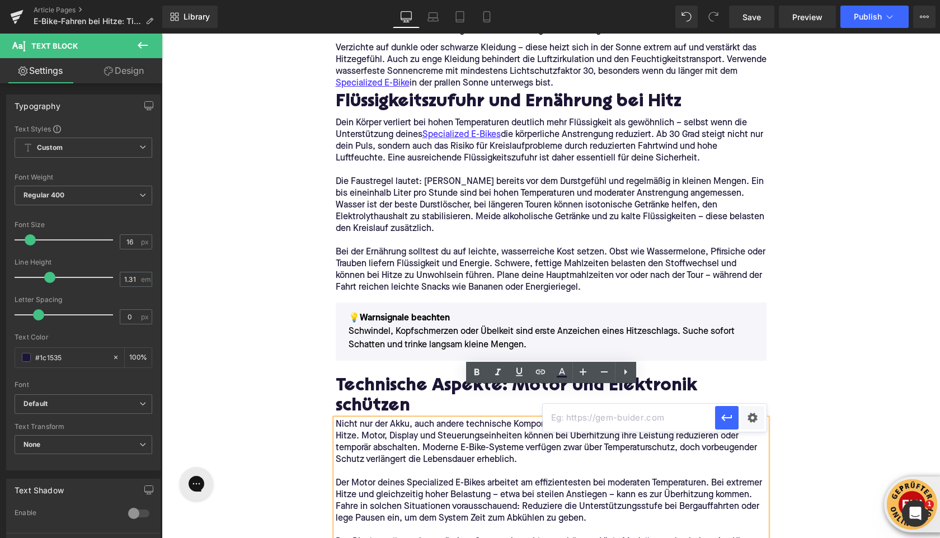
click at [556, 419] on input "text" at bounding box center [628, 418] width 172 height 28
paste input "https://upway.de/collections/specialized"
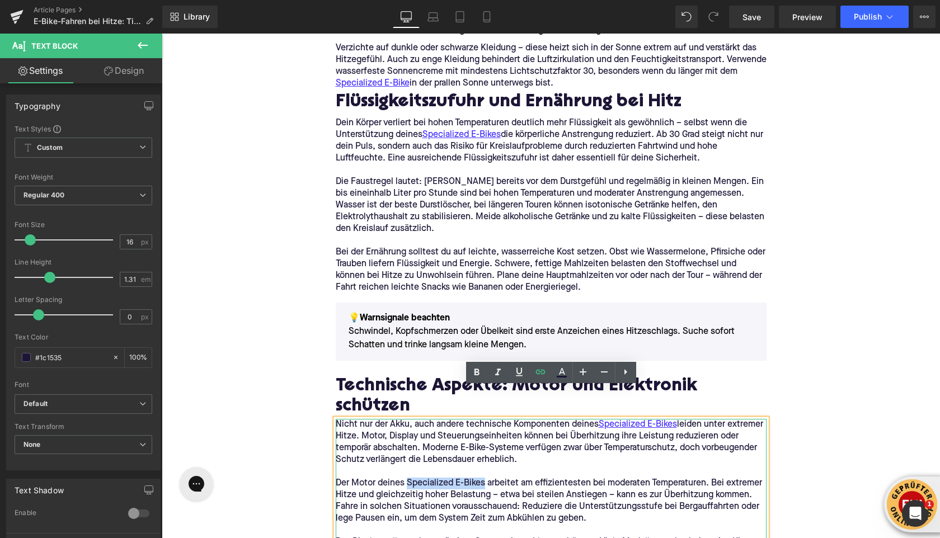
drag, startPoint x: 409, startPoint y: 452, endPoint x: 483, endPoint y: 454, distance: 74.4
click at [483, 478] on p "Der Motor deines Specialized E-Bikes arbeitet am effizientesten bei moderaten T…" at bounding box center [551, 501] width 431 height 47
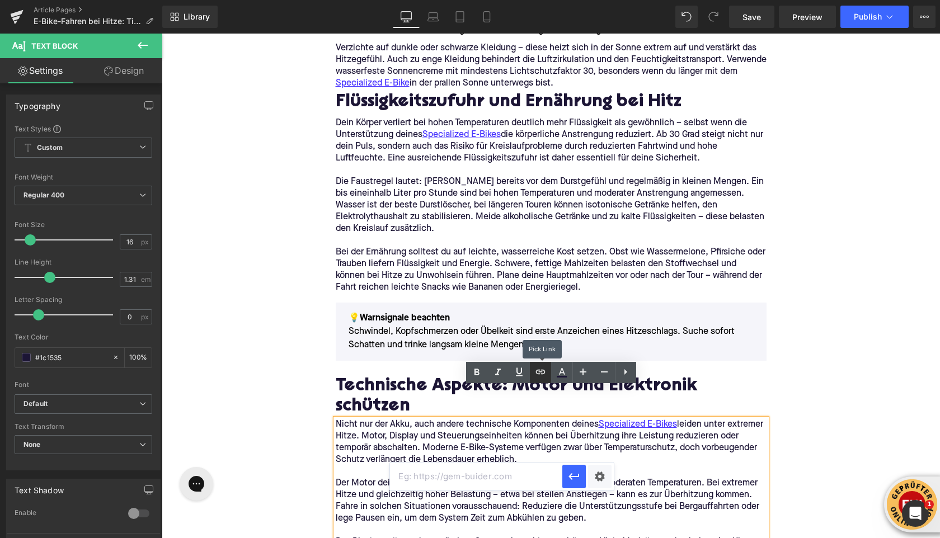
scroll to position [0, 0]
click at [482, 478] on input "text" at bounding box center [476, 476] width 172 height 28
paste input "https://upway.de/collections/specialized"
type input "https://upway.de/collections/specialized"
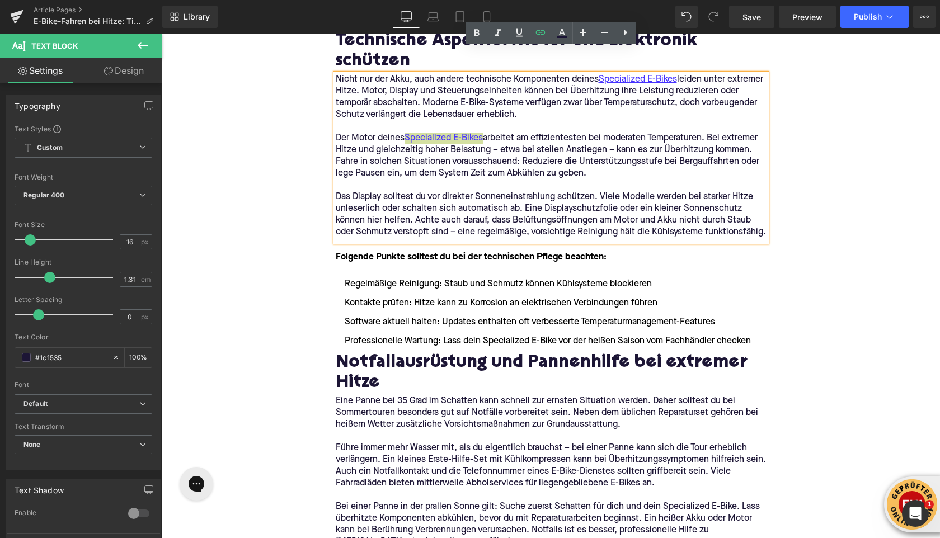
scroll to position [1903, 0]
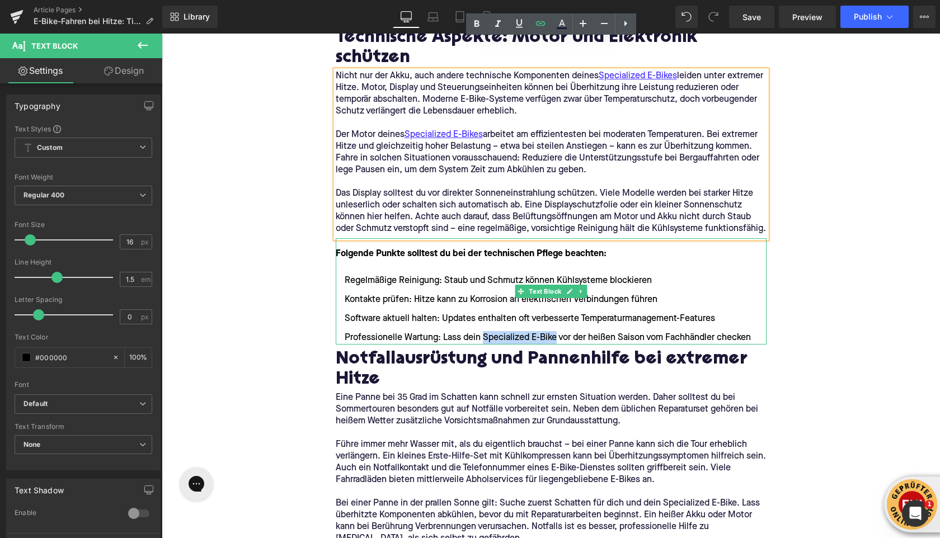
drag, startPoint x: 483, startPoint y: 304, endPoint x: 554, endPoint y: 306, distance: 71.1
click at [554, 331] on li "Professionelle Wartung: Lass dein Specialized E-Bike vor der heißen Saison vom …" at bounding box center [551, 337] width 431 height 13
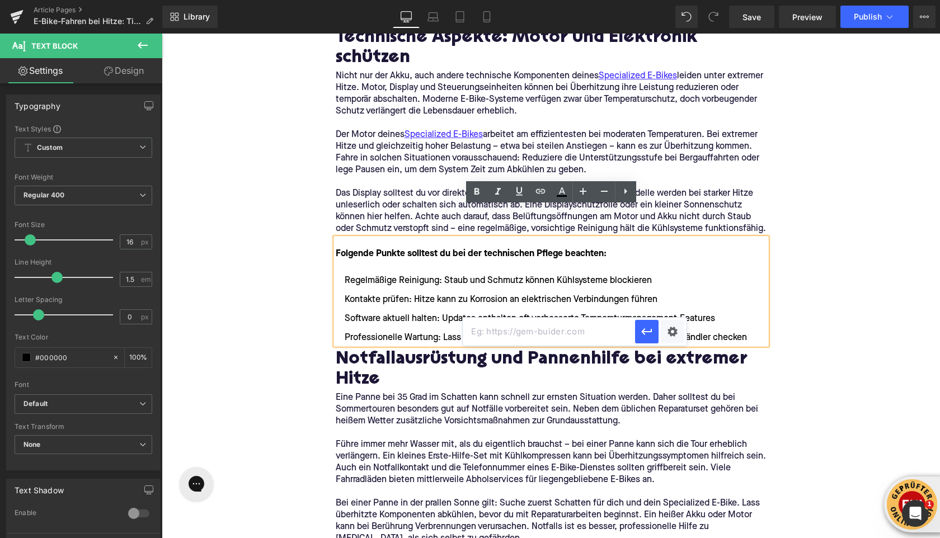
click at [519, 333] on input "text" at bounding box center [548, 332] width 172 height 28
paste input "https://upway.de/collections/specialized"
type input "https://upway.de/collections/specialized"
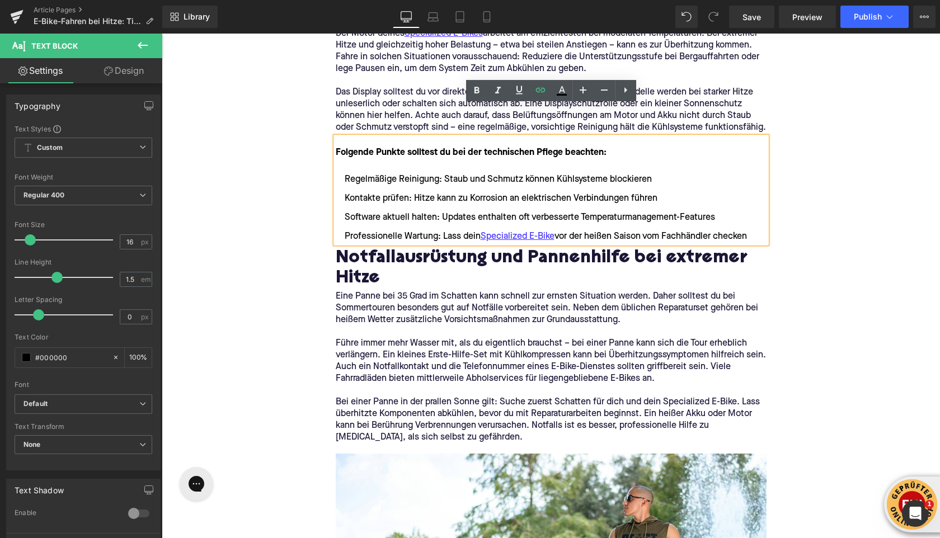
scroll to position [2009, 0]
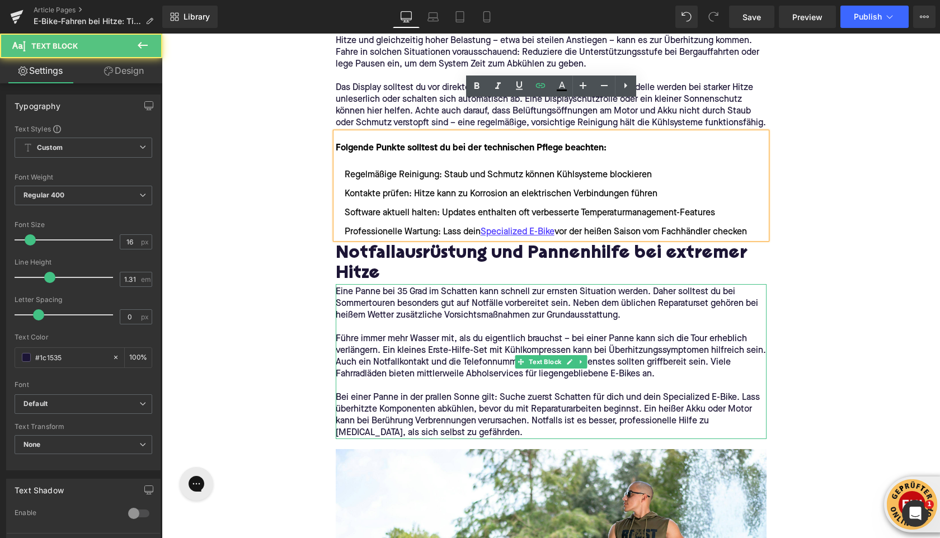
drag, startPoint x: 665, startPoint y: 367, endPoint x: 685, endPoint y: 365, distance: 19.7
click at [686, 392] on p "Bei einer Panne in der prallen Sonne gilt: Suche zuerst Schatten für dich und d…" at bounding box center [551, 415] width 431 height 47
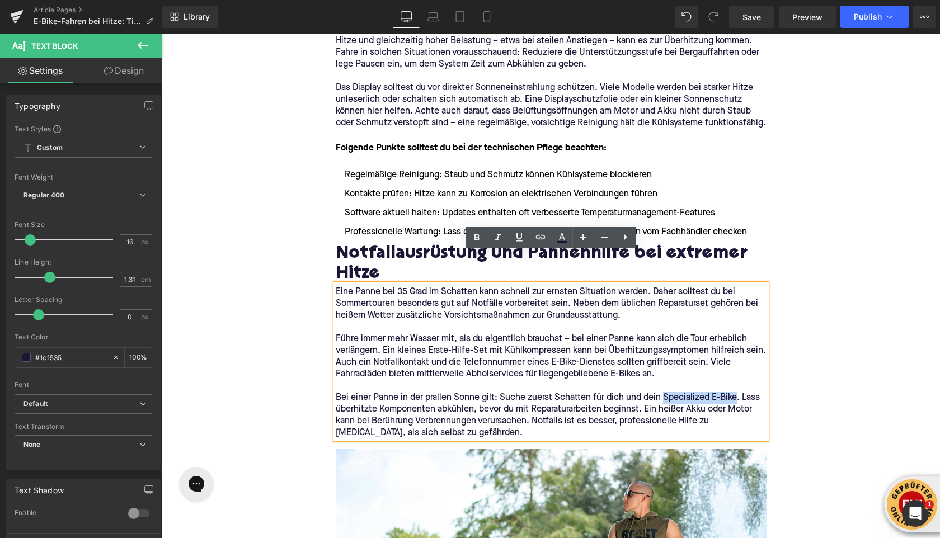
drag, startPoint x: 665, startPoint y: 366, endPoint x: 734, endPoint y: 366, distance: 69.3
click at [734, 392] on p "Bei einer Panne in der prallen Sonne gilt: Suche zuerst Schatten für dich und d…" at bounding box center [551, 415] width 431 height 47
click at [553, 397] on input "text" at bounding box center [628, 391] width 172 height 28
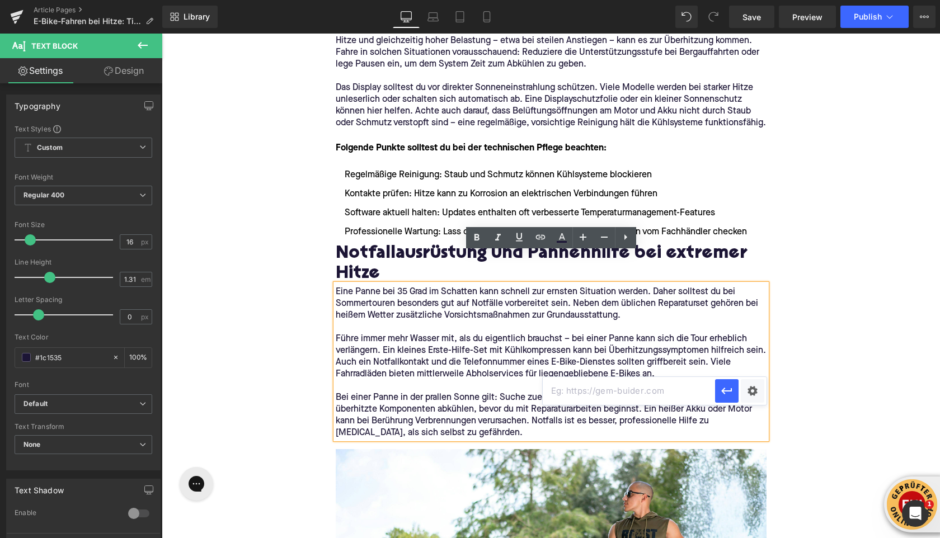
paste input "https://upway.de/collections/specialized"
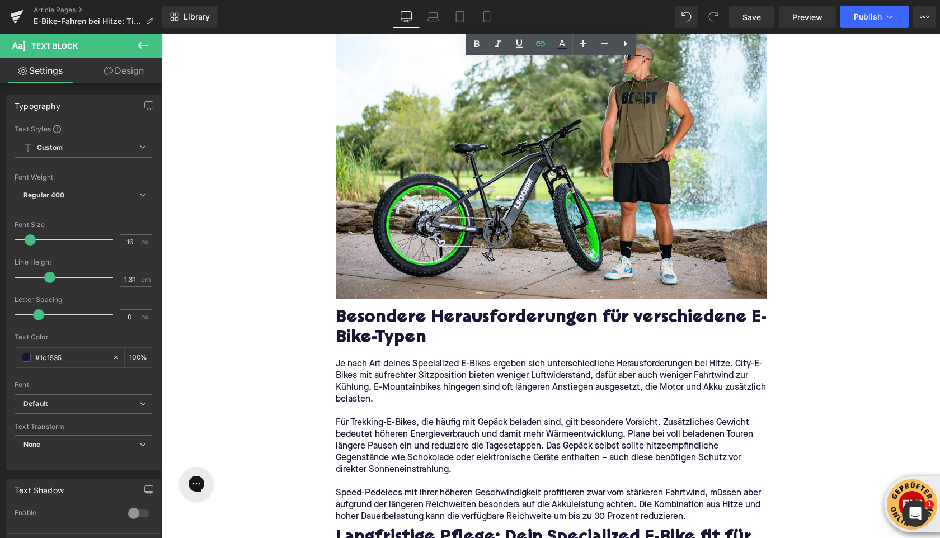
scroll to position [2447, 0]
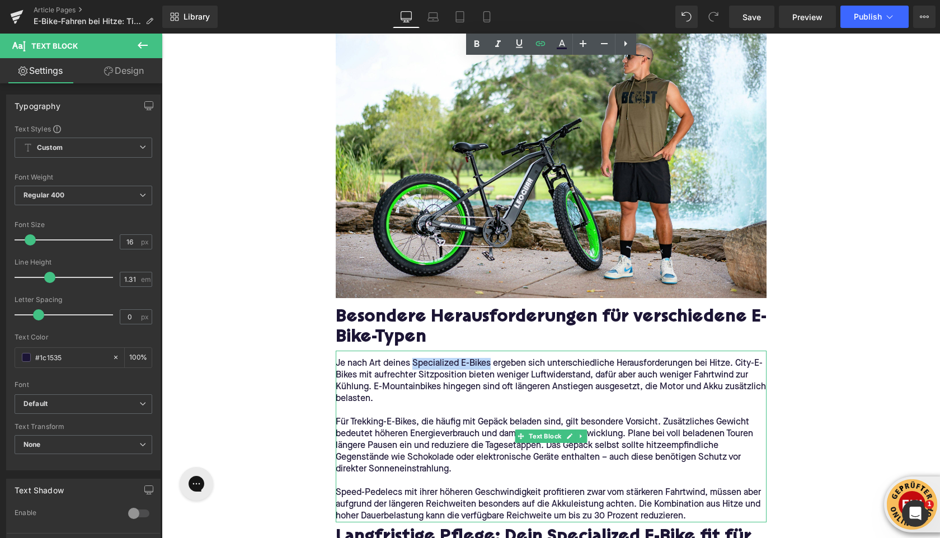
drag, startPoint x: 413, startPoint y: 332, endPoint x: 489, endPoint y: 332, distance: 75.5
click at [489, 358] on p "Je nach Art deines Specialized E-Bikes ergeben sich unterschiedliche Herausford…" at bounding box center [551, 381] width 431 height 47
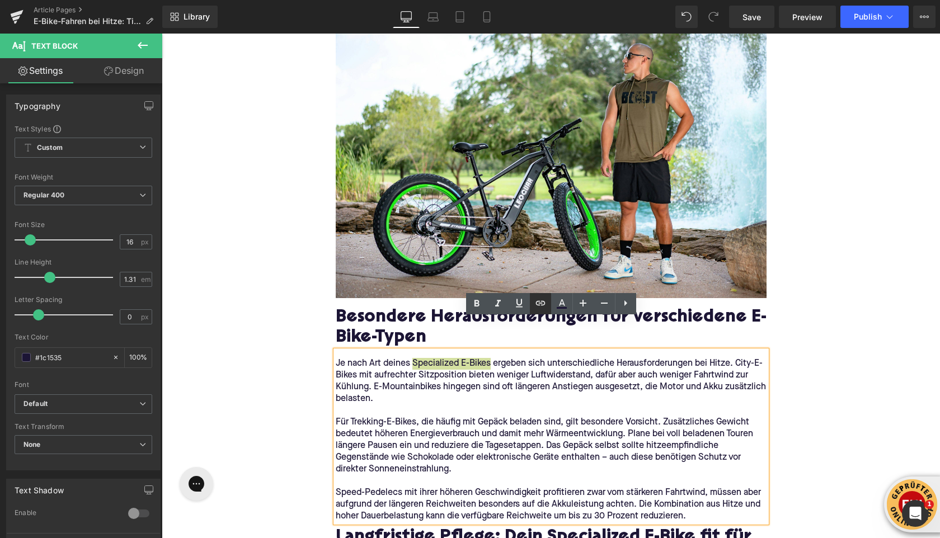
click at [506, 361] on input "text" at bounding box center [481, 356] width 172 height 28
paste input "https://upway.de/collections/specialized"
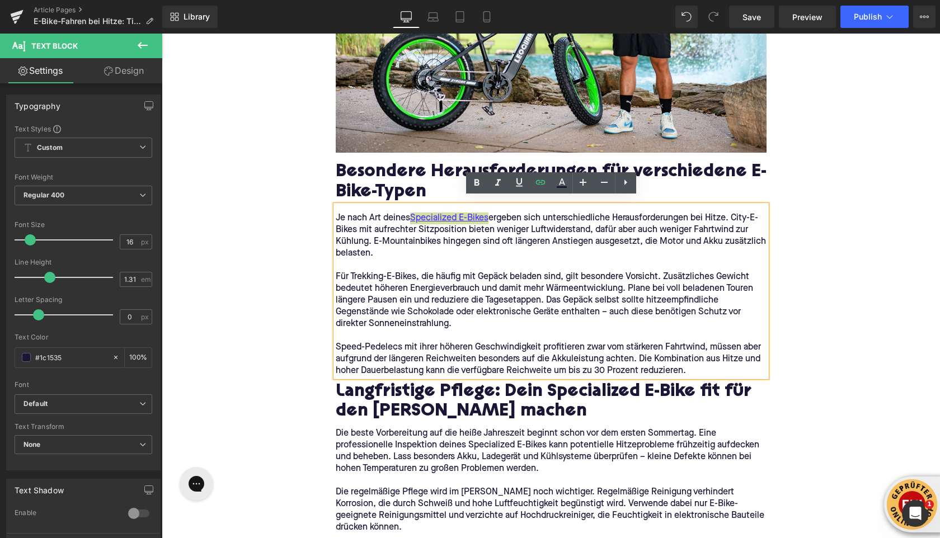
scroll to position [2596, 0]
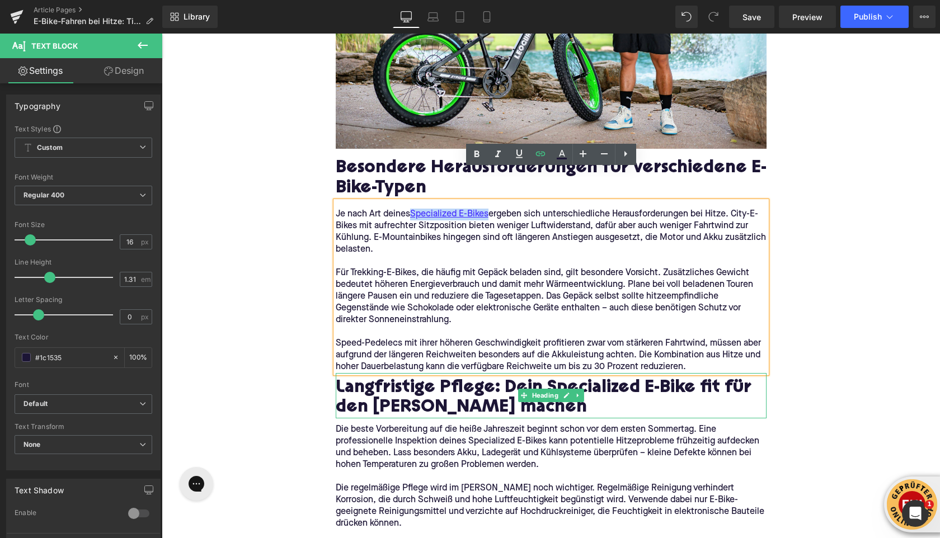
click at [582, 379] on h2 "Langfristige Pflege: Dein Specialized E-Bike fit für den Sommer machen" at bounding box center [551, 399] width 431 height 40
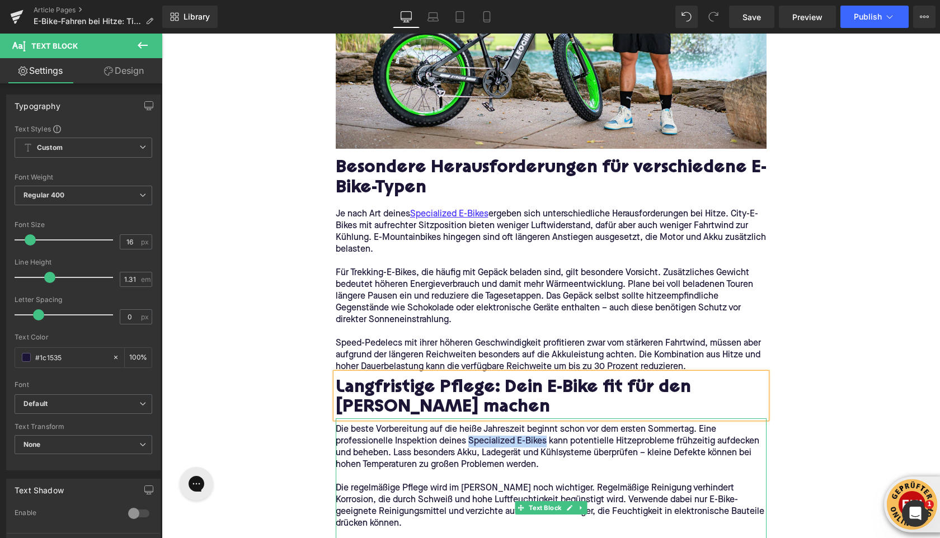
drag, startPoint x: 512, startPoint y: 410, endPoint x: 545, endPoint y: 409, distance: 33.0
click at [545, 424] on p "Die beste Vorbereitung auf die heiße Jahreszeit beginnt schon vor dem ersten So…" at bounding box center [551, 447] width 431 height 47
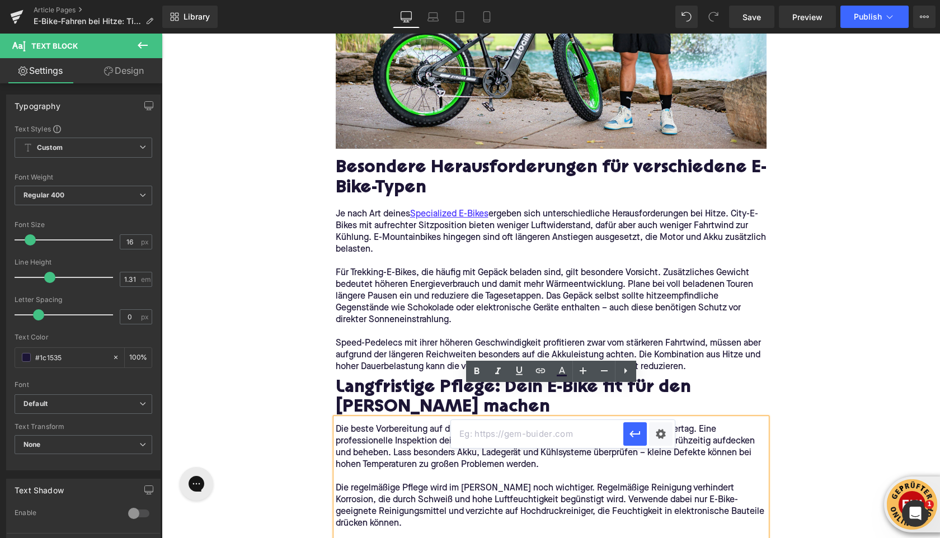
click at [534, 437] on input "text" at bounding box center [537, 434] width 172 height 28
paste input "https://upway.de/collections/specialized"
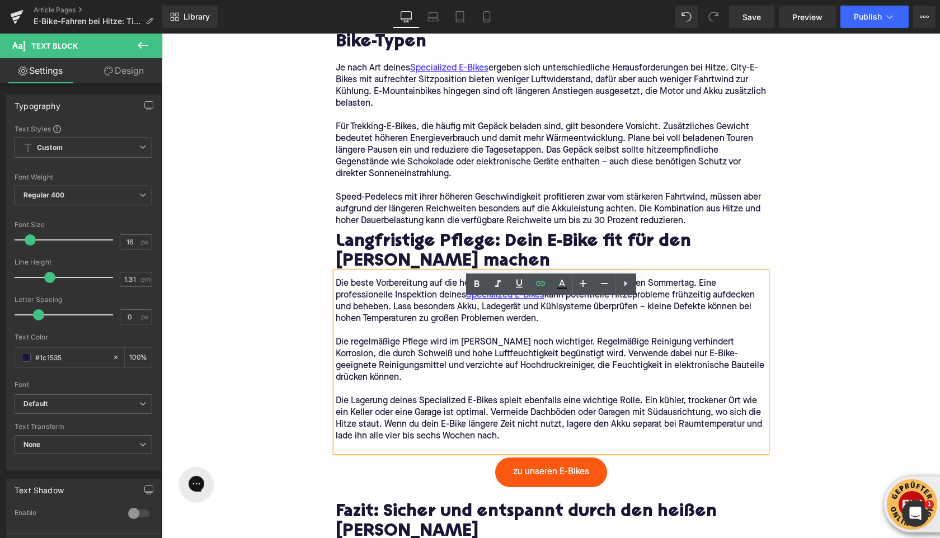
scroll to position [2780, 0]
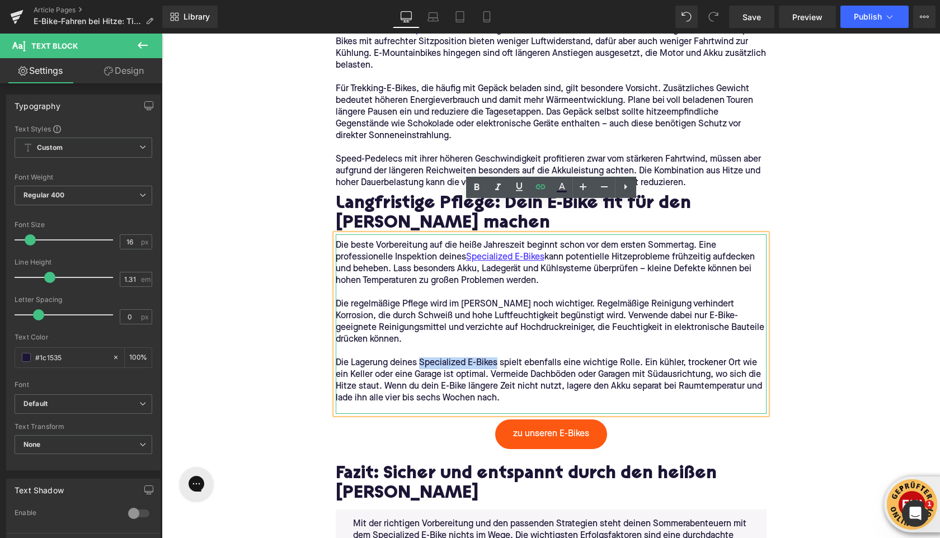
drag, startPoint x: 421, startPoint y: 332, endPoint x: 497, endPoint y: 329, distance: 76.6
click at [497, 357] on p "Die Lagerung deines Specialized E-Bikes spielt ebenfalls eine wichtige Rolle. E…" at bounding box center [551, 380] width 431 height 47
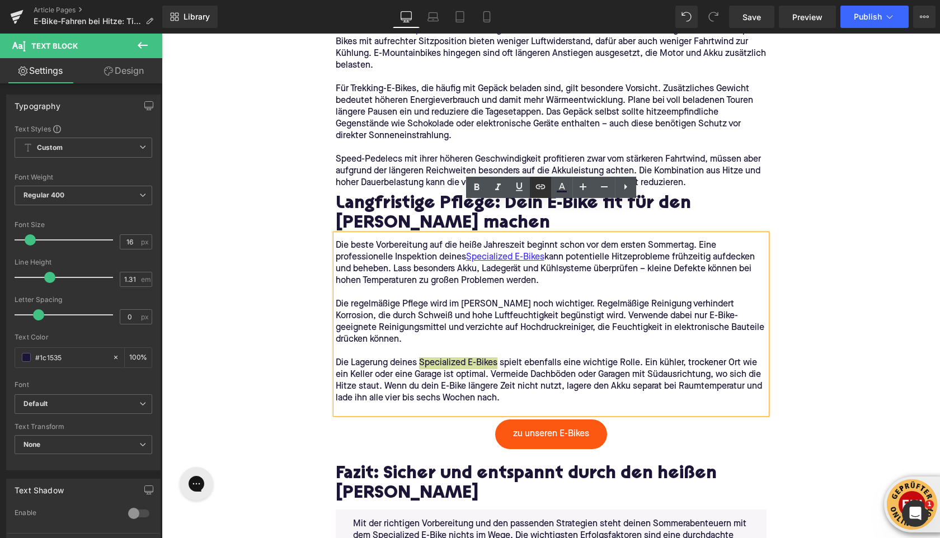
click at [487, 351] on input "text" at bounding box center [489, 356] width 172 height 28
paste input "https://upway.de/collections/specialized"
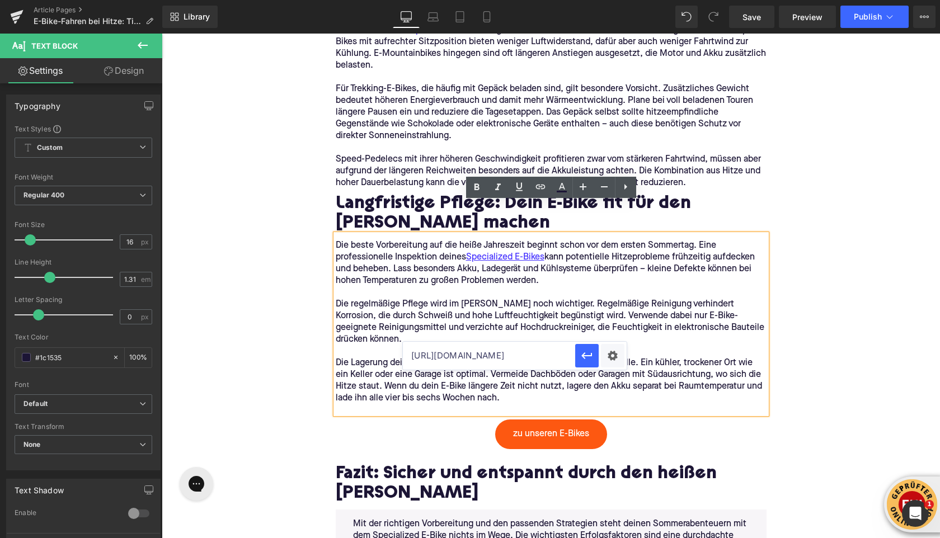
type input "https://upway.de/collections/specialized"
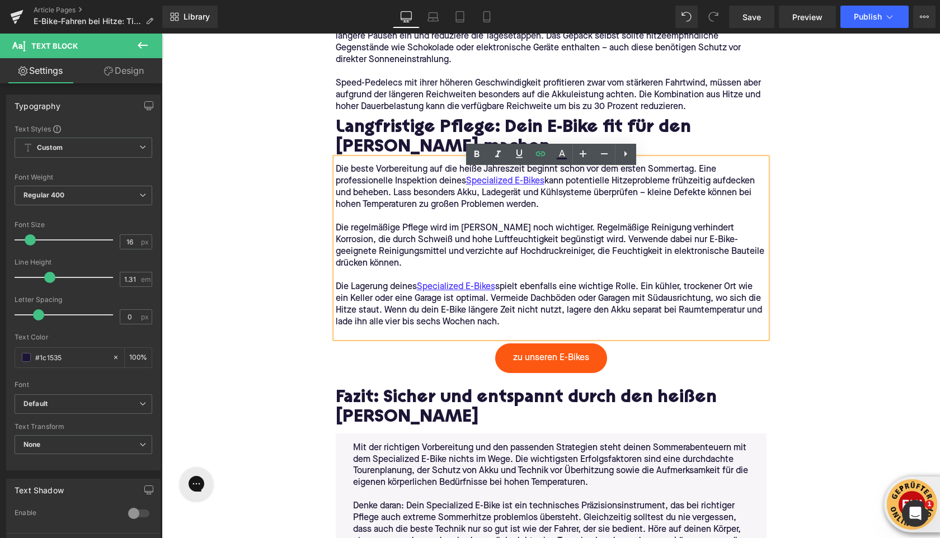
scroll to position [2953, 0]
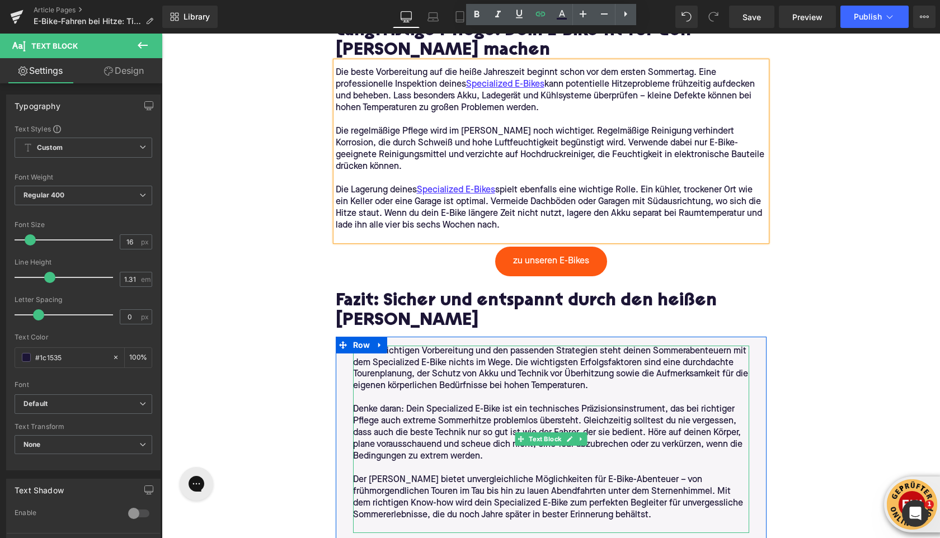
click at [444, 404] on p "Denke daran: Dein Specialized E-Bike ist ein technisches Präzisionsinstrument, …" at bounding box center [551, 433] width 396 height 59
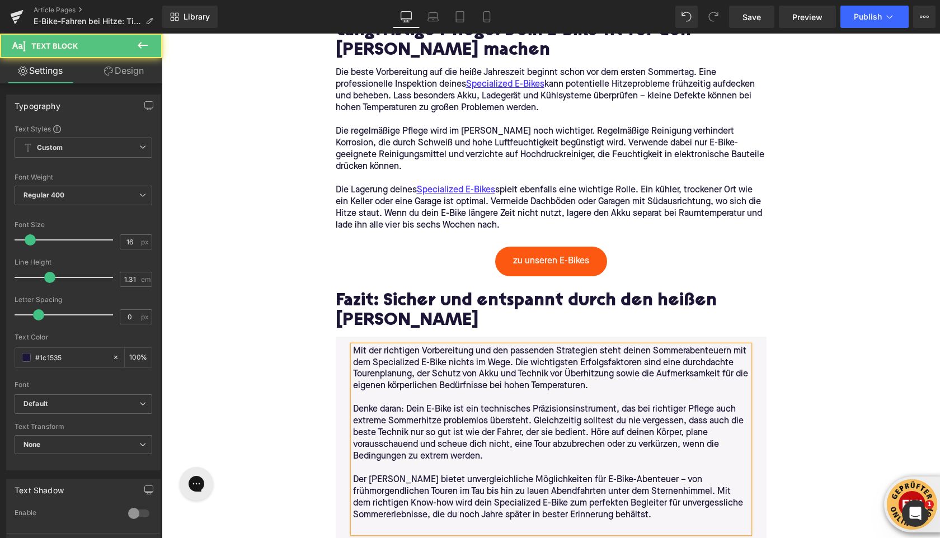
click at [394, 346] on p "Mit der richtigen Vorbereitung und den passenden Strategien steht deinen Sommer…" at bounding box center [551, 369] width 396 height 47
click at [381, 346] on p "Mit der richtigen Vorbereitung und den passenden Strategien steht deinen Sommer…" at bounding box center [551, 369] width 396 height 47
click at [386, 346] on p "Mit der richtigen Vorbereitung und den passenden Strategien steht deinen Sommer…" at bounding box center [551, 369] width 396 height 47
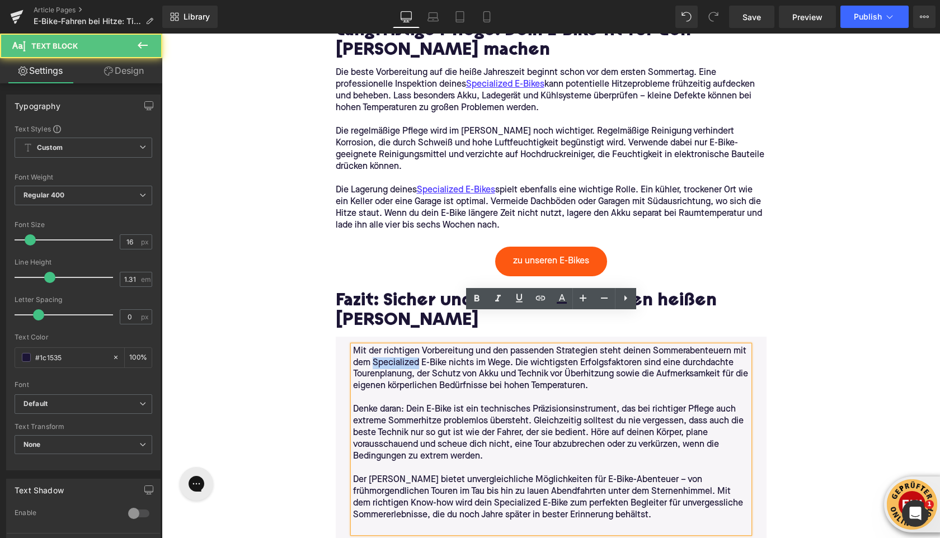
click at [386, 346] on p "Mit der richtigen Vorbereitung und den passenden Strategien steht deinen Sommer…" at bounding box center [551, 369] width 396 height 47
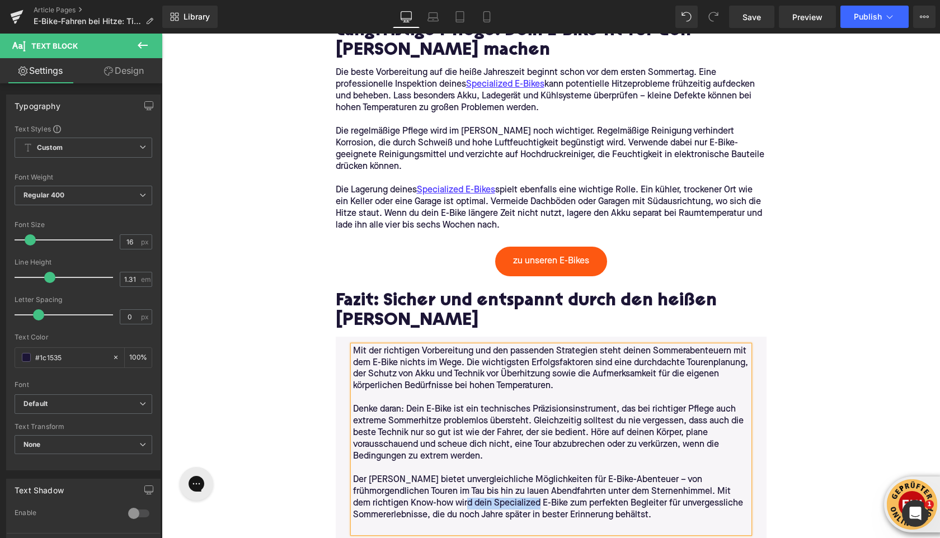
drag, startPoint x: 412, startPoint y: 471, endPoint x: 482, endPoint y: 473, distance: 69.9
click at [482, 474] on p "Der Sommer bietet unvergleichliche Möglichkeiten für E-Bike-Abenteuer – von frü…" at bounding box center [551, 497] width 396 height 47
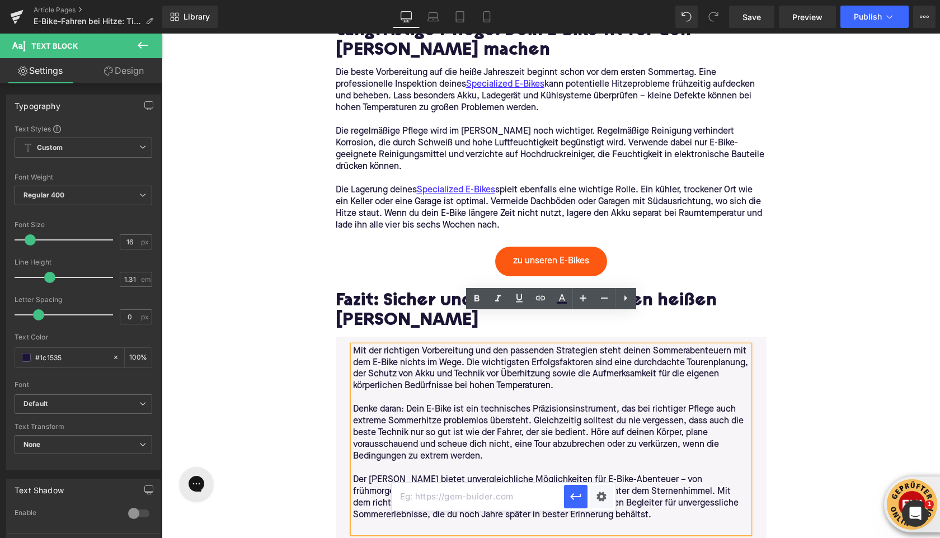
click at [474, 493] on input "text" at bounding box center [477, 497] width 172 height 28
paste input "https://upway.de/collections/specialized"
type input "https://upway.de/collections/specialized"
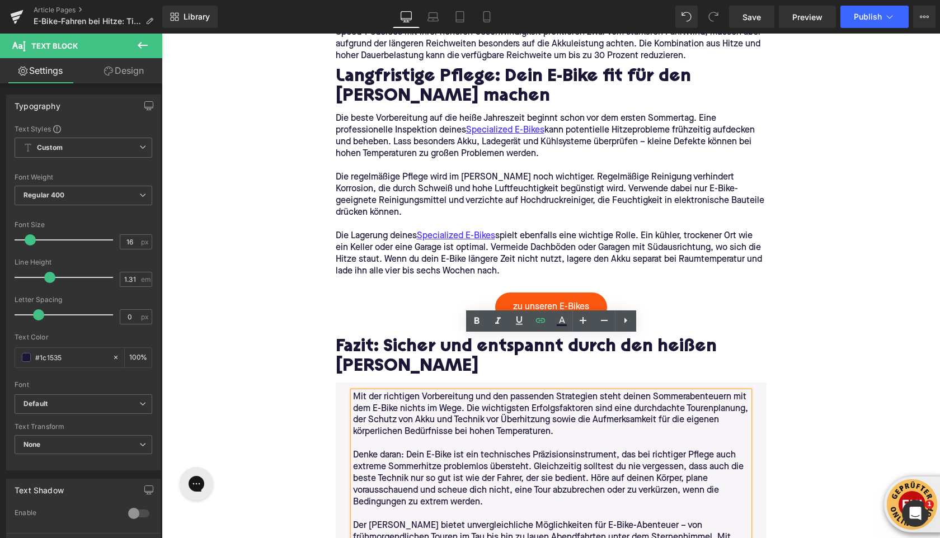
scroll to position [2904, 0]
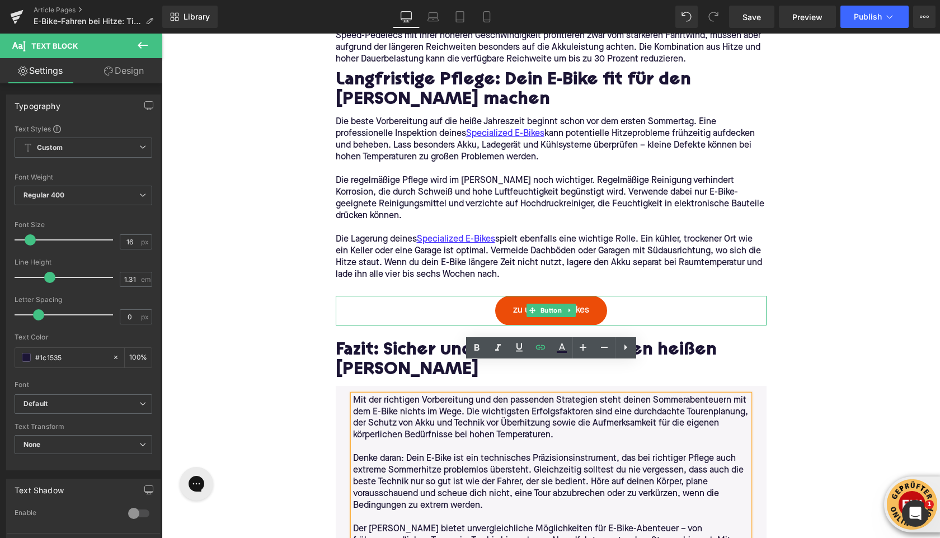
click at [591, 296] on link "zu unseren E-Bikes" at bounding box center [551, 311] width 112 height 30
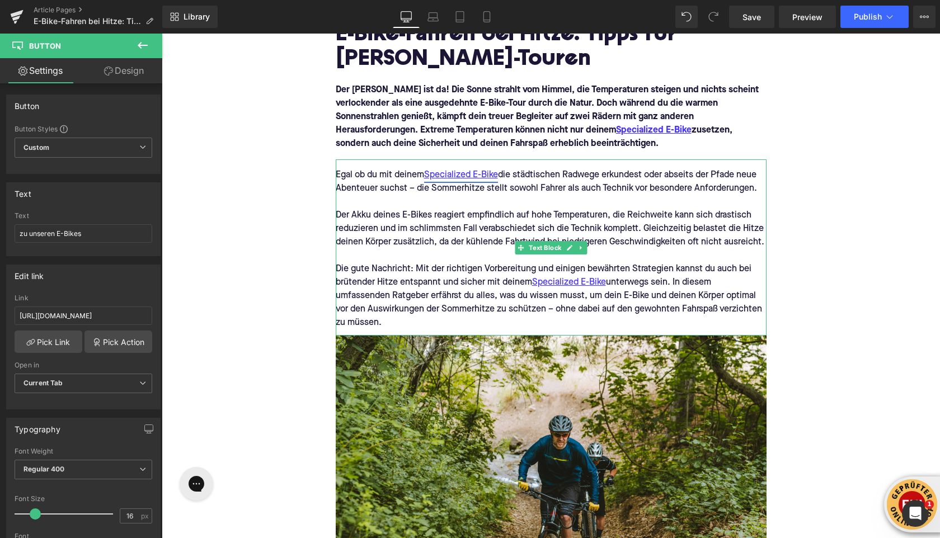
scroll to position [214, 0]
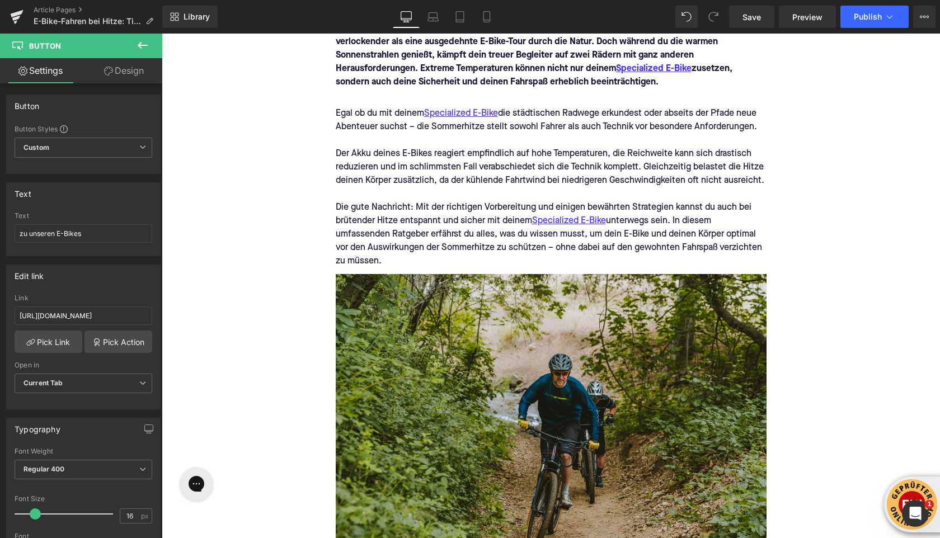
click at [492, 442] on img at bounding box center [551, 417] width 431 height 287
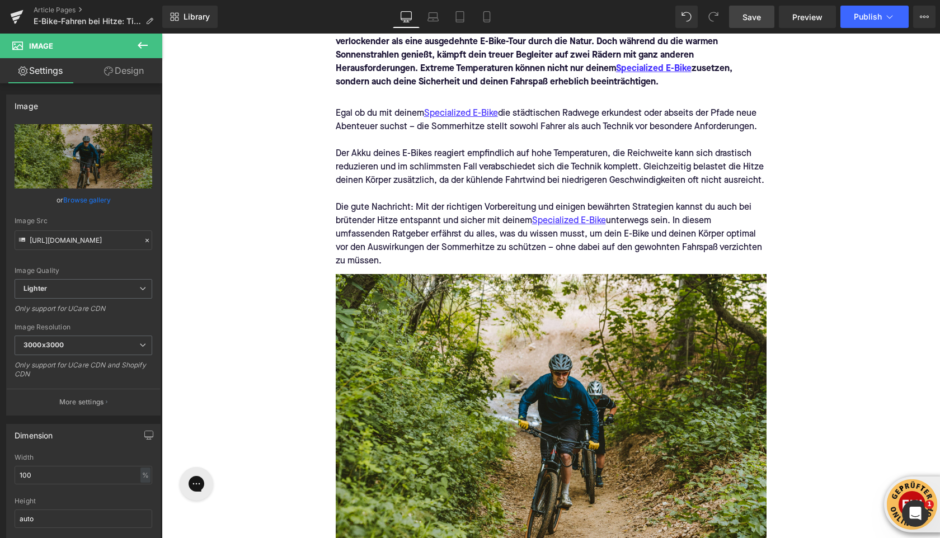
click at [750, 15] on span "Save" at bounding box center [751, 17] width 18 height 12
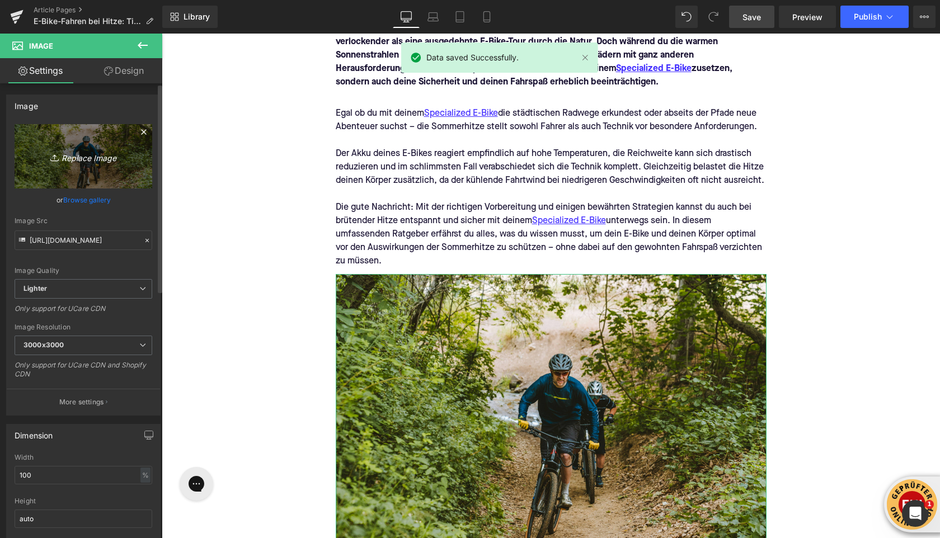
click at [67, 164] on link "Replace Image" at bounding box center [84, 156] width 138 height 64
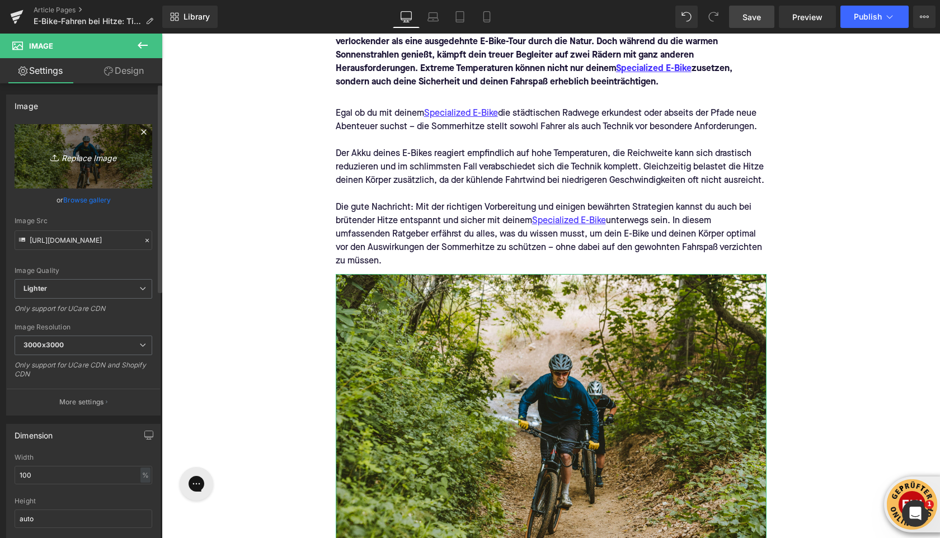
click at [89, 161] on icon "Replace Image" at bounding box center [83, 156] width 89 height 14
type input "C:\fakepath\mutter-mit-kind-unterwegs-mit-nachhaltiger-mobilitat (1).jpg"
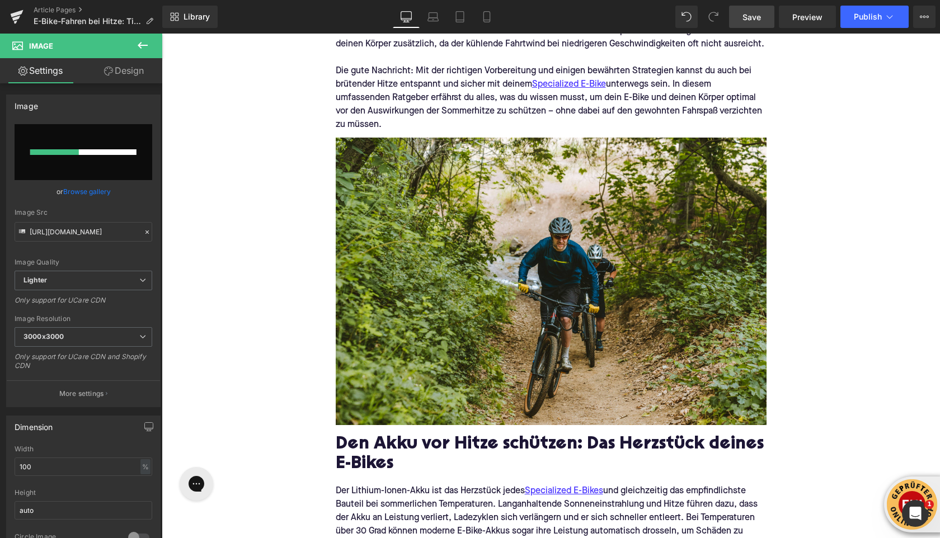
scroll to position [352, 0]
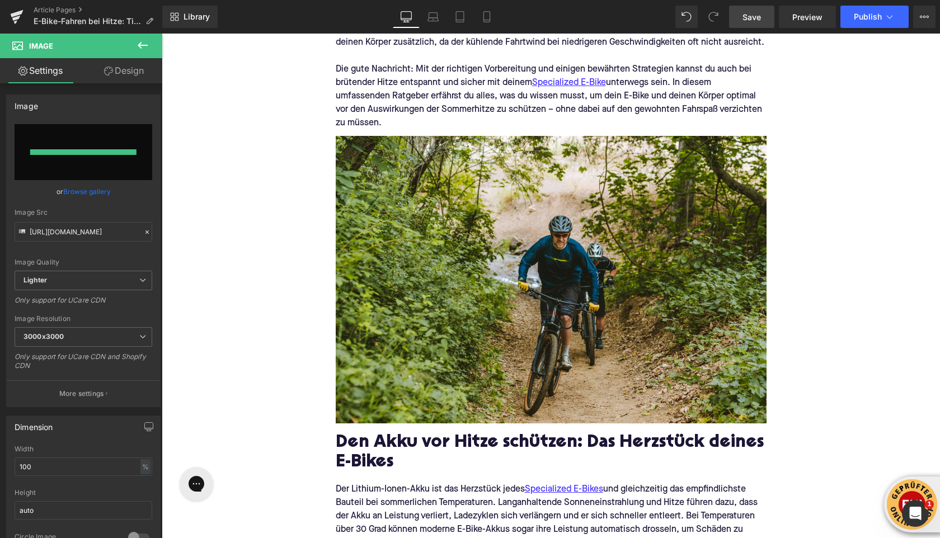
type input "https://ucarecdn.com/64403612-9537-4a41-9fe4-a50e9f1abb1c/-/format/auto/-/previ…"
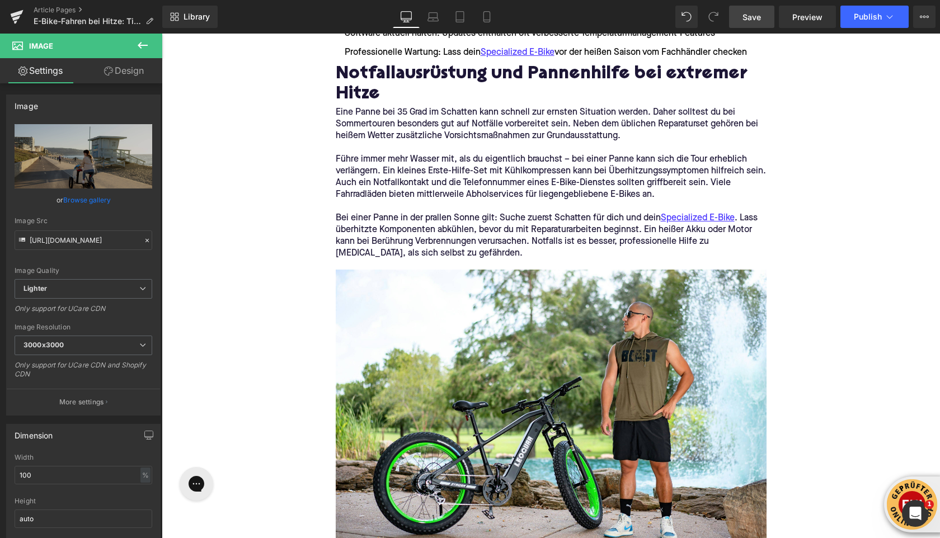
scroll to position [2236, 0]
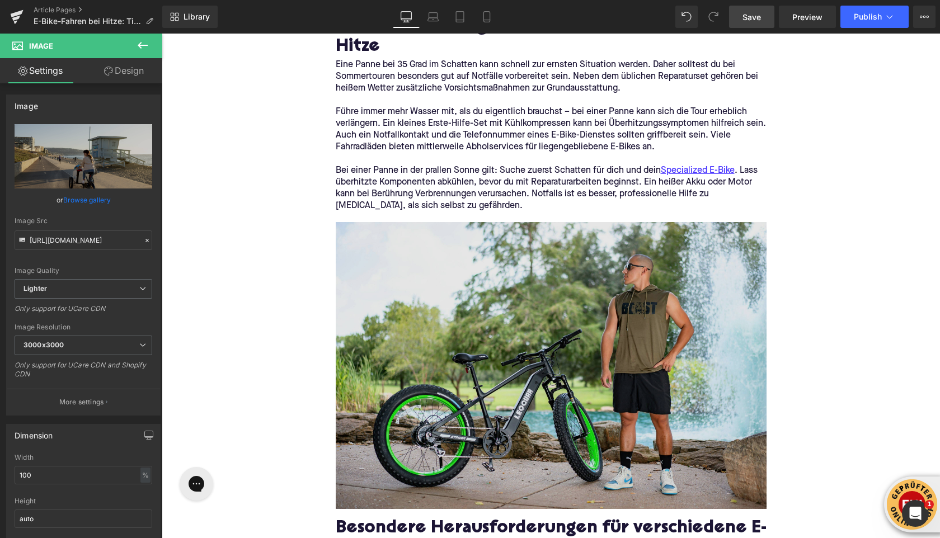
click at [433, 297] on img at bounding box center [551, 360] width 431 height 297
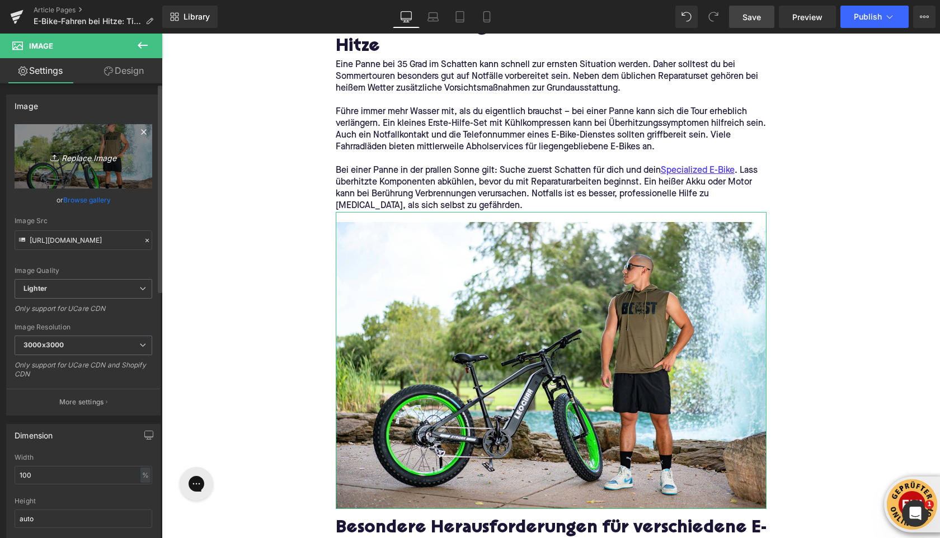
click at [75, 162] on icon "Replace Image" at bounding box center [83, 156] width 89 height 14
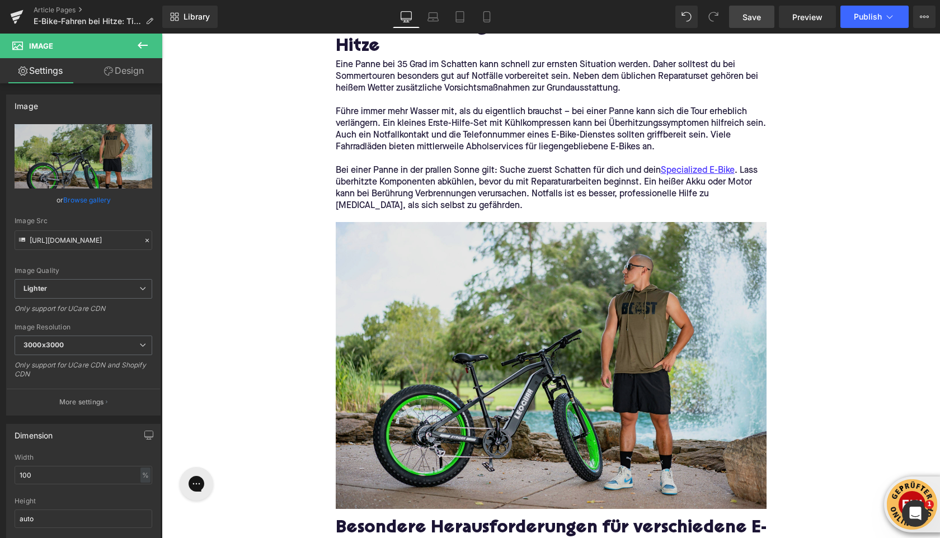
type input "C:\fakepath\gluckliche-junge-frau-mit-fahrrad (1).jpg"
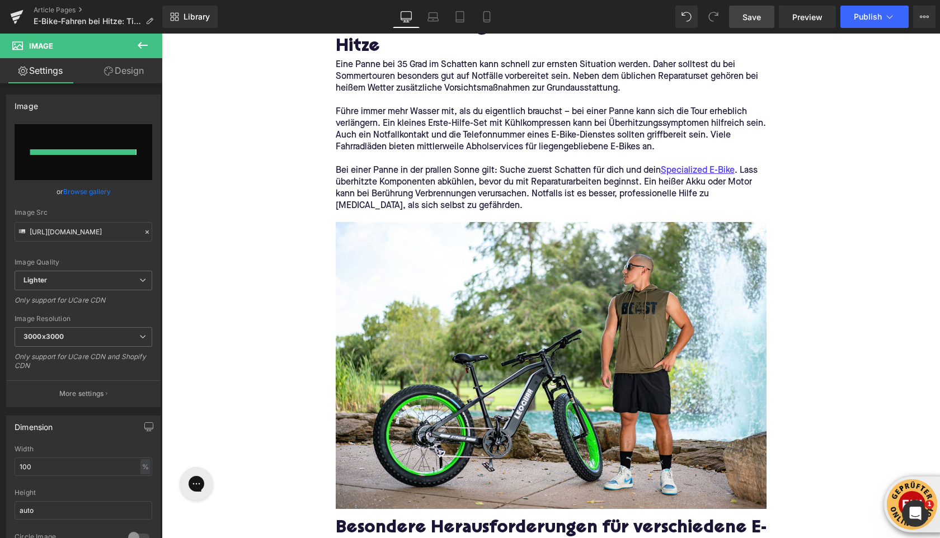
type input "https://ucarecdn.com/eef74571-cdc3-41a7-a741-564dfd830a4e/-/format/auto/-/previ…"
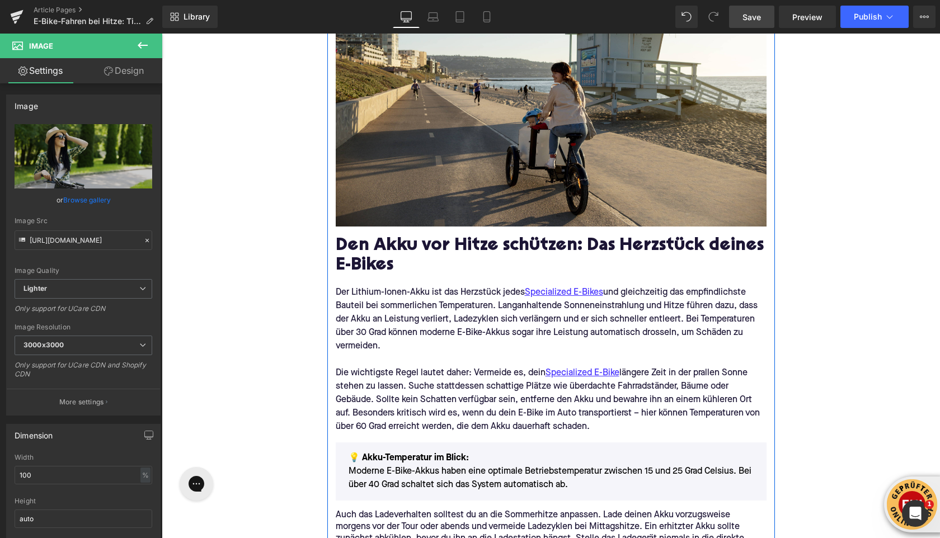
scroll to position [1, 0]
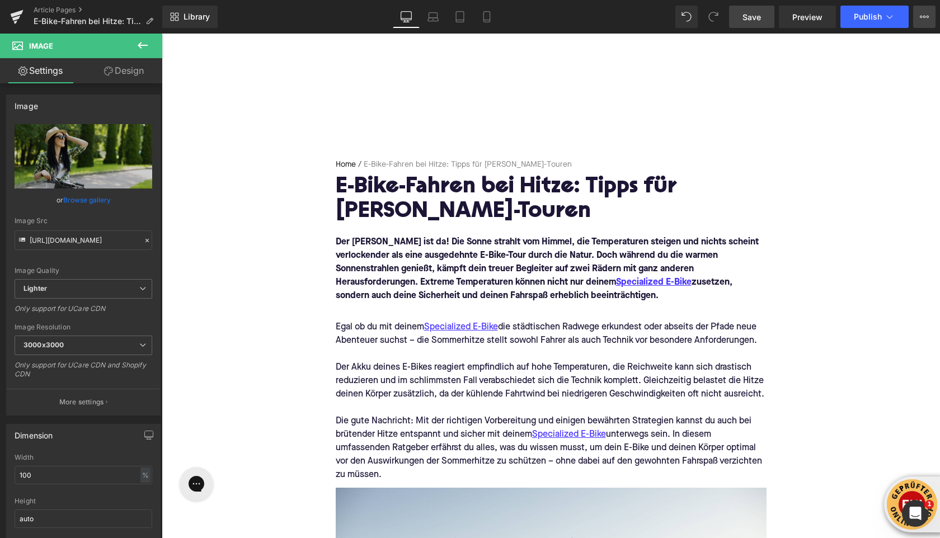
click at [922, 18] on icon at bounding box center [923, 16] width 9 height 9
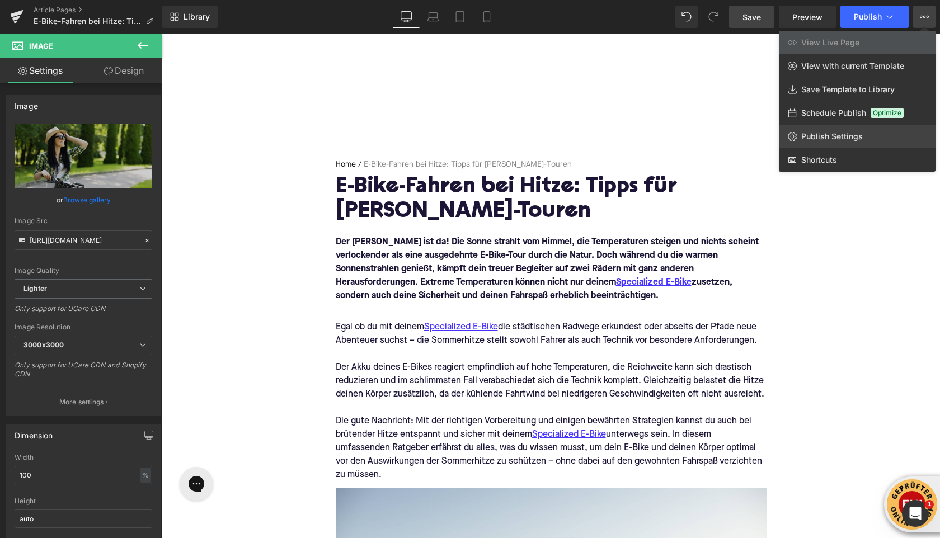
click at [827, 143] on link "Publish Settings" at bounding box center [856, 136] width 157 height 23
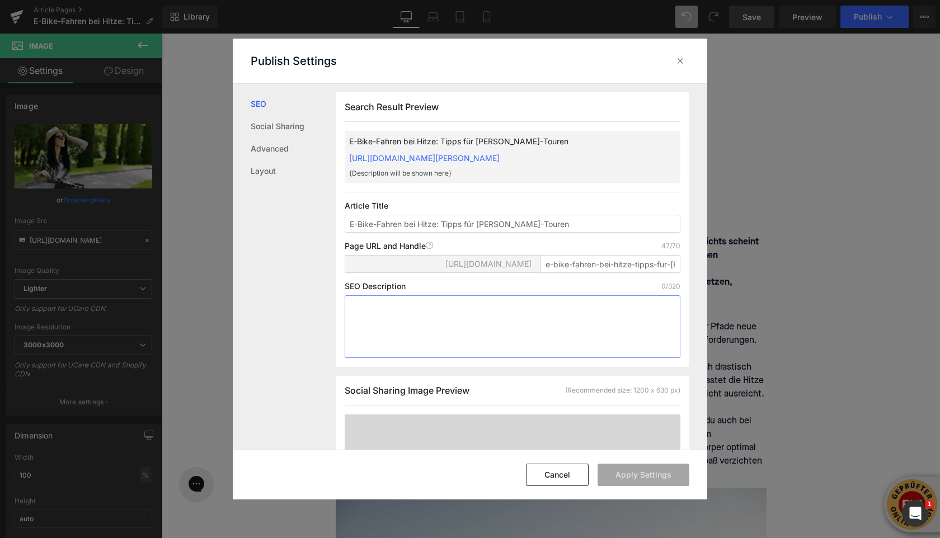
click at [390, 322] on textarea at bounding box center [512, 326] width 336 height 63
paste textarea "E-Bike-Fahren im Sommer: Schütze dich und dein Specialized E-Bike bei Hitze. Ti…"
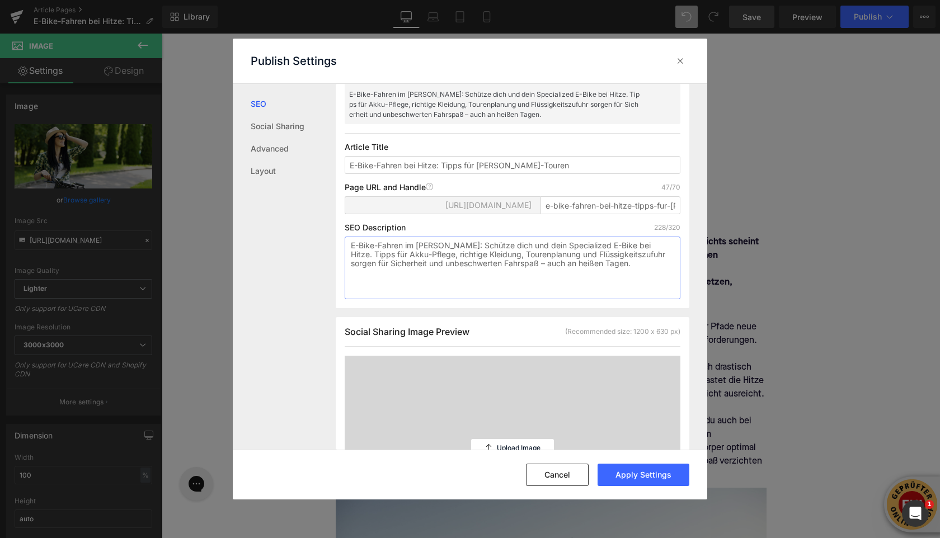
scroll to position [173, 0]
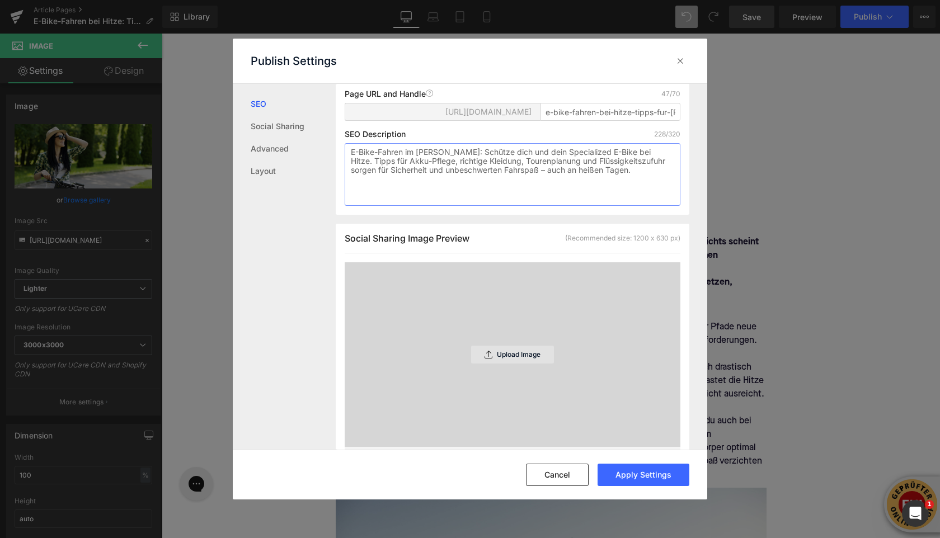
type textarea "E-Bike-Fahren im Sommer: Schütze dich und dein Specialized E-Bike bei Hitze. Ti…"
click at [484, 358] on icon at bounding box center [488, 355] width 8 height 8
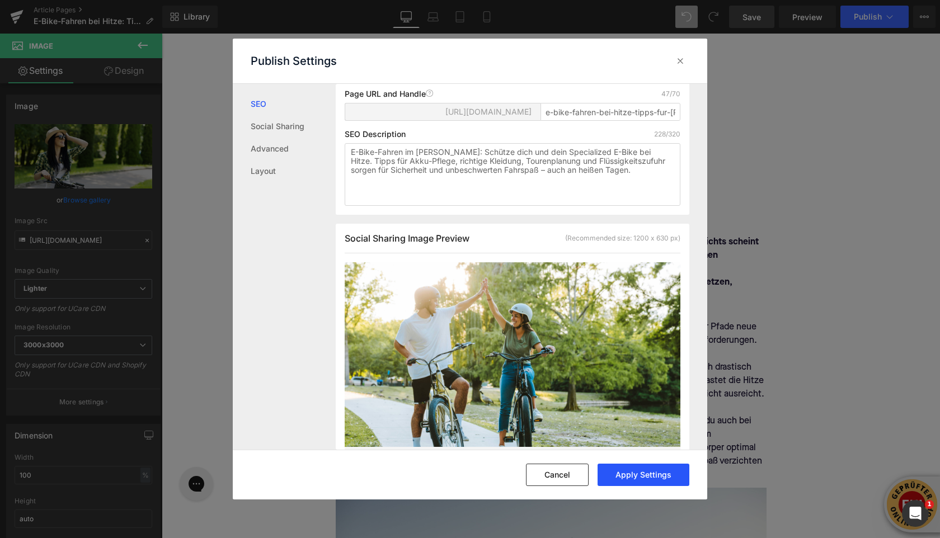
click at [616, 474] on button "Apply Settings" at bounding box center [643, 475] width 92 height 22
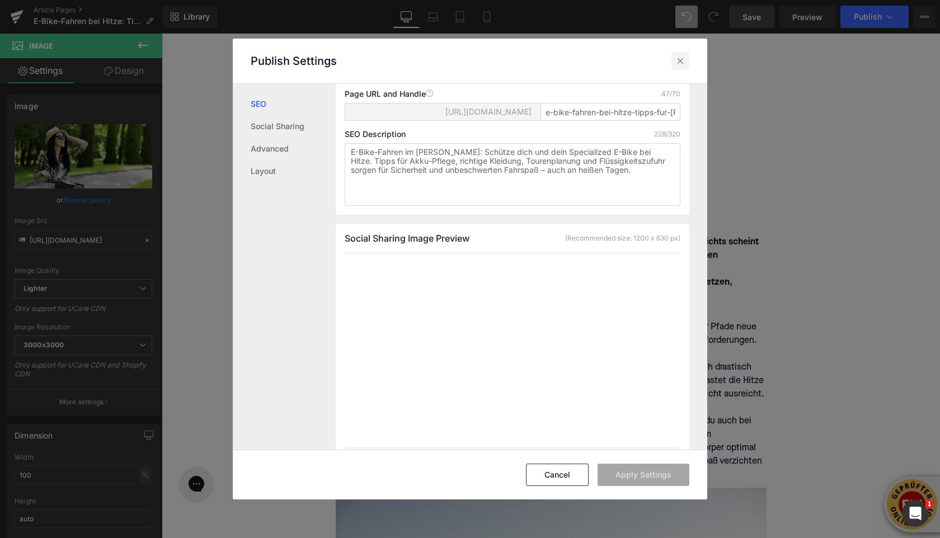
click at [677, 64] on icon at bounding box center [679, 60] width 11 height 11
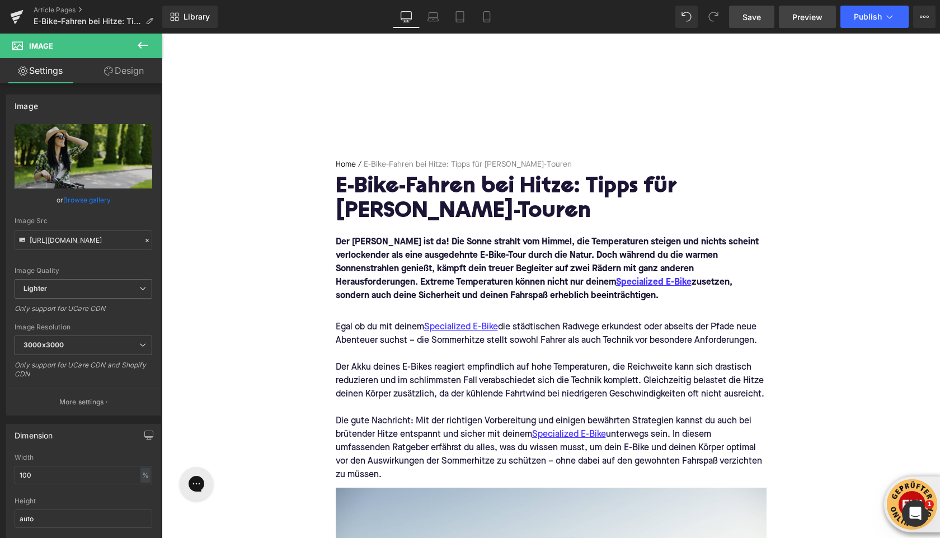
click at [811, 16] on span "Preview" at bounding box center [807, 17] width 30 height 12
click at [759, 21] on span "Save" at bounding box center [751, 17] width 18 height 12
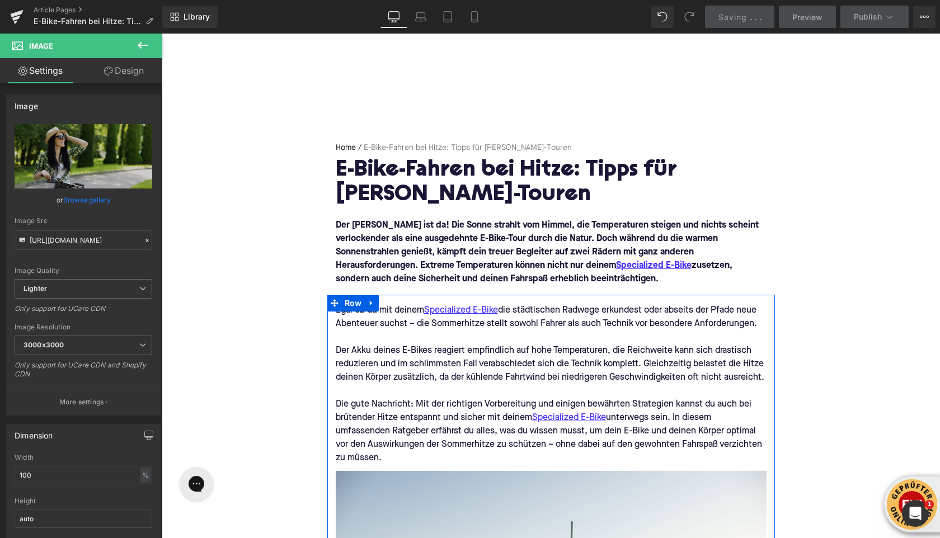
scroll to position [0, 0]
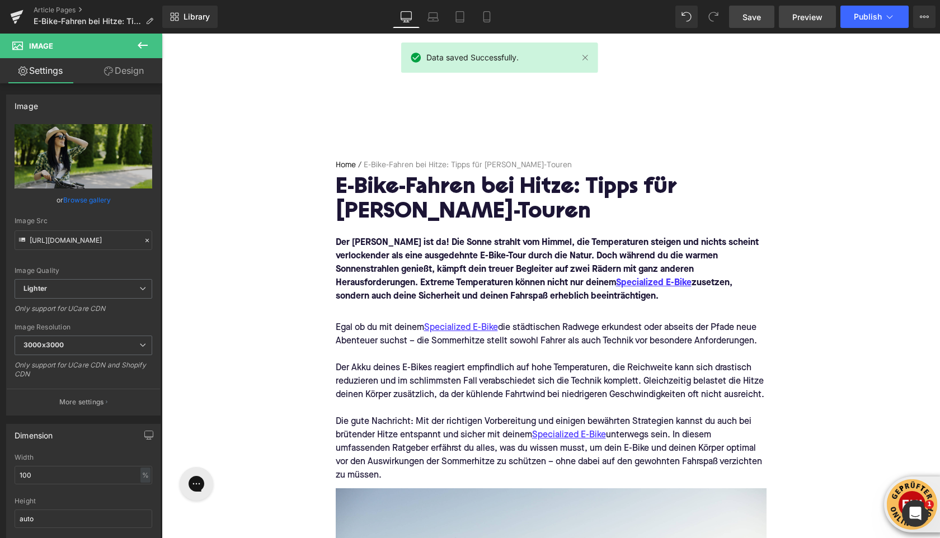
click at [808, 21] on span "Preview" at bounding box center [807, 17] width 30 height 12
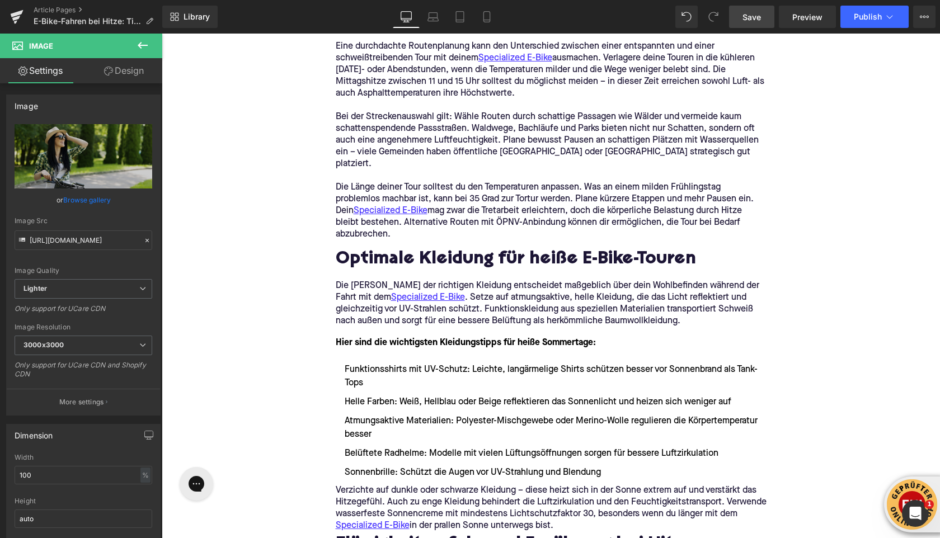
scroll to position [947, 0]
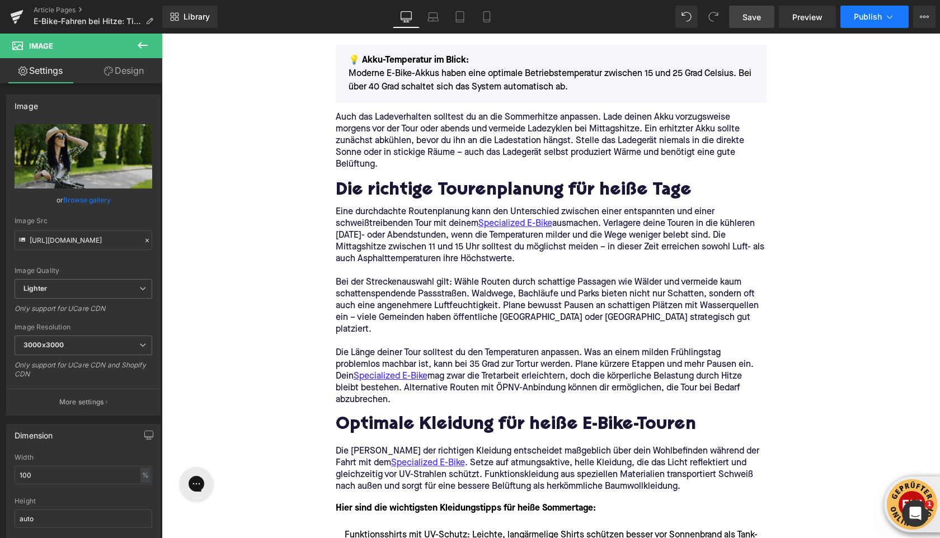
click at [891, 15] on icon at bounding box center [889, 16] width 11 height 11
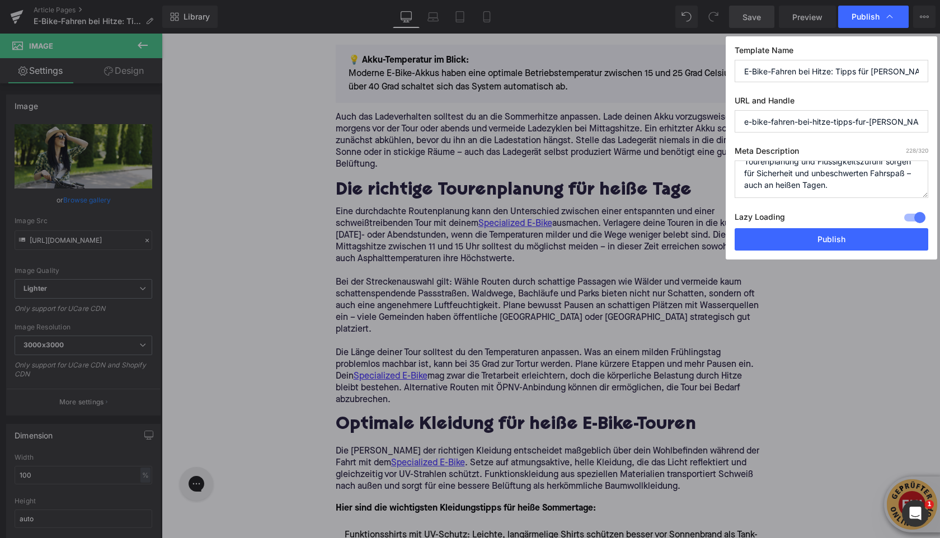
scroll to position [0, 0]
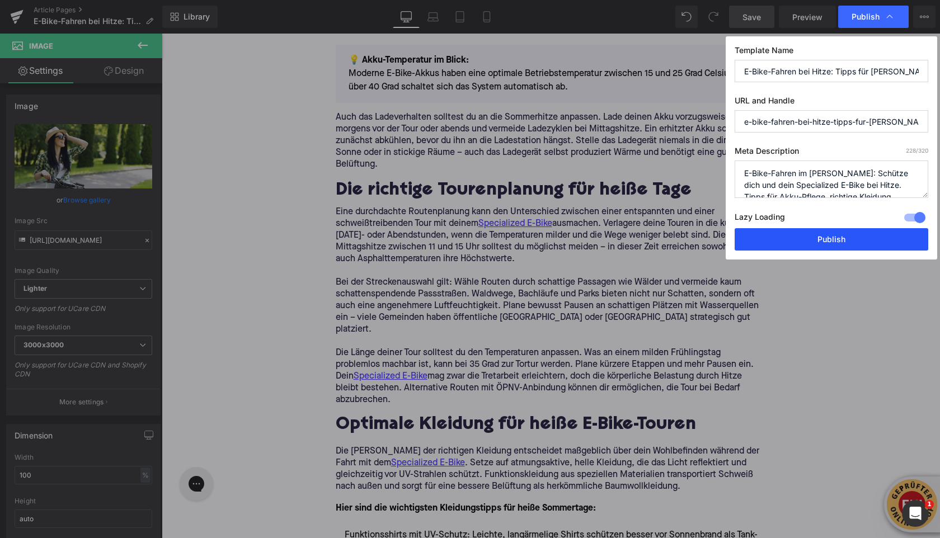
drag, startPoint x: 784, startPoint y: 243, endPoint x: 622, endPoint y: 210, distance: 164.8
click at [784, 243] on button "Publish" at bounding box center [830, 239] width 193 height 22
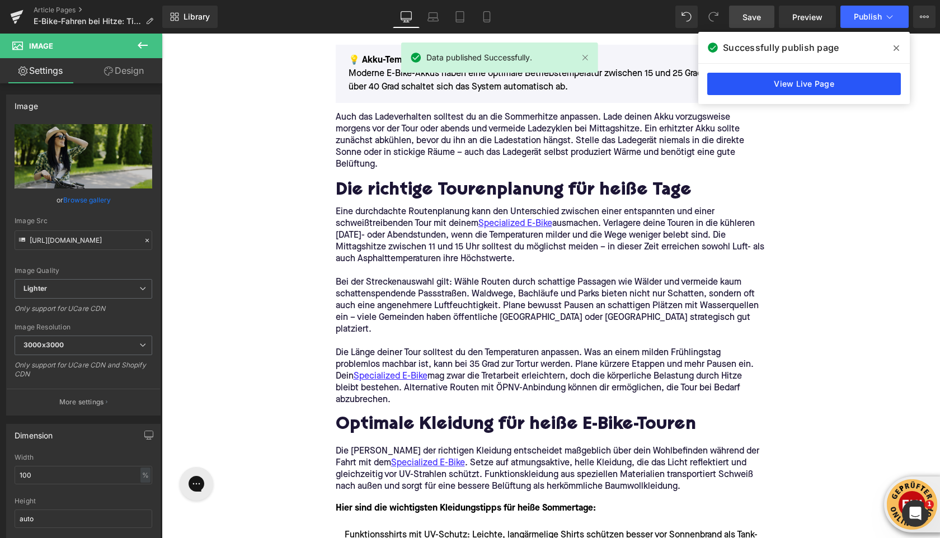
click at [832, 83] on link "View Live Page" at bounding box center [803, 84] width 193 height 22
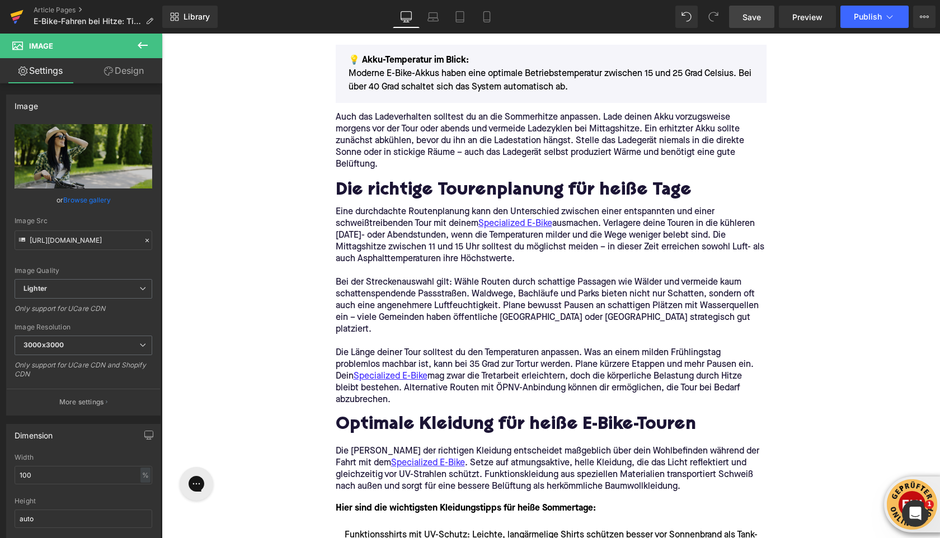
click at [17, 15] on icon at bounding box center [17, 13] width 13 height 7
